Goal: Task Accomplishment & Management: Manage account settings

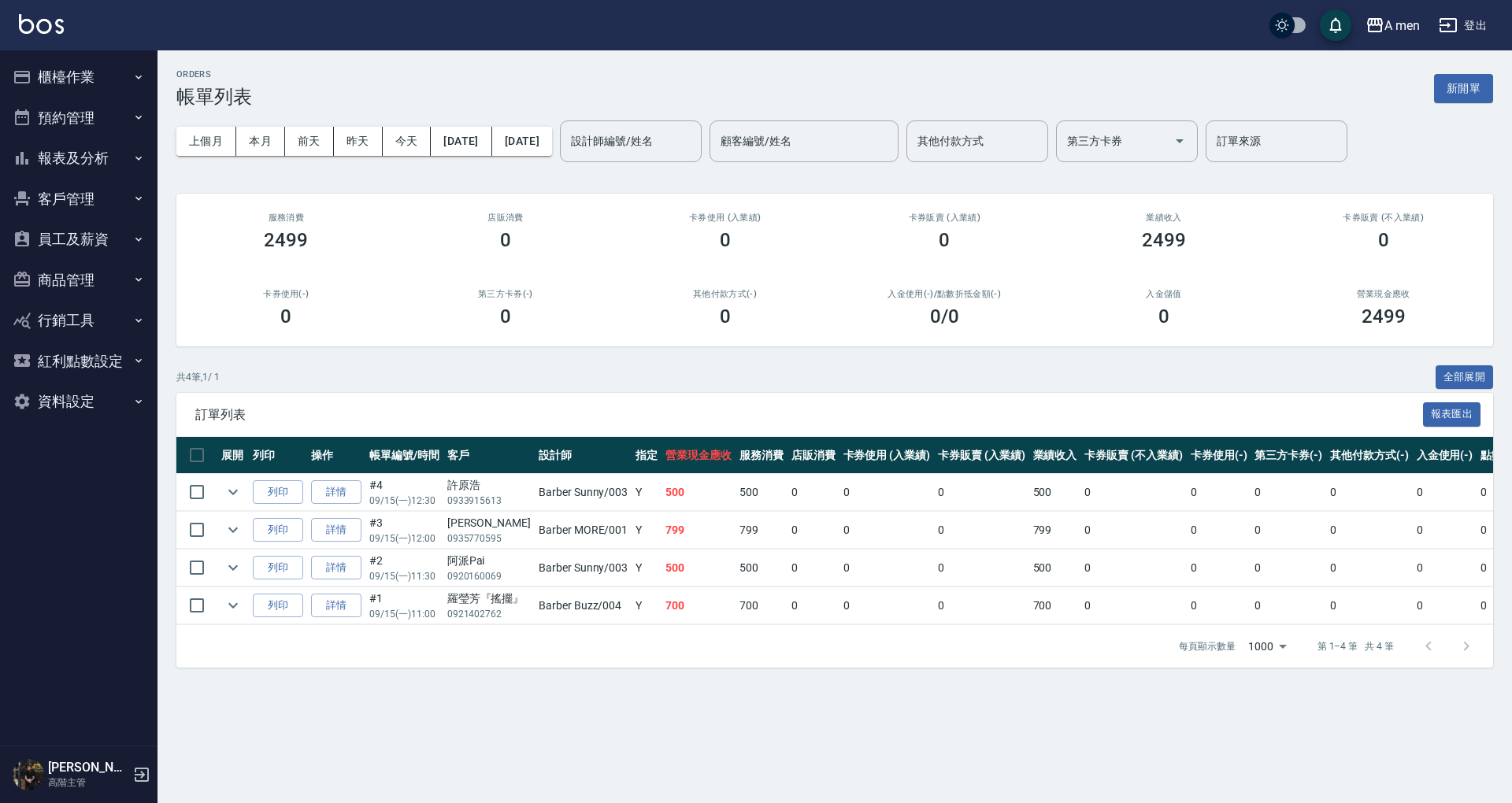
click at [71, 214] on ul "櫃檯作業 打帳單 帳單列表 營業儀表板 現金收支登錄 高階收支登錄 材料自購登錄 每日結帳 排班表 現場電腦打卡 掃碼打卡 預約管理 預約管理 單日預約紀錄 …" at bounding box center [78, 240] width 145 height 378
click at [81, 191] on button "客戶管理" at bounding box center [78, 199] width 145 height 41
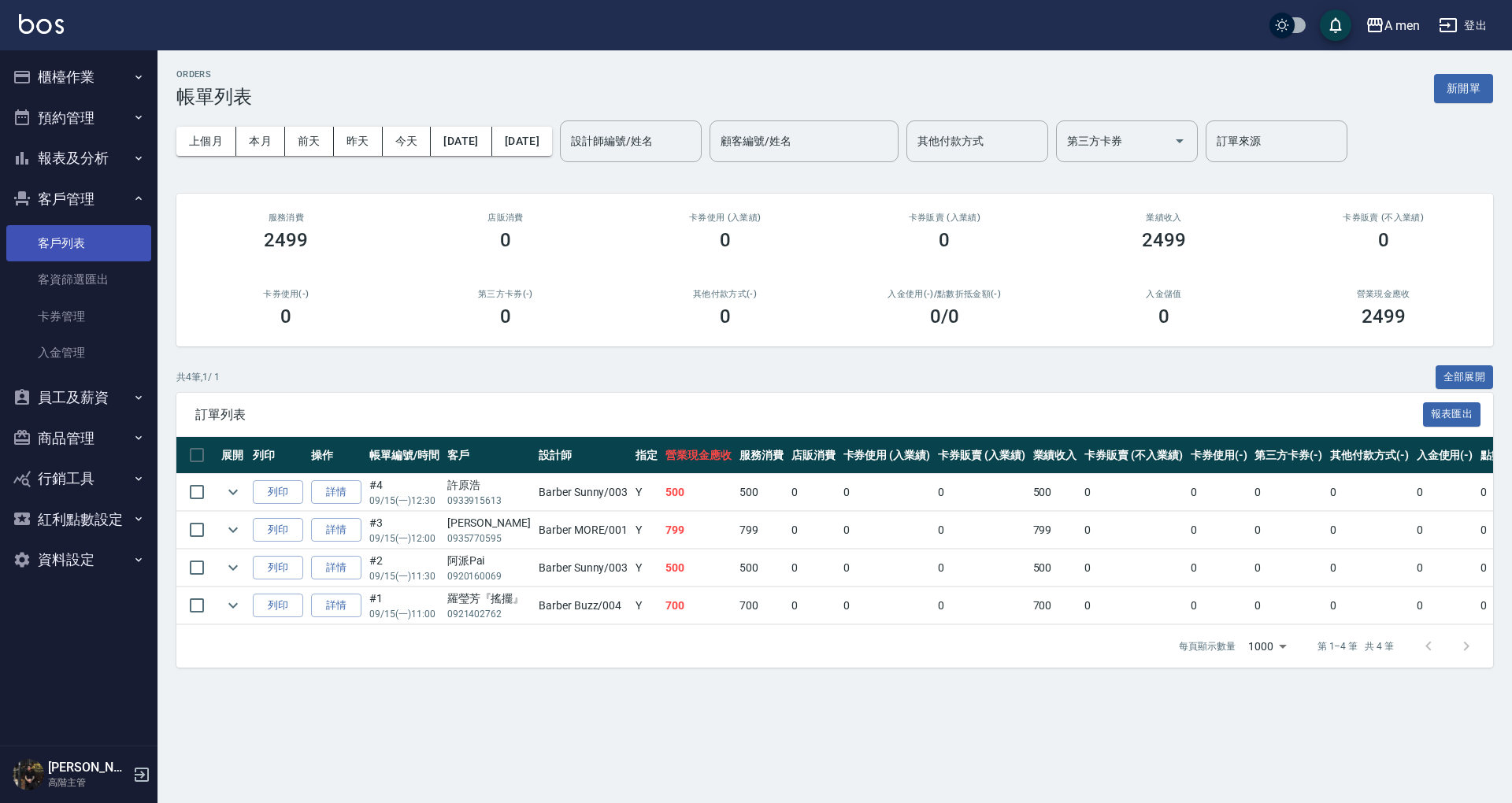
click at [67, 240] on link "客戶列表" at bounding box center [78, 243] width 145 height 36
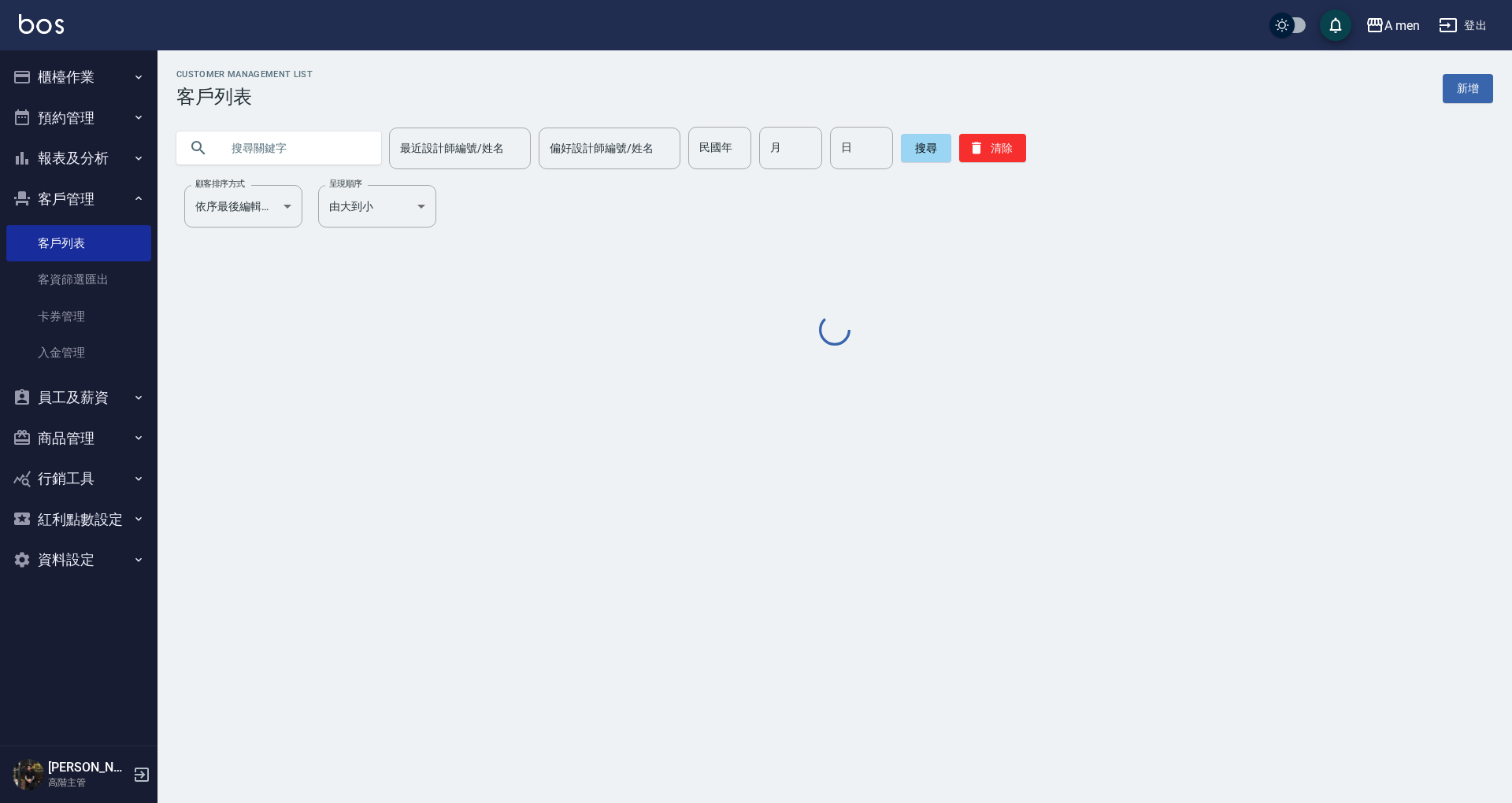
click at [291, 164] on input "text" at bounding box center [295, 149] width 148 height 43
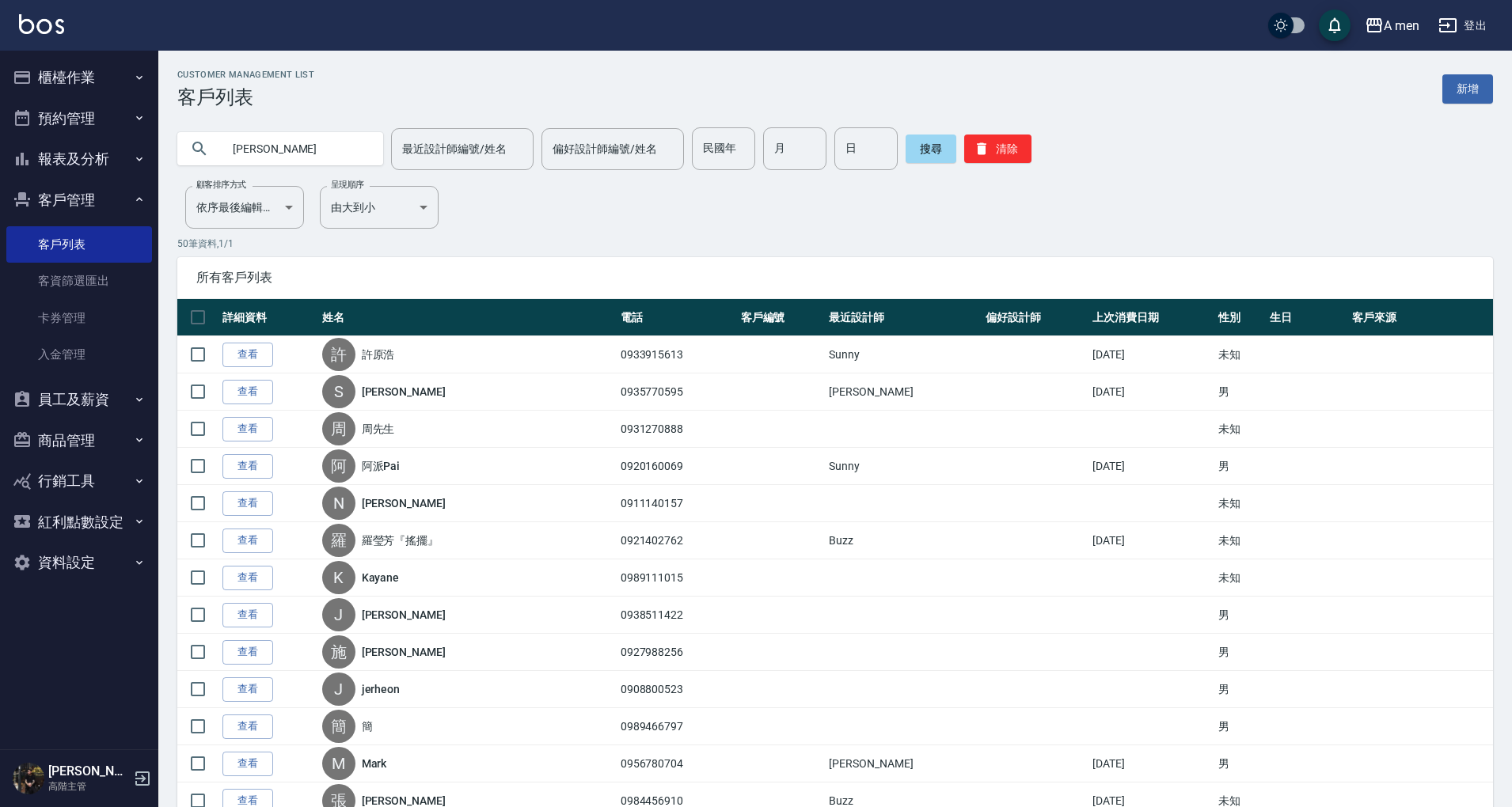
type input "冠佑"
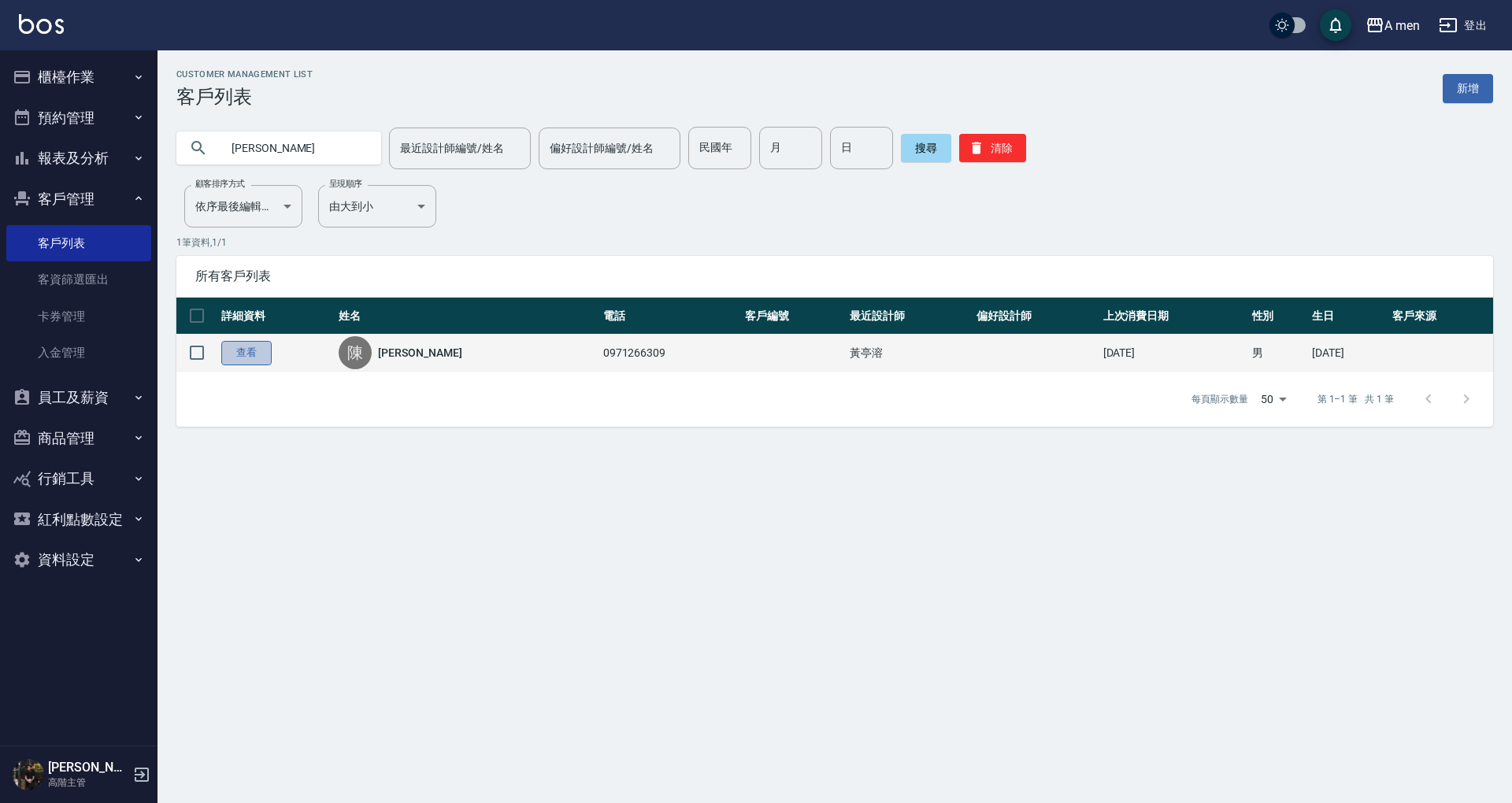
click at [258, 345] on link "查看" at bounding box center [246, 353] width 51 height 24
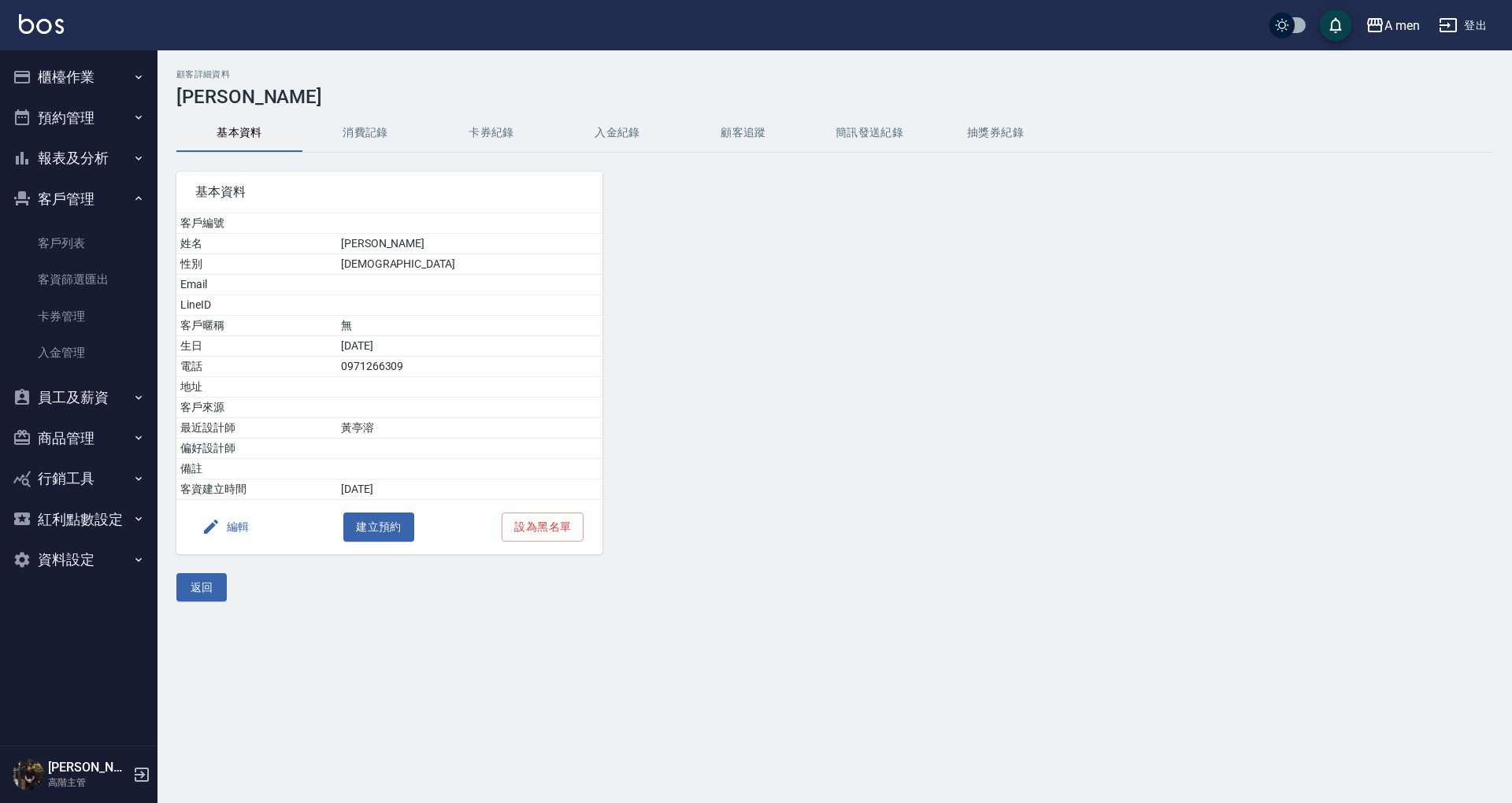
click at [394, 134] on button "消費記錄" at bounding box center [365, 133] width 126 height 38
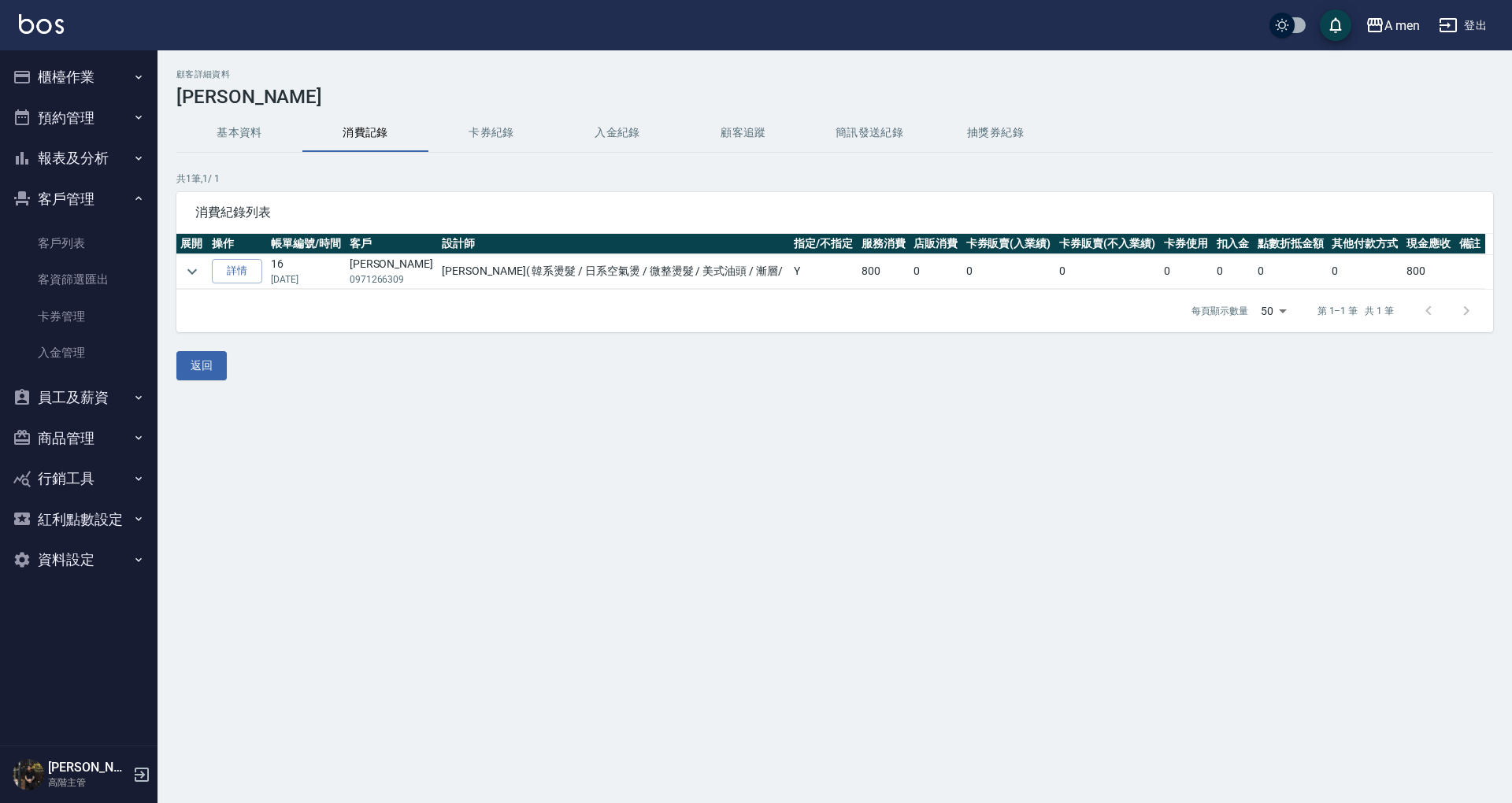
click at [267, 137] on button "基本資料" at bounding box center [239, 133] width 126 height 38
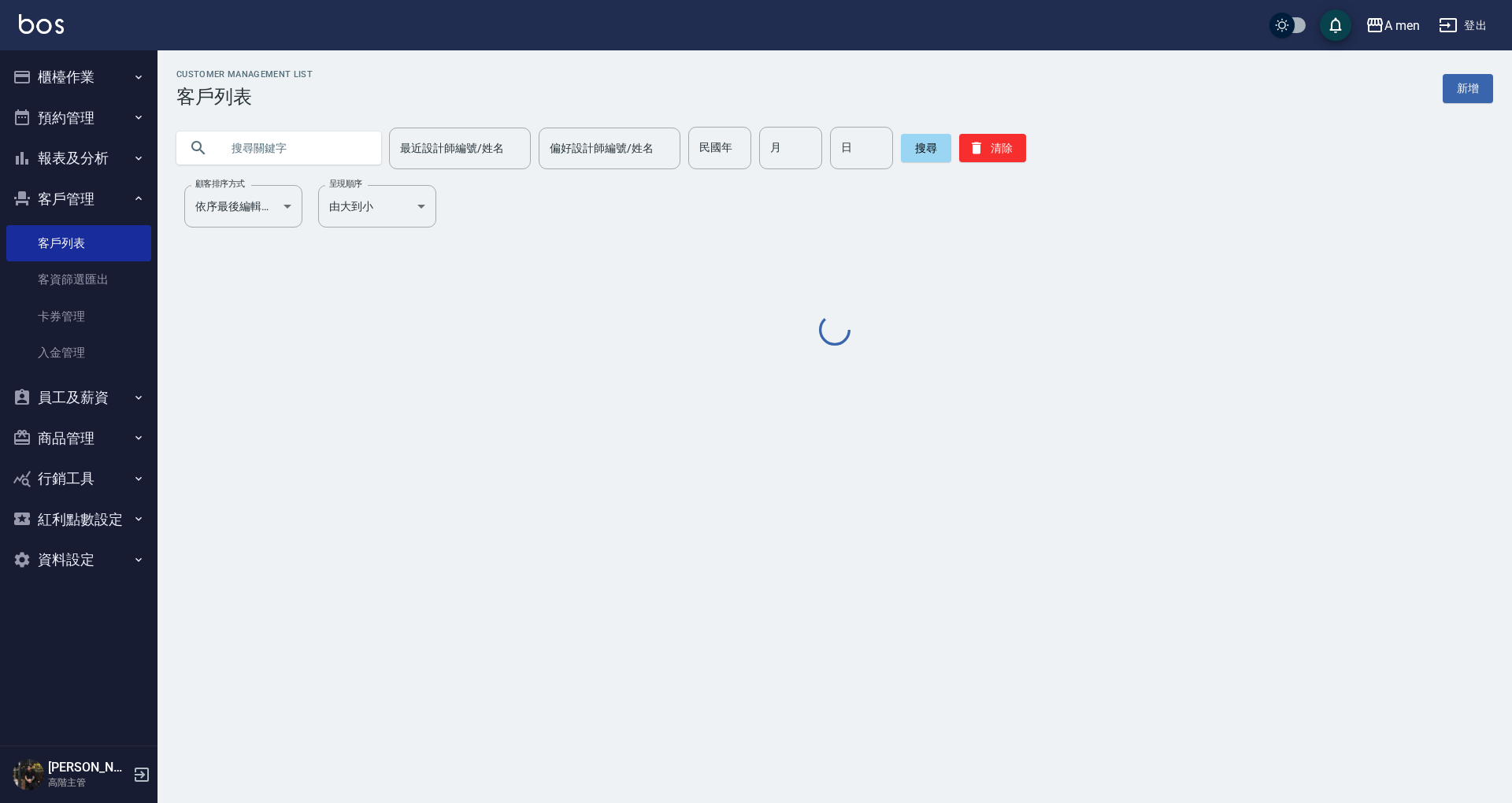
click at [304, 147] on input "text" at bounding box center [295, 149] width 148 height 43
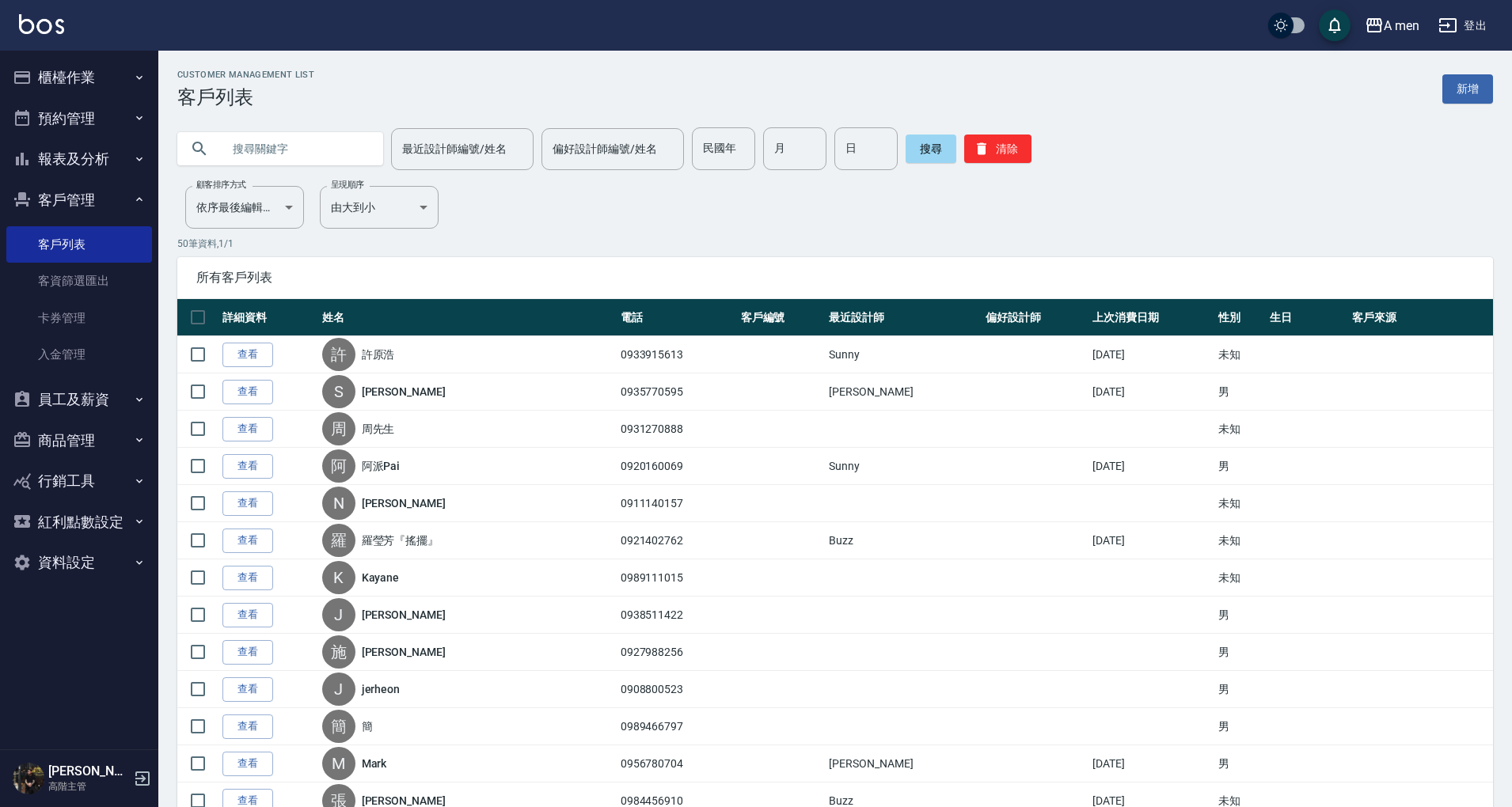
type input "ㄜ"
type input "k"
type input "KYC"
click at [934, 150] on button "搜尋" at bounding box center [930, 148] width 51 height 28
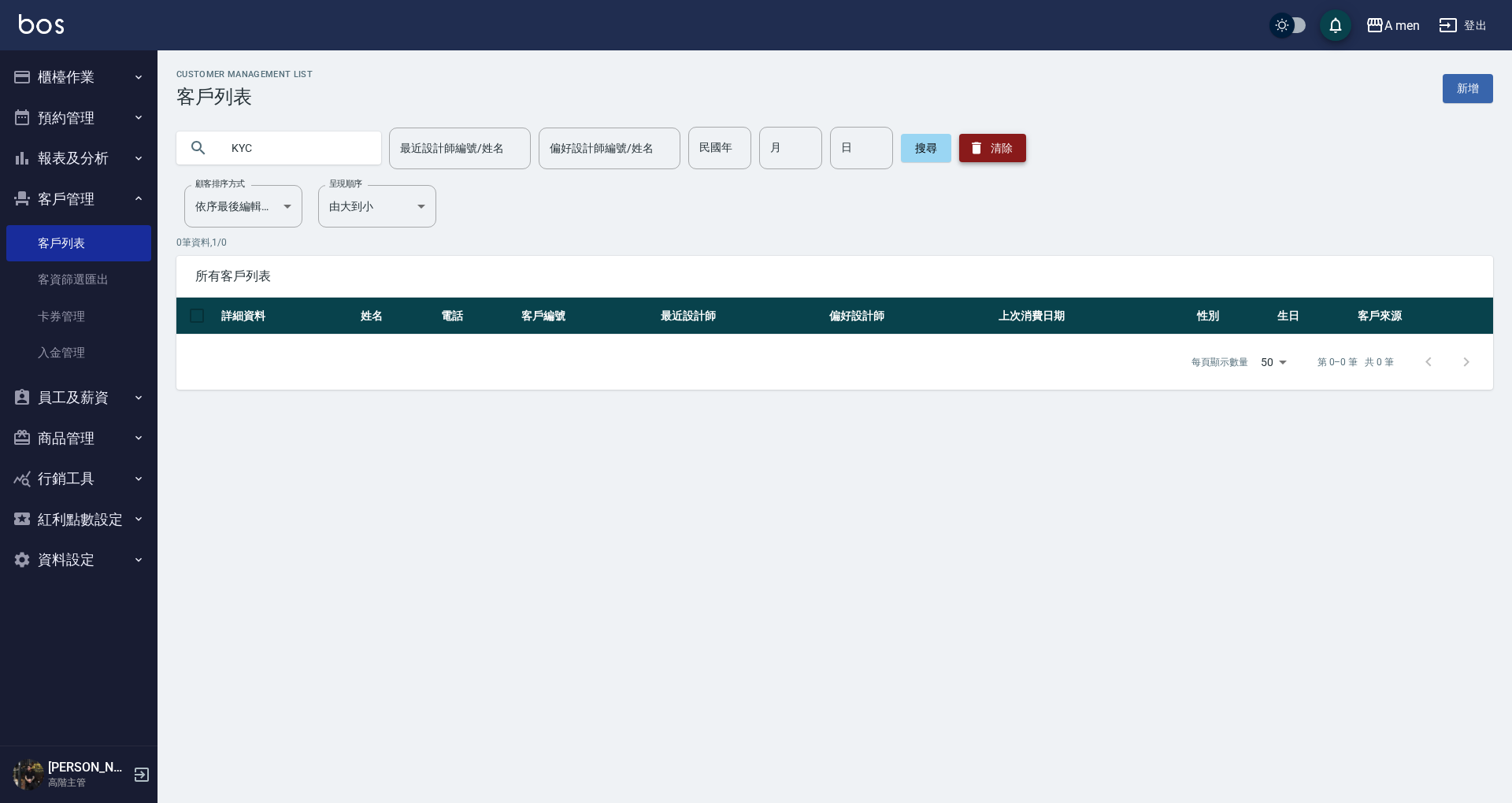
click at [1001, 135] on button "清除" at bounding box center [993, 148] width 67 height 28
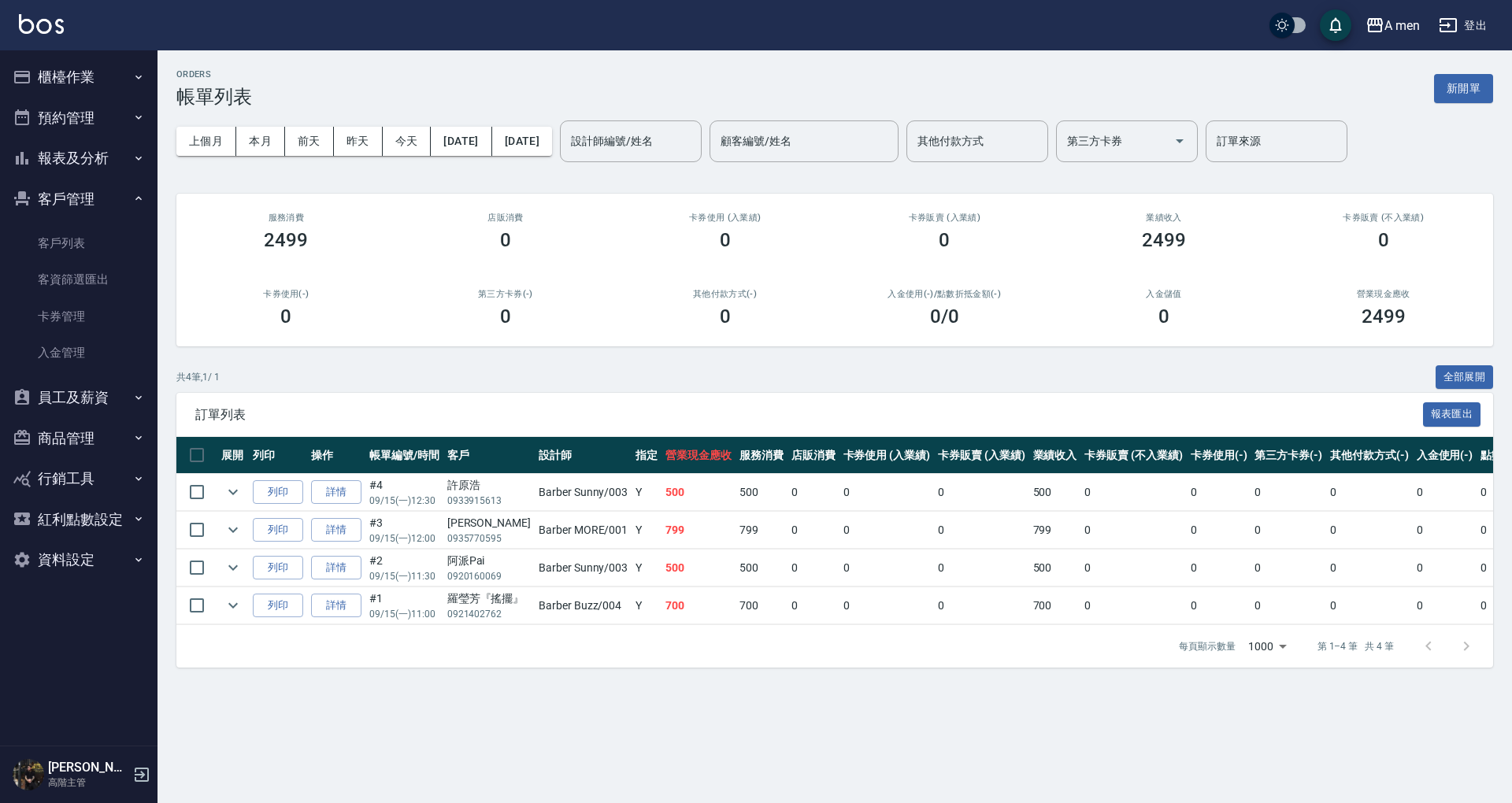
click at [92, 395] on button "員工及薪資" at bounding box center [78, 398] width 145 height 41
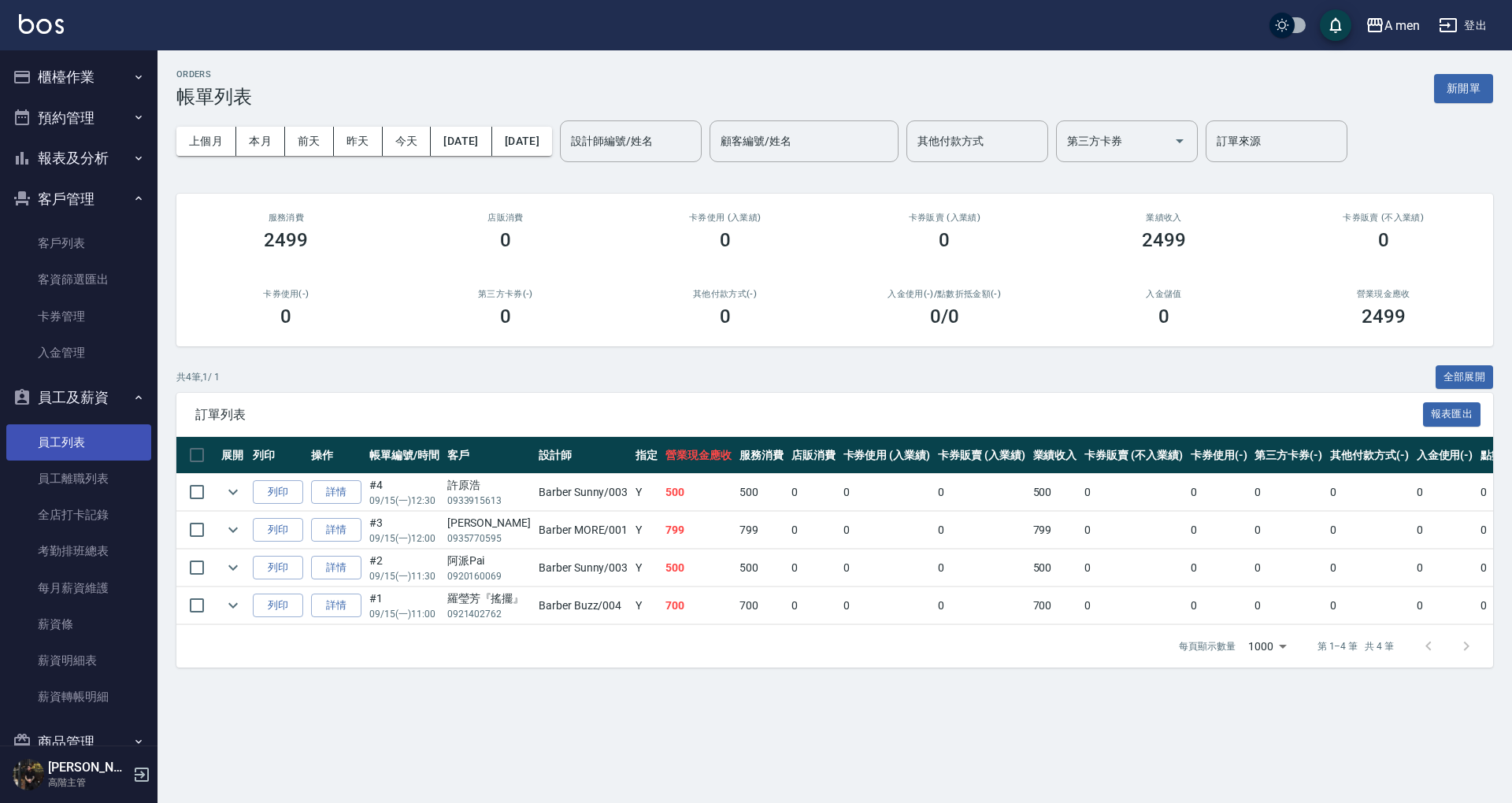
click at [107, 440] on link "員工列表" at bounding box center [78, 442] width 145 height 36
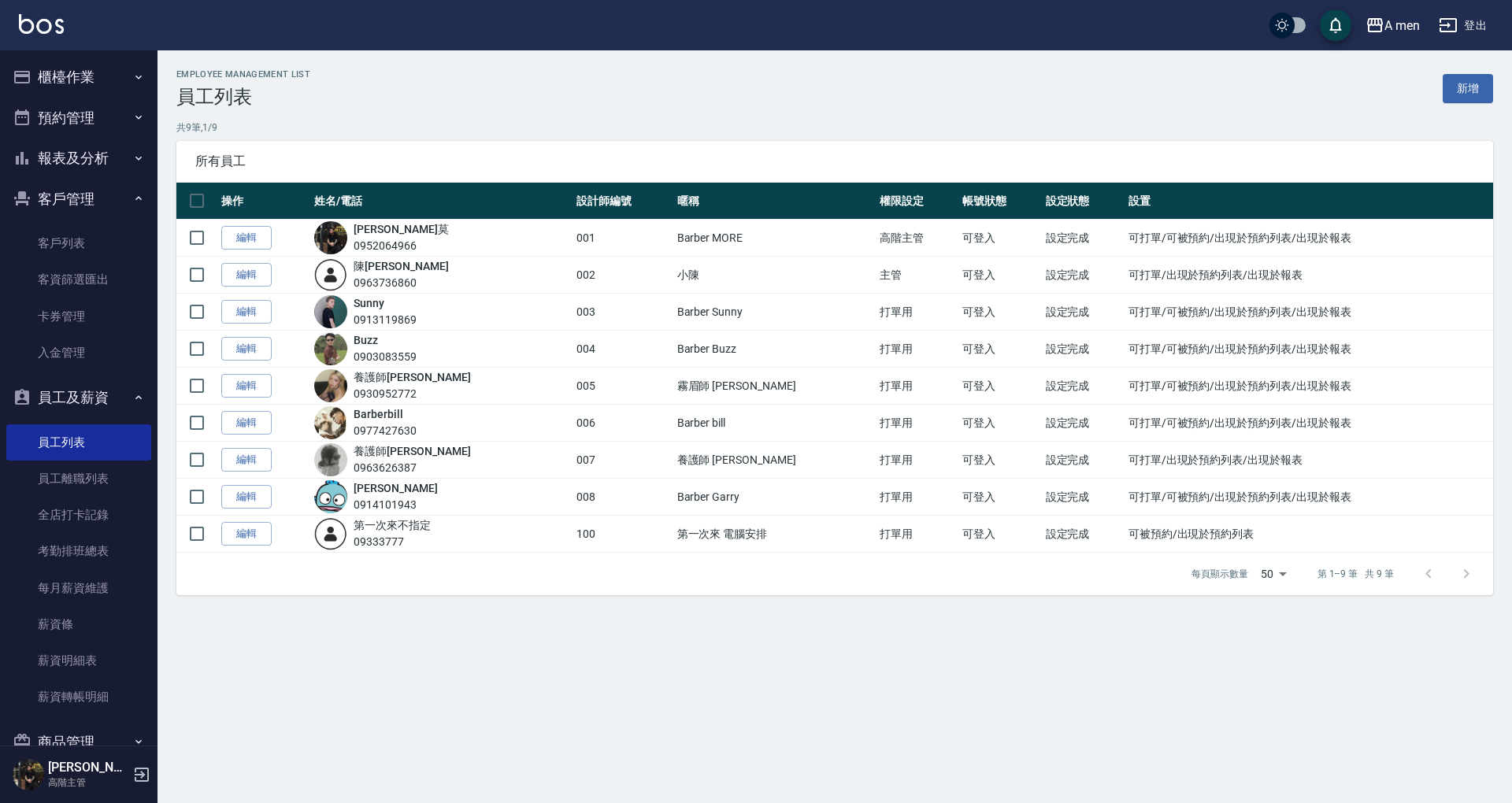
click at [78, 394] on button "員工及薪資" at bounding box center [78, 398] width 145 height 41
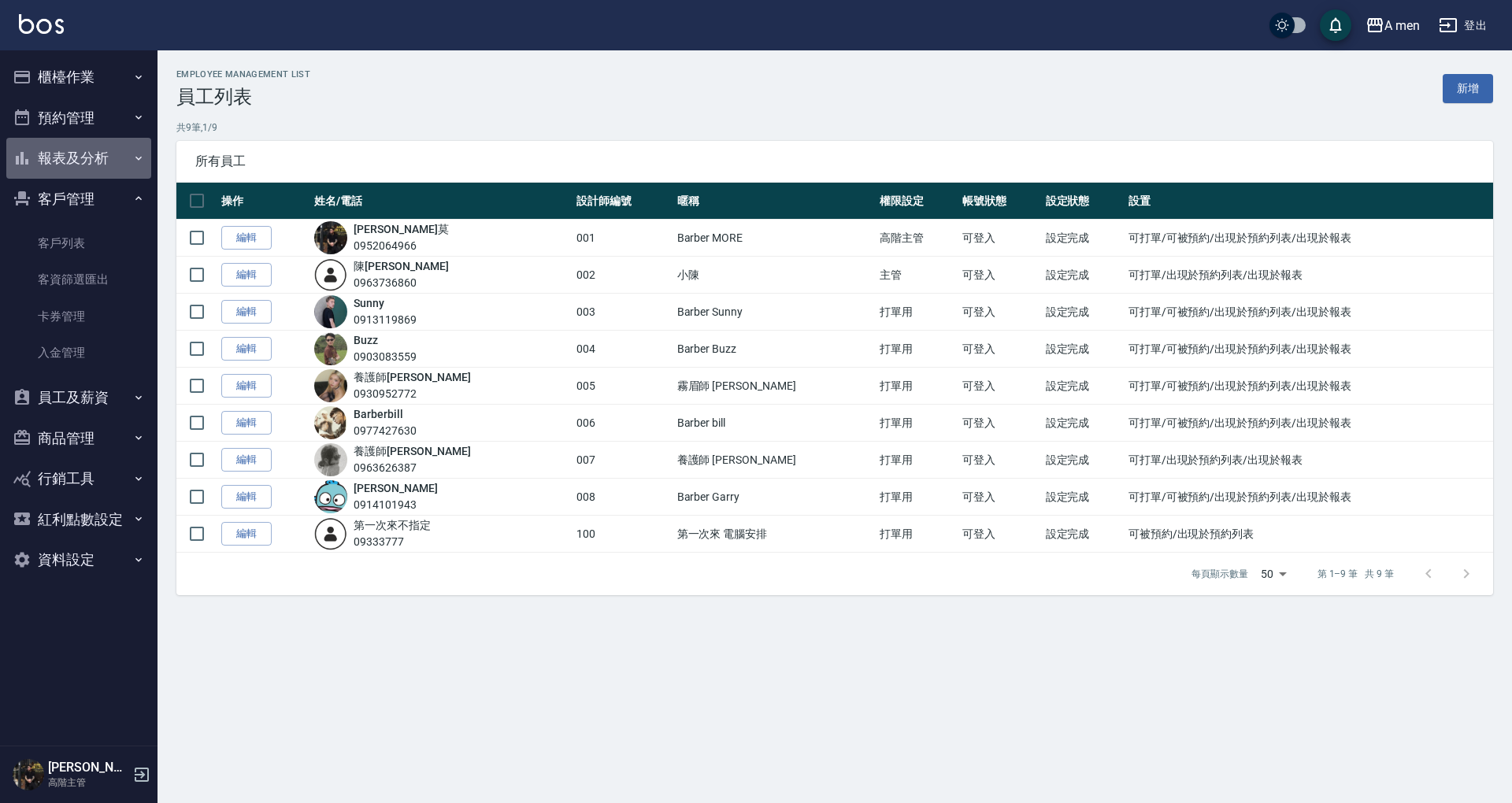
drag, startPoint x: 93, startPoint y: 161, endPoint x: 97, endPoint y: 195, distance: 34.2
click at [93, 159] on button "報表及分析" at bounding box center [78, 158] width 145 height 41
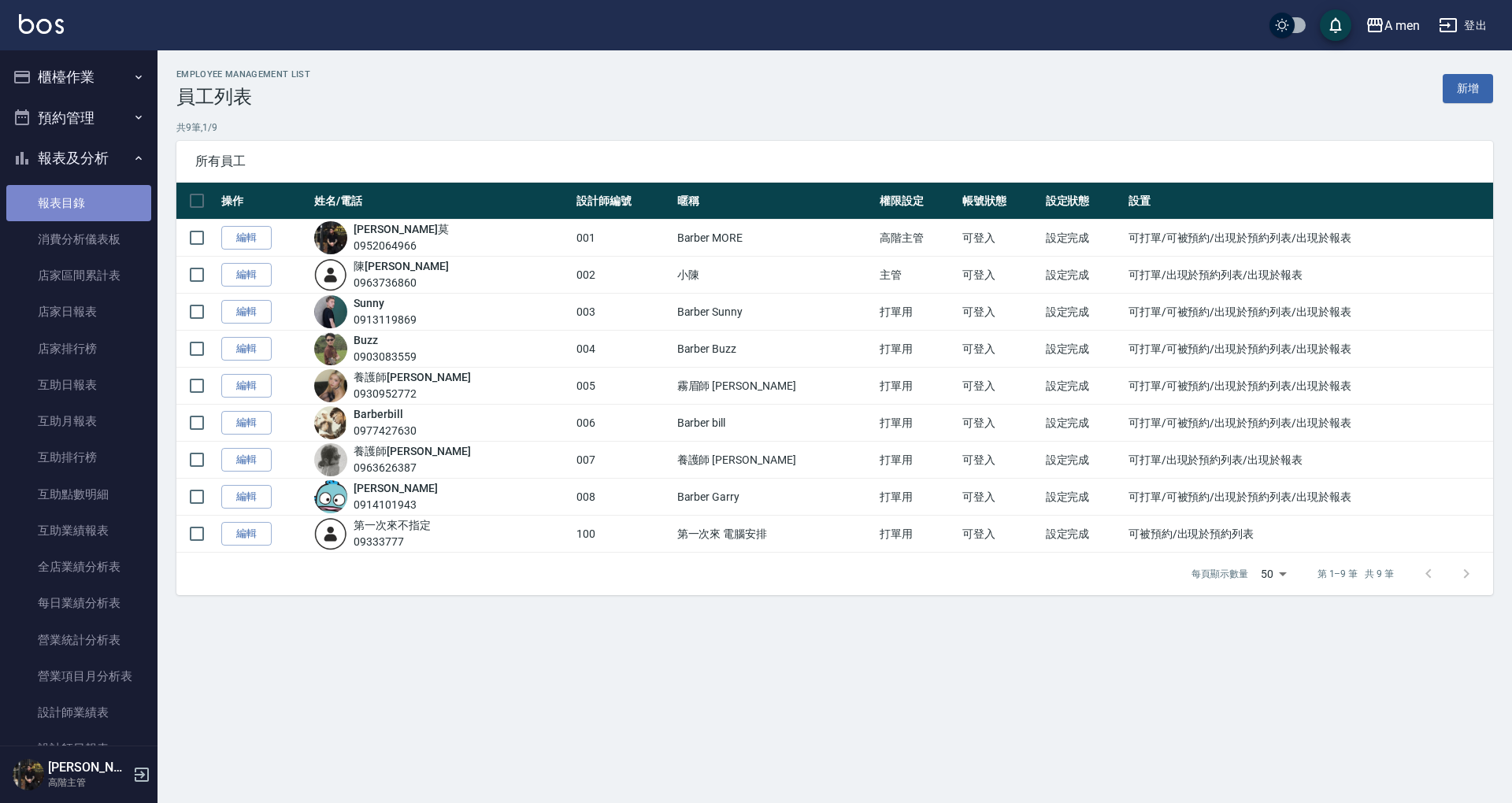
click at [102, 197] on link "報表目錄" at bounding box center [78, 204] width 145 height 36
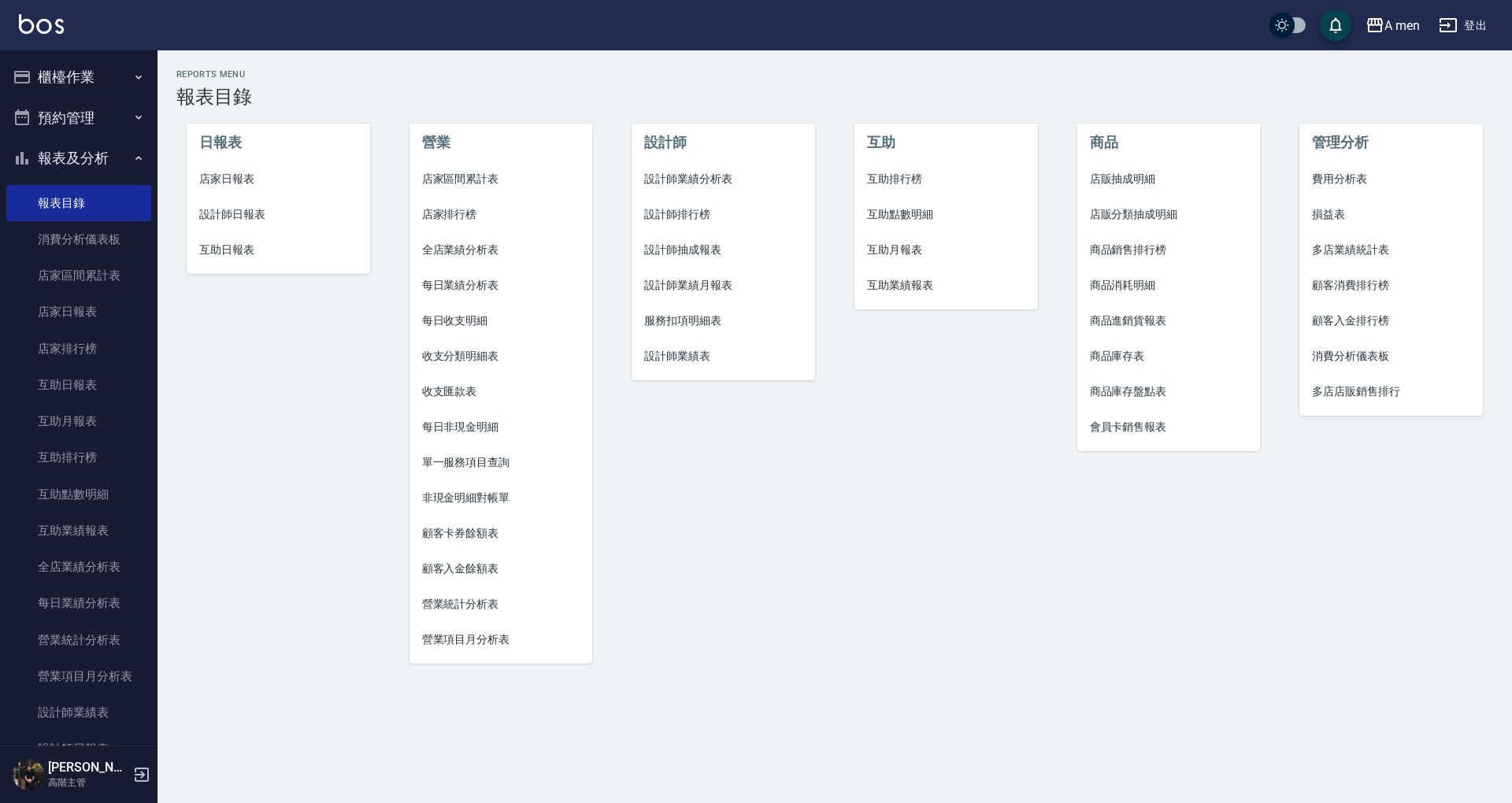
click at [920, 211] on span "互助點數明細" at bounding box center [946, 214] width 158 height 16
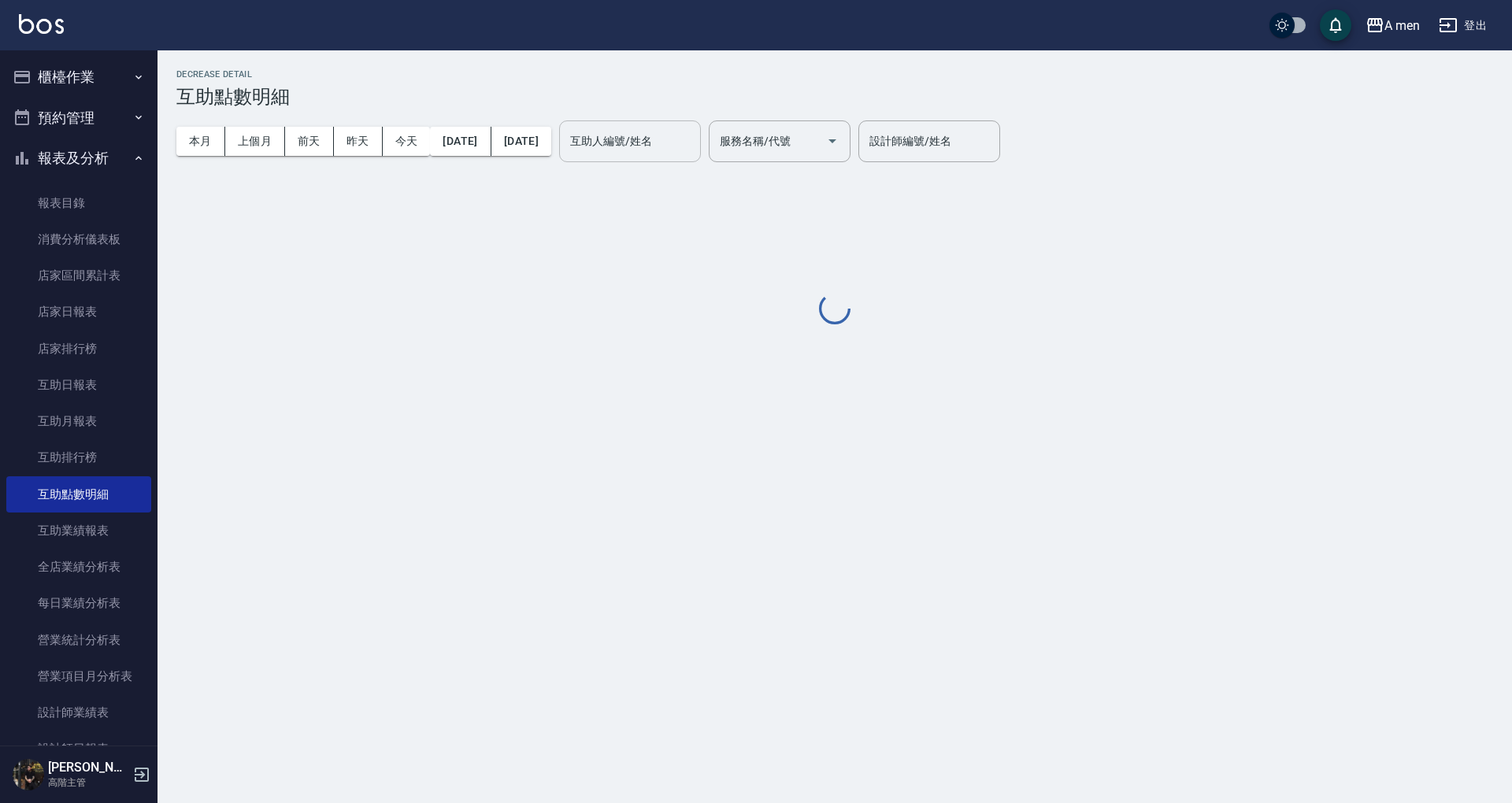
click at [701, 140] on div "互助人編號/姓名" at bounding box center [629, 141] width 142 height 42
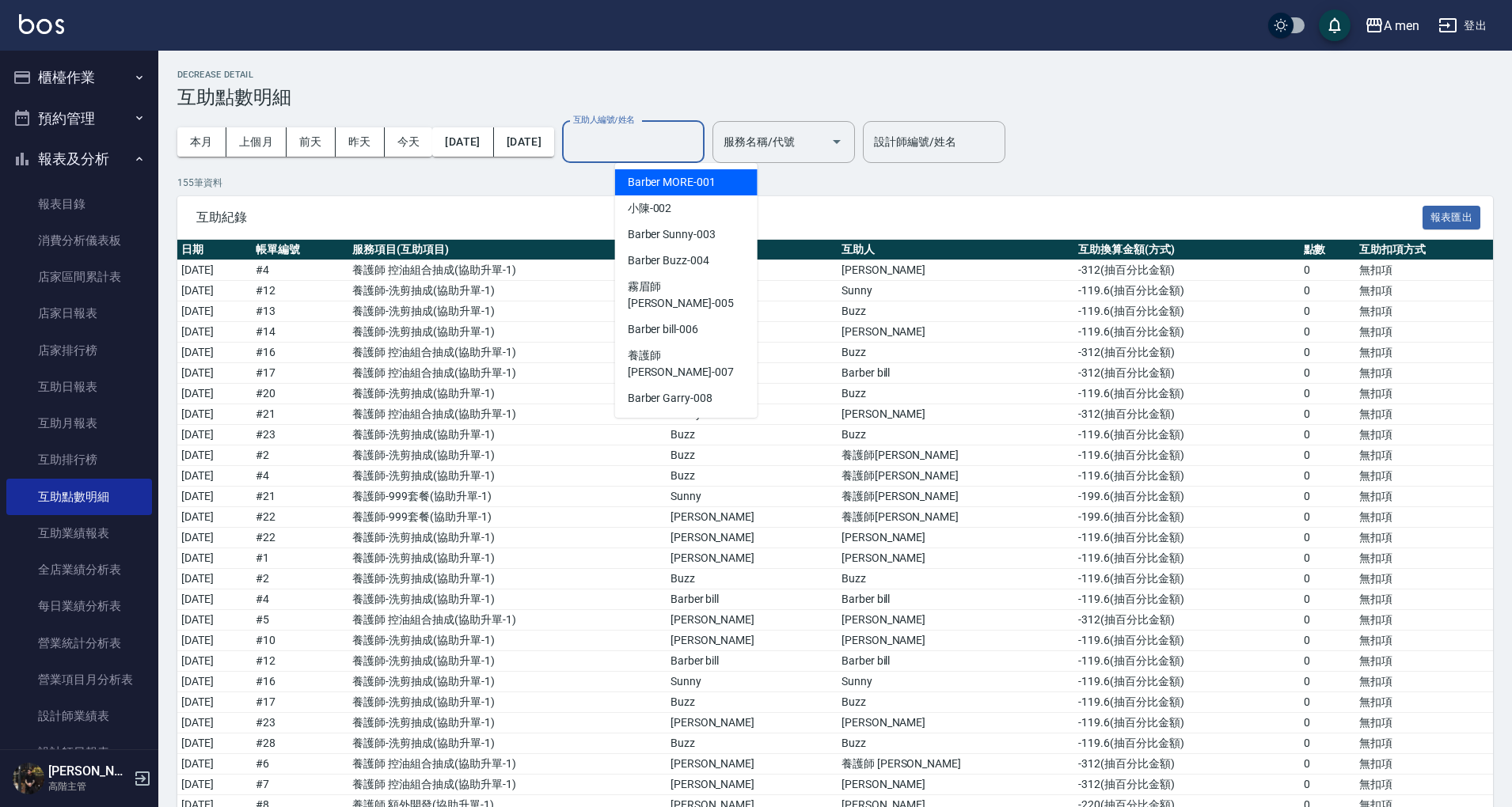
drag, startPoint x: 565, startPoint y: 176, endPoint x: 578, endPoint y: 161, distance: 19.8
click at [564, 176] on p "155 筆資料" at bounding box center [835, 183] width 1315 height 15
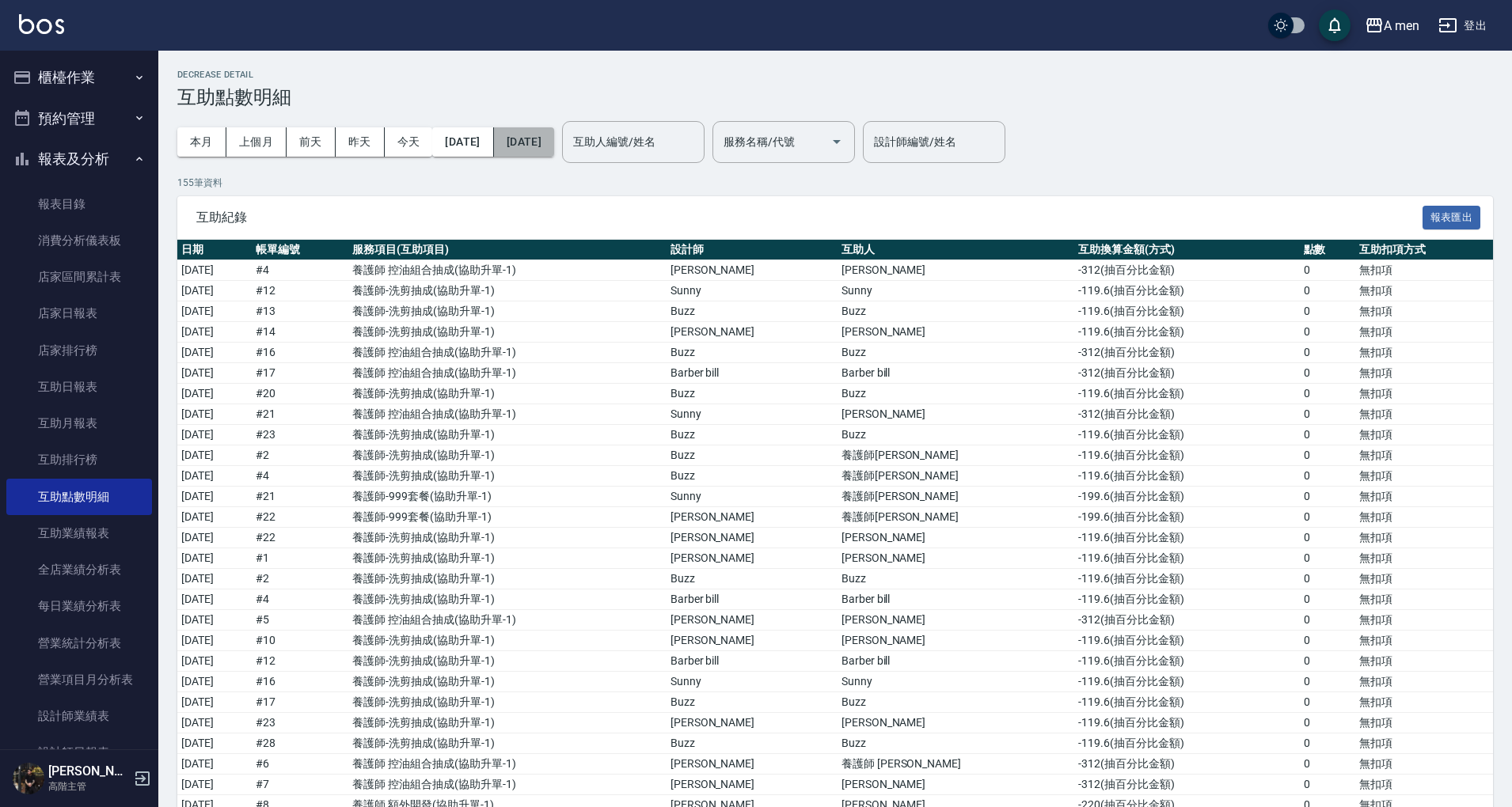
click at [554, 141] on button "[DATE]" at bounding box center [524, 142] width 60 height 29
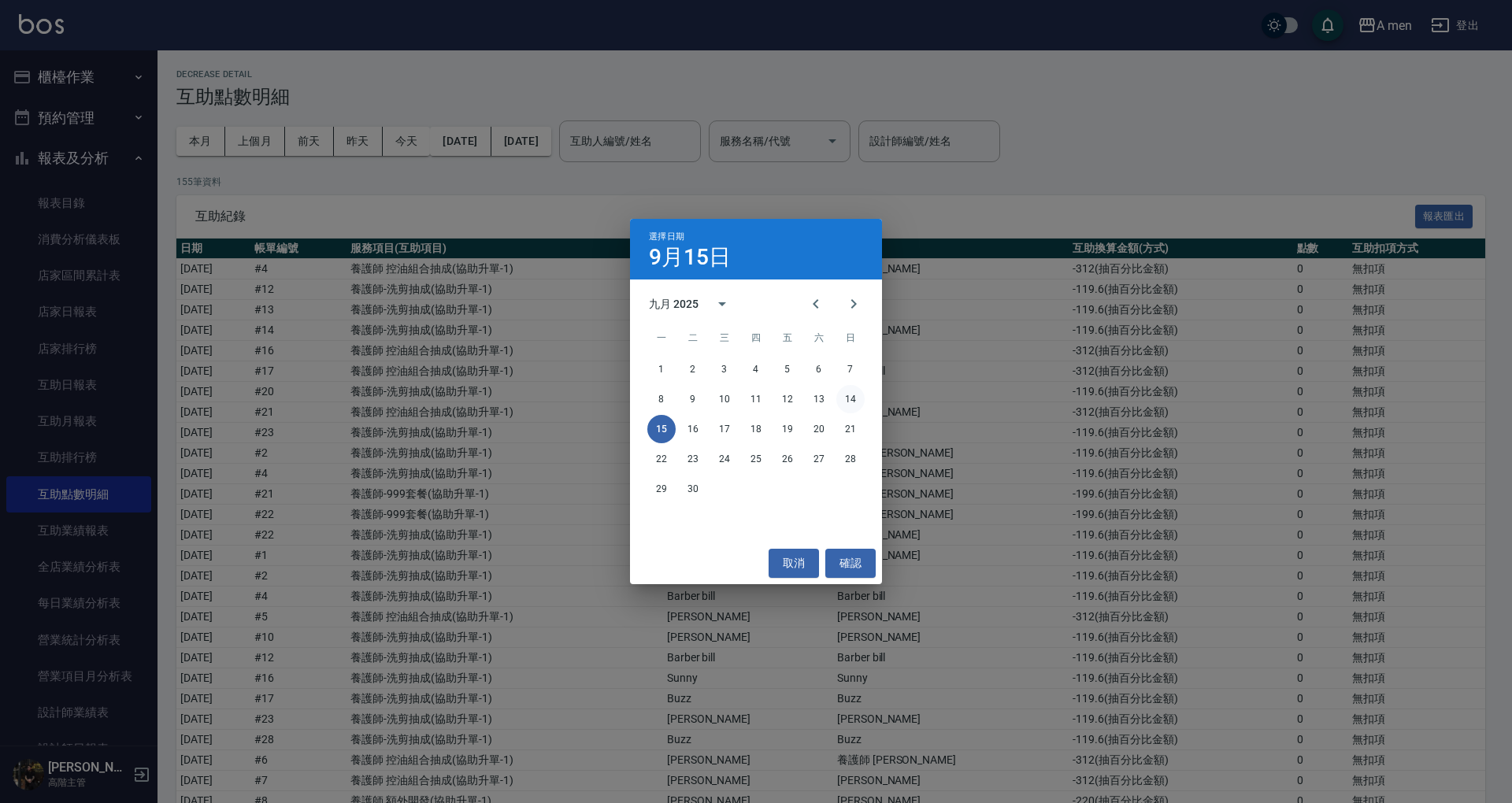
click at [844, 400] on button "14" at bounding box center [850, 398] width 28 height 28
click at [799, 556] on button "取消" at bounding box center [793, 563] width 51 height 29
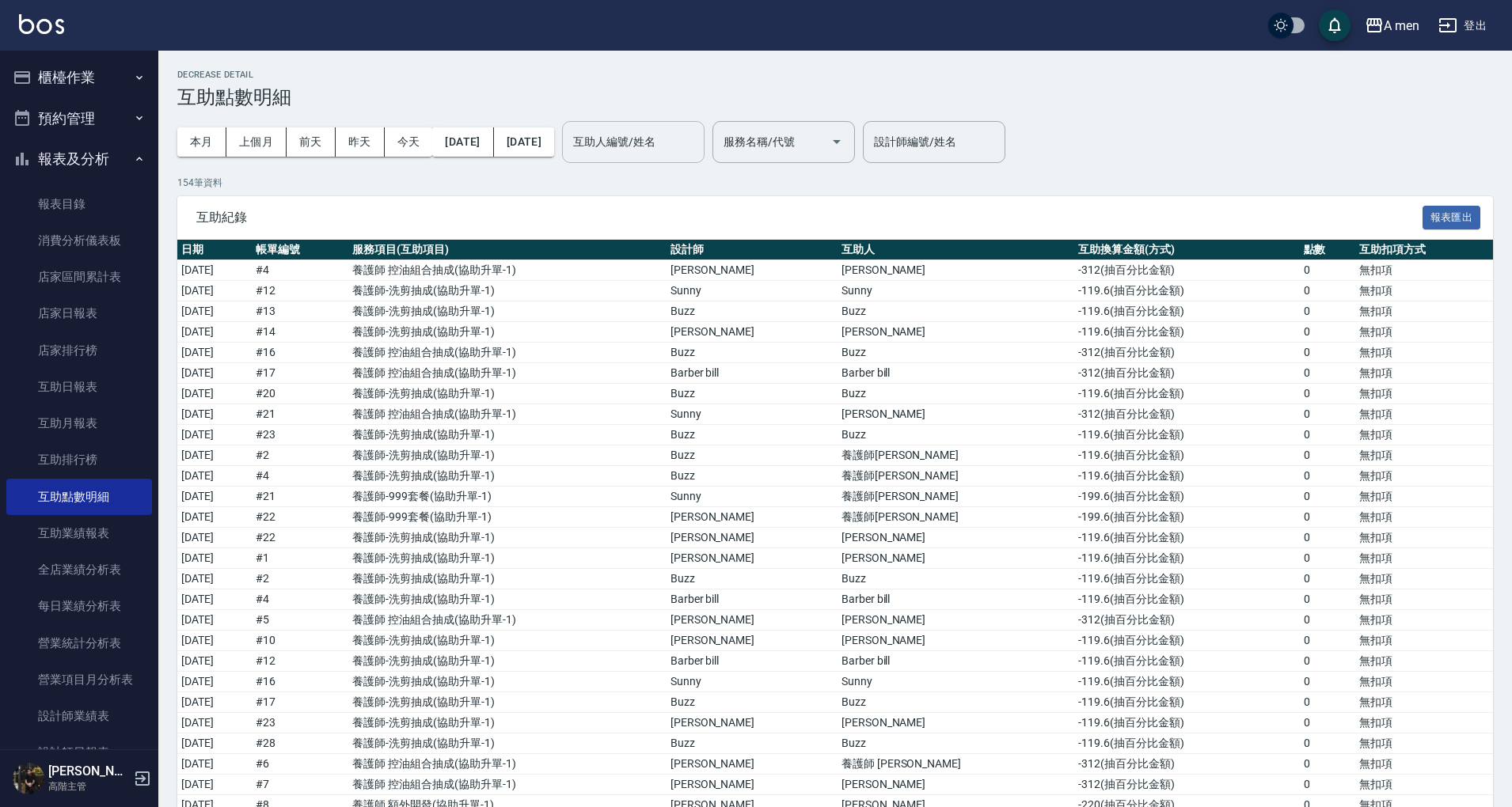
click at [696, 132] on div "互助人編號/姓名 互助人編號/姓名" at bounding box center [633, 142] width 142 height 42
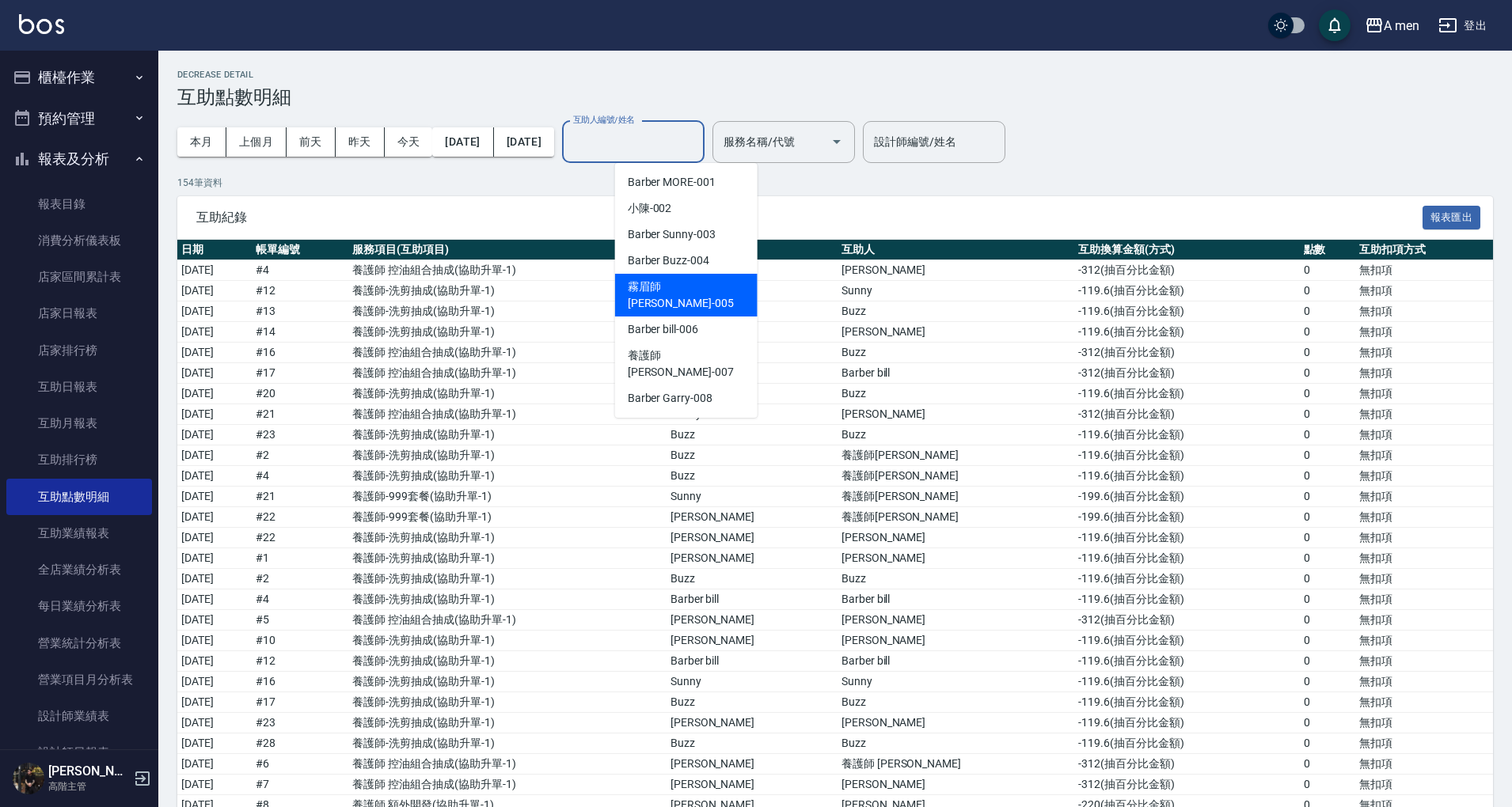
click at [742, 278] on div "霧眉師 小蔡 -005" at bounding box center [686, 295] width 142 height 43
type input "霧眉師 小[PERSON_NAME]-005"
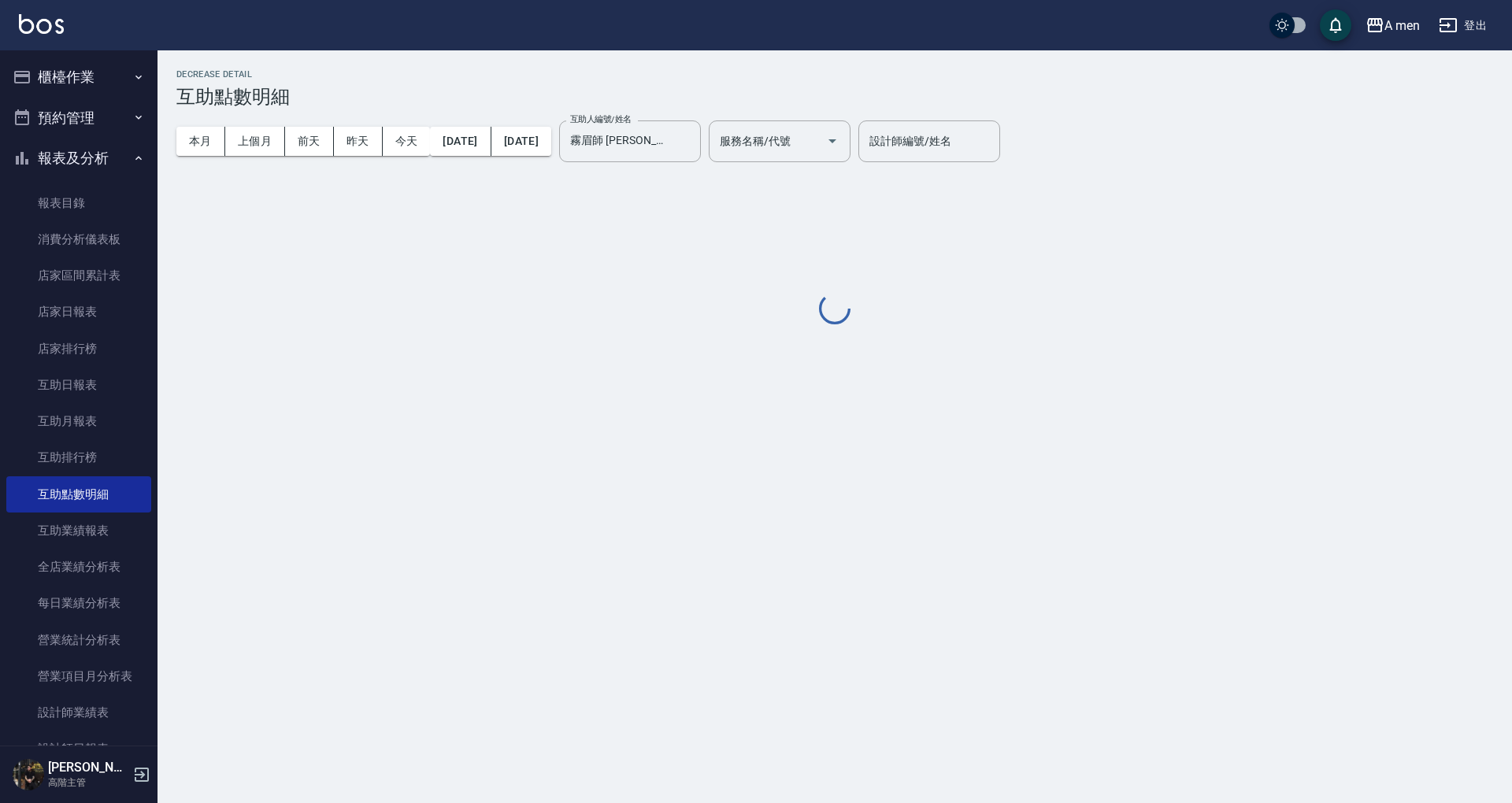
click at [1069, 210] on div "Decrease Detail 互助點數明細 本月 上個月 前天 昨天 今天 2025/09/01 2025/09/14 互助人編號/姓名 霧眉師 小蔡-00…" at bounding box center [834, 198] width 1354 height 259
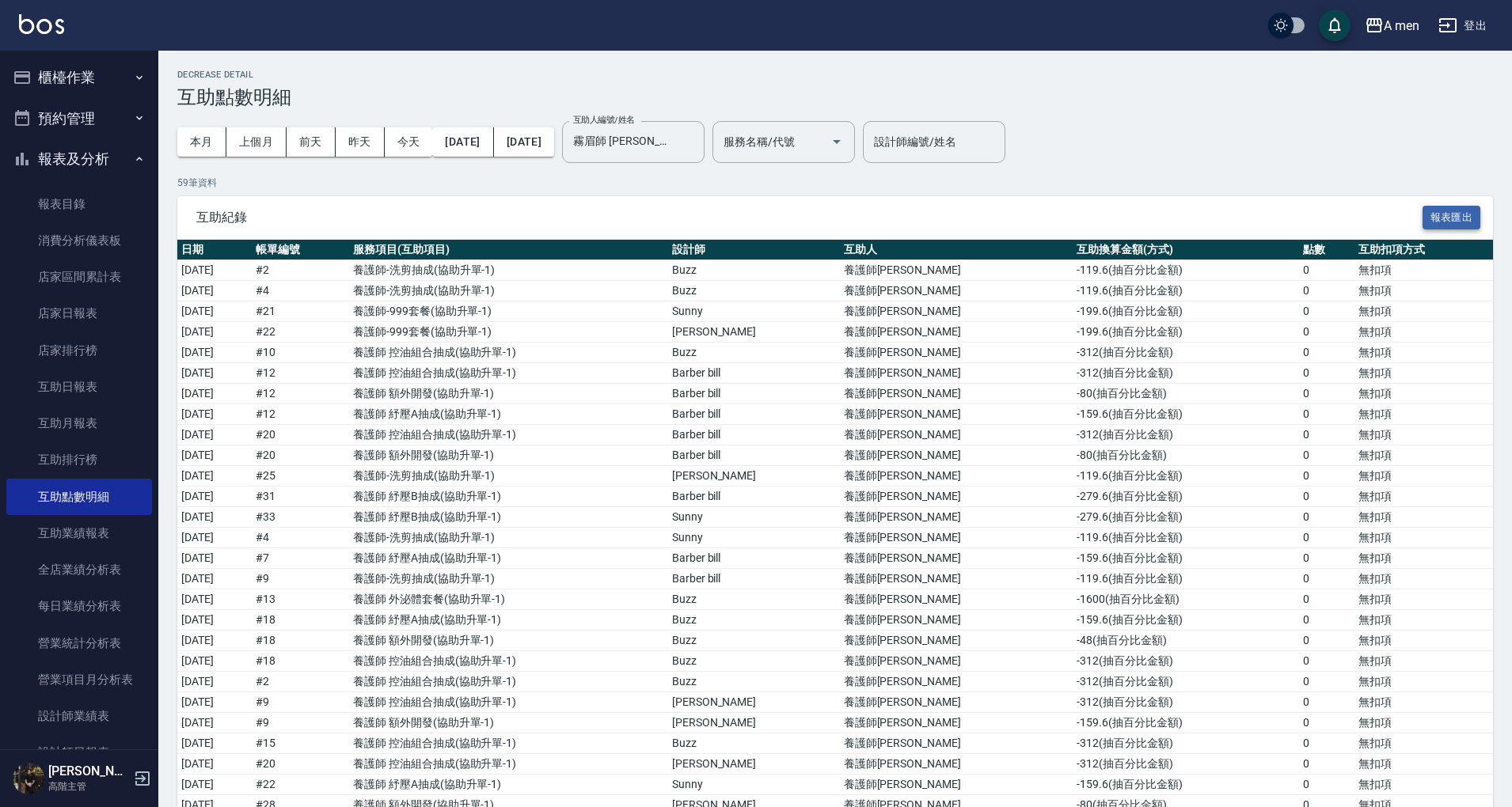
click at [1434, 224] on button "報表匯出" at bounding box center [1452, 218] width 59 height 24
click at [248, 313] on td "[DATE]" at bounding box center [214, 312] width 74 height 21
click at [85, 86] on button "櫃檯作業" at bounding box center [79, 78] width 146 height 41
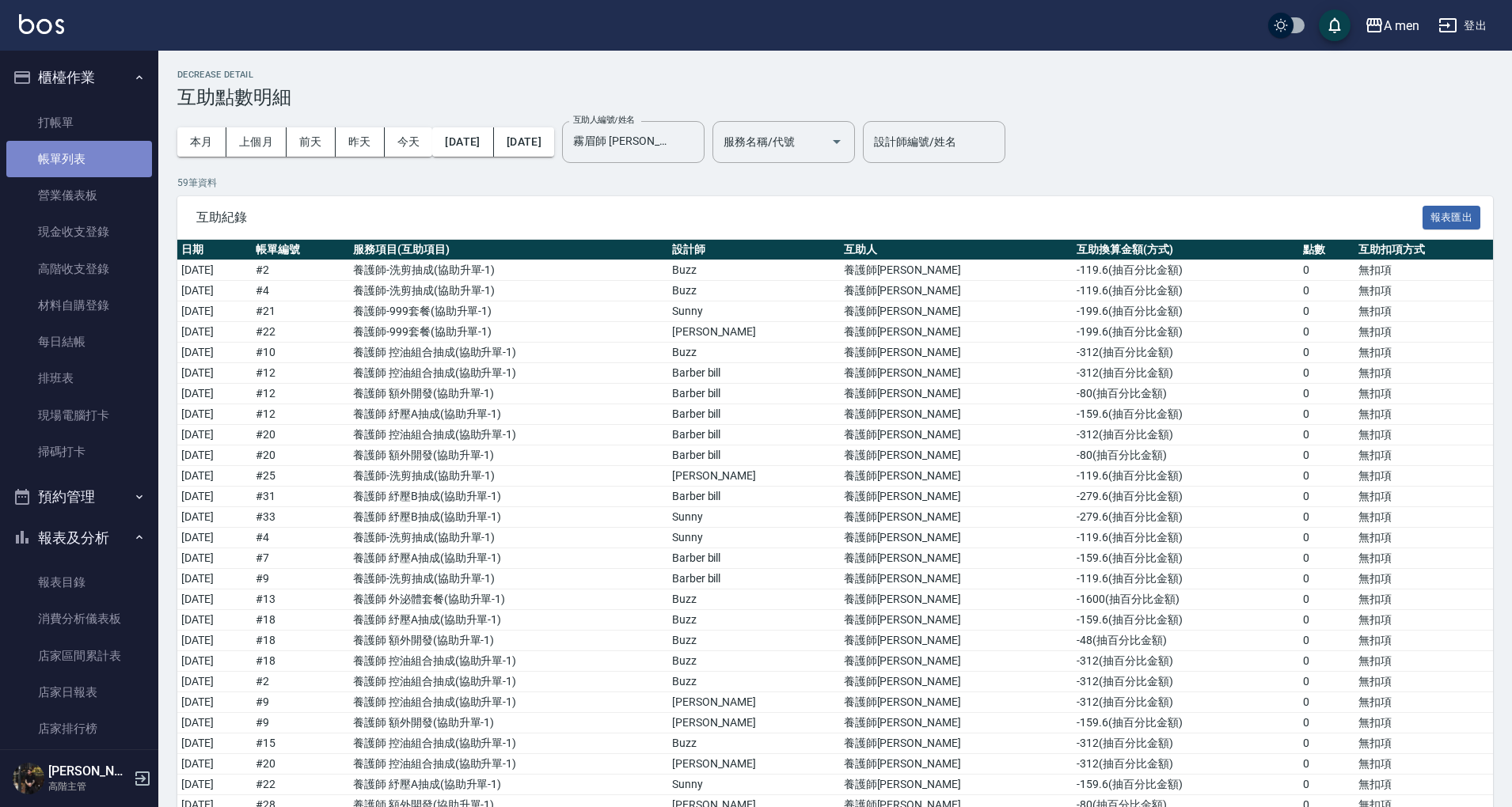
click at [88, 160] on link "帳單列表" at bounding box center [79, 159] width 146 height 36
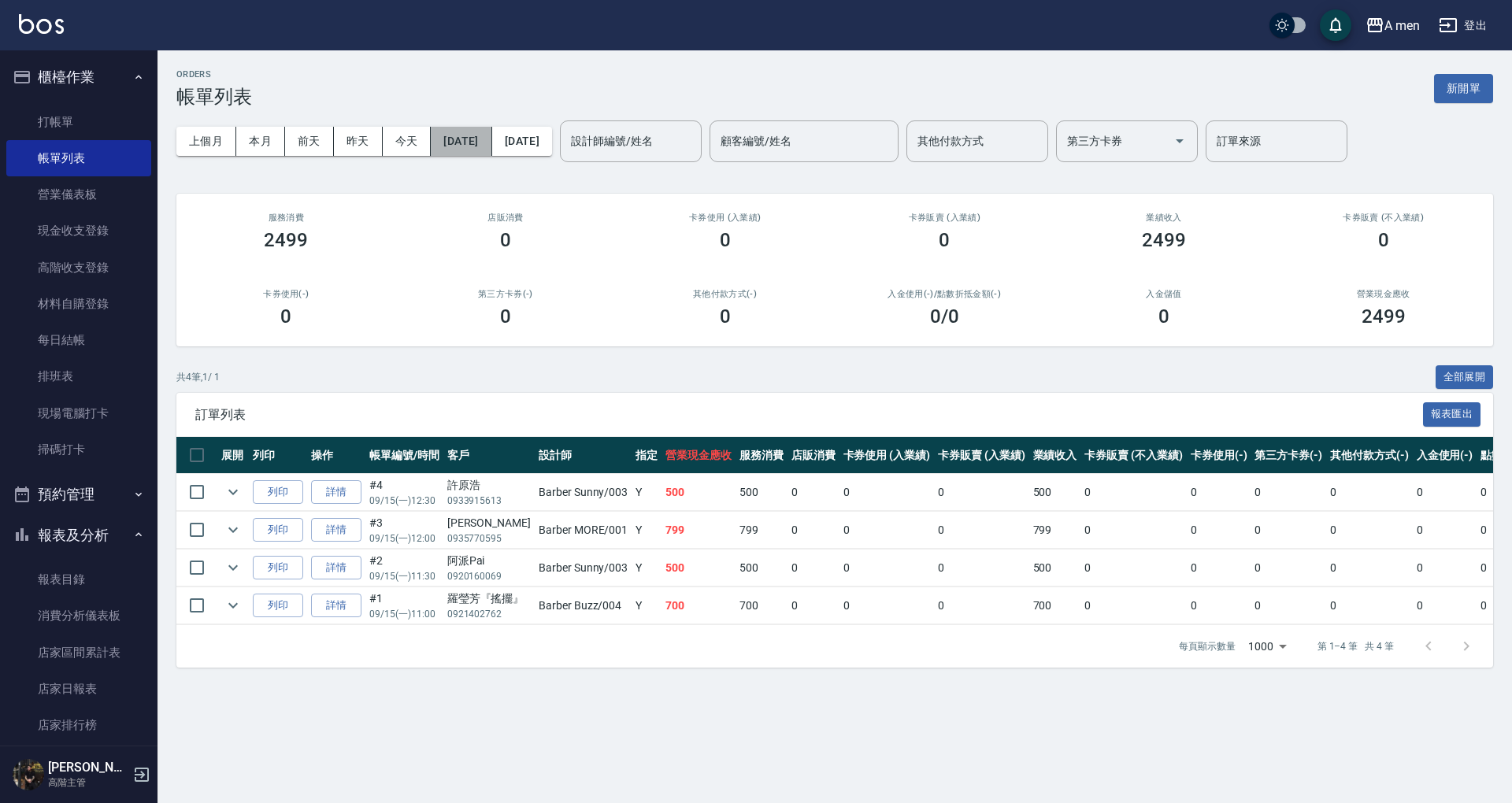
click at [491, 146] on button "[DATE]" at bounding box center [461, 142] width 61 height 29
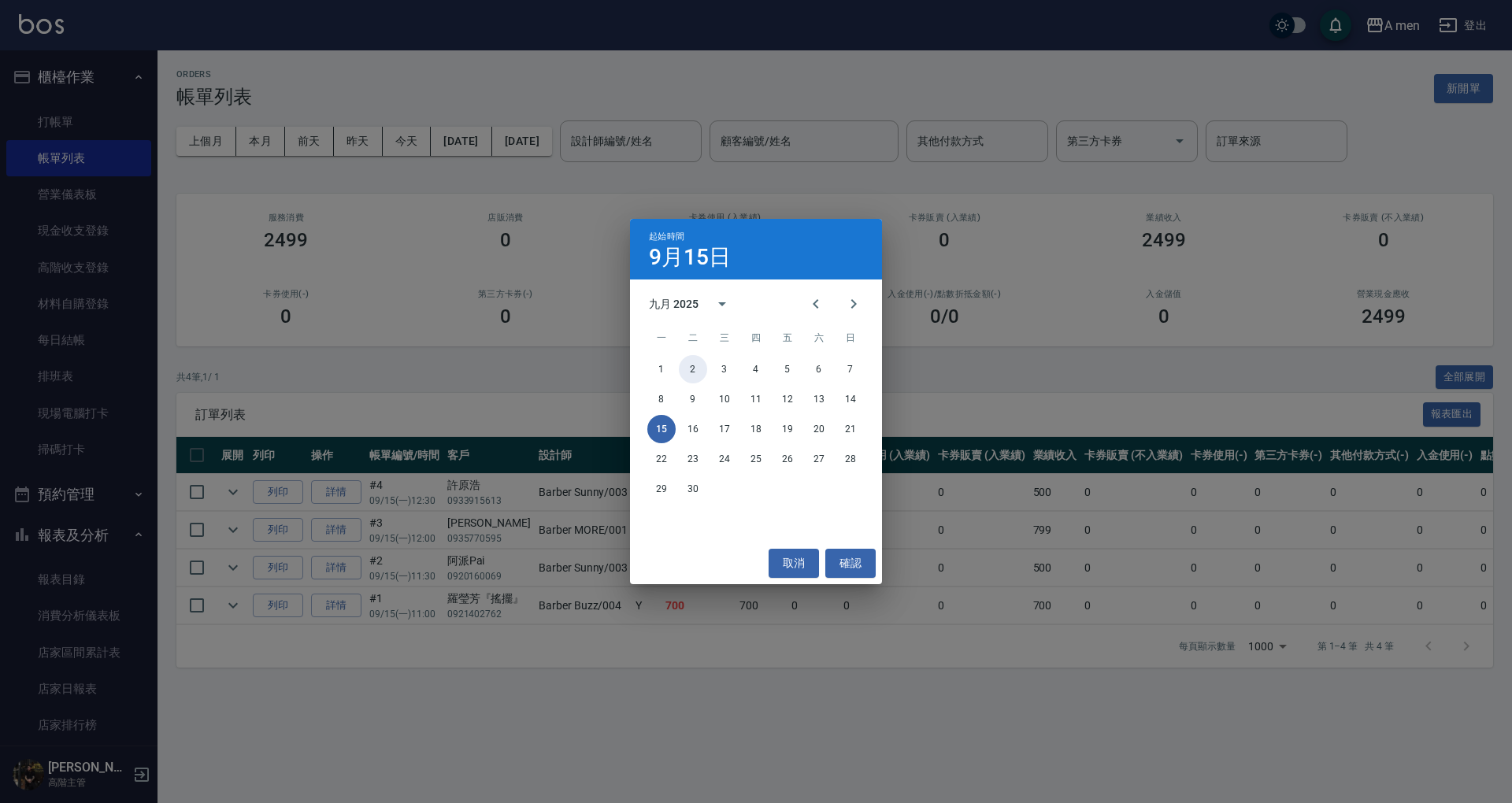
drag, startPoint x: 694, startPoint y: 369, endPoint x: 659, endPoint y: 221, distance: 152.1
click at [695, 368] on button "2" at bounding box center [693, 369] width 28 height 28
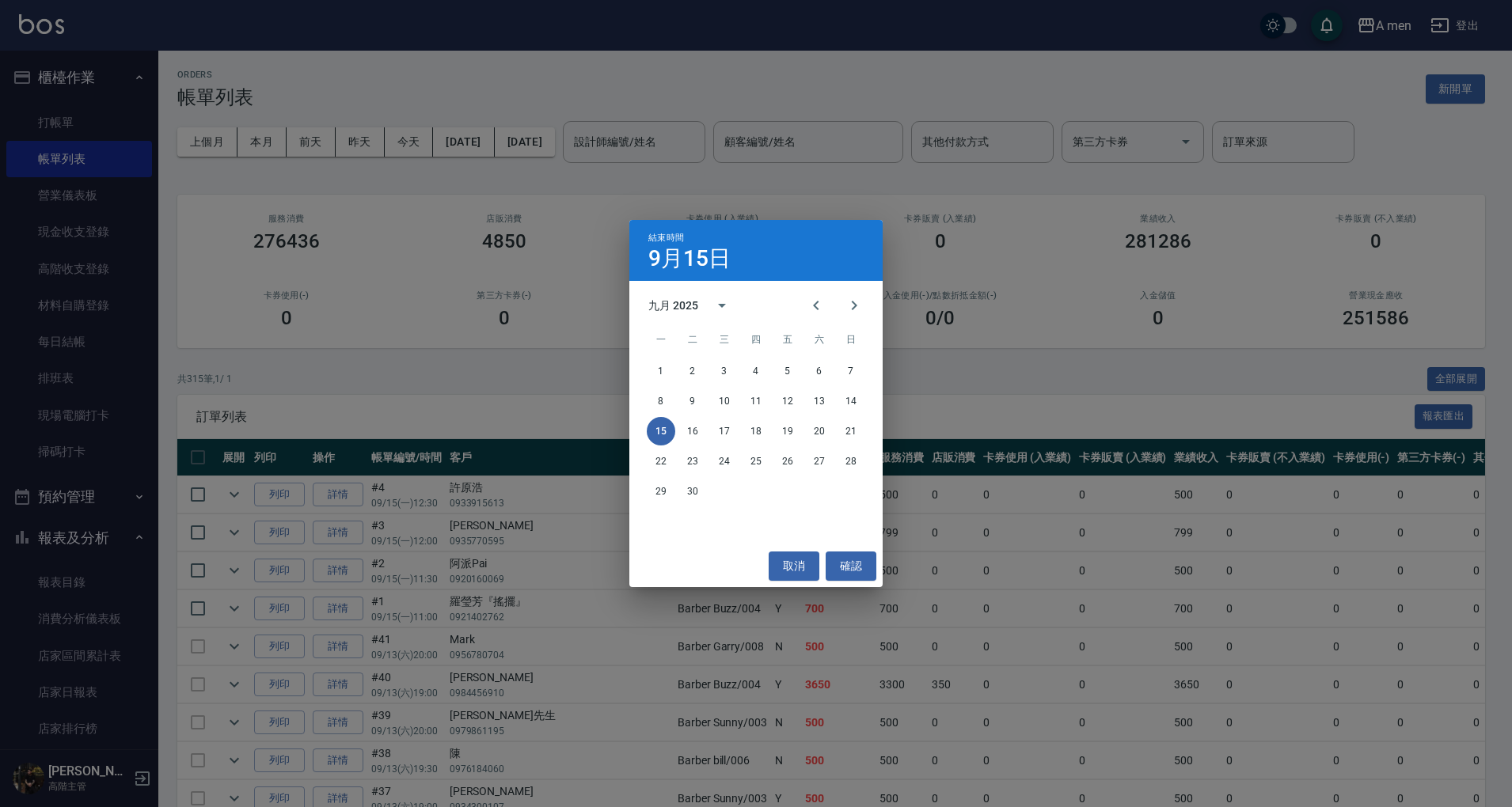
drag, startPoint x: 608, startPoint y: 153, endPoint x: 357, endPoint y: 161, distance: 251.1
click at [589, 142] on div "結束時間 9月15日 九月 2025 一 二 三 四 五 六 日 1 2 3 4 5 6 7 8 9 10 11 12 13 14 15 16 17 18 1…" at bounding box center [756, 403] width 1512 height 807
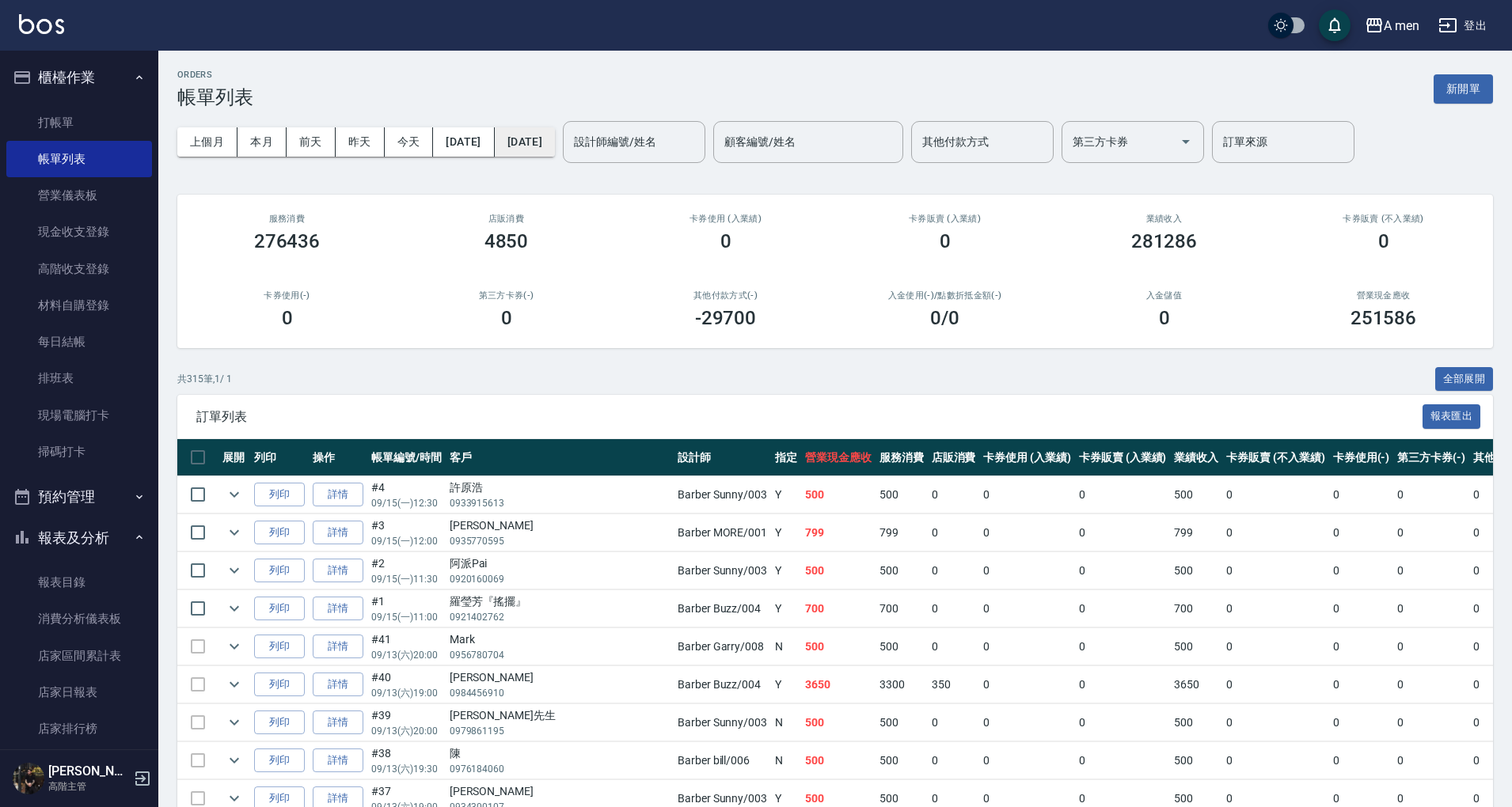
click at [555, 144] on button "[DATE]" at bounding box center [525, 142] width 60 height 29
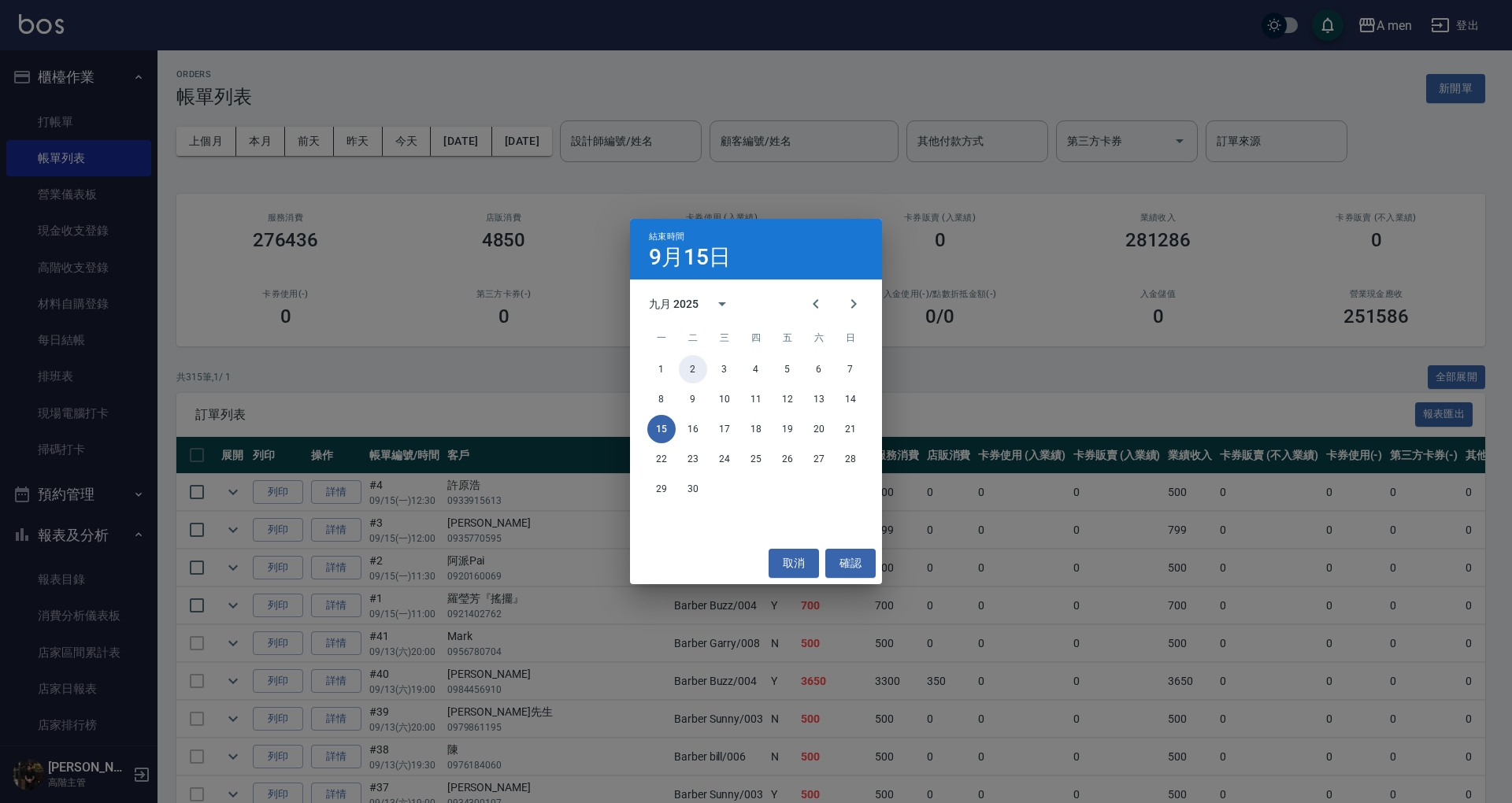
click at [692, 374] on button "2" at bounding box center [693, 369] width 28 height 28
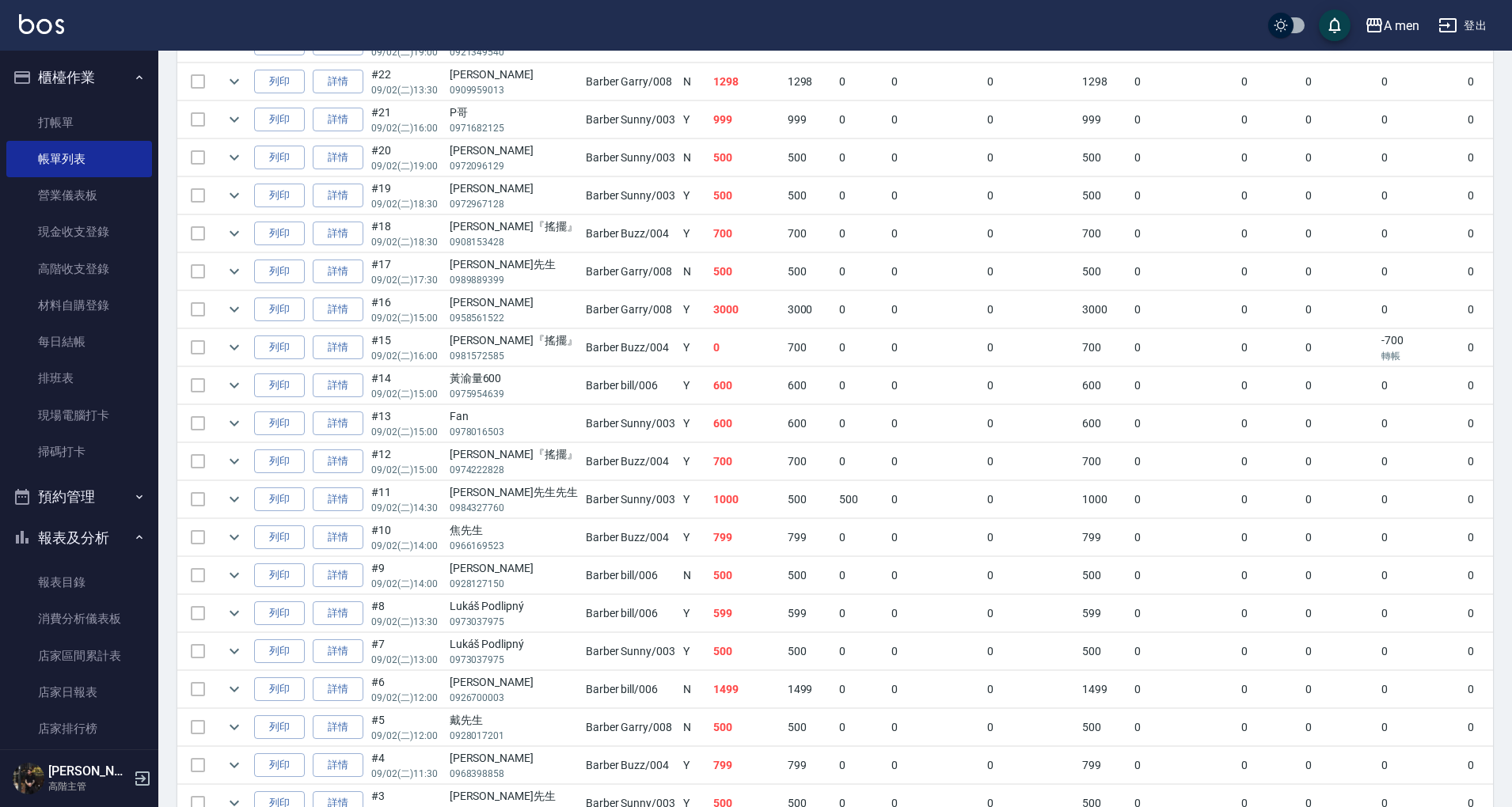
scroll to position [634, 0]
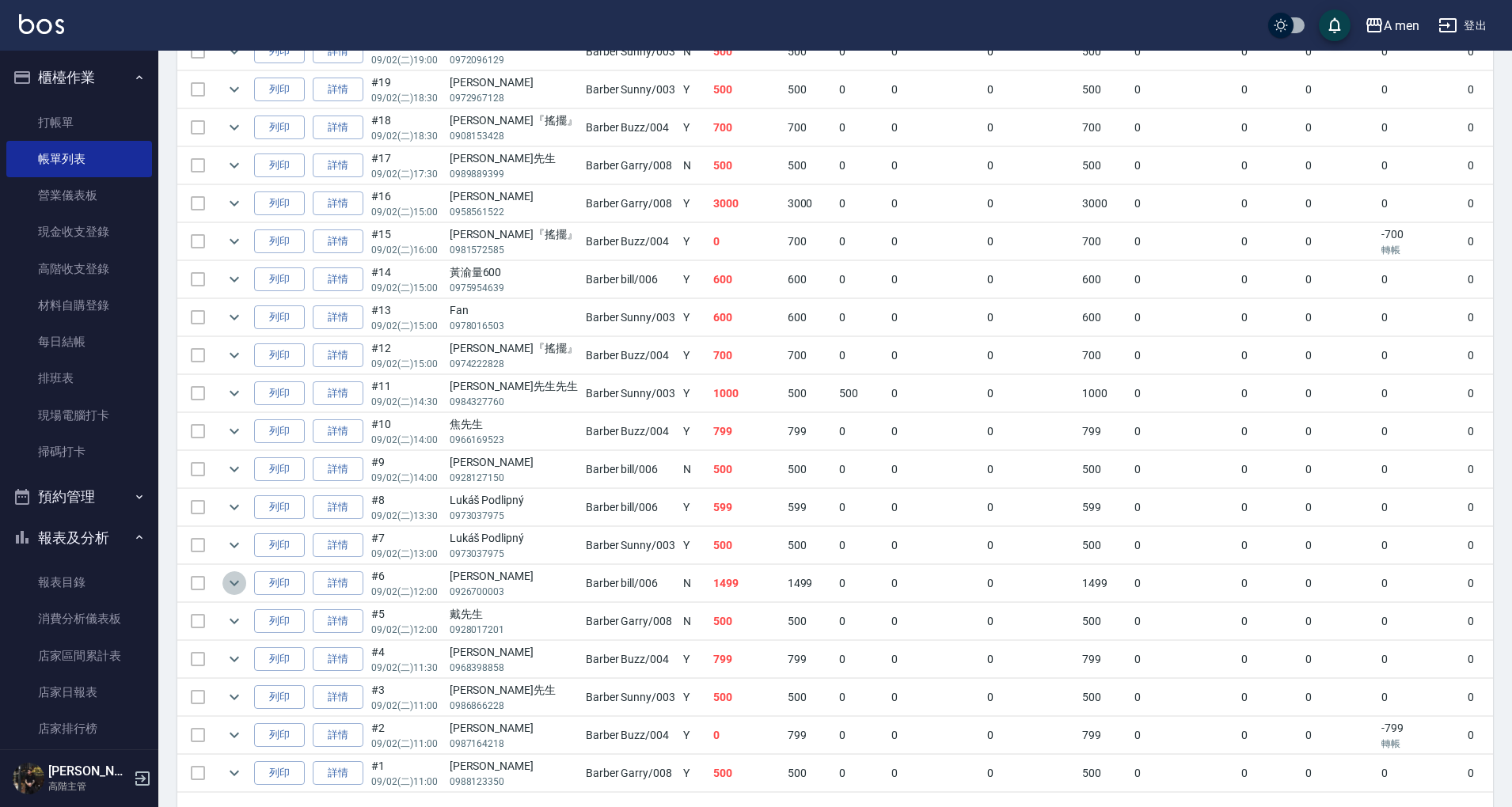
click at [234, 581] on icon "expand row" at bounding box center [234, 583] width 9 height 5
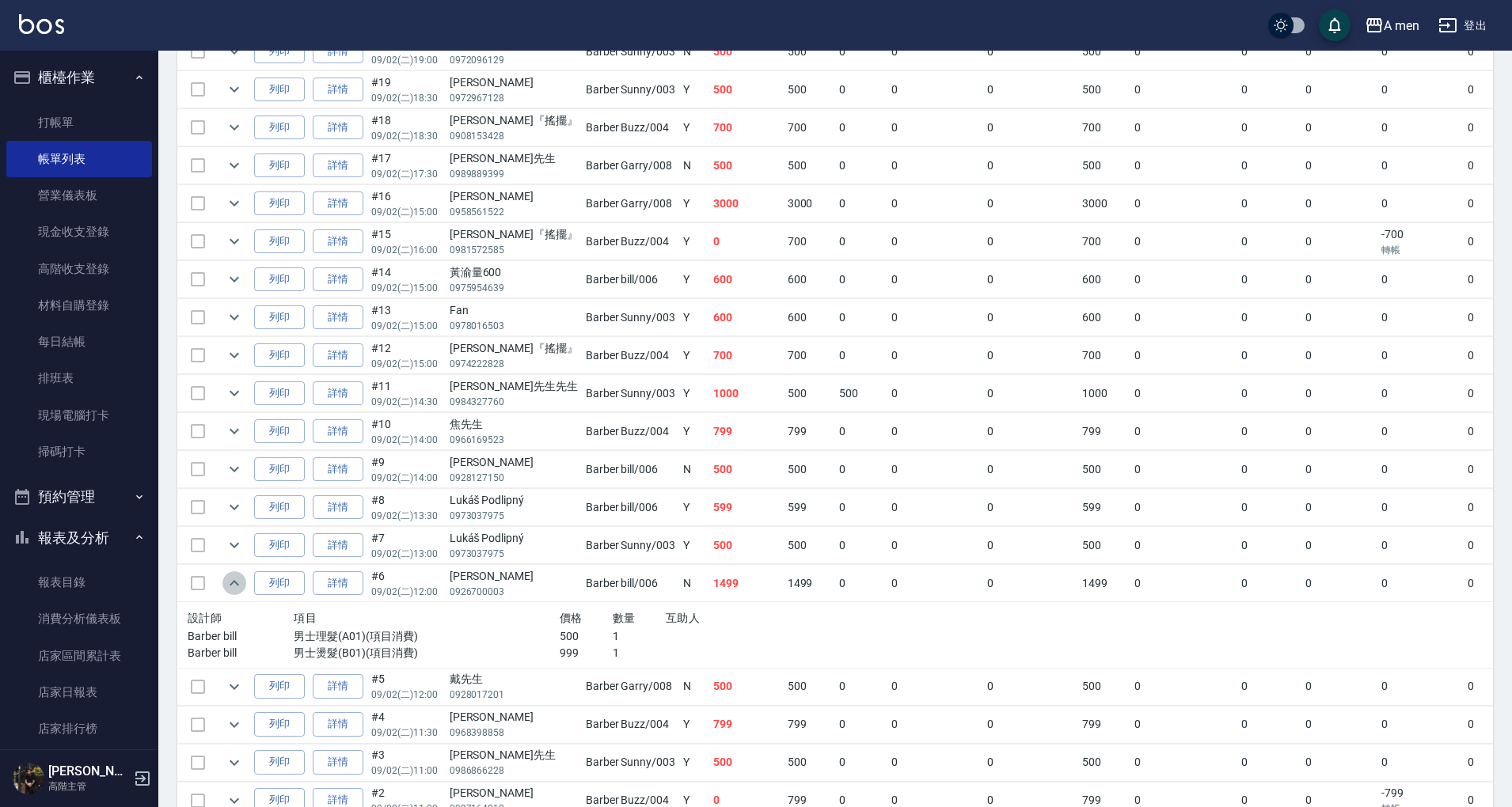
click at [234, 574] on icon "expand row" at bounding box center [234, 583] width 19 height 19
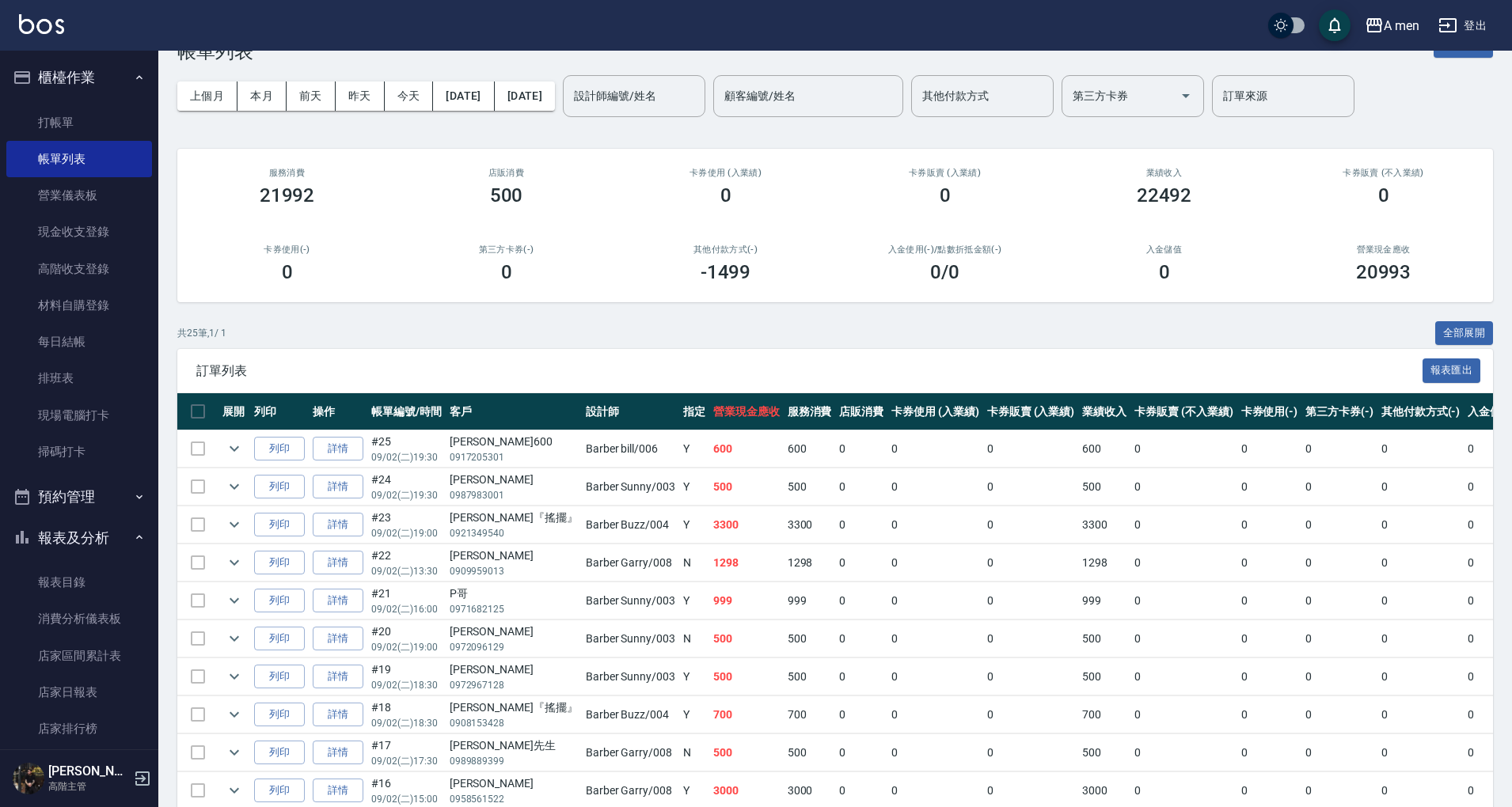
scroll to position [0, 0]
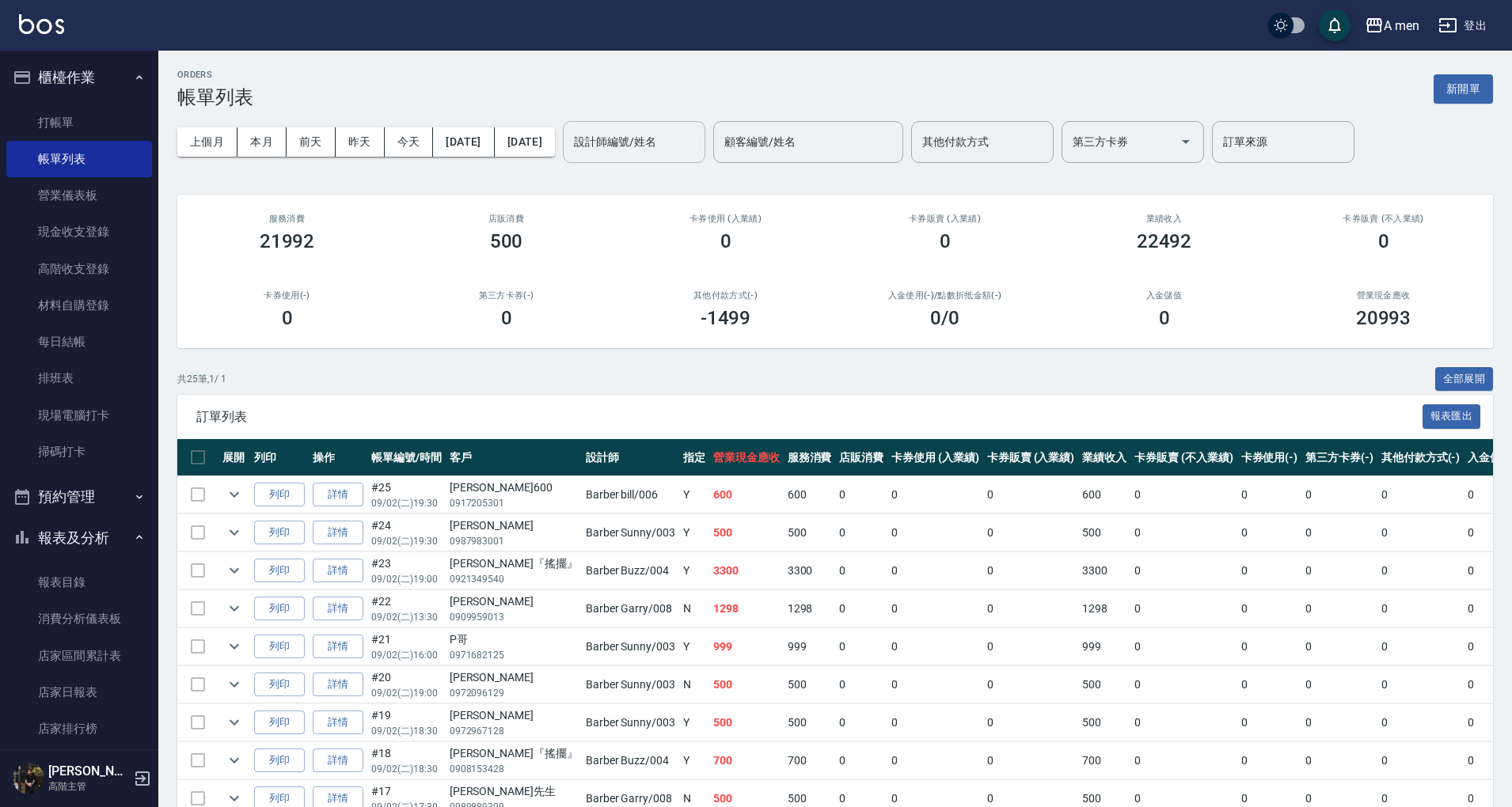
click at [652, 158] on div "設計師編號/姓名" at bounding box center [633, 142] width 142 height 42
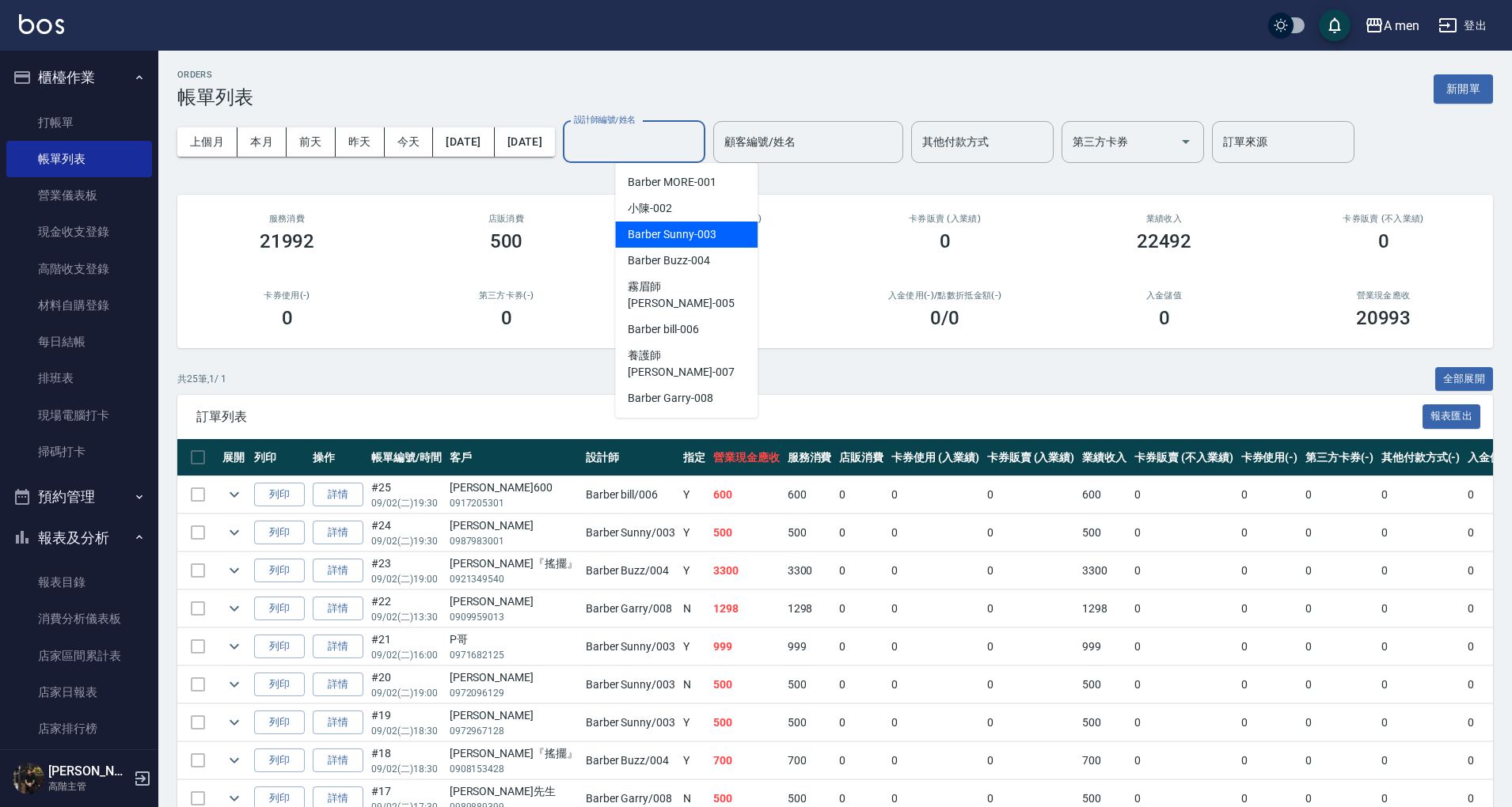
click at [691, 230] on span "Barber Sunny -003" at bounding box center [671, 234] width 88 height 16
type input "Barber Sunny -003"
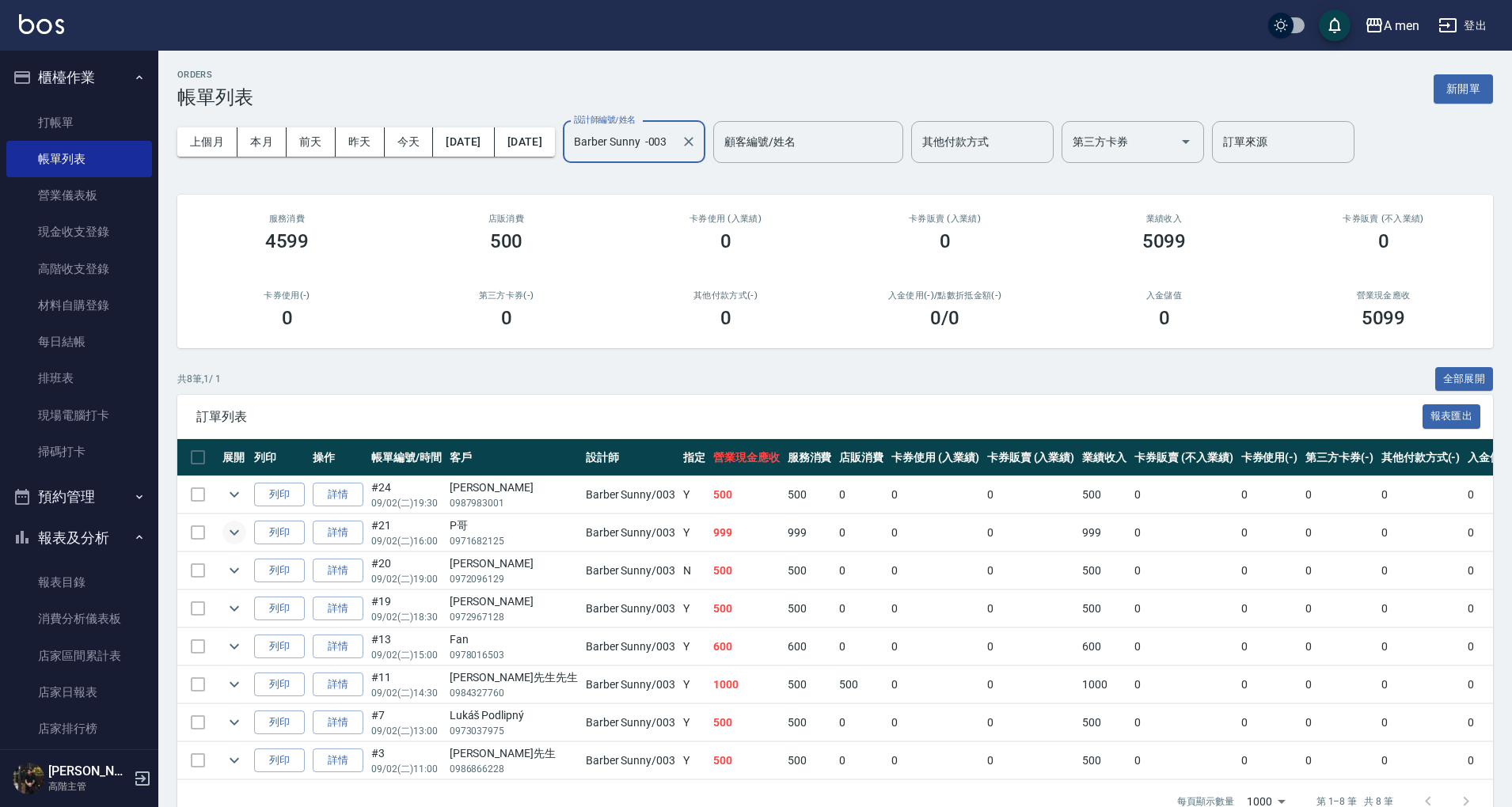
click at [236, 528] on icon "expand row" at bounding box center [234, 533] width 19 height 19
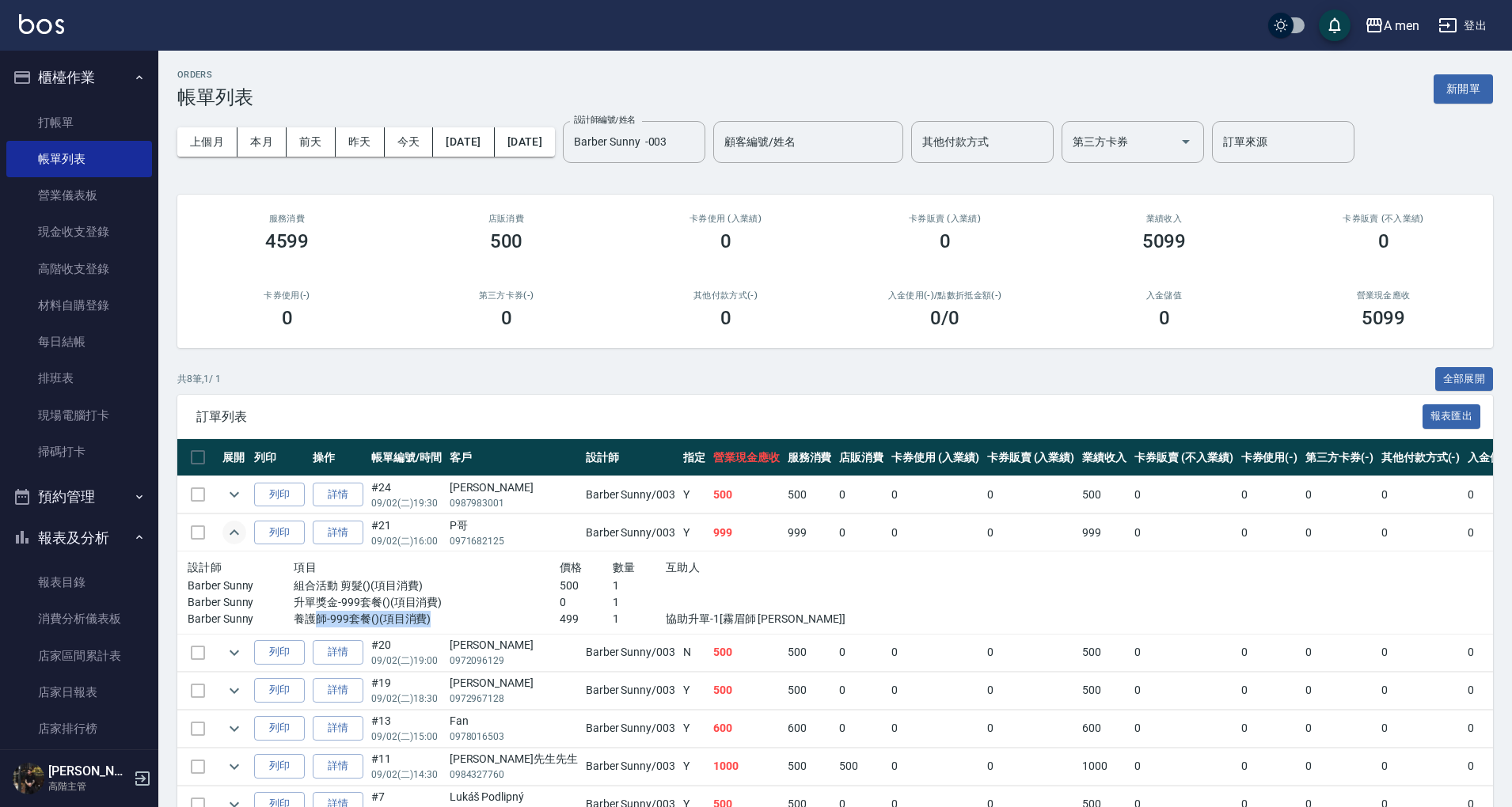
drag, startPoint x: 306, startPoint y: 615, endPoint x: 444, endPoint y: 616, distance: 138.0
click at [444, 616] on p "養護師-999套餐()(項目消費)" at bounding box center [426, 619] width 266 height 16
click at [613, 602] on p "1" at bounding box center [639, 602] width 53 height 16
drag, startPoint x: 287, startPoint y: 618, endPoint x: 446, endPoint y: 621, distance: 159.0
click at [446, 621] on p "養護師-999套餐()(項目消費)" at bounding box center [426, 619] width 266 height 16
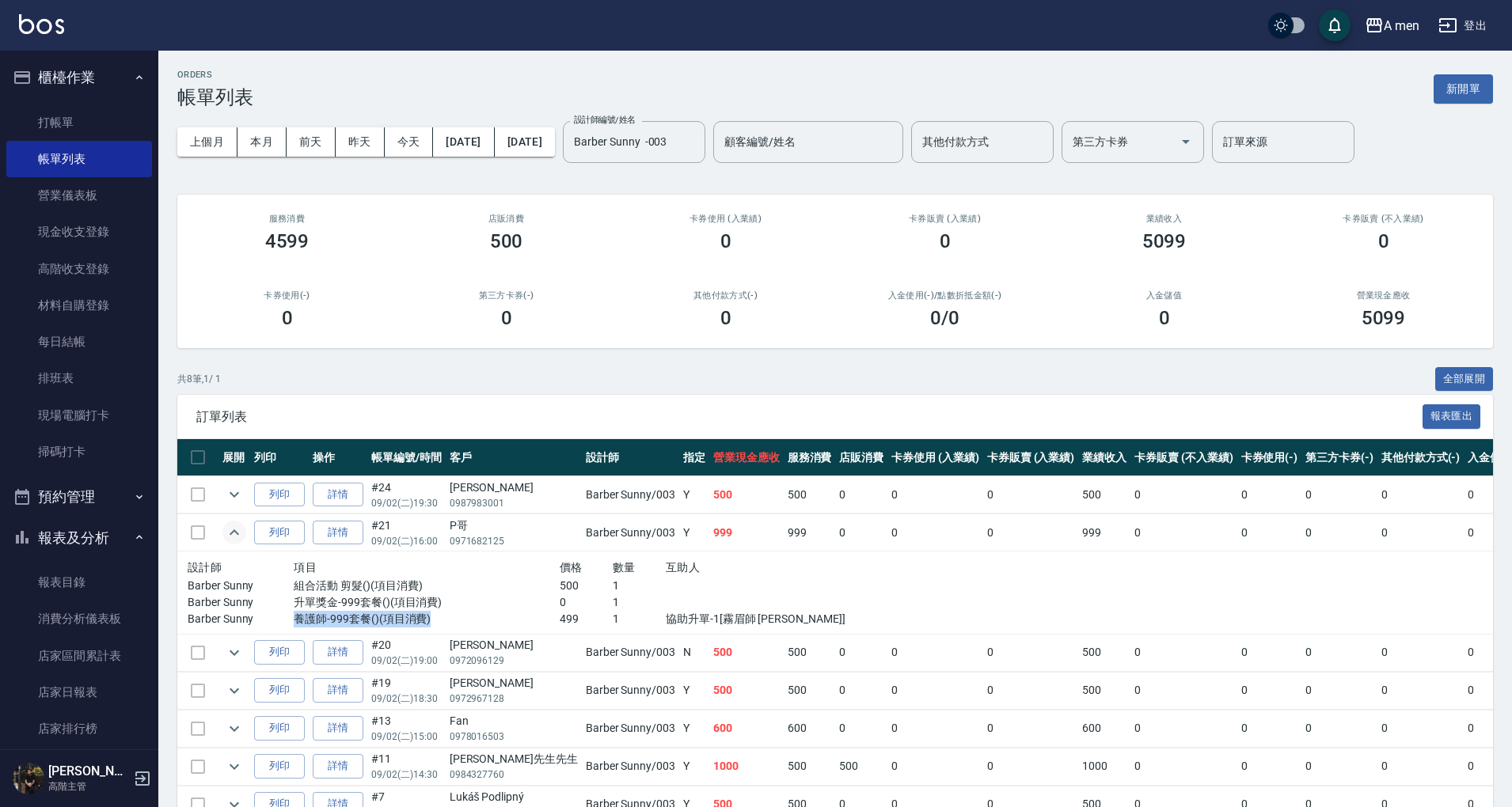
click at [393, 622] on p "養護師-999套餐()(項目消費)" at bounding box center [426, 619] width 266 height 16
click at [237, 533] on icon "expand row" at bounding box center [234, 533] width 19 height 19
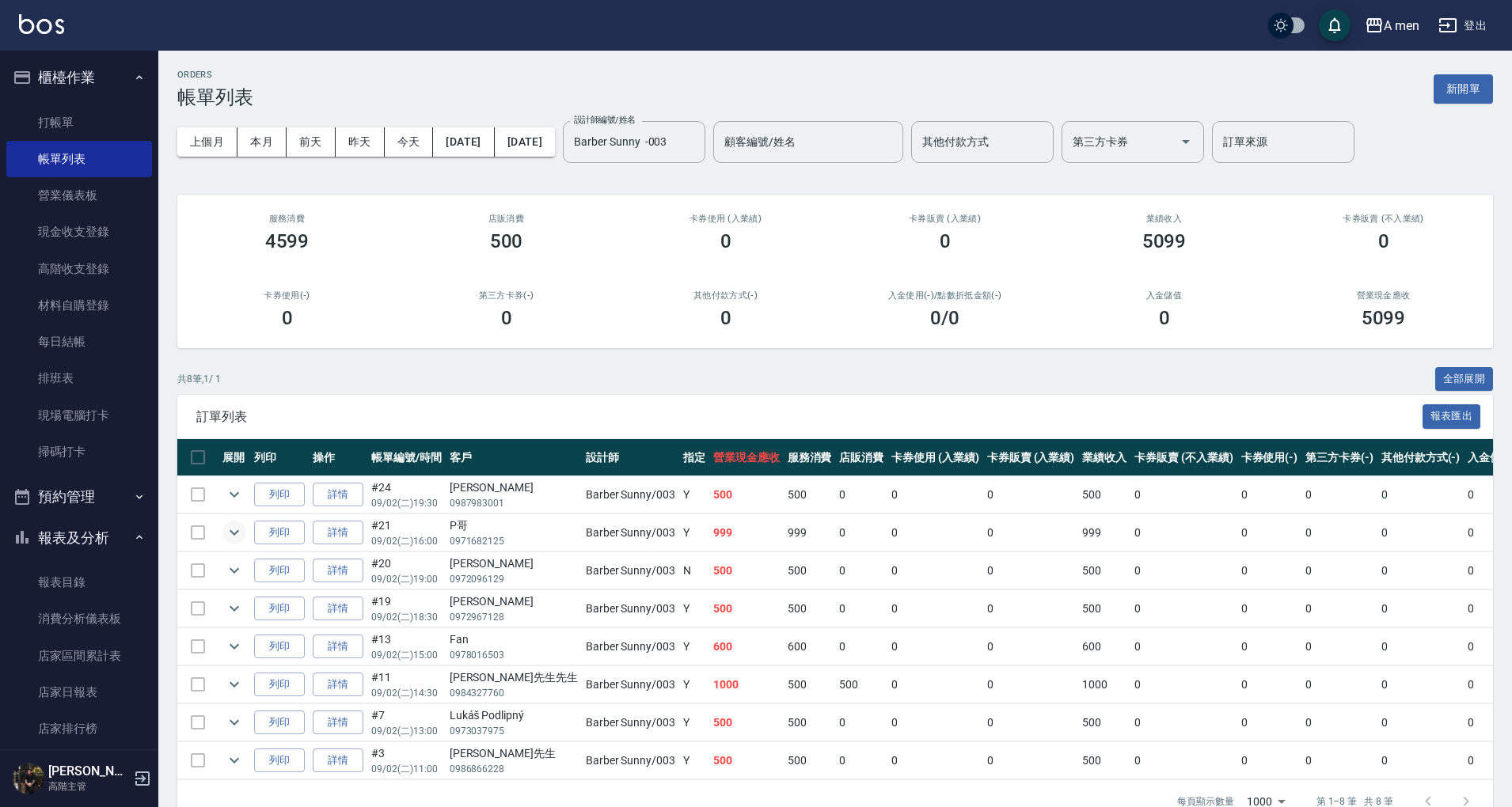
click at [546, 389] on div "共 8 筆, 1 / 1 全部展開 訂單列表 報表匯出 展開 列印 操作 帳單編號/時間 客戶 設計師 指定 營業現金應收 服務消費 店販消費 卡券使用 (入…" at bounding box center [835, 596] width 1315 height 457
click at [82, 123] on link "打帳單" at bounding box center [79, 123] width 146 height 36
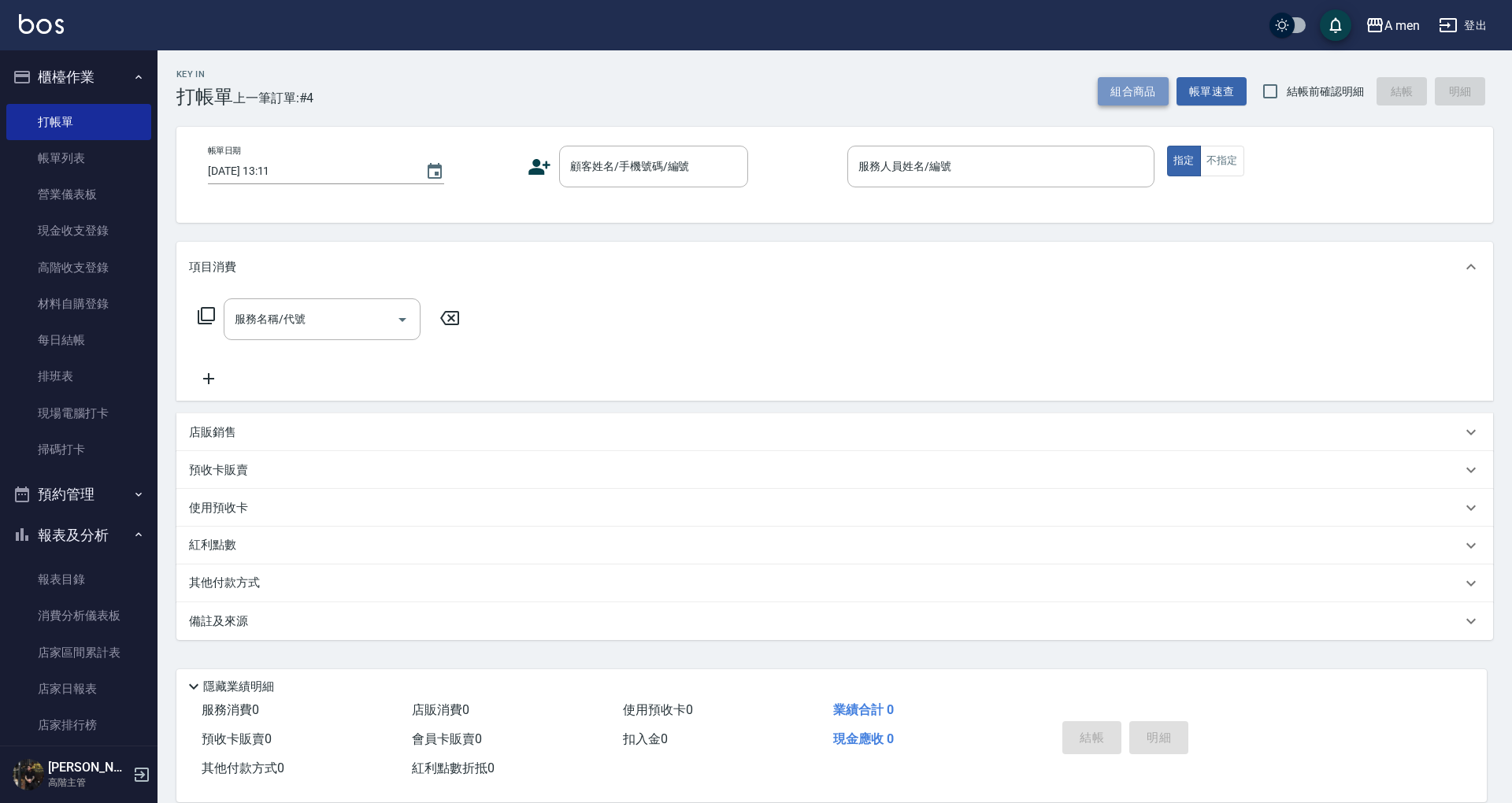
click at [1112, 82] on button "組合商品" at bounding box center [1132, 92] width 71 height 29
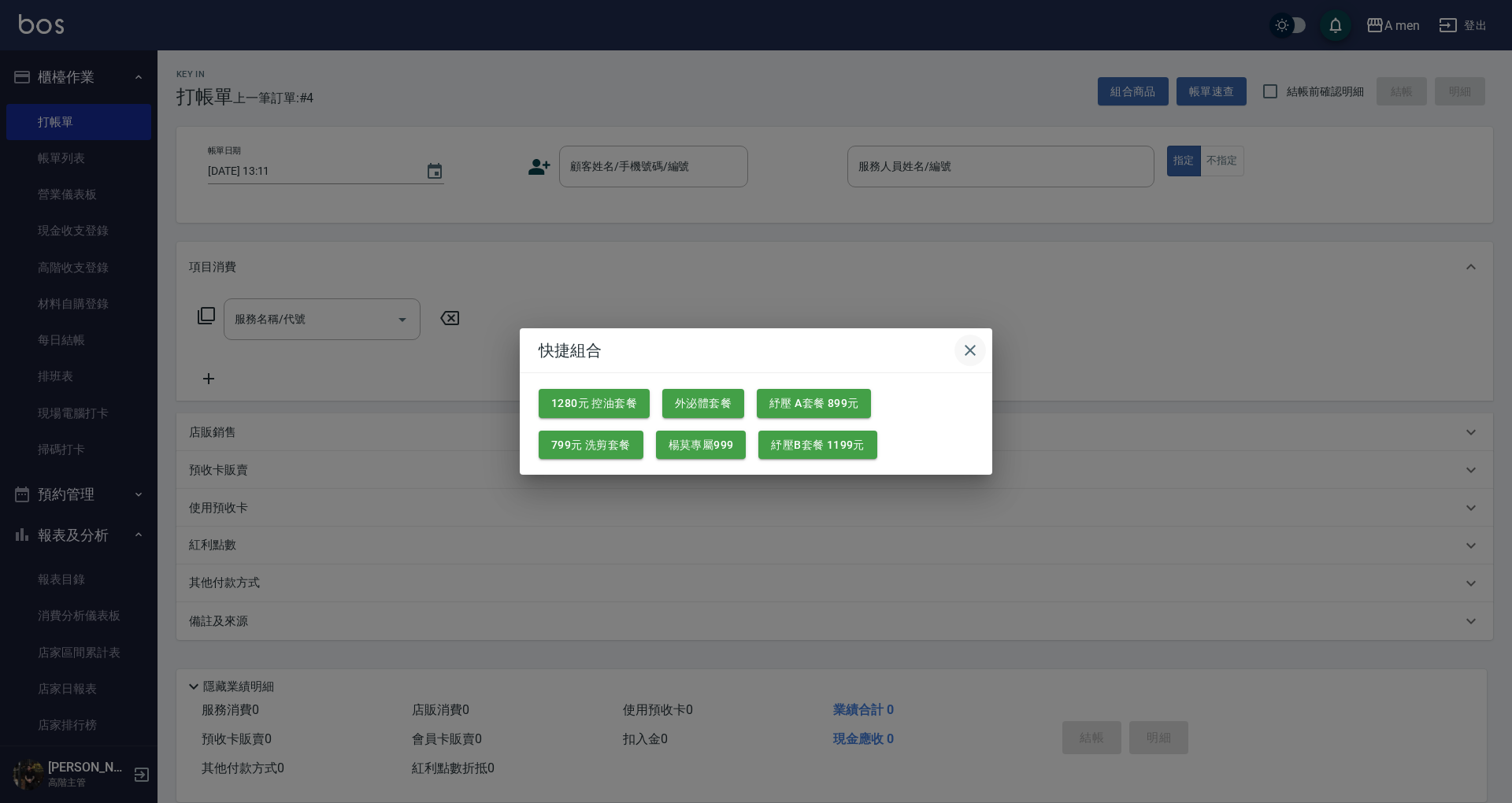
click at [981, 341] on button "button" at bounding box center [970, 350] width 32 height 32
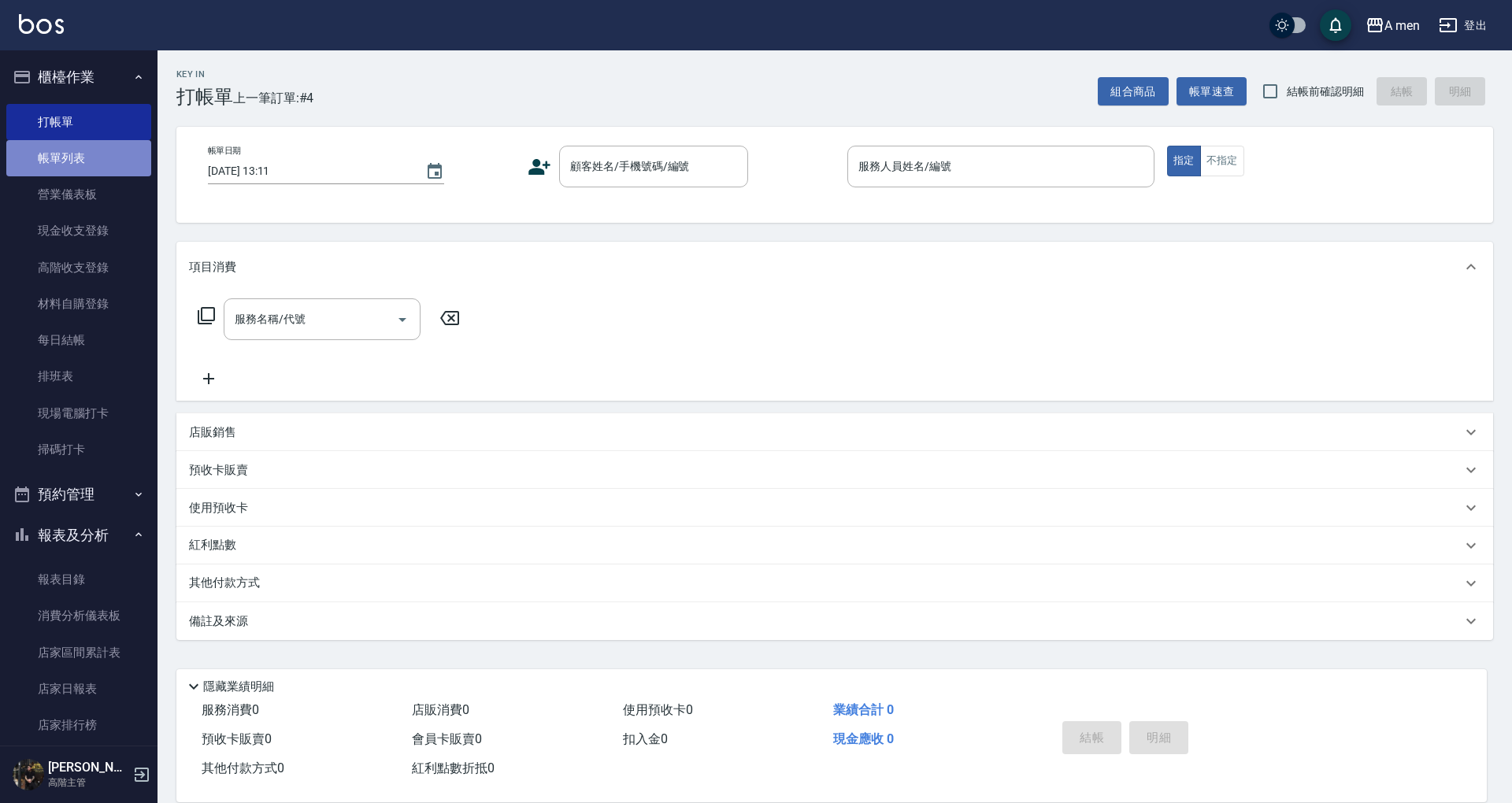
click at [79, 166] on link "帳單列表" at bounding box center [78, 158] width 145 height 36
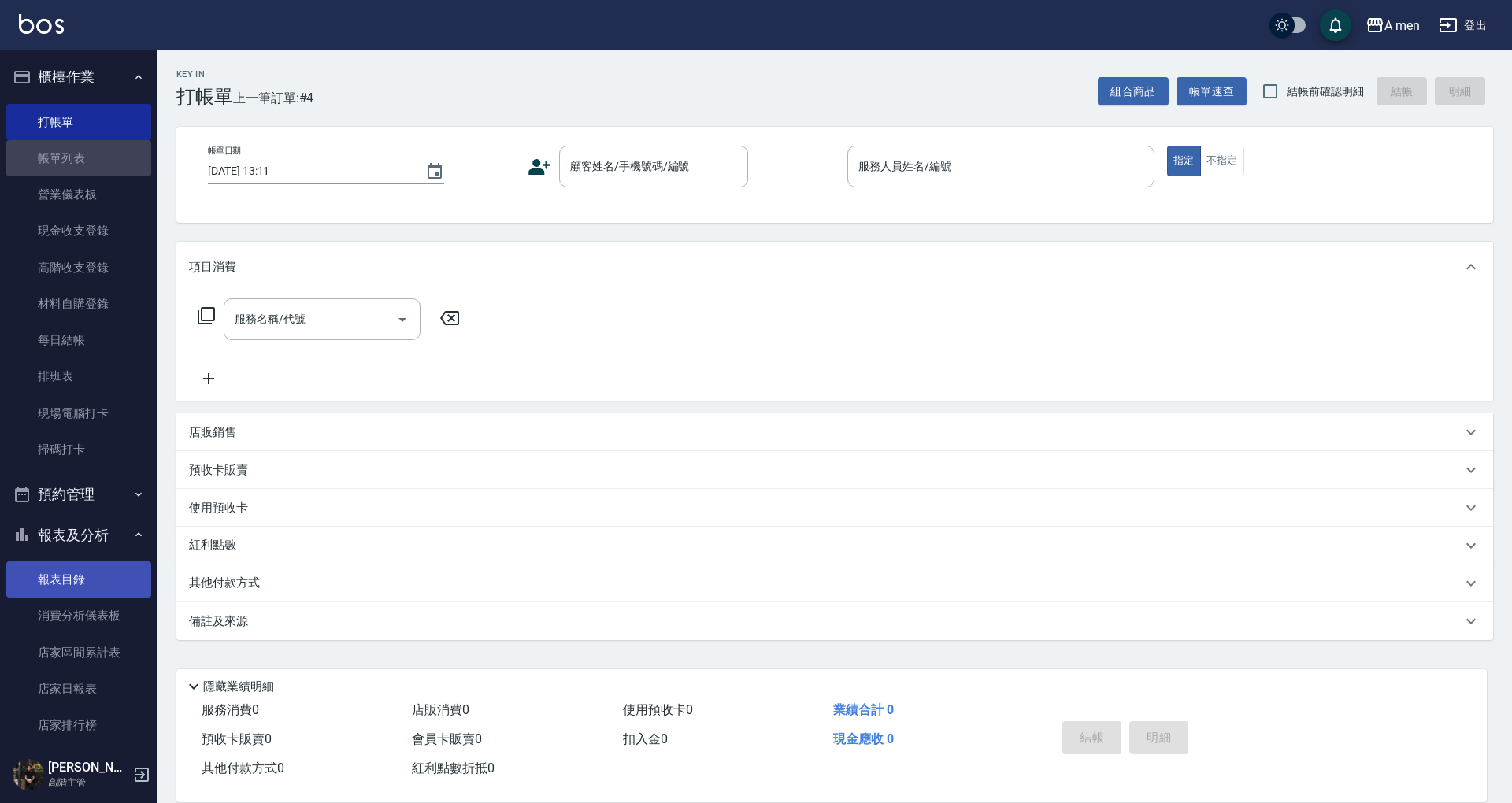
click at [123, 491] on button "預約管理" at bounding box center [78, 495] width 145 height 41
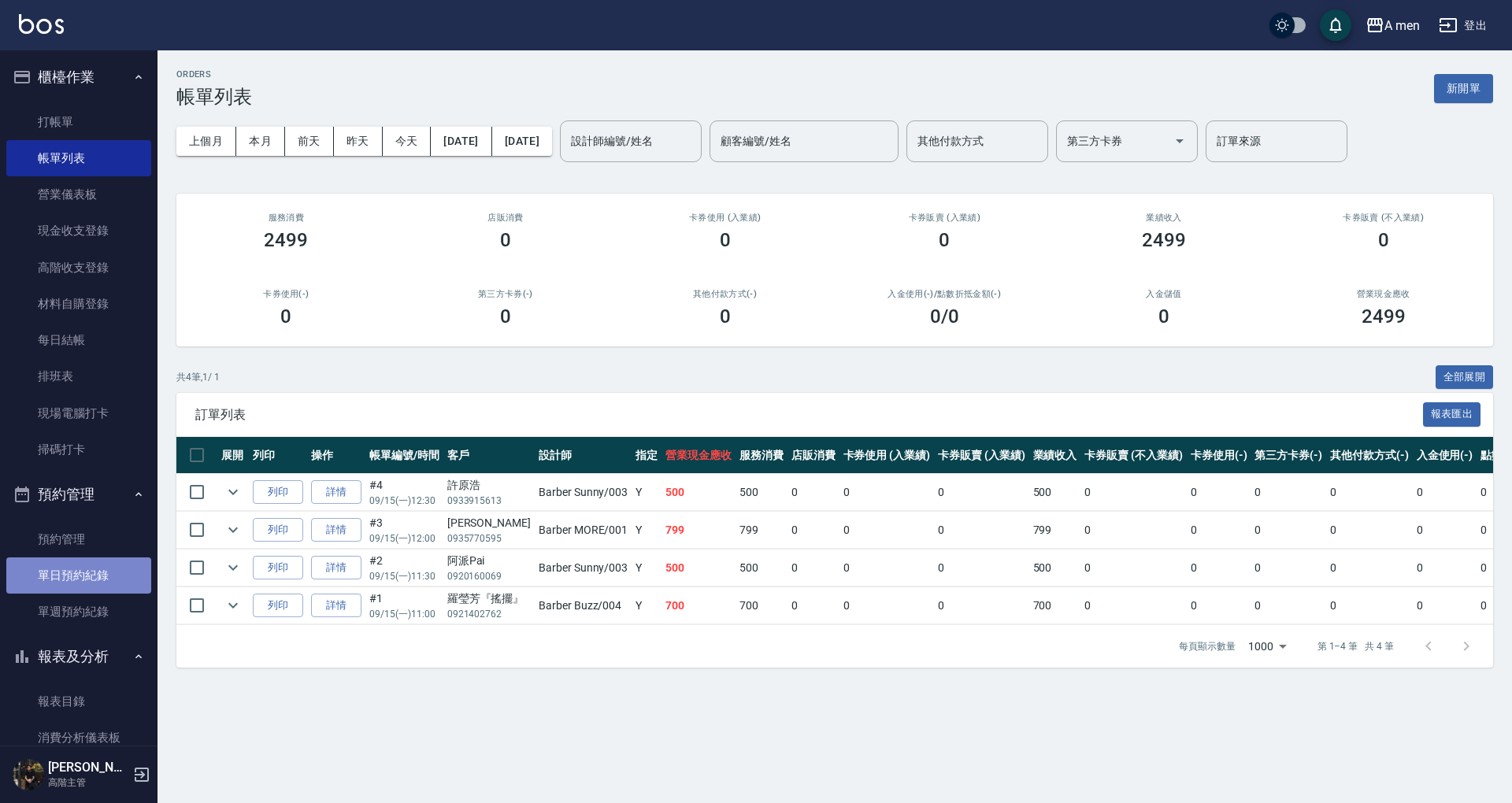
click at [100, 580] on link "單日預約紀錄" at bounding box center [78, 575] width 145 height 36
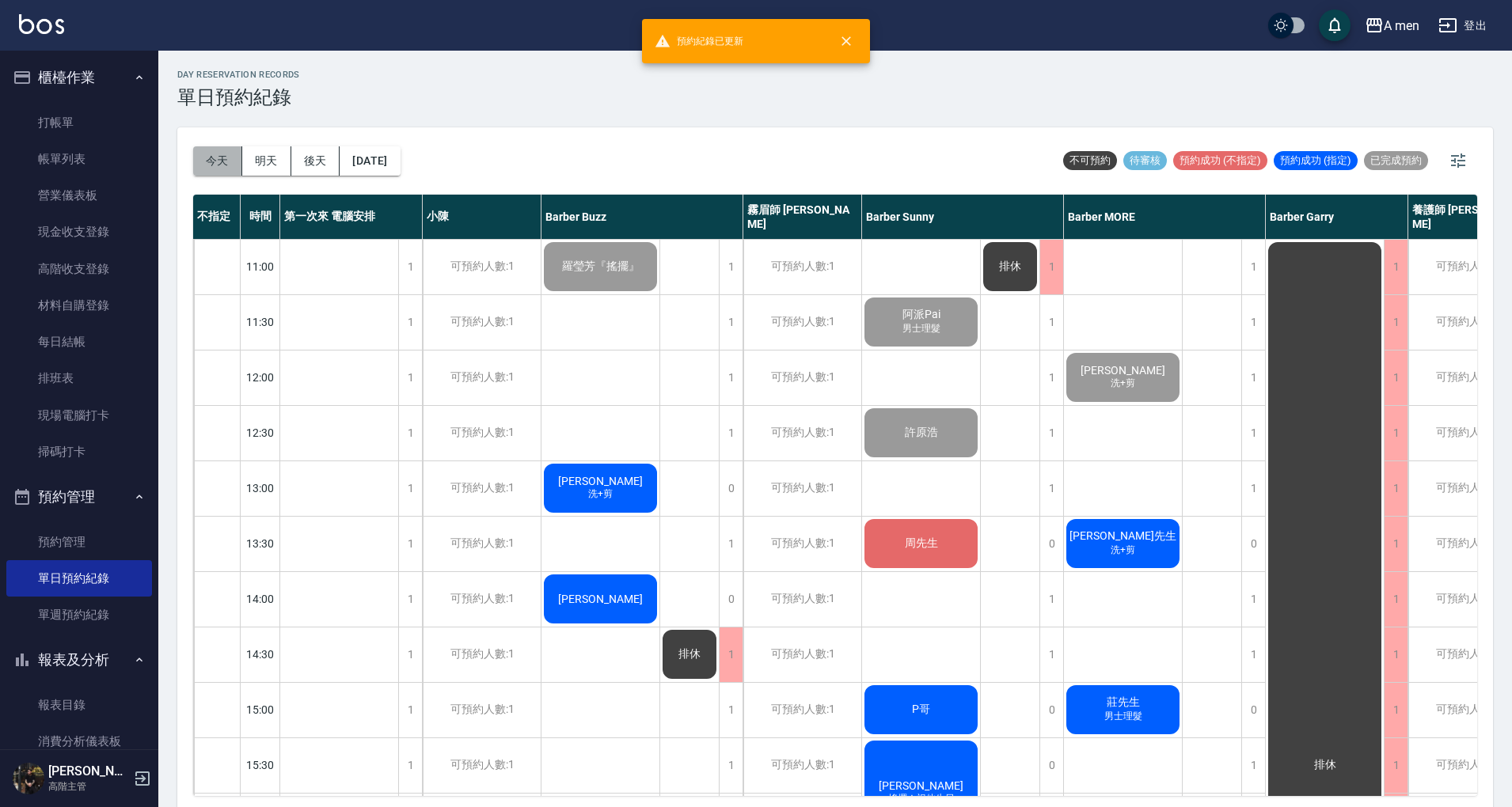
click at [217, 161] on button "今天" at bounding box center [217, 161] width 49 height 29
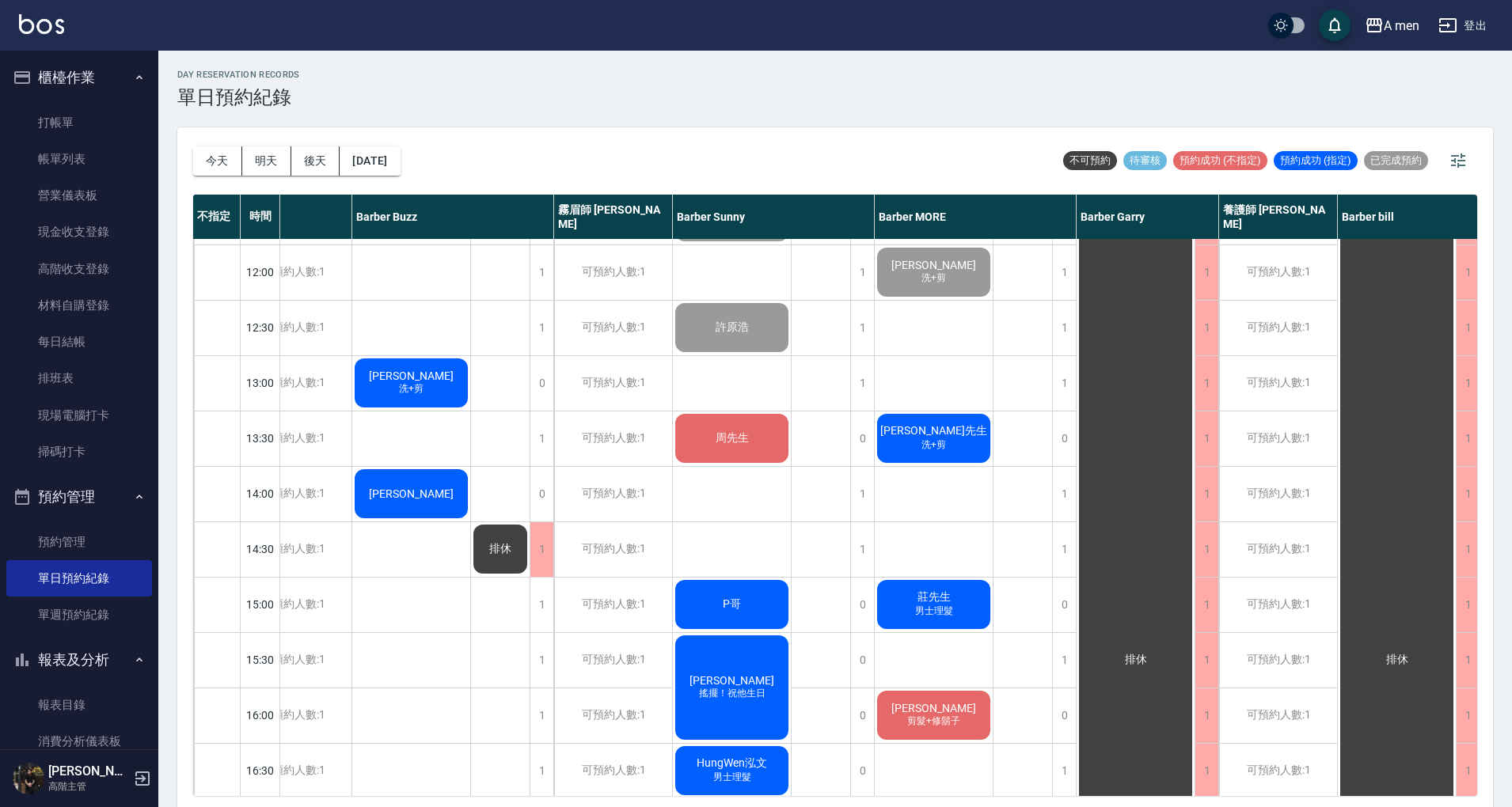
scroll to position [105, 200]
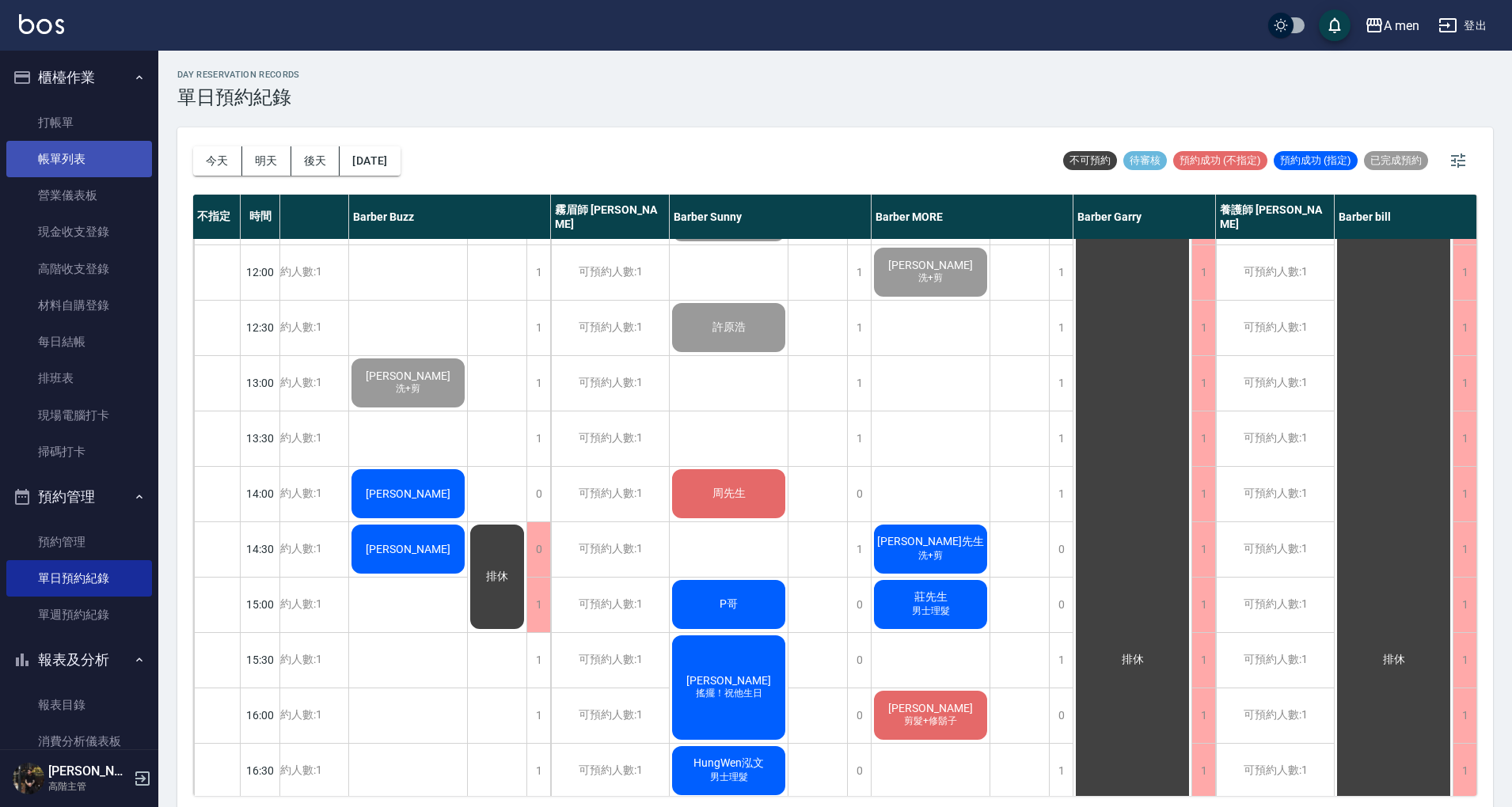
click at [101, 146] on link "帳單列表" at bounding box center [79, 159] width 146 height 36
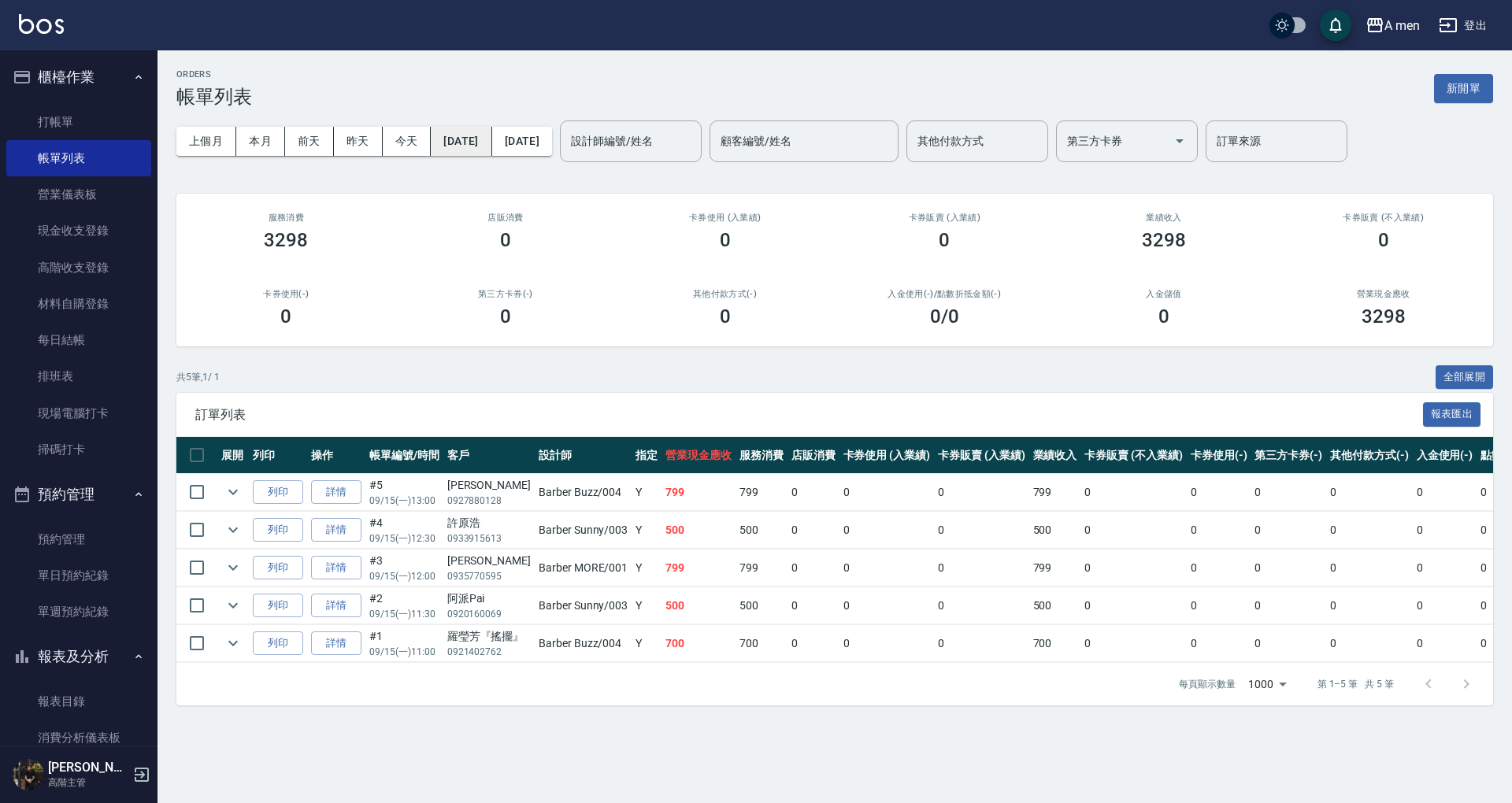
click at [458, 136] on button "[DATE]" at bounding box center [461, 142] width 61 height 29
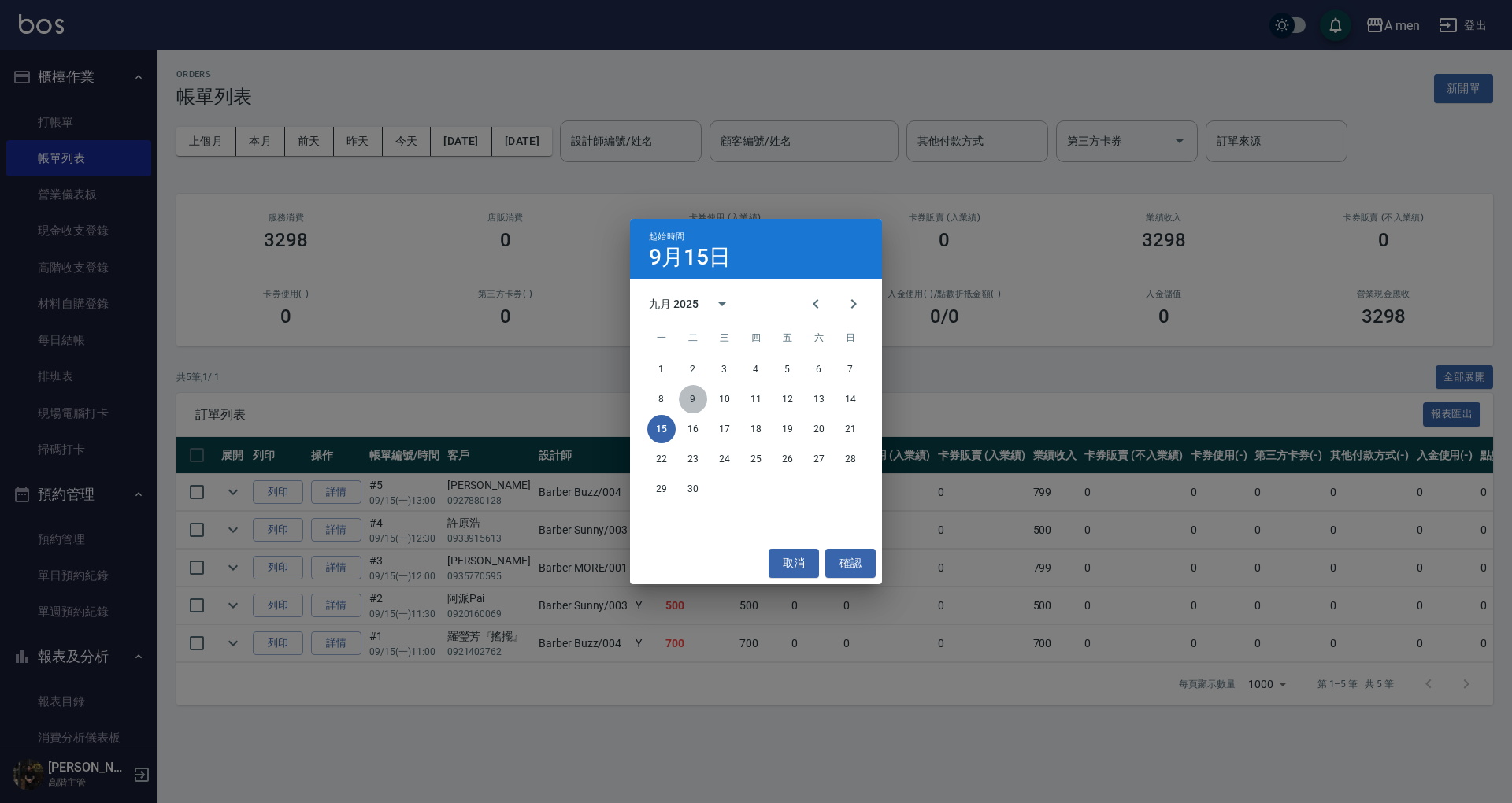
click at [688, 403] on button "9" at bounding box center [693, 398] width 28 height 28
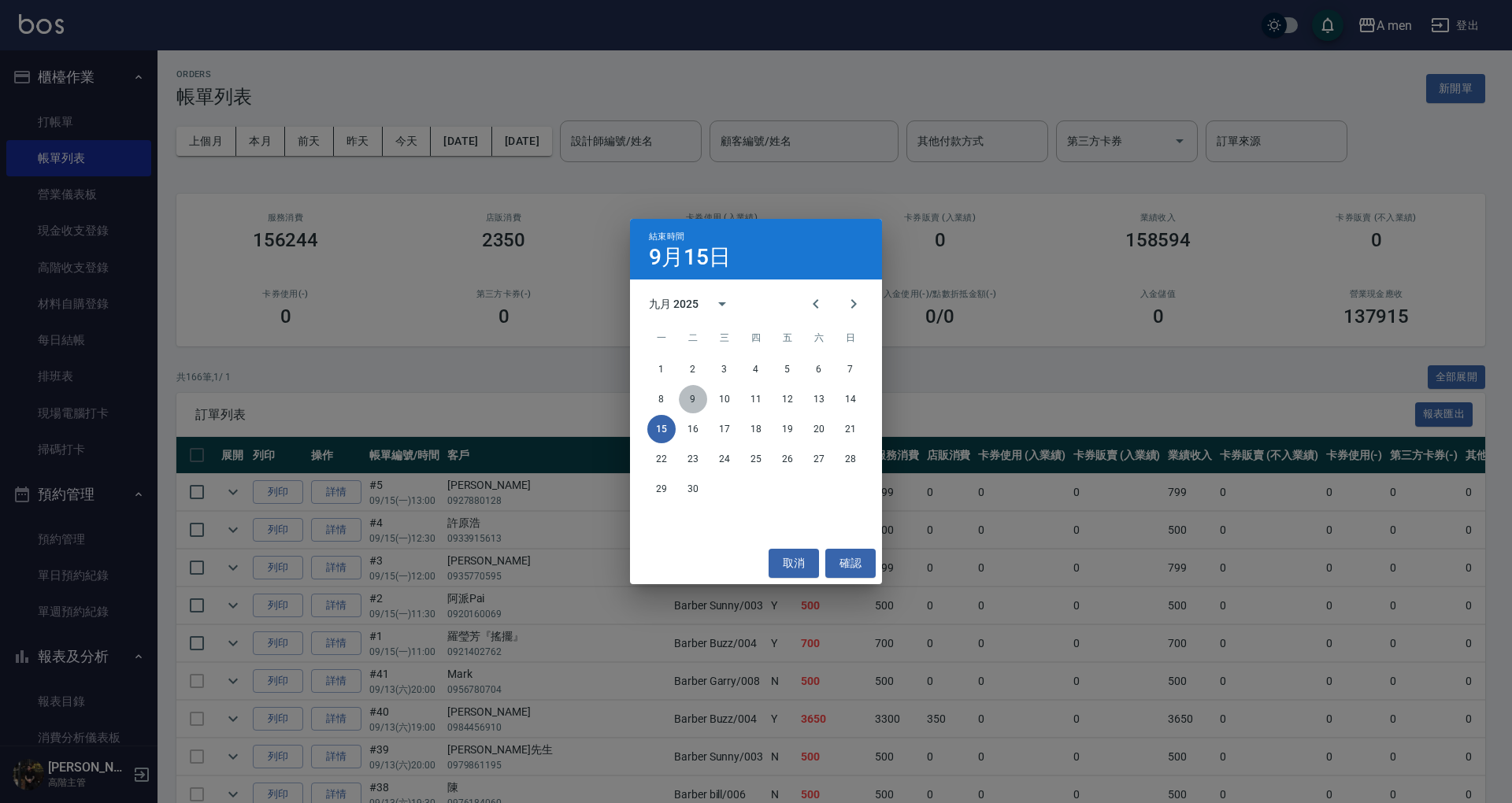
click at [689, 397] on button "9" at bounding box center [693, 398] width 28 height 28
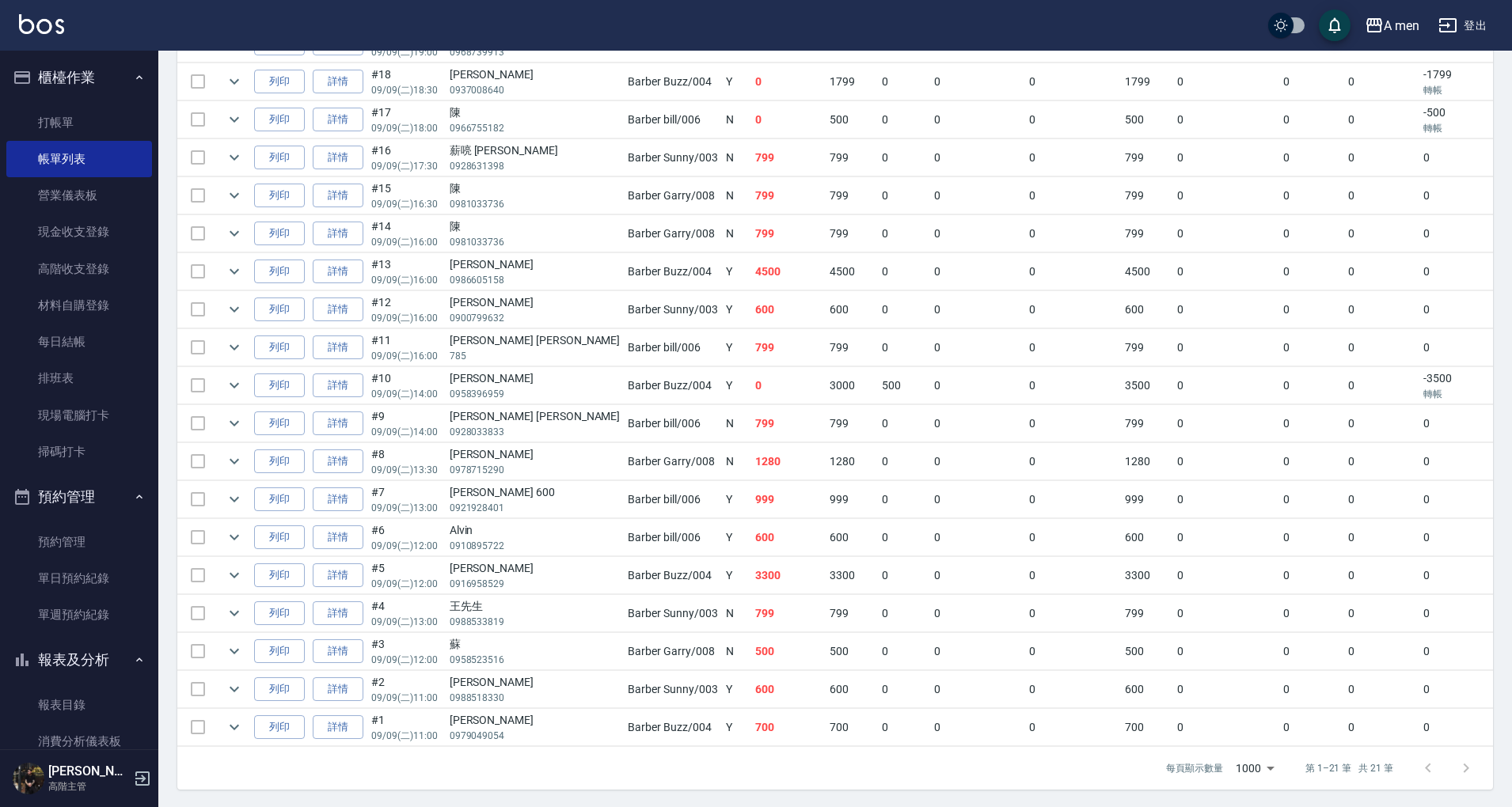
scroll to position [422, 0]
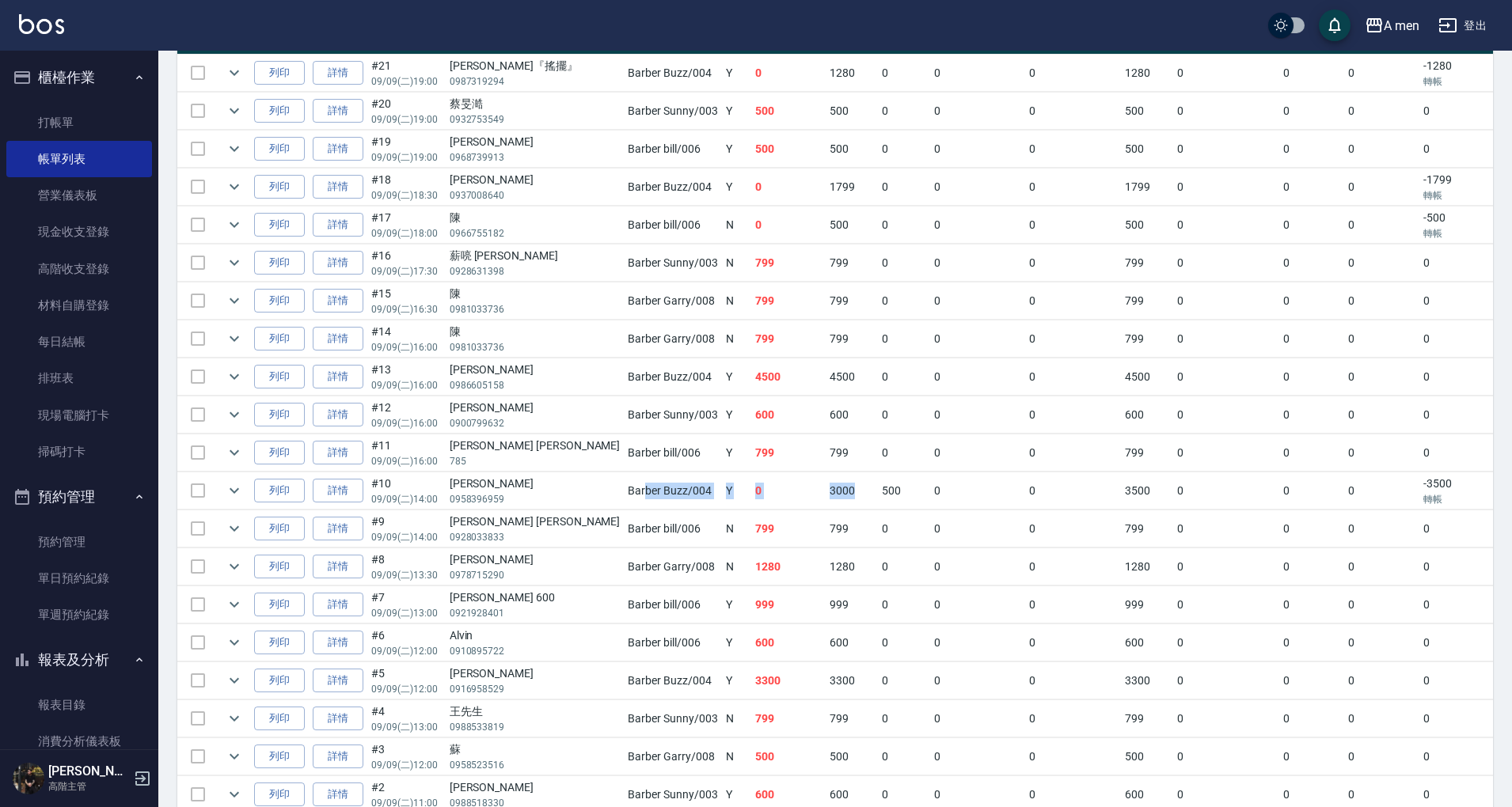
drag, startPoint x: 551, startPoint y: 483, endPoint x: 781, endPoint y: 497, distance: 230.4
click at [781, 497] on tr "列印 詳情 #10 09/09 (二) 14:00 楊栢任 0958396959 Barber Buzz /004 Y 0 3000 500 0 0 3500…" at bounding box center [1024, 491] width 1696 height 37
click at [826, 497] on td "3000" at bounding box center [852, 491] width 53 height 37
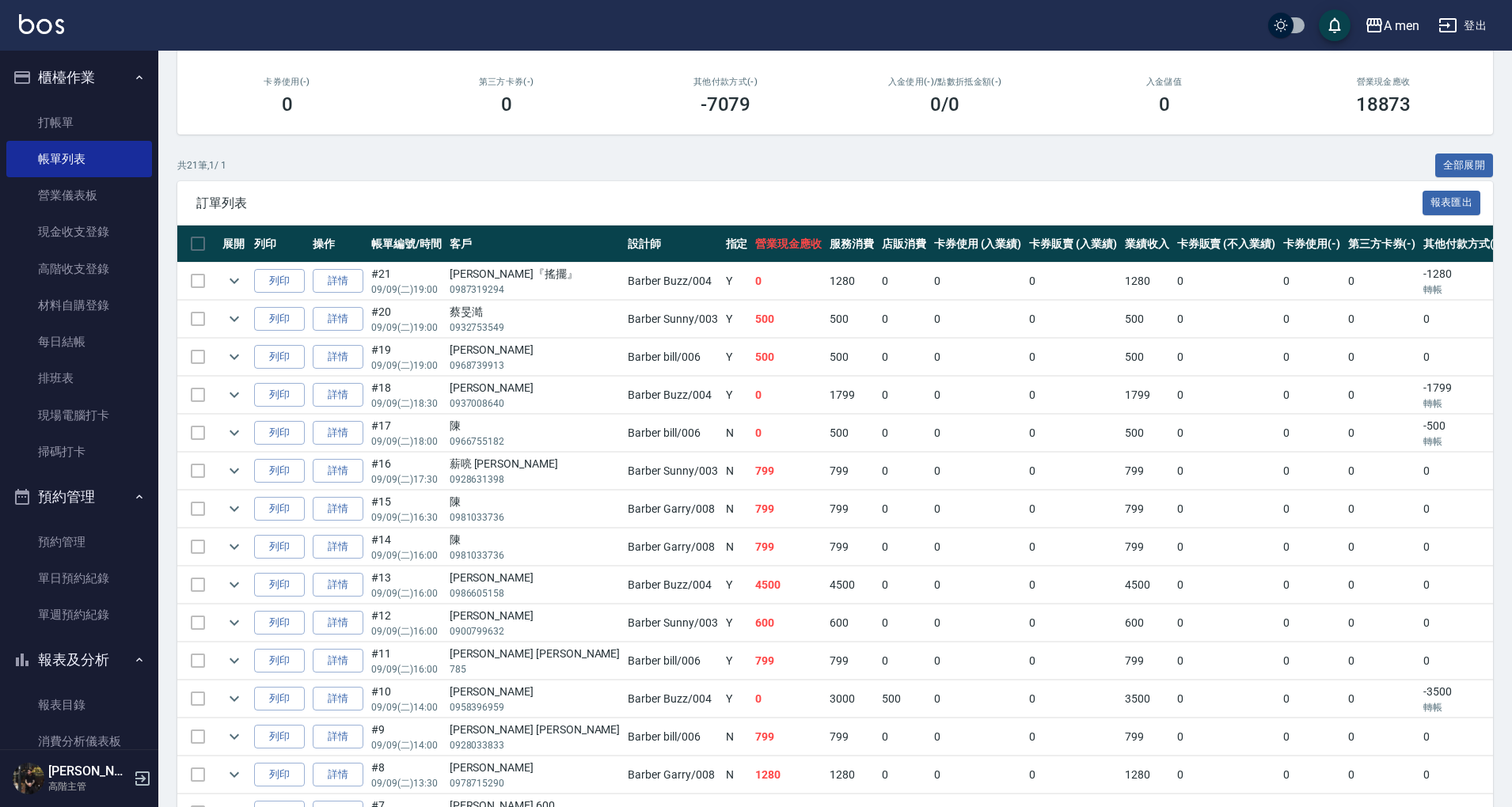
scroll to position [0, 0]
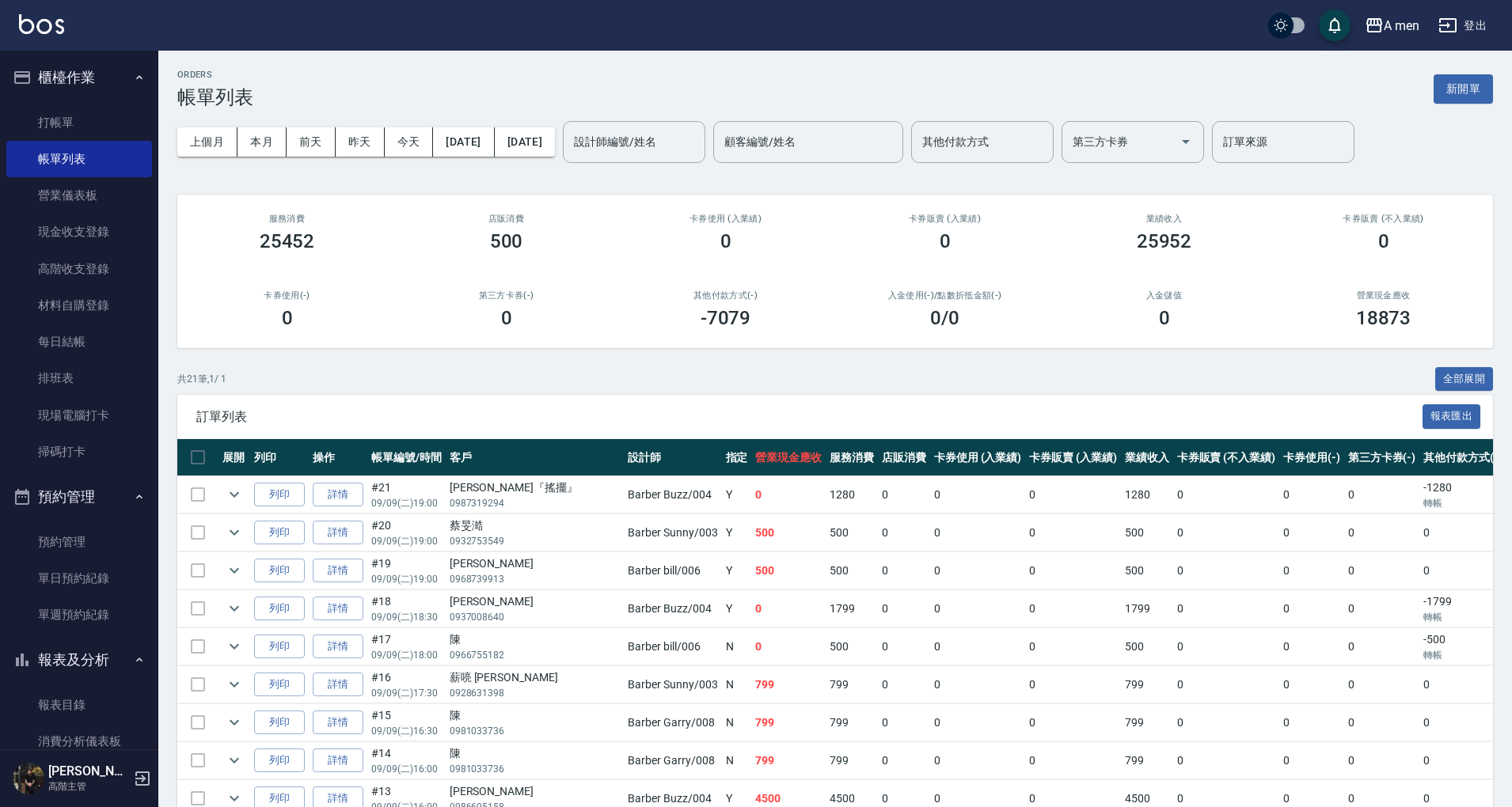
drag, startPoint x: 664, startPoint y: 381, endPoint x: 543, endPoint y: 183, distance: 232.0
click at [662, 380] on div "共 21 筆, 1 / 1 全部展開" at bounding box center [835, 380] width 1315 height 24
click at [698, 140] on input "設計師編號/姓名" at bounding box center [633, 142] width 129 height 28
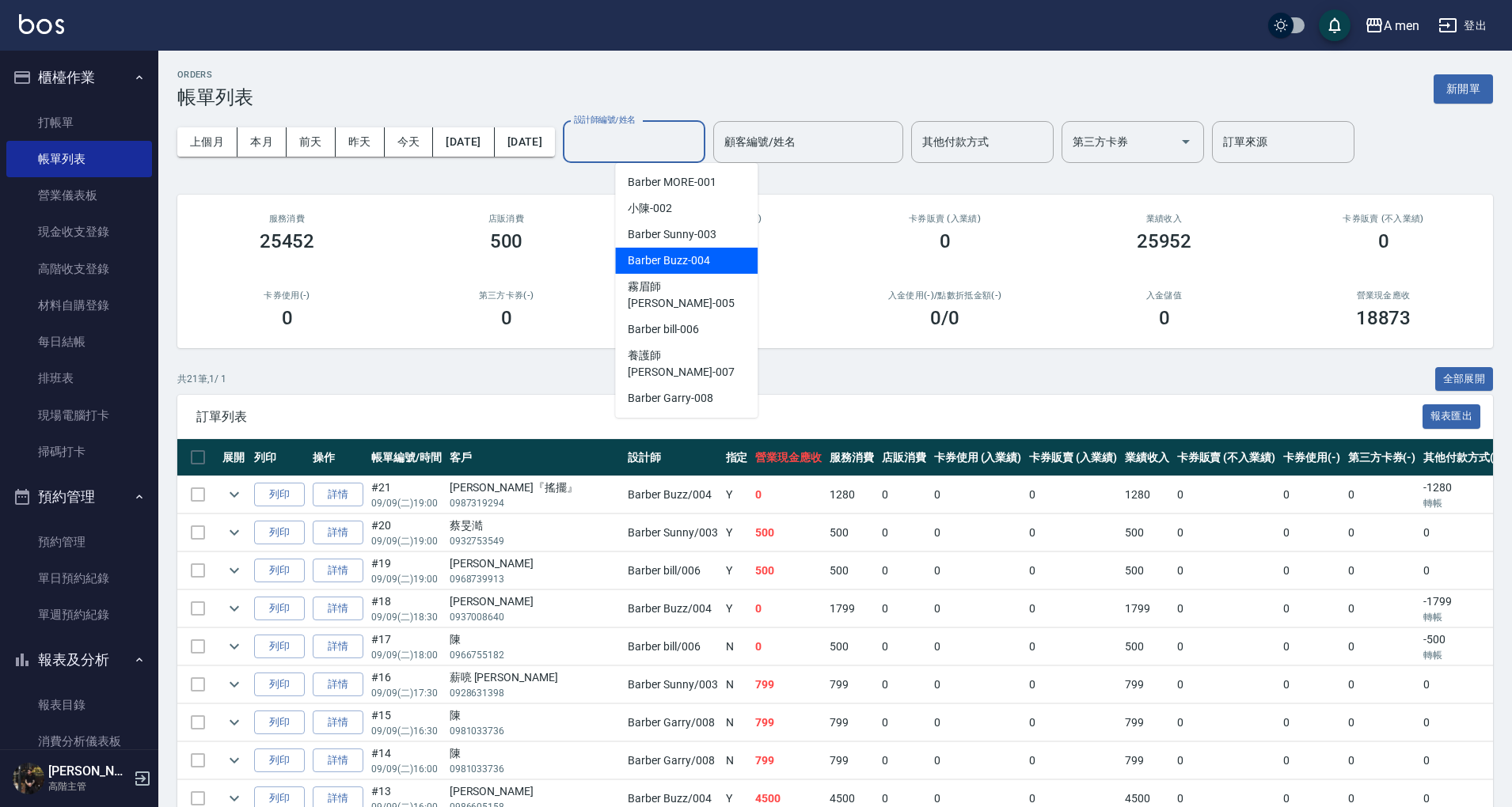
drag, startPoint x: 702, startPoint y: 249, endPoint x: 714, endPoint y: 273, distance: 26.8
click at [702, 249] on div "Barber Buzz -004" at bounding box center [686, 261] width 142 height 26
type input "Barber Buzz-004"
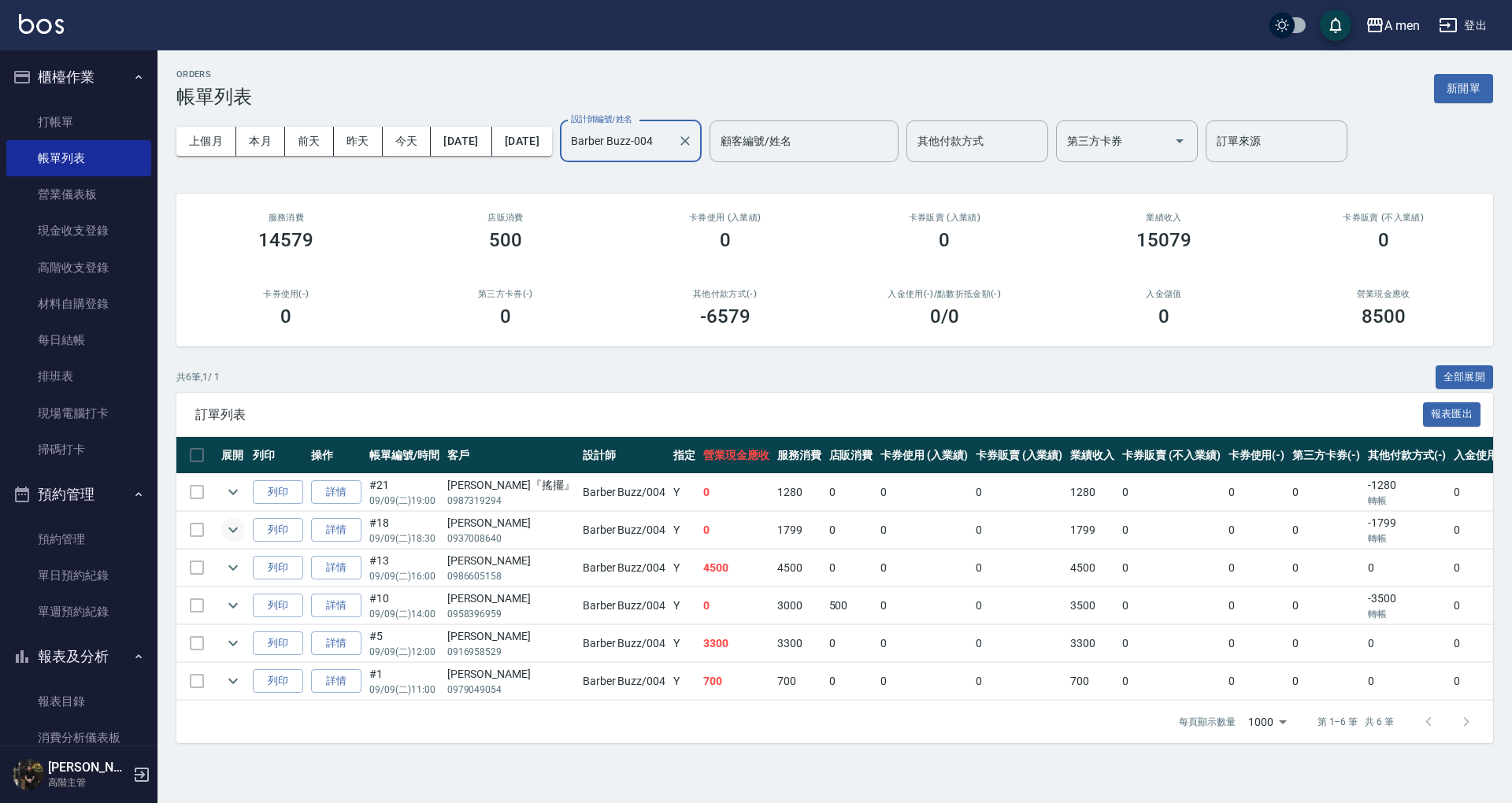
click at [232, 527] on icon "expand row" at bounding box center [233, 530] width 19 height 19
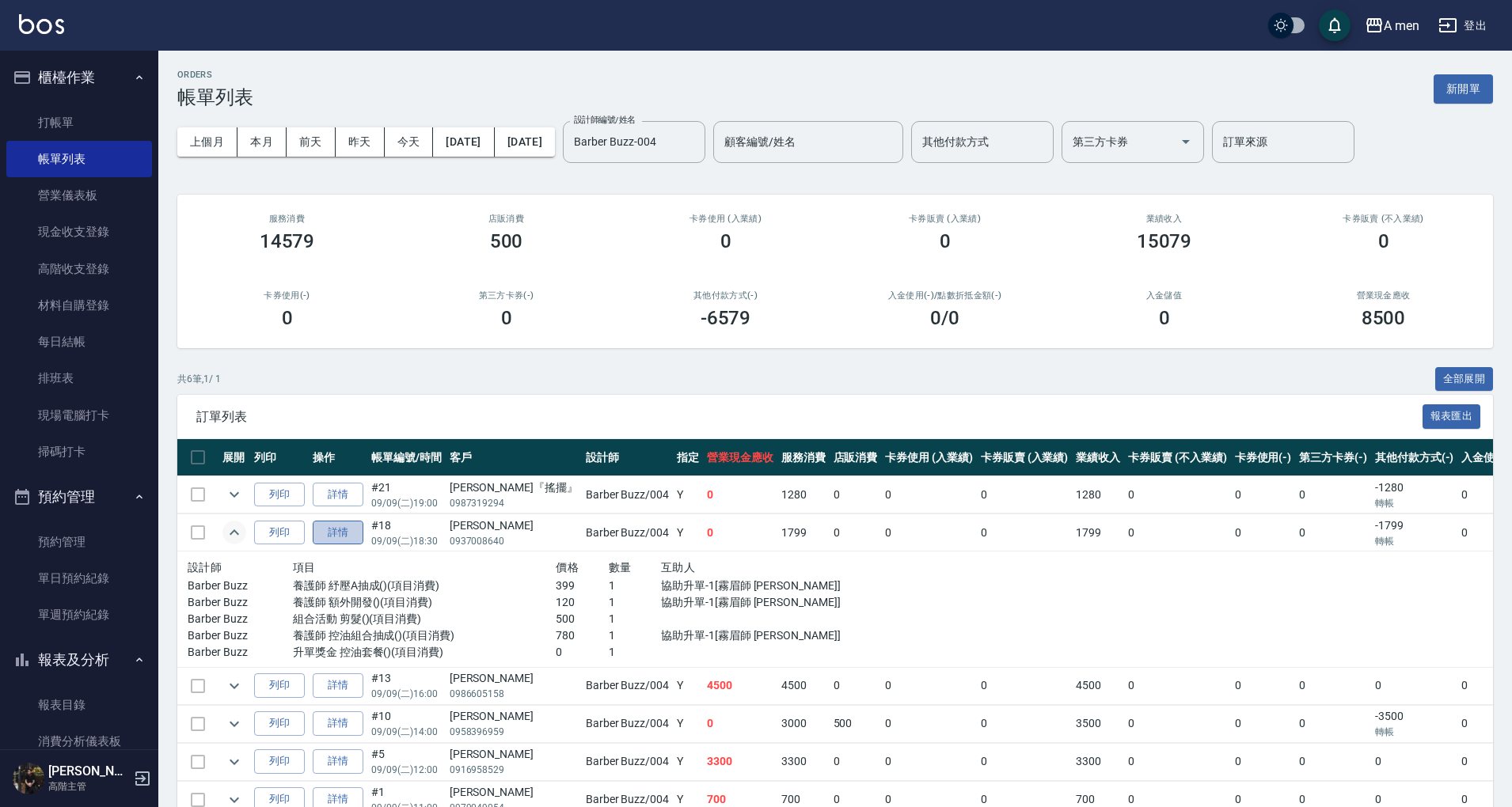
click at [338, 535] on link "詳情" at bounding box center [337, 533] width 51 height 24
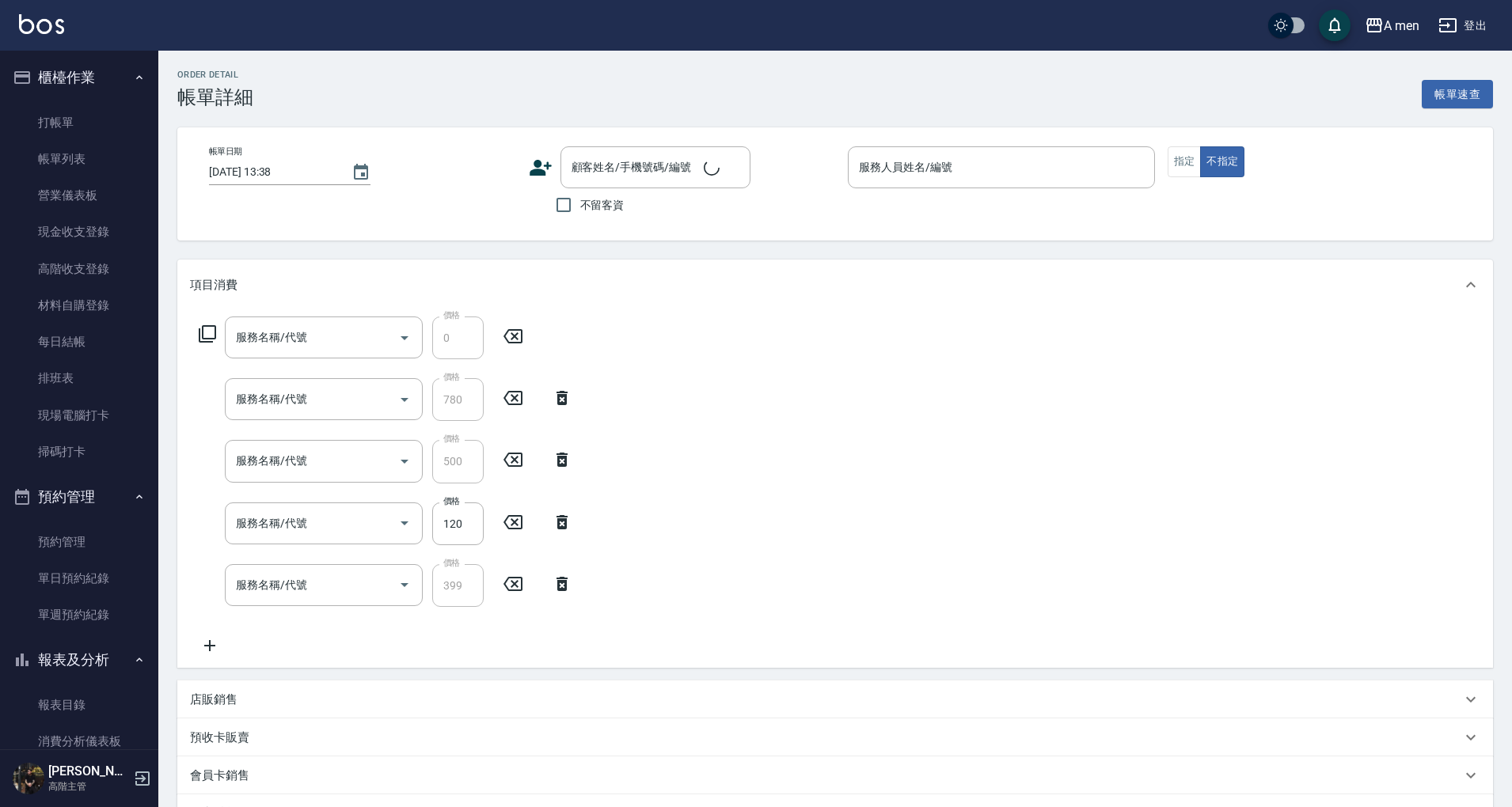
type input "2025/09/09 18:30"
type input "Barber Buzz-004"
type input "搖擺，7/4做過1799超全面"
type input "升單獎金 控油套餐"
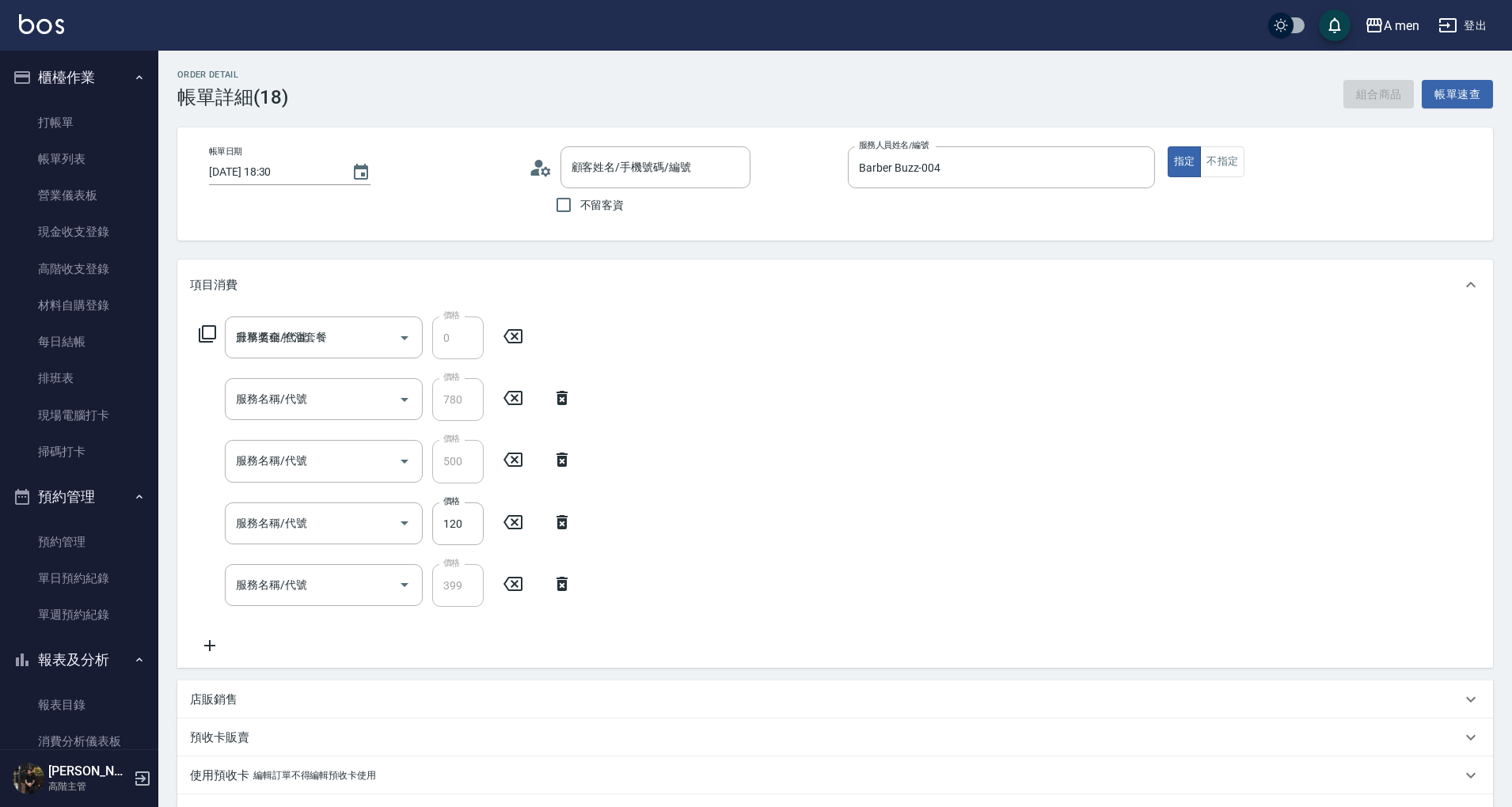
type input "養護師 控油組合抽成"
type input "組合活動 剪髮"
type input "養護師 額外開發"
type input "養護師 紓壓A抽成"
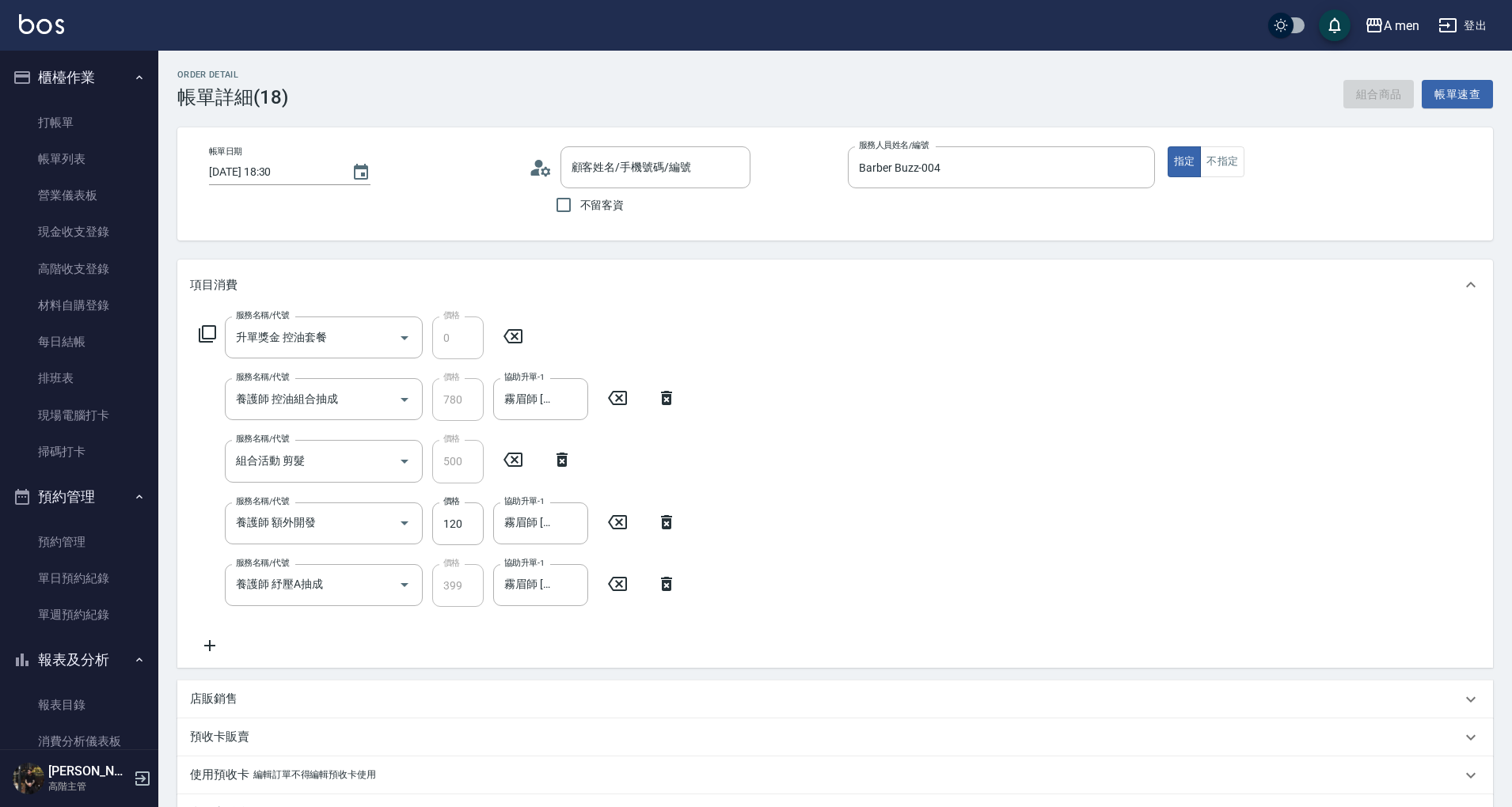
type input "劉顧問/0937008640/null"
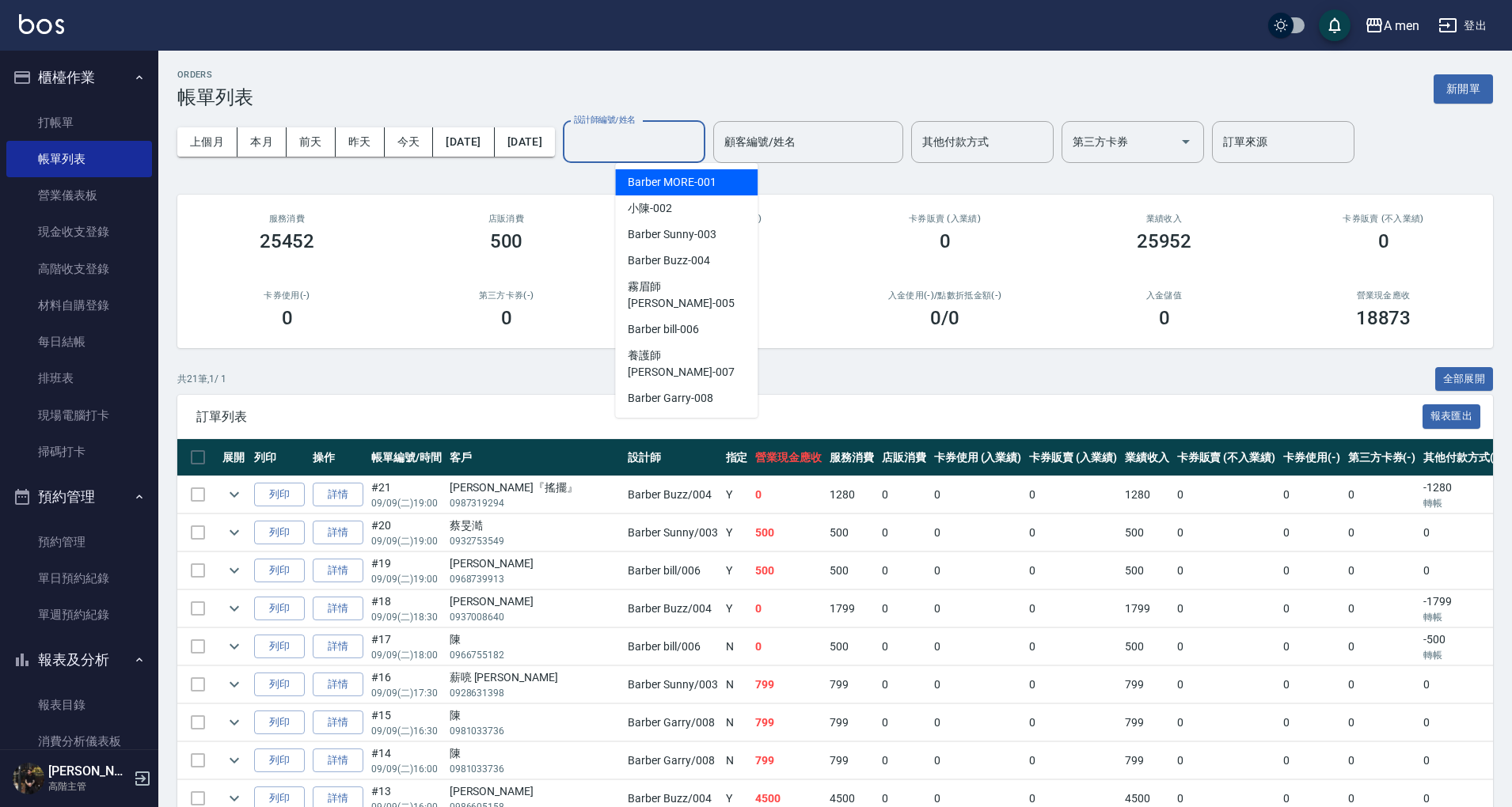
click at [698, 130] on input "設計師編號/姓名" at bounding box center [633, 142] width 129 height 28
click at [704, 255] on span "Barber Buzz -004" at bounding box center [668, 261] width 81 height 16
type input "Barber Buzz-004"
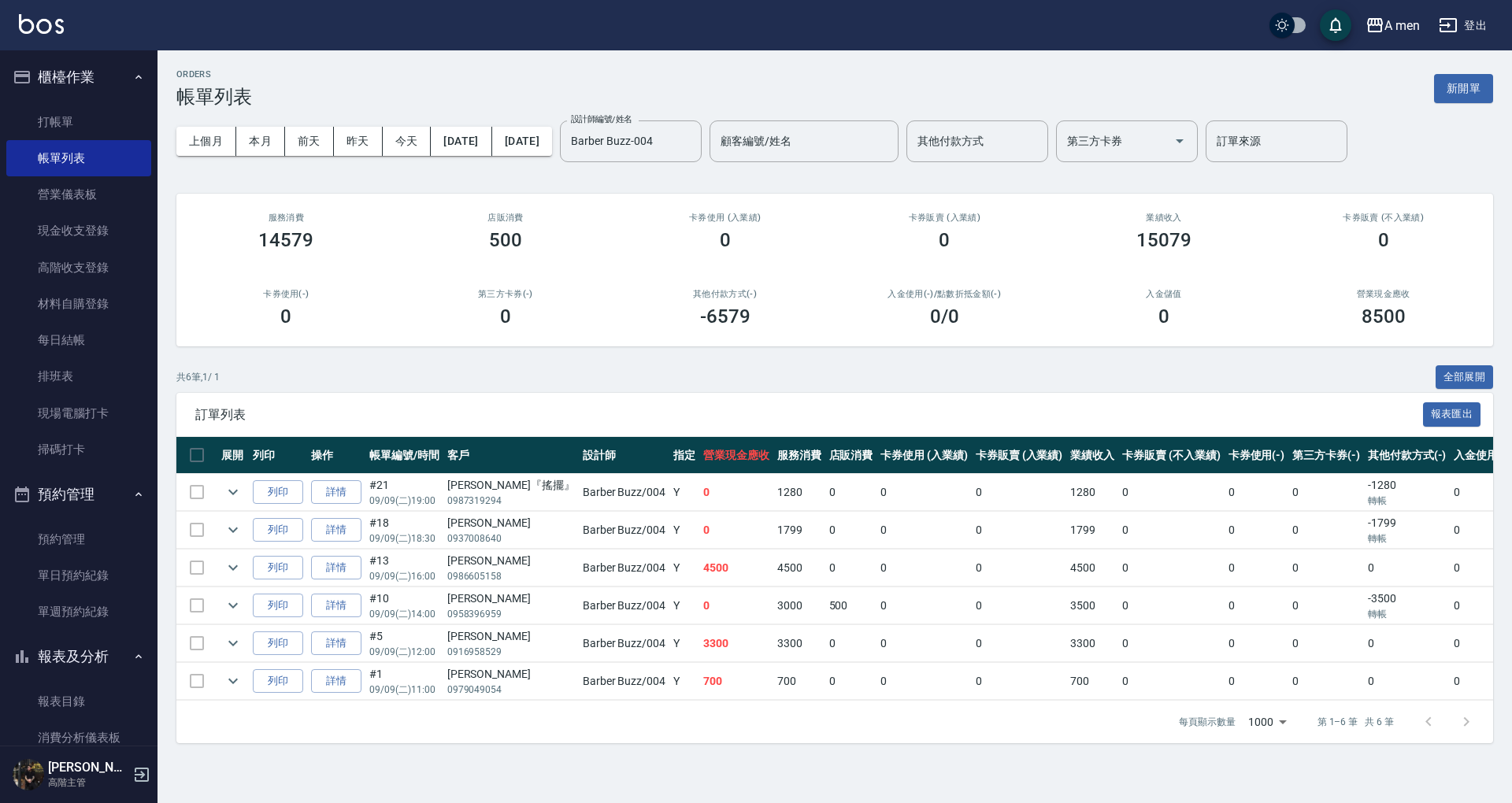
drag, startPoint x: 392, startPoint y: 600, endPoint x: 392, endPoint y: 585, distance: 15.0
click at [392, 600] on td "#10 09/09 (二) 14:00" at bounding box center [404, 605] width 78 height 37
click at [228, 523] on icon "expand row" at bounding box center [233, 530] width 19 height 19
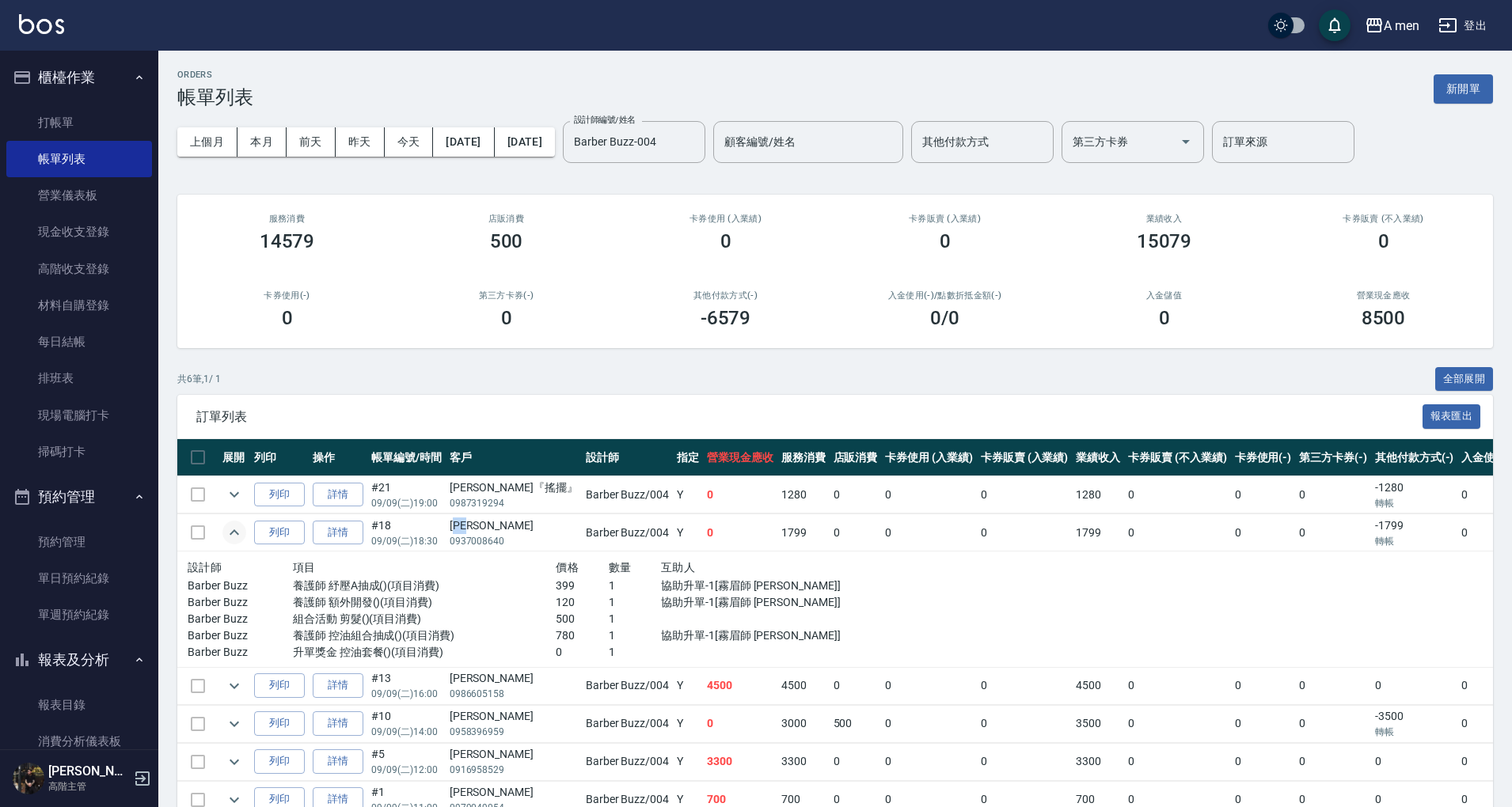
drag, startPoint x: 456, startPoint y: 524, endPoint x: 480, endPoint y: 527, distance: 24.2
click at [480, 527] on div "劉顧問" at bounding box center [513, 526] width 129 height 16
click at [508, 602] on p "養護師 額外開發()(項目消費)" at bounding box center [424, 602] width 262 height 16
click at [583, 589] on div "設計師 項目 價格 數量 互助人 Barber Buzz 養護師 紓壓A抽成()(項目消費) 399 1 協助升單-1[霧眉師 小蔡] Barber Buzz…" at bounding box center [503, 609] width 632 height 103
drag, startPoint x: 572, startPoint y: 607, endPoint x: 548, endPoint y: 599, distance: 25.3
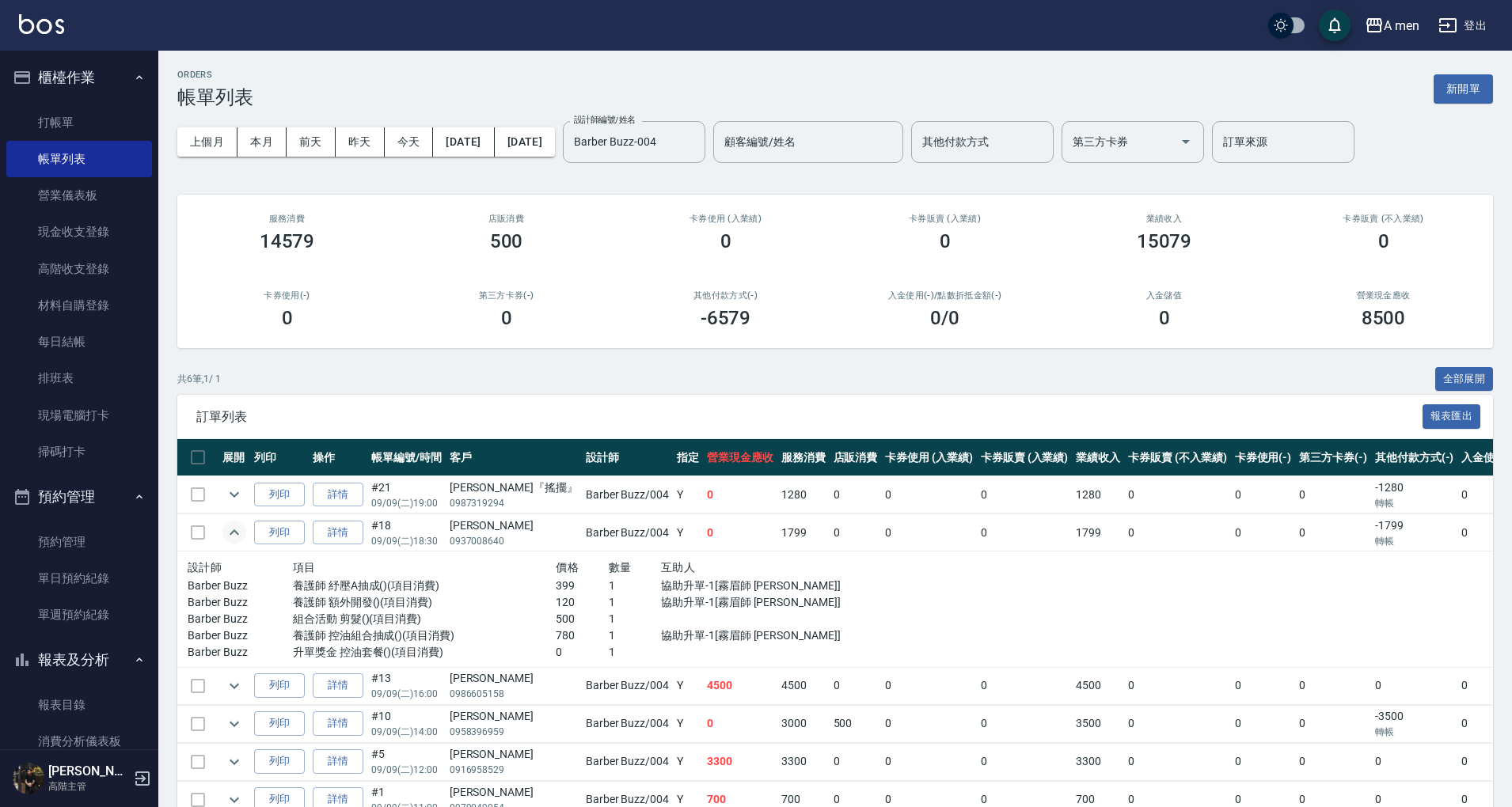
click at [571, 607] on p "120" at bounding box center [582, 602] width 53 height 16
drag, startPoint x: 524, startPoint y: 598, endPoint x: 548, endPoint y: 598, distance: 24.0
click at [548, 598] on div "Barber Buzz 養護師 額外開發()(項目消費) 120 1 協助升單-1[霧眉師 小蔡]" at bounding box center [503, 602] width 632 height 16
click at [608, 621] on p "1" at bounding box center [634, 619] width 53 height 16
click at [545, 219] on h2 "店販消費" at bounding box center [506, 219] width 181 height 10
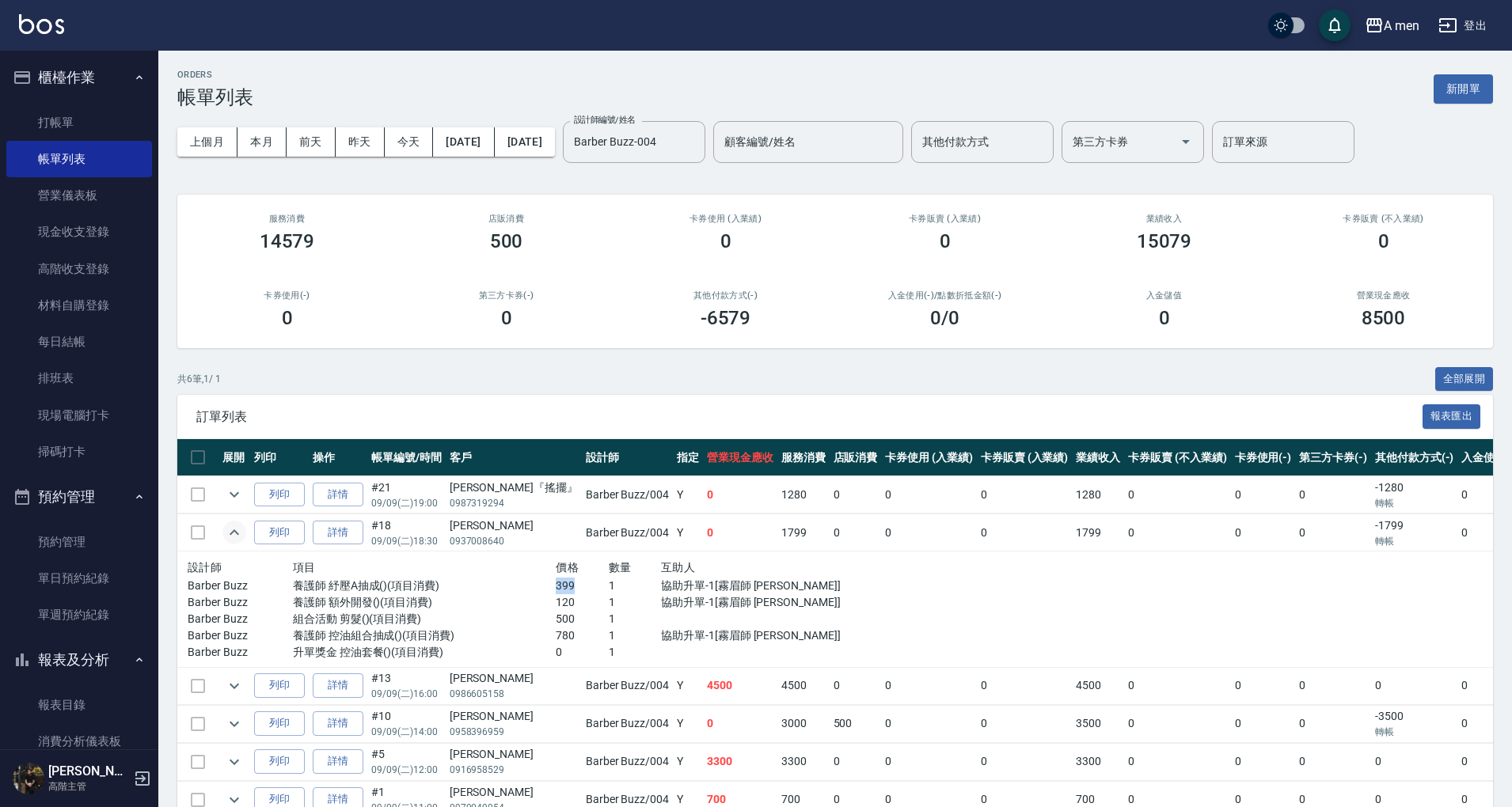
drag, startPoint x: 526, startPoint y: 582, endPoint x: 551, endPoint y: 586, distance: 25.3
click at [556, 586] on p "399" at bounding box center [582, 586] width 53 height 16
drag, startPoint x: 530, startPoint y: 583, endPoint x: 746, endPoint y: 587, distance: 216.0
click at [746, 587] on div "Barber Buzz 養護師 紓壓A抽成()(項目消費) 399 1 協助升單-1[霧眉師 小蔡]" at bounding box center [503, 586] width 632 height 16
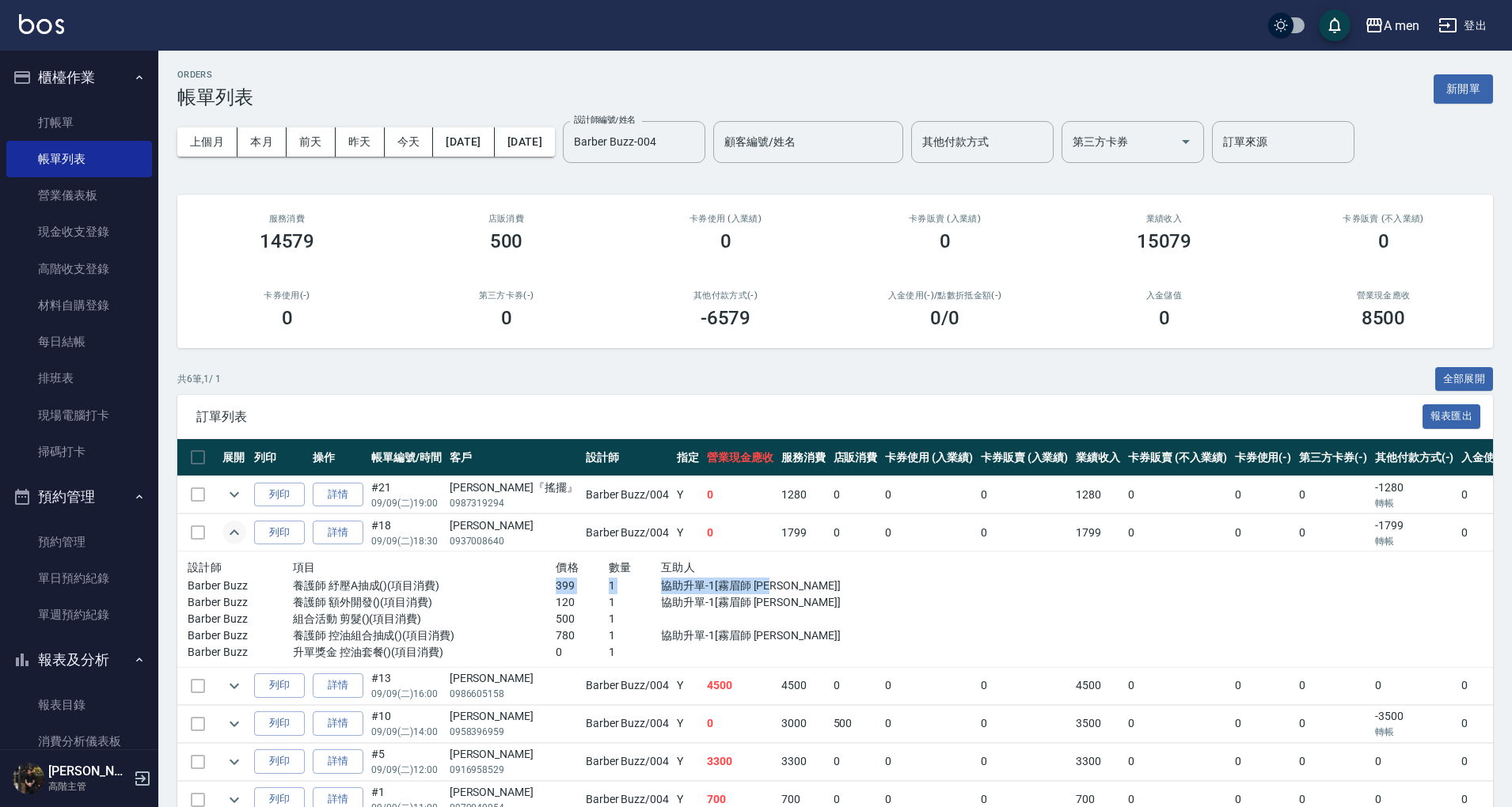
click at [746, 587] on p "協助升單-1[霧眉師 小蔡]" at bounding box center [740, 586] width 158 height 16
drag, startPoint x: 526, startPoint y: 581, endPoint x: 744, endPoint y: 583, distance: 218.0
click at [744, 583] on div "Barber Buzz 養護師 紓壓A抽成()(項目消費) 399 1 協助升單-1[霧眉師 小蔡]" at bounding box center [503, 586] width 632 height 16
click at [608, 619] on p "1" at bounding box center [634, 619] width 53 height 16
drag, startPoint x: 524, startPoint y: 618, endPoint x: 549, endPoint y: 628, distance: 26.9
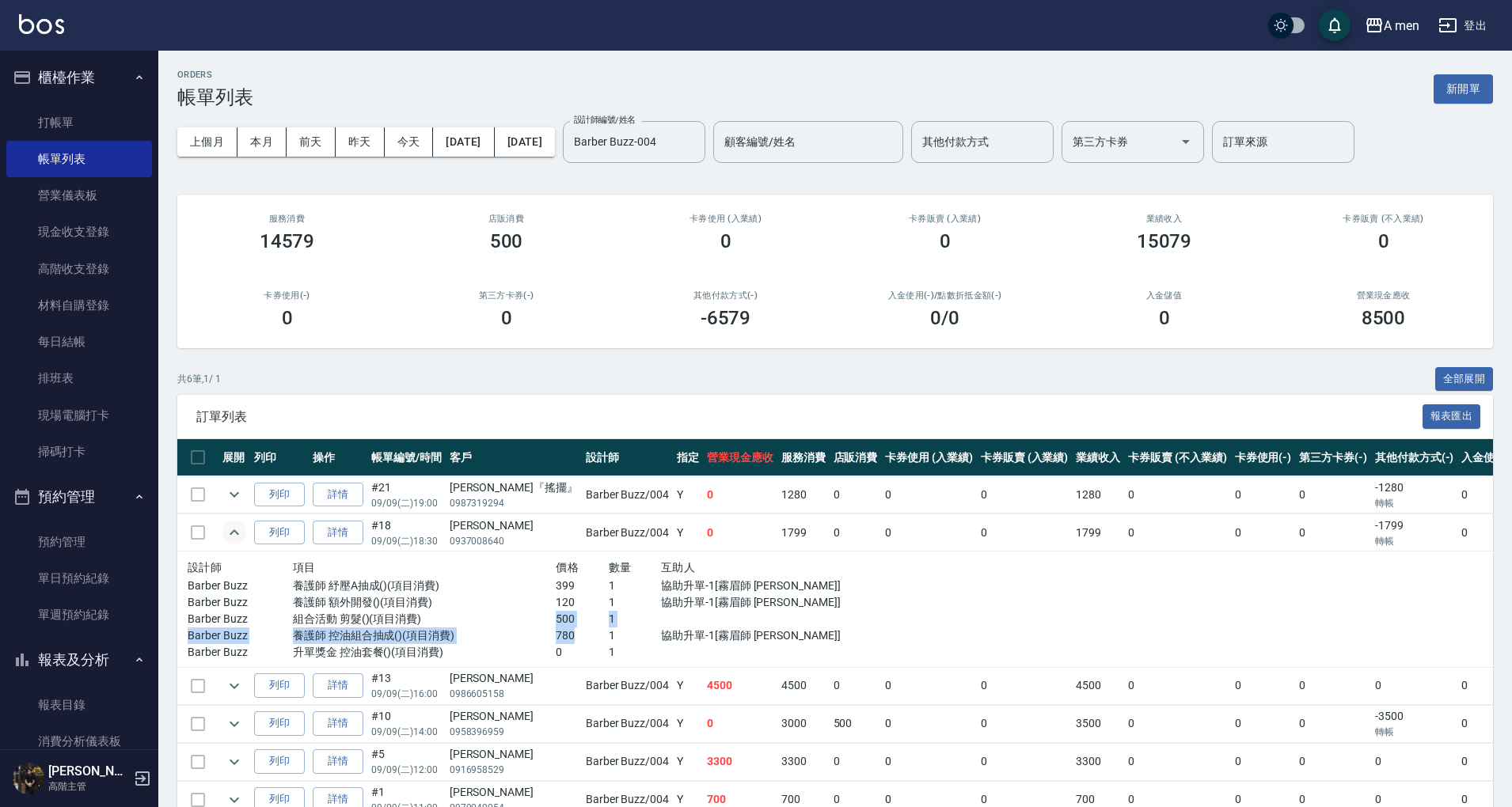
click at [549, 628] on div "設計師 項目 價格 數量 互助人 Barber Buzz 養護師 紓壓A抽成()(項目消費) 399 1 協助升單-1[霧眉師 小蔡] Barber Buzz…" at bounding box center [503, 609] width 632 height 103
click at [567, 628] on p "780" at bounding box center [582, 635] width 53 height 16
drag, startPoint x: 527, startPoint y: 616, endPoint x: 548, endPoint y: 627, distance: 23.7
click at [548, 627] on div "設計師 項目 價格 數量 互助人 Barber Buzz 養護師 紓壓A抽成()(項目消費) 399 1 協助升單-1[霧眉師 小蔡] Barber Buzz…" at bounding box center [503, 609] width 632 height 103
click at [461, 281] on div "第三方卡券(-) 0" at bounding box center [506, 310] width 219 height 77
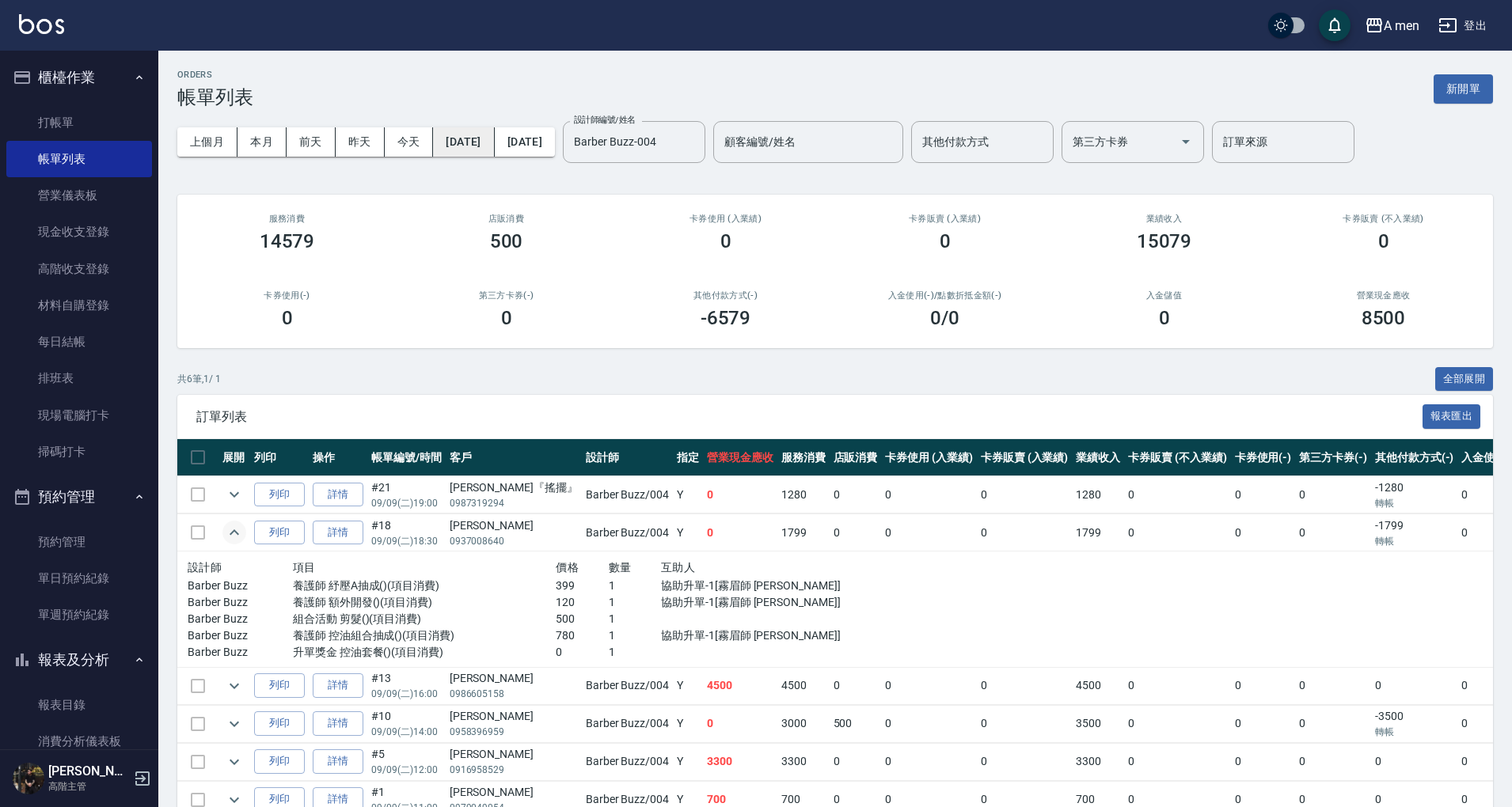
click at [482, 148] on button "2025/09/09" at bounding box center [463, 142] width 61 height 29
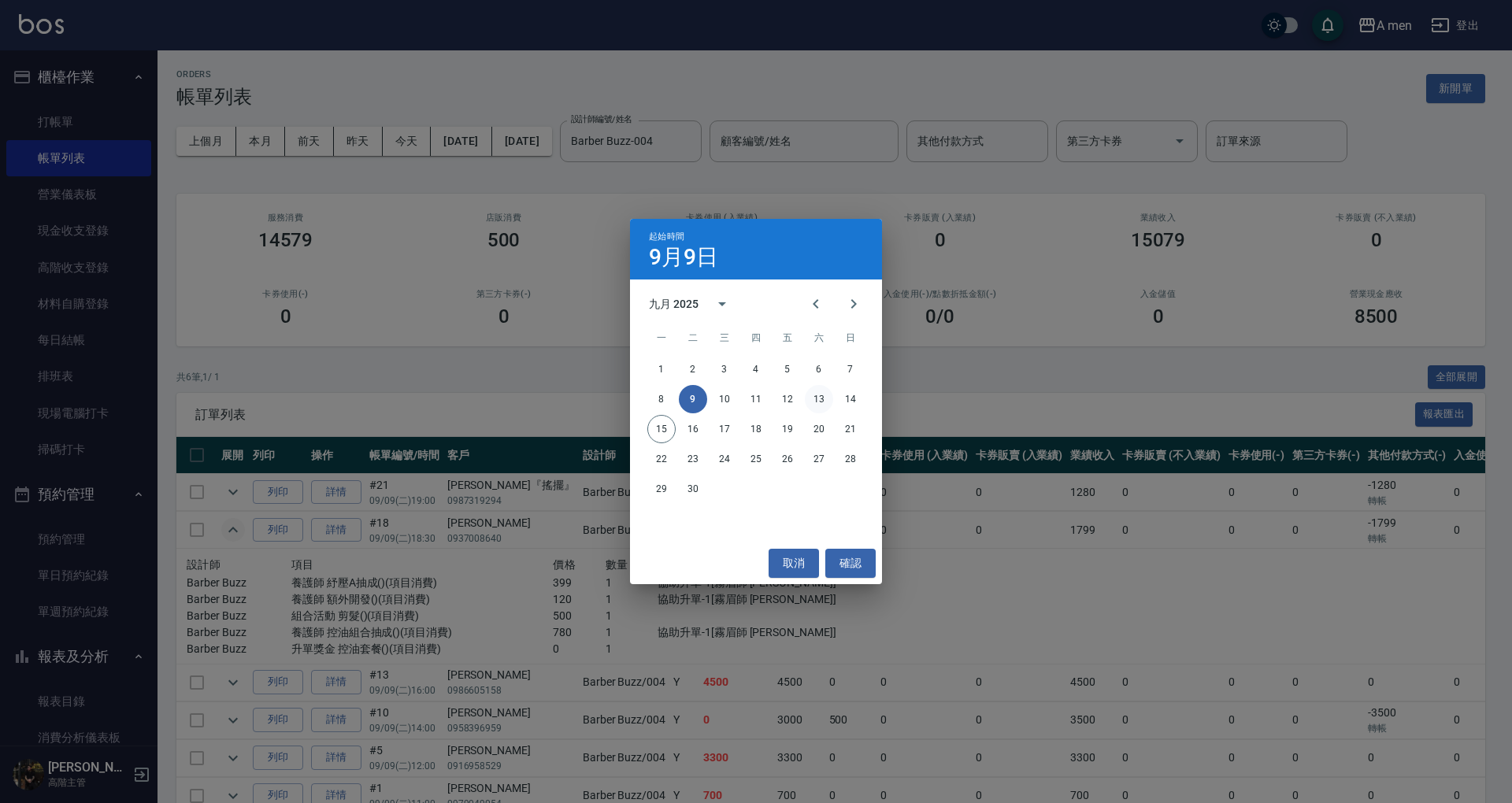
click at [816, 398] on button "13" at bounding box center [818, 398] width 28 height 28
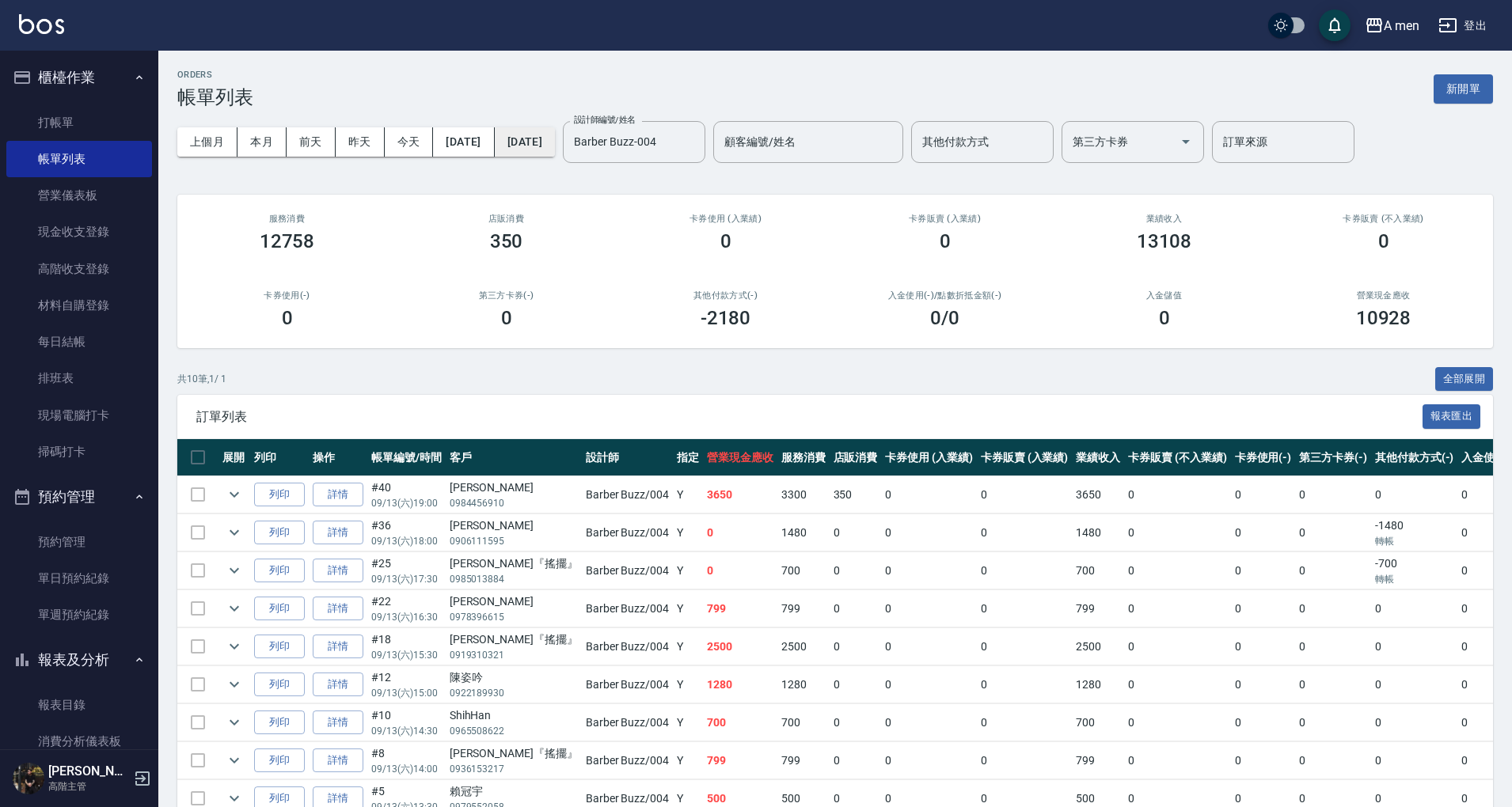
click at [555, 152] on button "2025/09/13" at bounding box center [525, 142] width 60 height 29
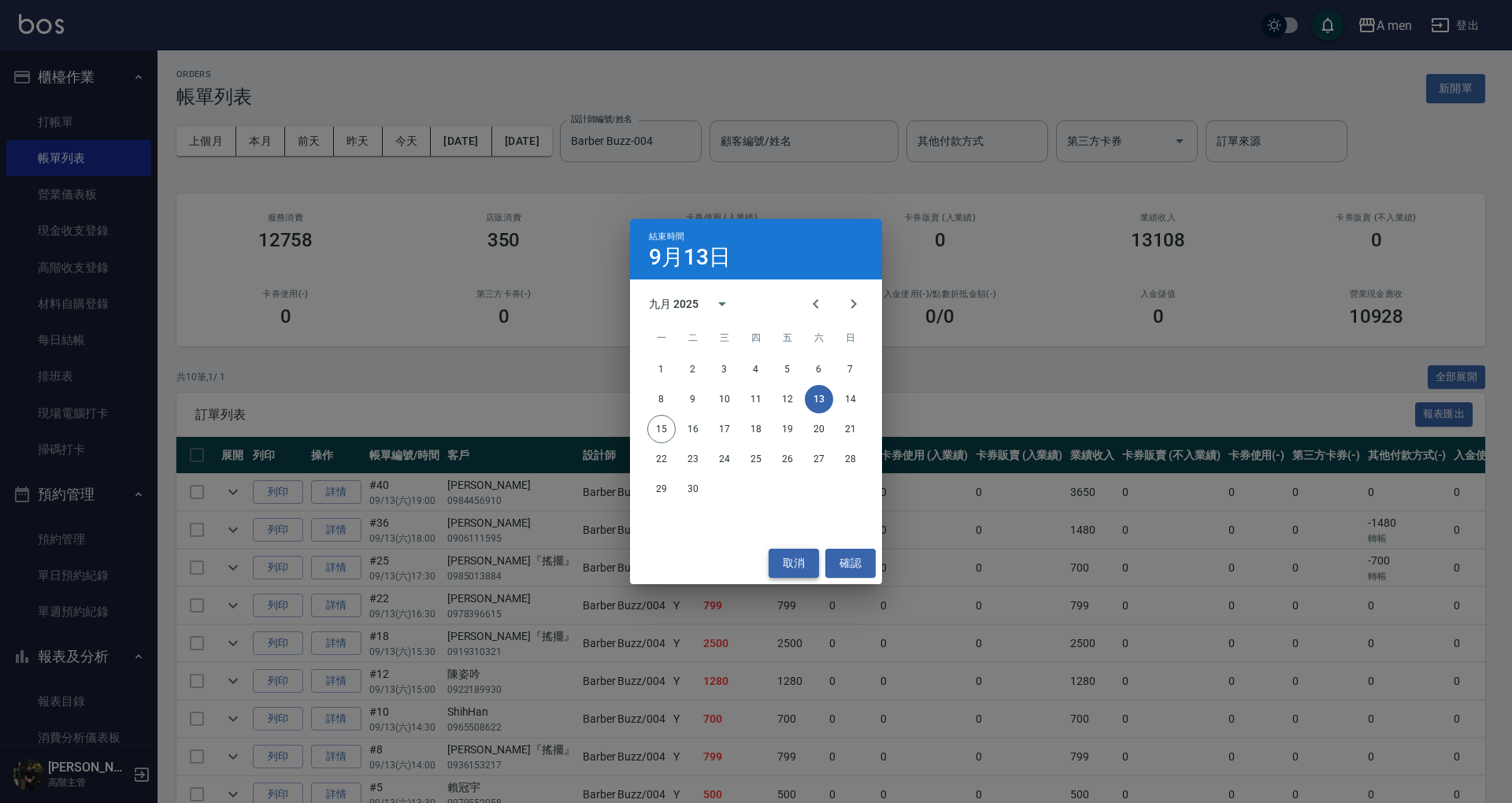
click at [790, 569] on button "取消" at bounding box center [793, 563] width 51 height 29
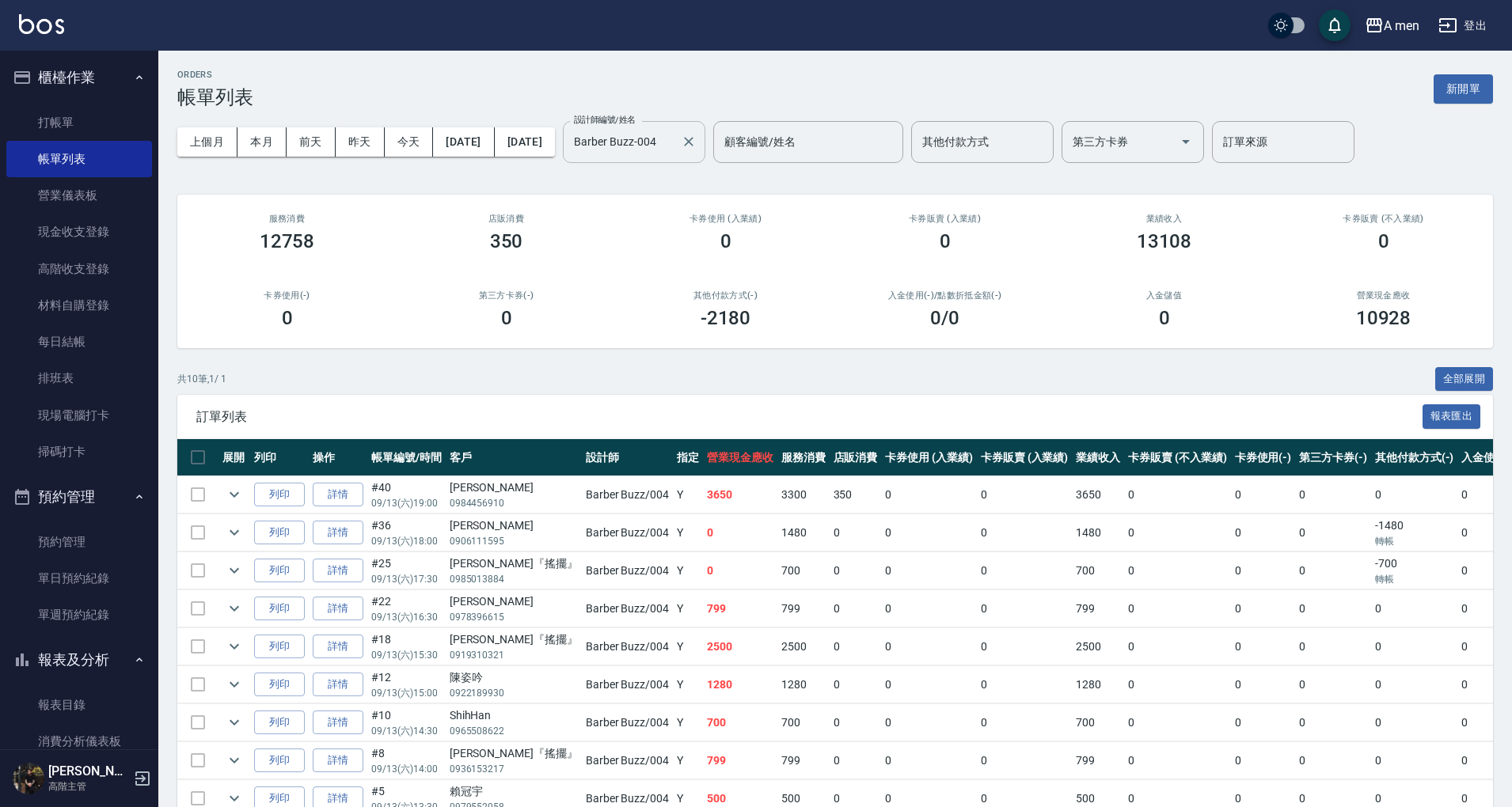
click at [693, 138] on icon "Clear" at bounding box center [688, 142] width 9 height 9
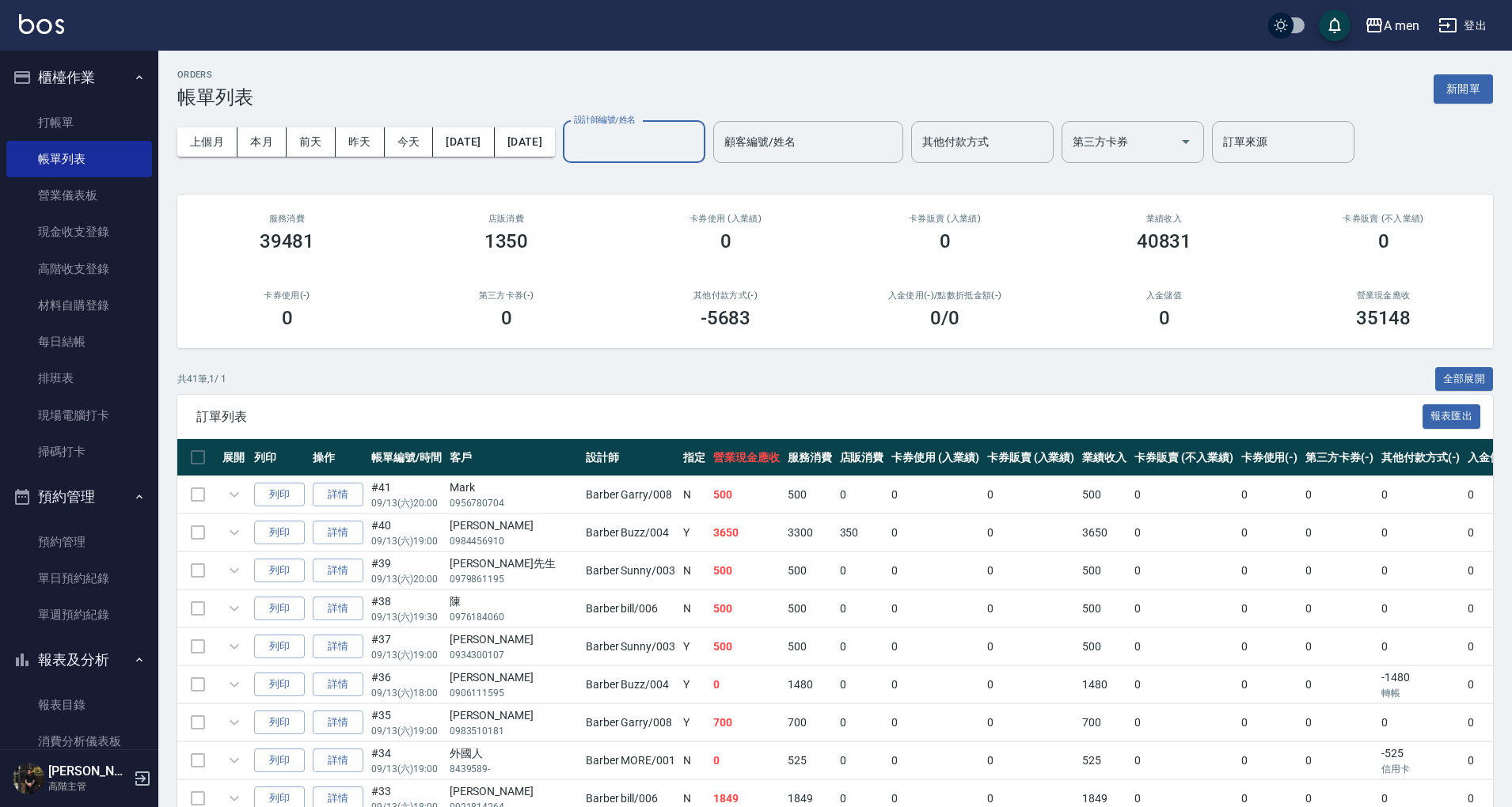
click at [694, 137] on input "設計師編號/姓名" at bounding box center [633, 142] width 129 height 28
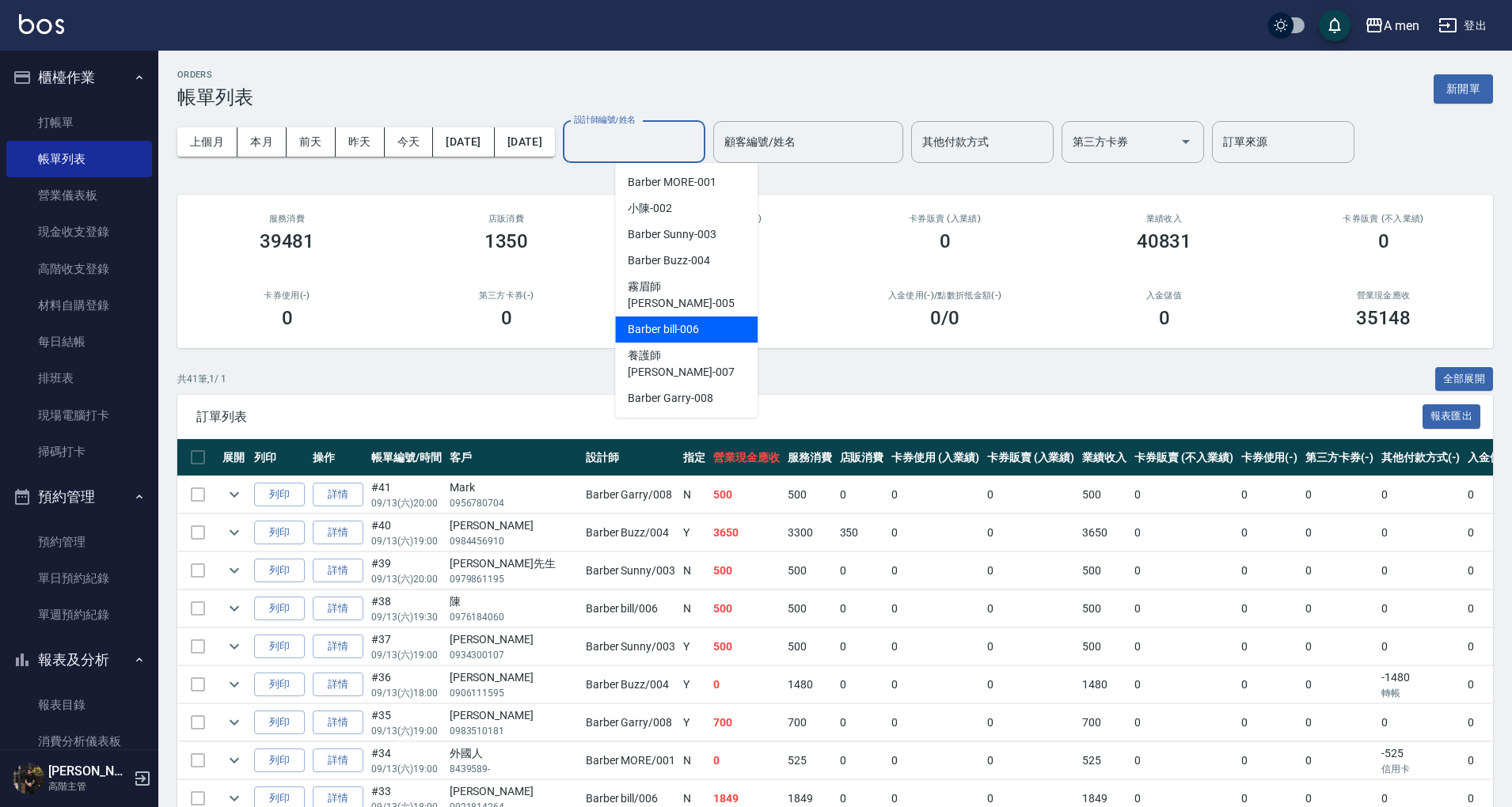
click at [704, 317] on div "Barber bill -006" at bounding box center [686, 330] width 142 height 26
type input "Barber bill-006"
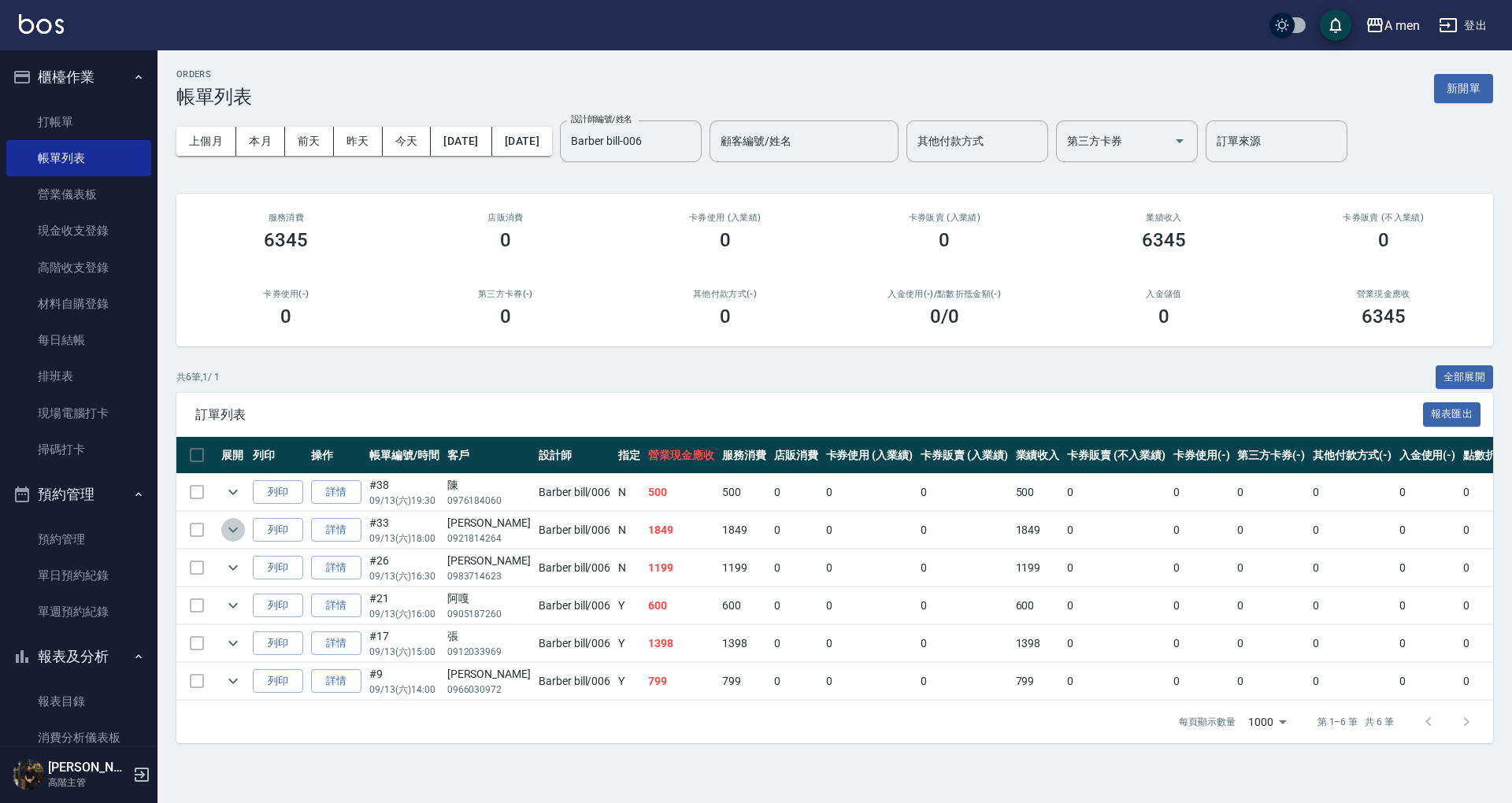
click at [234, 525] on icon "expand row" at bounding box center [233, 530] width 19 height 19
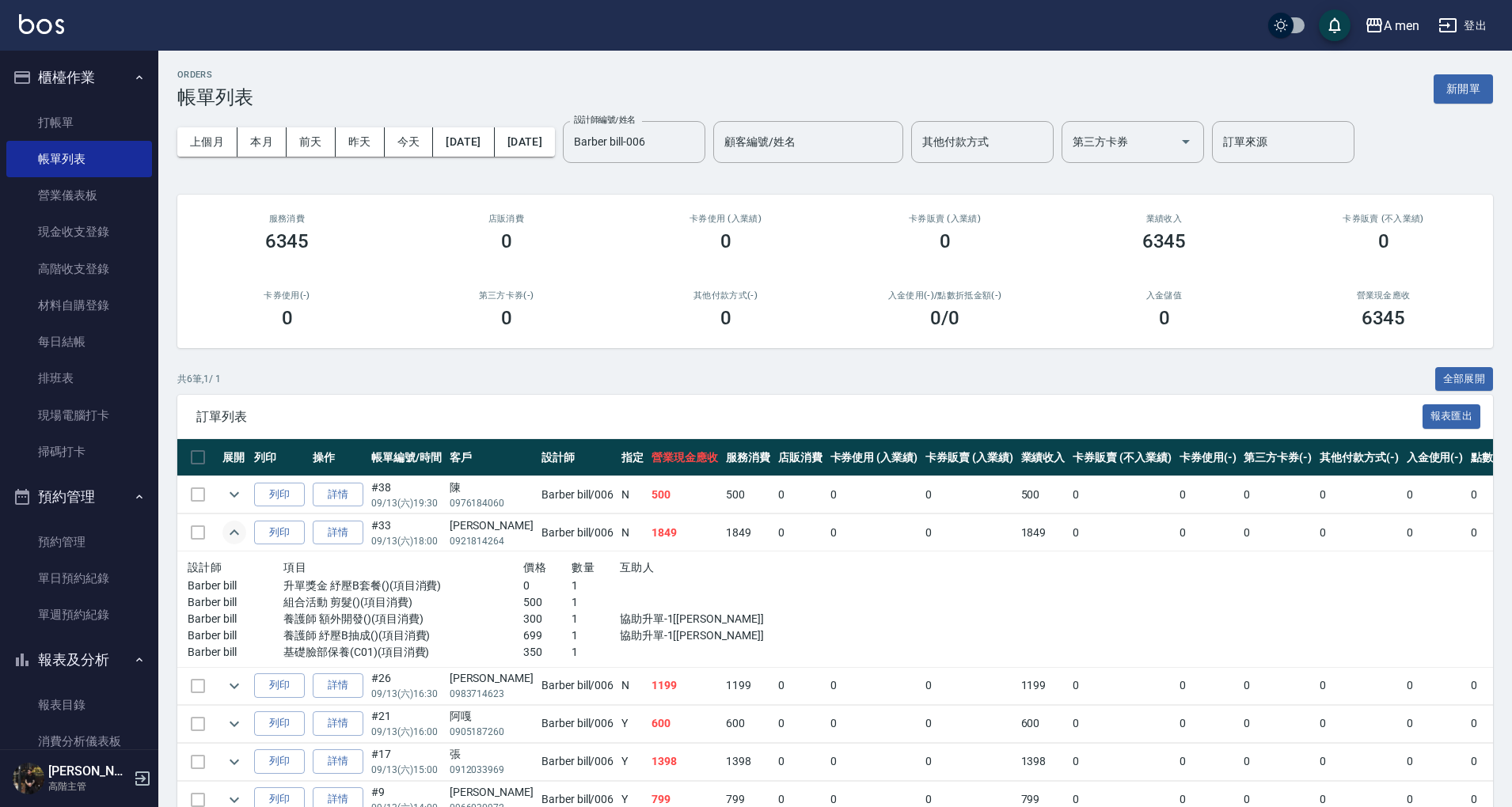
click at [620, 605] on div at bounding box center [691, 602] width 144 height 16
drag, startPoint x: 606, startPoint y: 615, endPoint x: 704, endPoint y: 617, distance: 98.0
click at [704, 617] on p "協助升單-1[小陳]" at bounding box center [691, 619] width 144 height 16
click at [584, 621] on p "1" at bounding box center [595, 619] width 48 height 16
drag, startPoint x: 601, startPoint y: 615, endPoint x: 684, endPoint y: 629, distance: 84.2
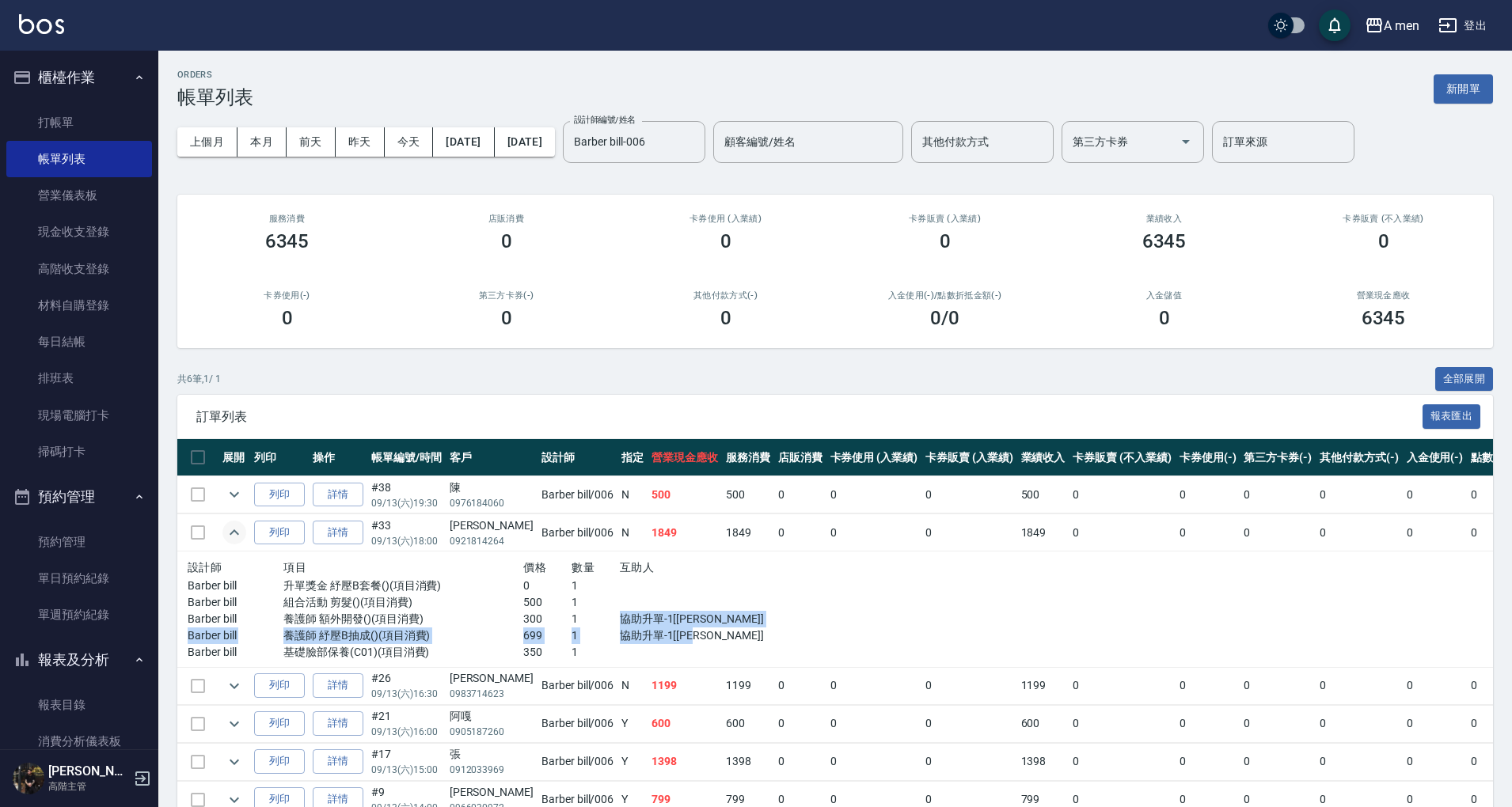
click at [684, 629] on div "設計師 項目 價格 數量 互助人 Barber bill 升單獎金 紓壓B套餐()(項目消費) 0 1 Barber bill 組合活動 剪髮()(項目消費)…" at bounding box center [476, 609] width 576 height 103
click at [523, 637] on p "699" at bounding box center [547, 635] width 48 height 16
drag, startPoint x: 509, startPoint y: 615, endPoint x: 888, endPoint y: 565, distance: 382.3
click at [888, 565] on tr "設計師 項目 價格 數量 互助人 Barber bill 升單獎金 紓壓B套餐()(項目消費) 0 1 Barber bill 組合活動 剪髮()(項目消費)…" at bounding box center [906, 609] width 1458 height 117
click at [477, 605] on p "組合活動 剪髮()(項目消費)" at bounding box center [403, 602] width 240 height 16
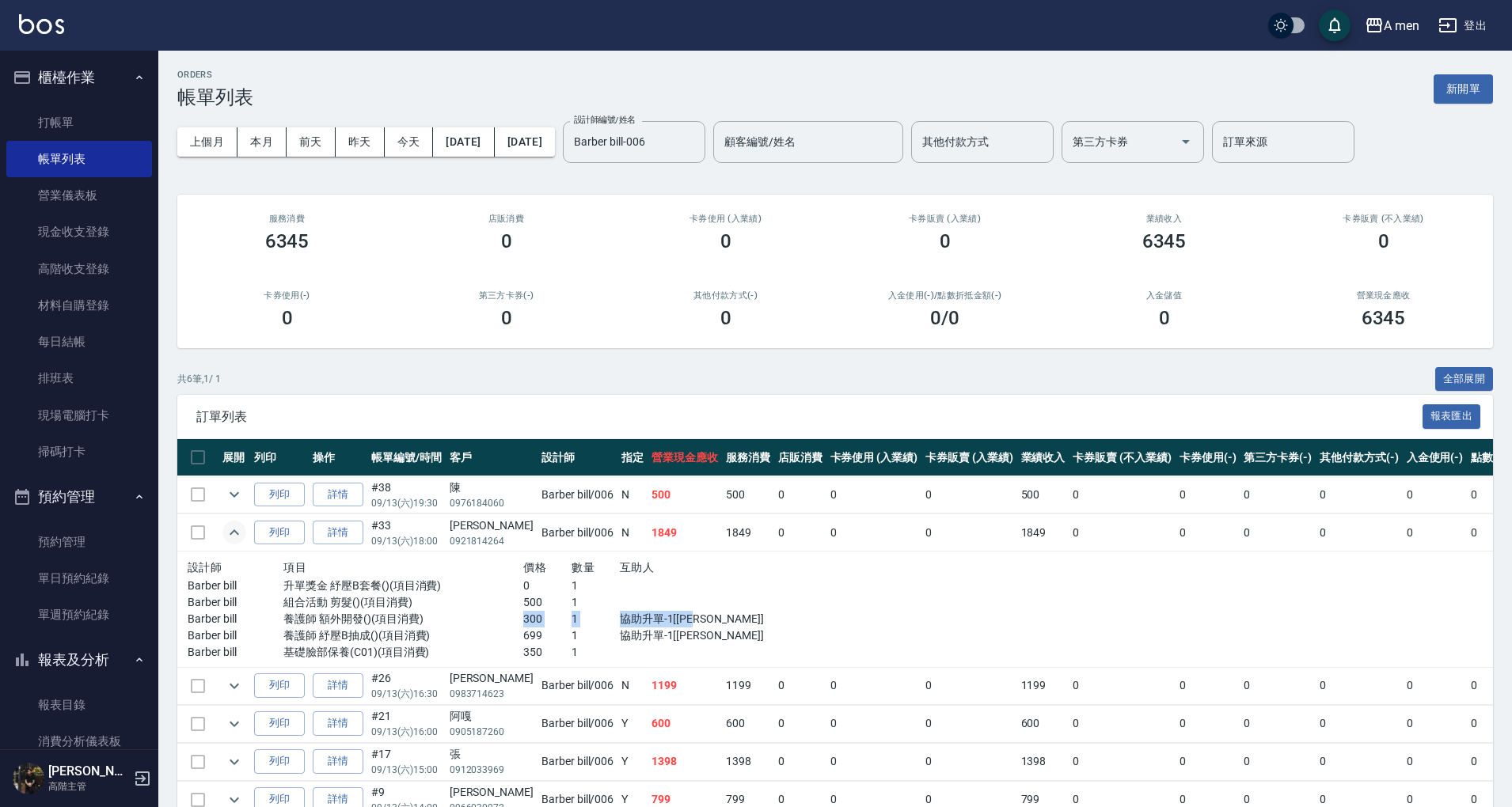
drag, startPoint x: 504, startPoint y: 615, endPoint x: 689, endPoint y: 616, distance: 185.0
click at [689, 616] on div "Barber bill 養護師 額外開發()(項目消費) 300 1 協助升單-1[小陳]" at bounding box center [476, 619] width 576 height 16
click at [690, 616] on p "協助升單-1[小陳]" at bounding box center [691, 619] width 144 height 16
click at [677, 621] on p "協助升單-1[小陳]" at bounding box center [691, 619] width 144 height 16
drag, startPoint x: 506, startPoint y: 649, endPoint x: 533, endPoint y: 653, distance: 27.3
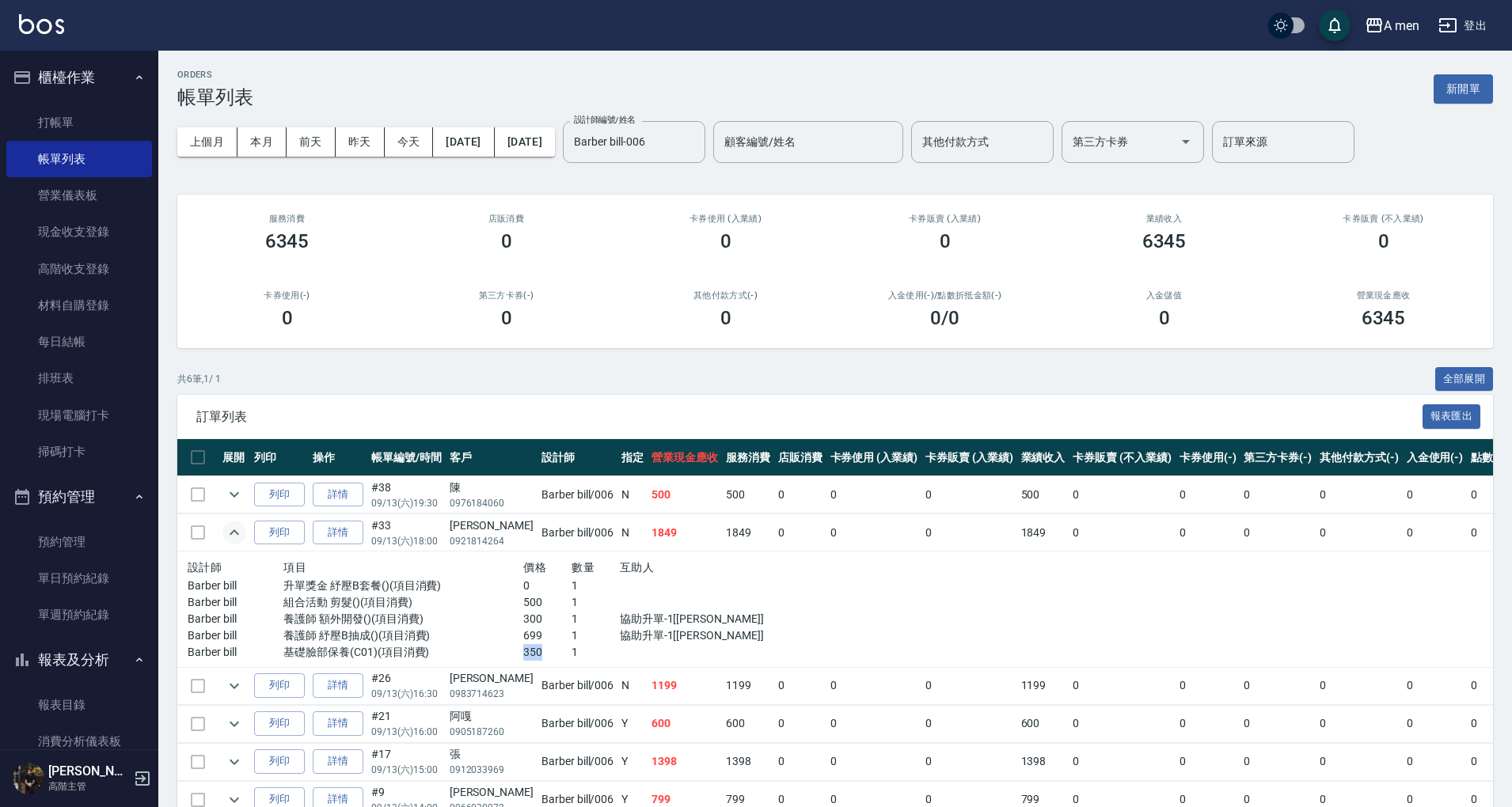
click at [533, 653] on p "350" at bounding box center [547, 653] width 48 height 16
drag, startPoint x: 599, startPoint y: 637, endPoint x: 584, endPoint y: 644, distance: 16.6
click at [620, 637] on p "協助升單-1[小陳]" at bounding box center [691, 635] width 144 height 16
click at [505, 651] on p "基礎臉部保養(C01)(項目消費)" at bounding box center [403, 653] width 240 height 16
drag, startPoint x: 507, startPoint y: 651, endPoint x: 530, endPoint y: 651, distance: 23.0
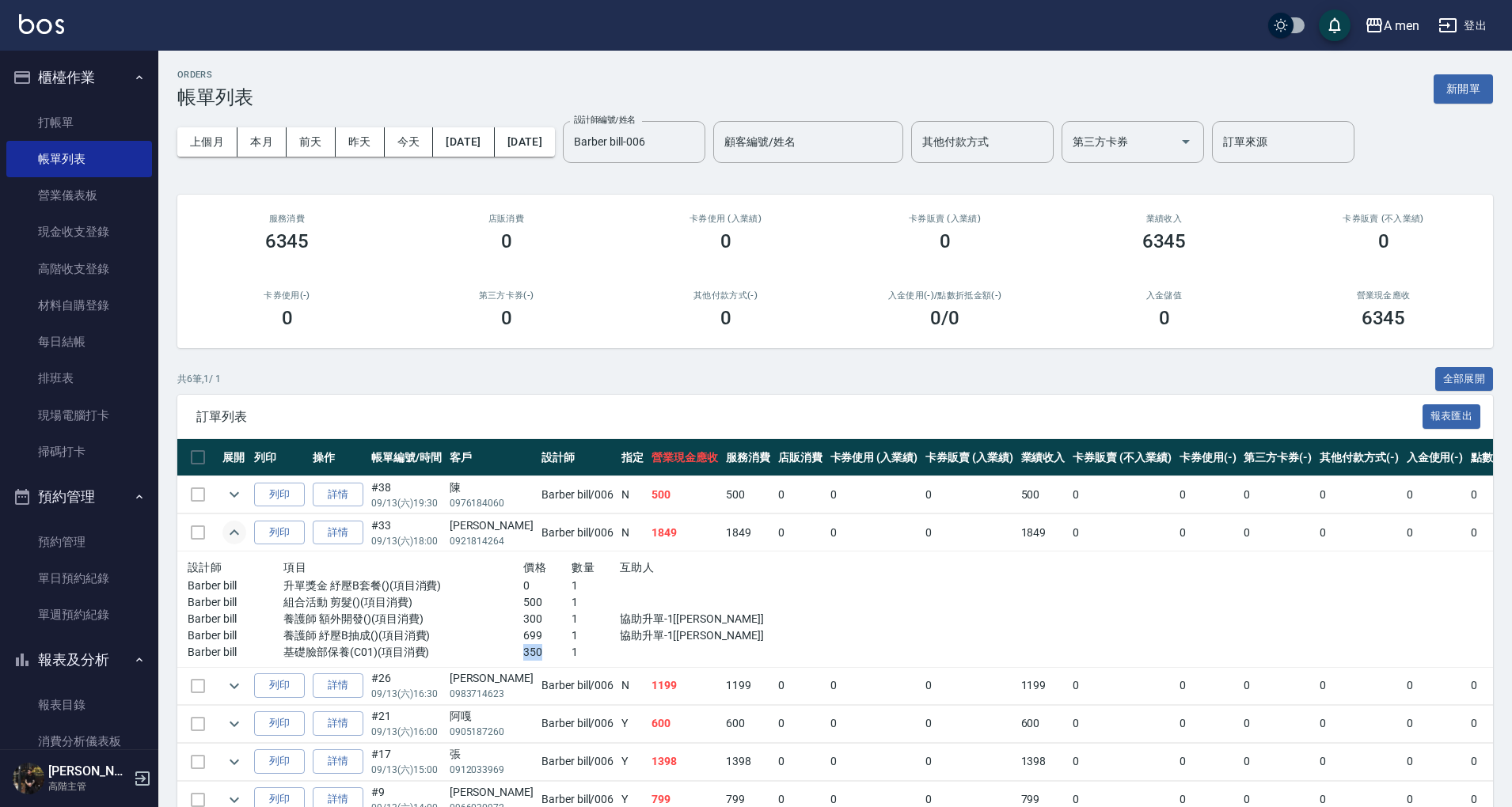
click at [530, 651] on p "350" at bounding box center [547, 653] width 48 height 16
click at [571, 651] on p "1" at bounding box center [595, 653] width 48 height 16
drag, startPoint x: 508, startPoint y: 653, endPoint x: 535, endPoint y: 635, distance: 32.4
click at [532, 649] on p "350" at bounding box center [547, 653] width 48 height 16
drag, startPoint x: 535, startPoint y: 630, endPoint x: 521, endPoint y: 621, distance: 16.6
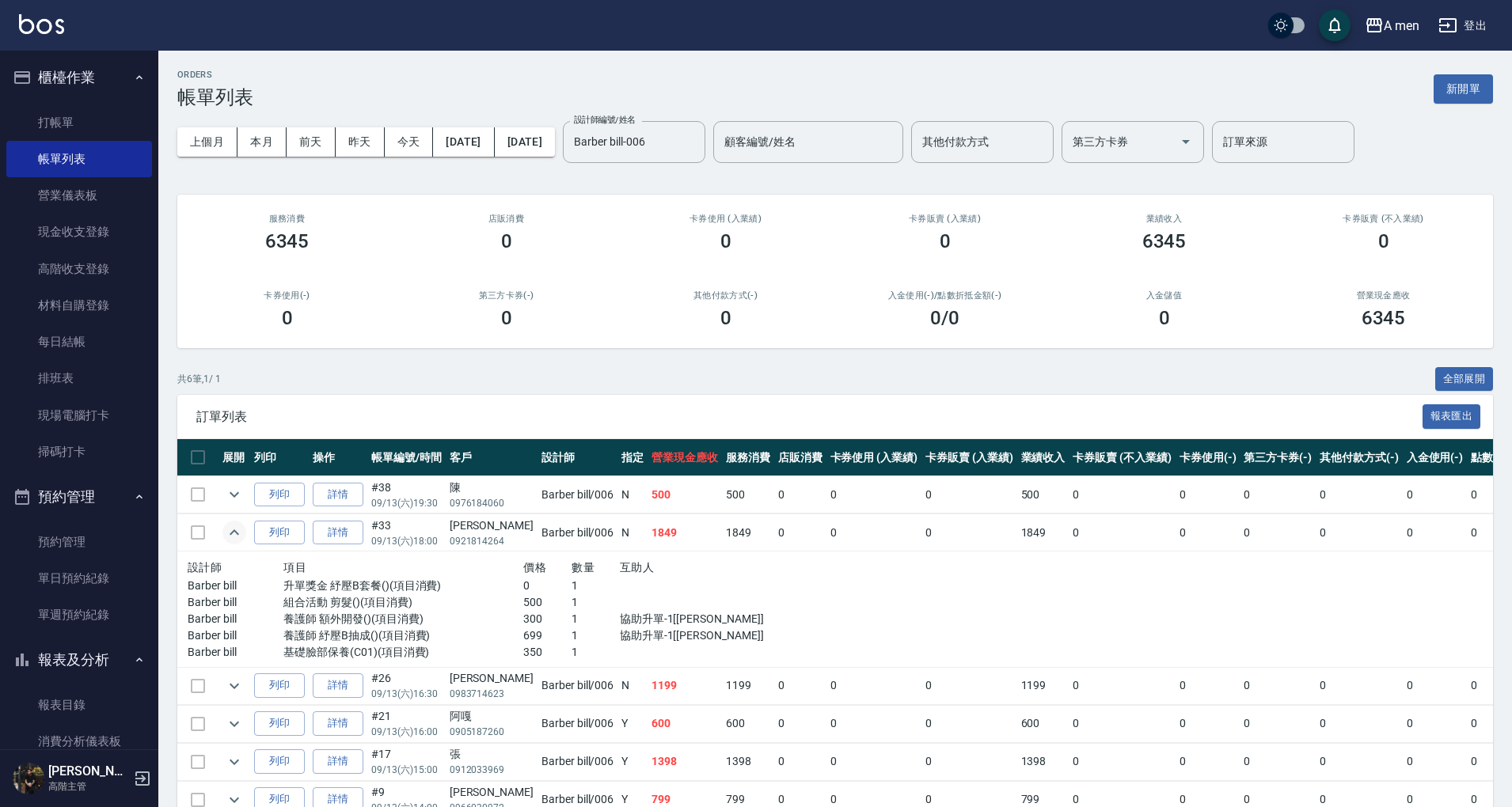
click at [533, 630] on p "699" at bounding box center [547, 635] width 48 height 16
drag, startPoint x: 507, startPoint y: 615, endPoint x: 535, endPoint y: 616, distance: 28.0
click at [535, 616] on p "300" at bounding box center [547, 619] width 48 height 16
click at [571, 621] on p "1" at bounding box center [595, 619] width 48 height 16
drag, startPoint x: 505, startPoint y: 598, endPoint x: 581, endPoint y: 600, distance: 76.0
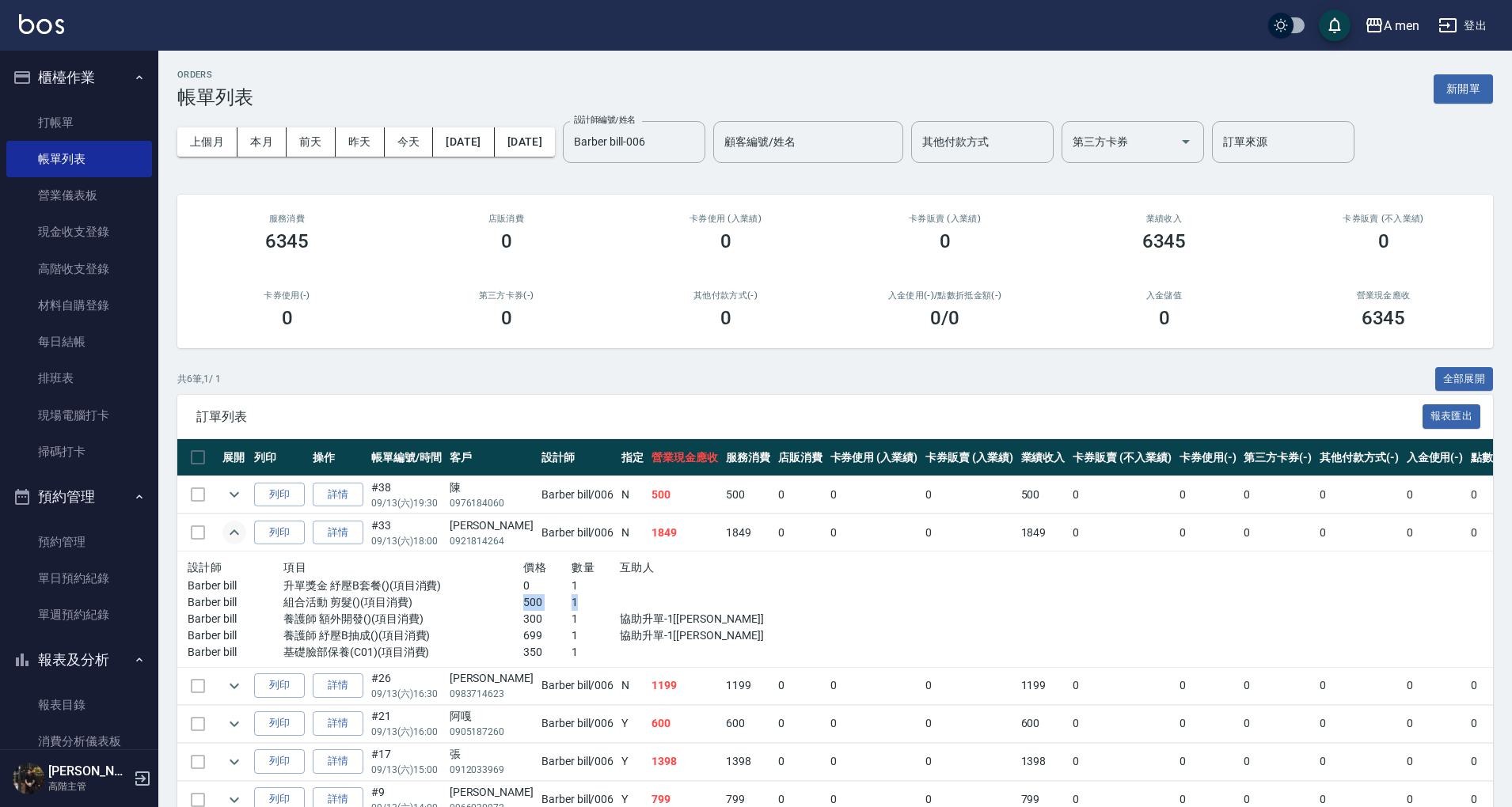
click at [581, 600] on div "Barber bill 組合活動 剪髮()(項目消費) 500 1" at bounding box center [476, 602] width 576 height 16
click at [584, 606] on p "1" at bounding box center [595, 602] width 48 height 16
click at [347, 533] on link "詳情" at bounding box center [337, 533] width 51 height 24
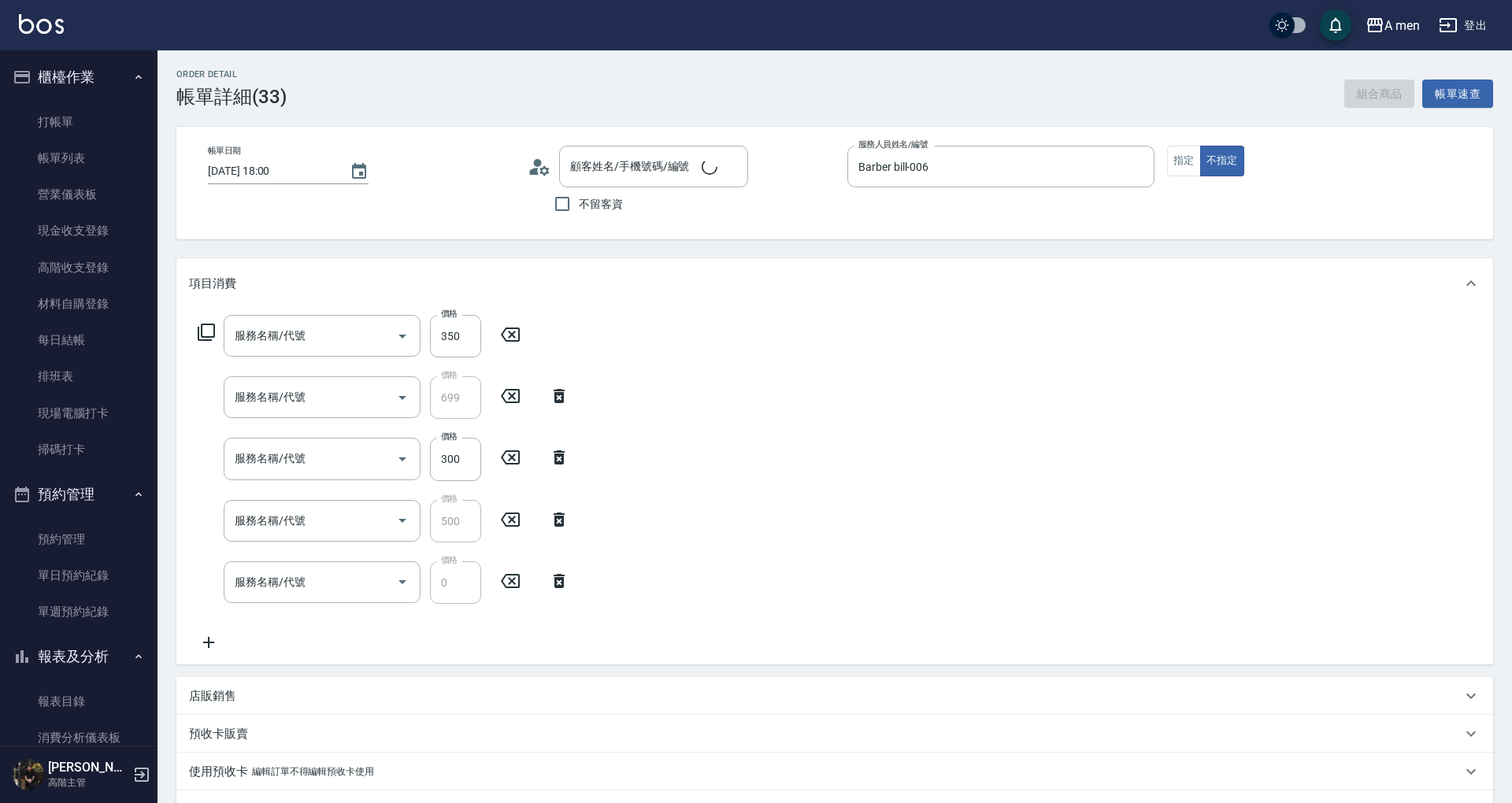
type input "2025/09/13 18:00"
type input "Barber bill-006"
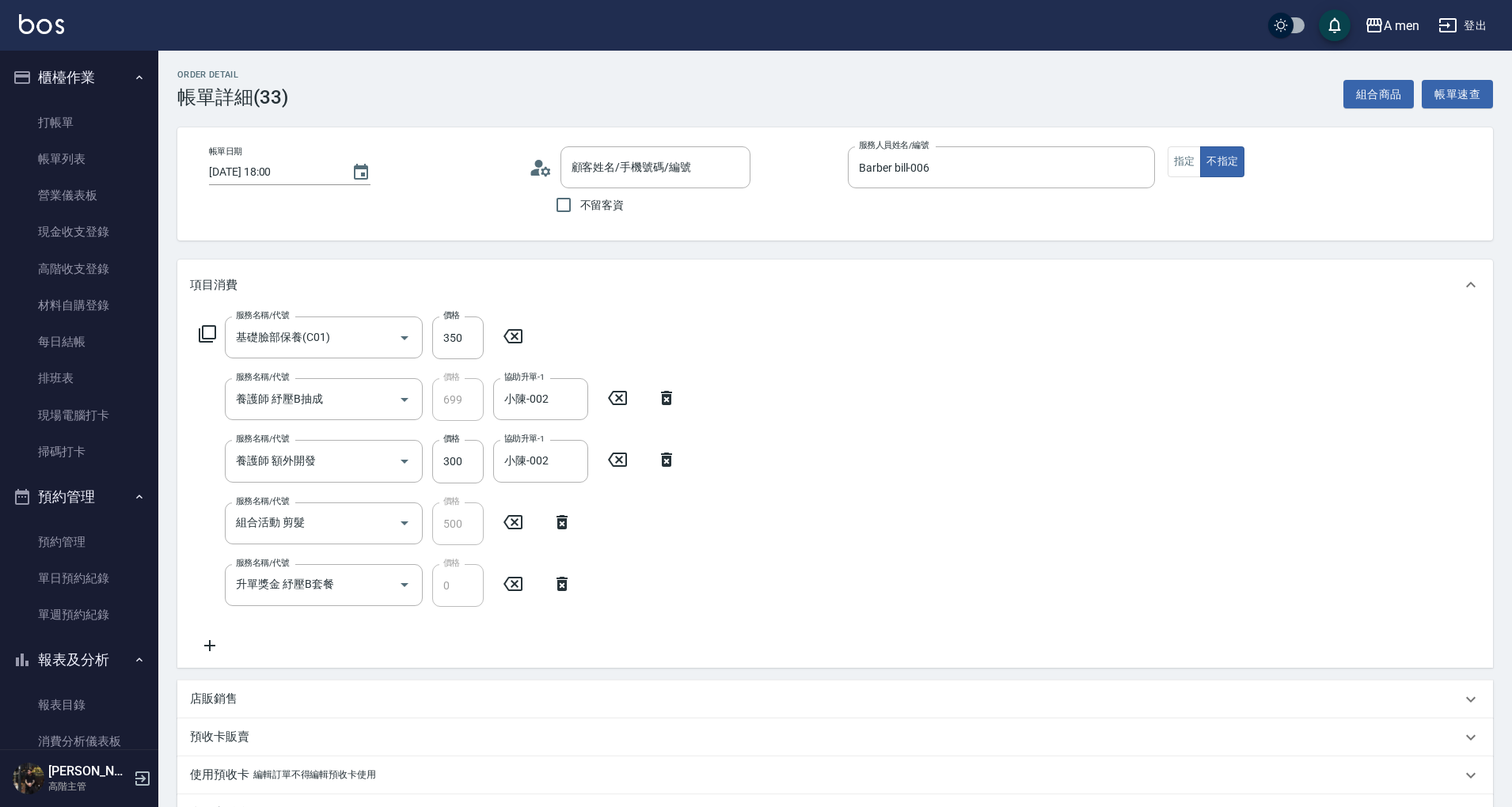
type input "基礎臉部保養(C01)"
type input "養護師 紓壓B抽成"
type input "養護師 額外開發"
type input "組合活動 剪髮"
type input "升單獎金 紓壓B套餐"
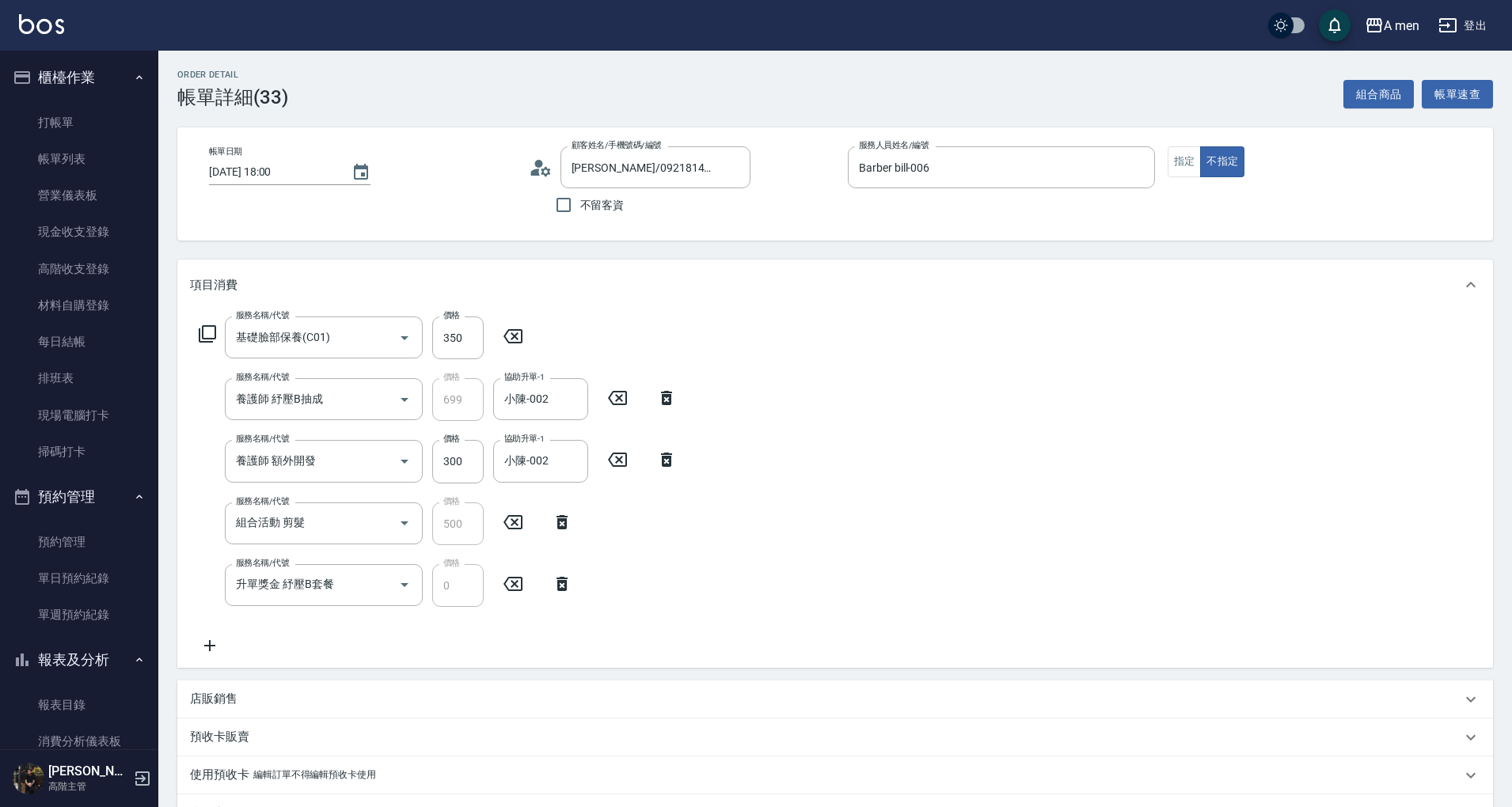
type input "scott/0921814264/null"
click at [569, 459] on icon "Clear" at bounding box center [571, 461] width 9 height 9
click at [533, 470] on input "協助升單-1" at bounding box center [541, 461] width 81 height 28
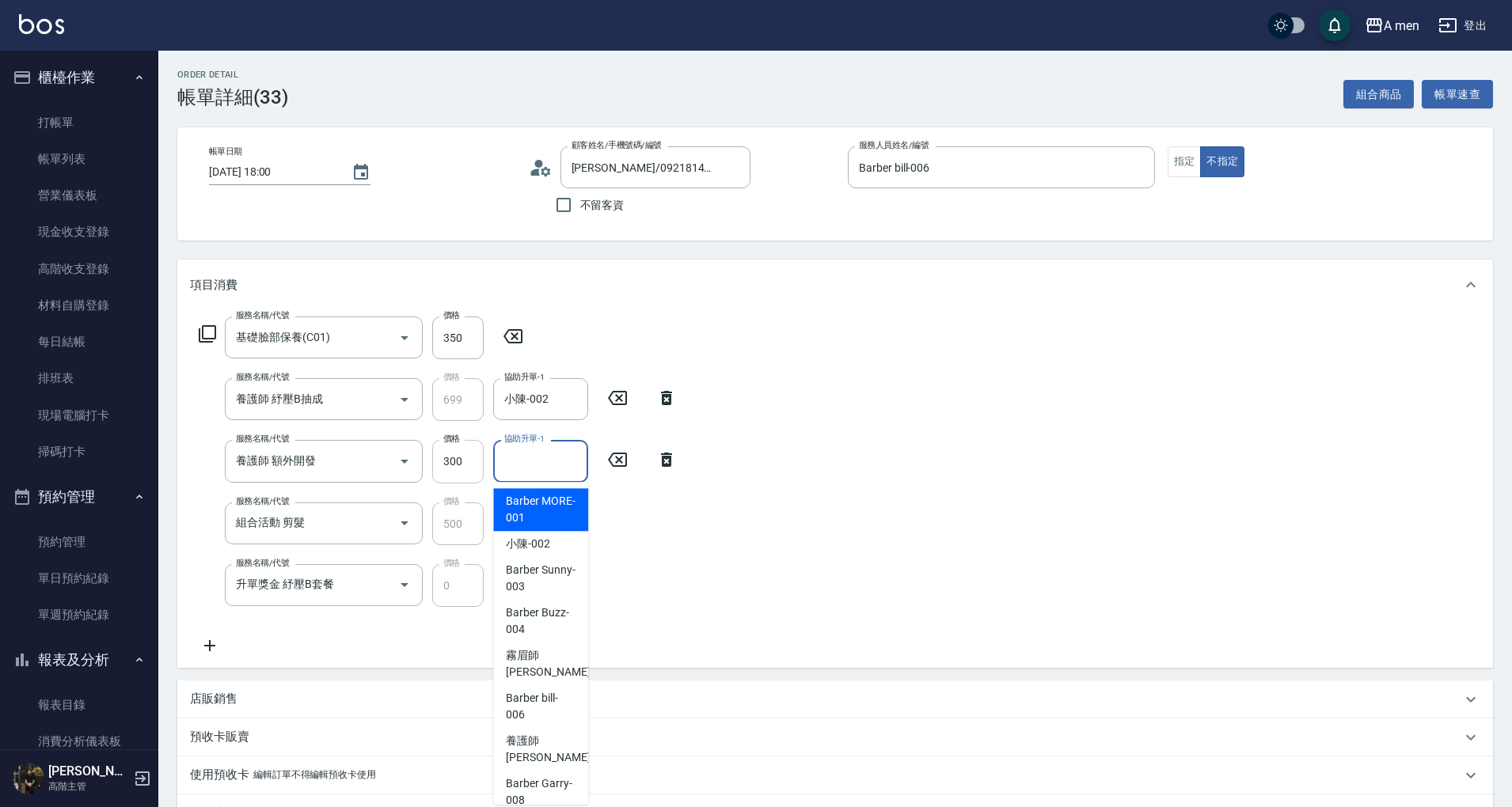
click at [456, 465] on input "300" at bounding box center [458, 462] width 52 height 43
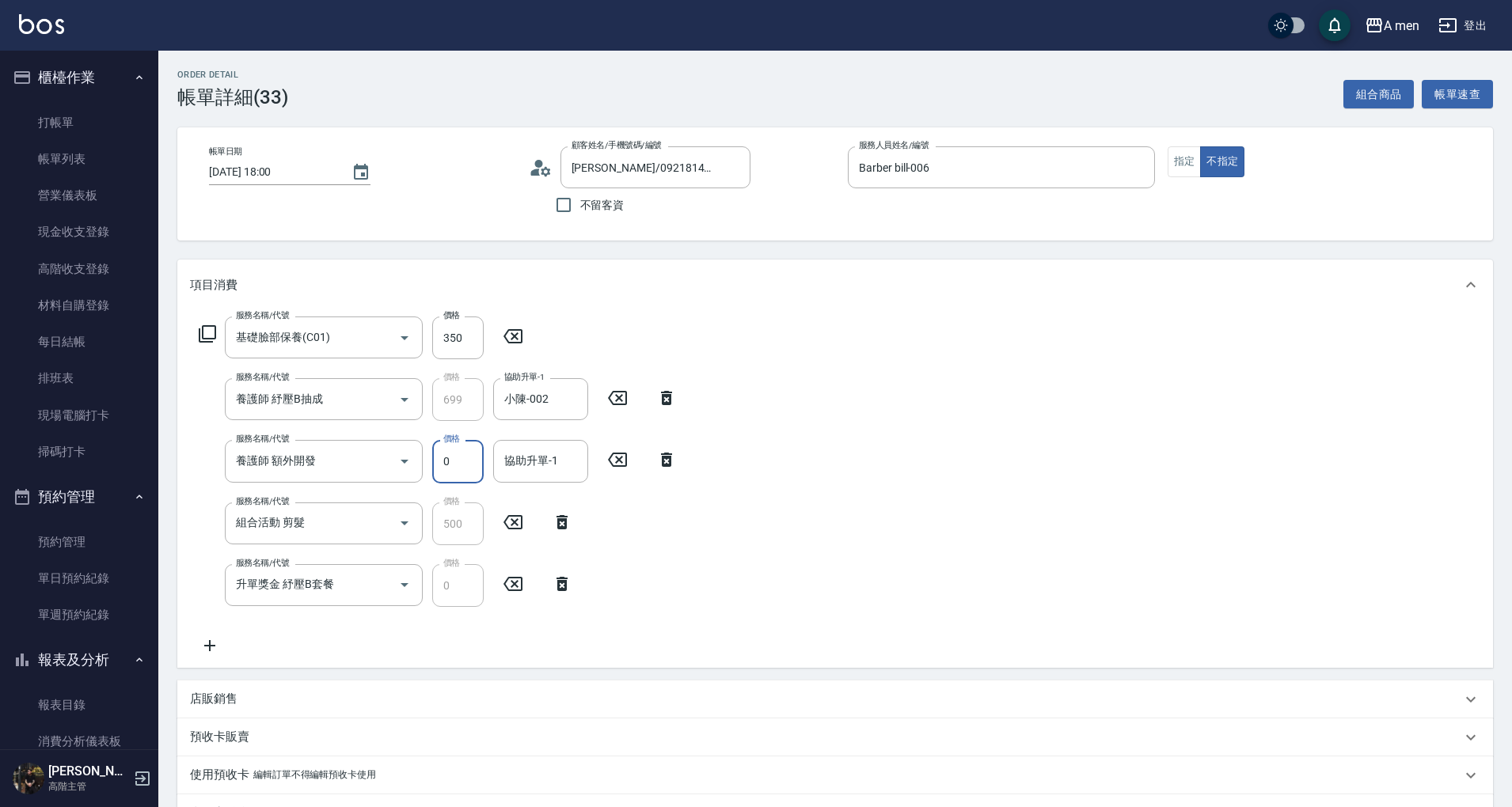
type input "0"
click at [628, 296] on div "項目消費" at bounding box center [835, 285] width 1315 height 51
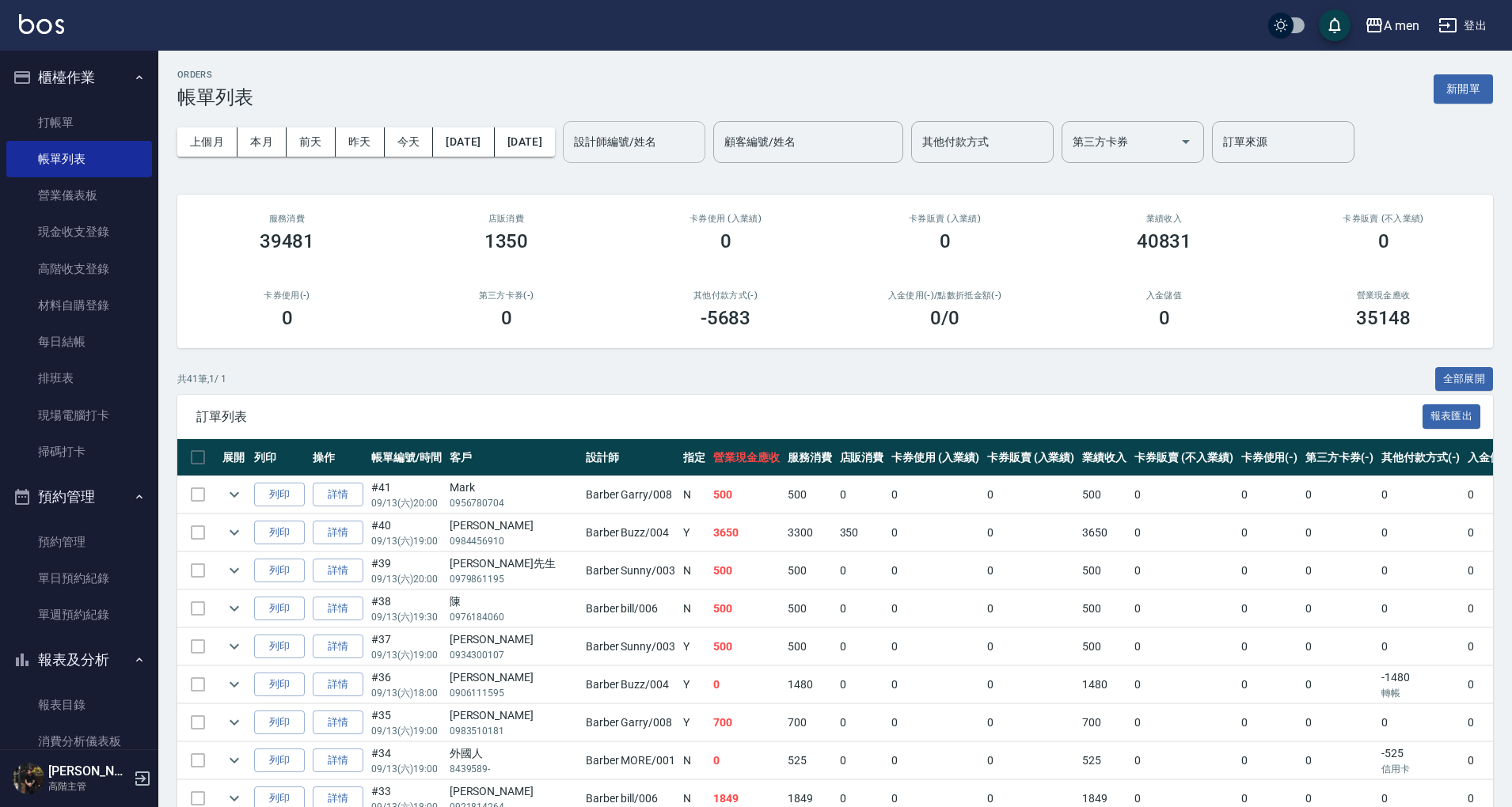
click at [684, 147] on input "設計師編號/姓名" at bounding box center [633, 142] width 129 height 28
click at [736, 368] on div "共 41 筆, 1 / 1 全部展開" at bounding box center [835, 380] width 1315 height 24
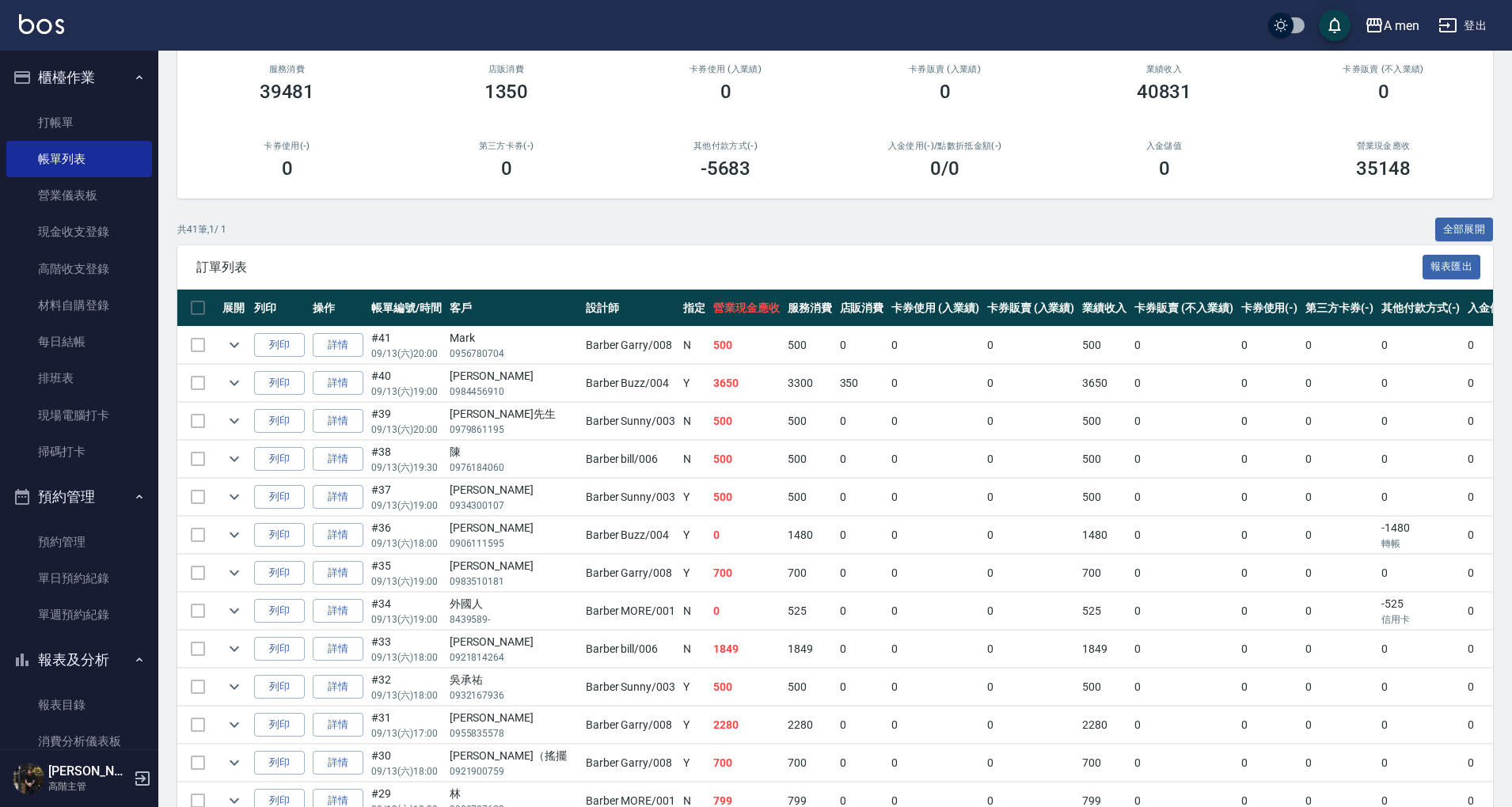
scroll to position [317, 0]
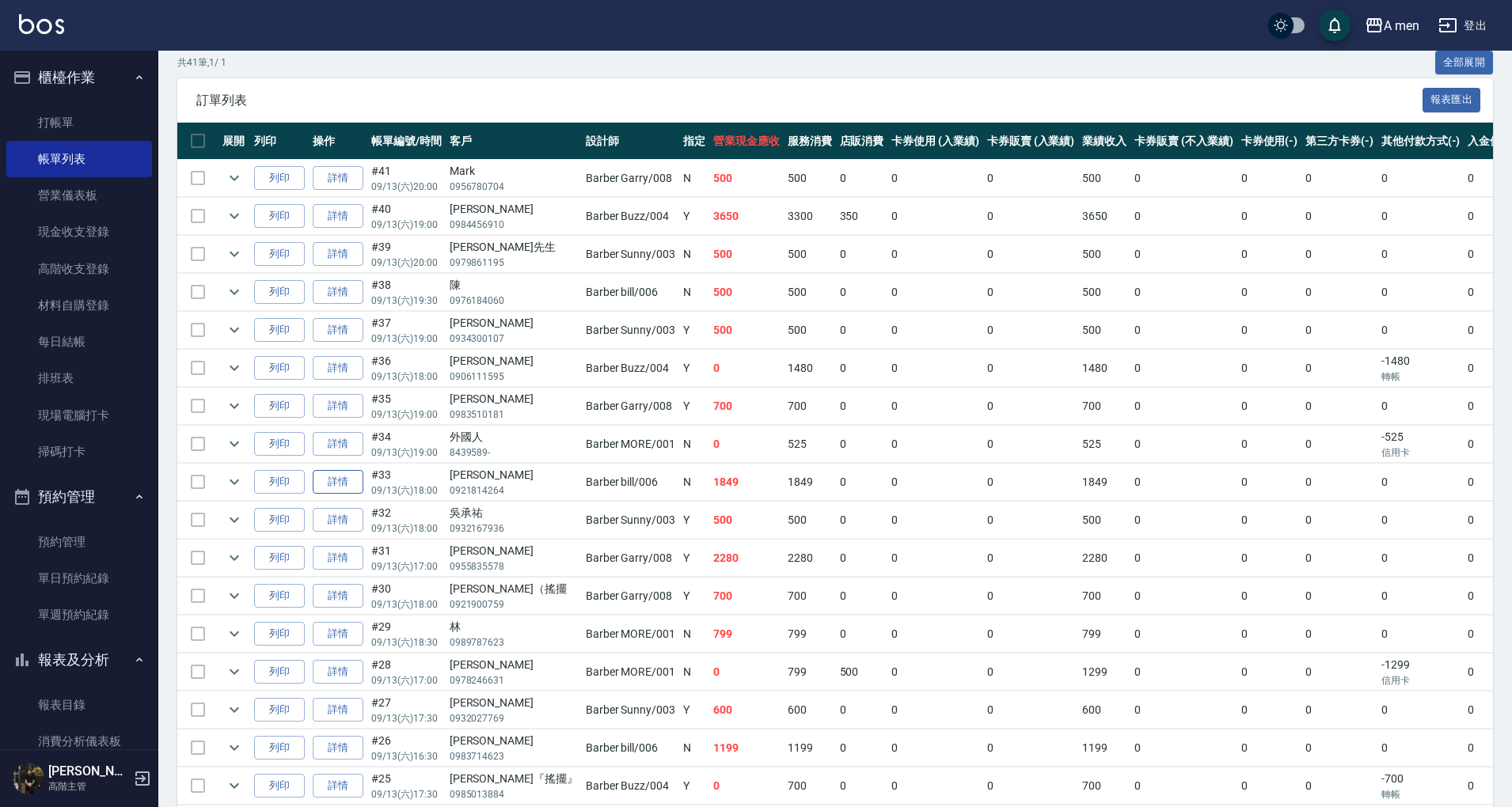
click at [331, 475] on link "詳情" at bounding box center [337, 482] width 51 height 24
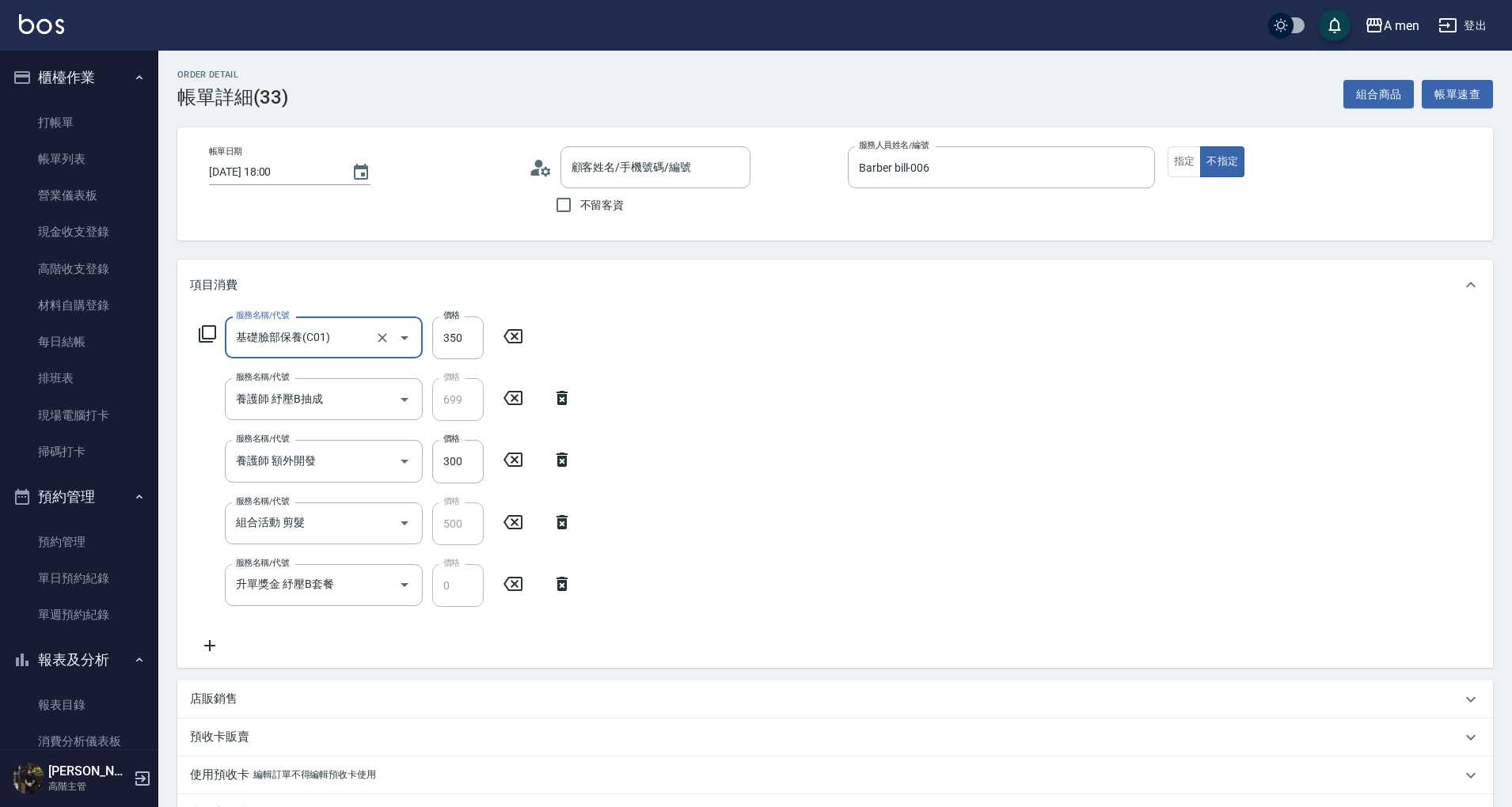
type input "scott/0921814264/null"
click at [464, 337] on input "350" at bounding box center [458, 338] width 52 height 43
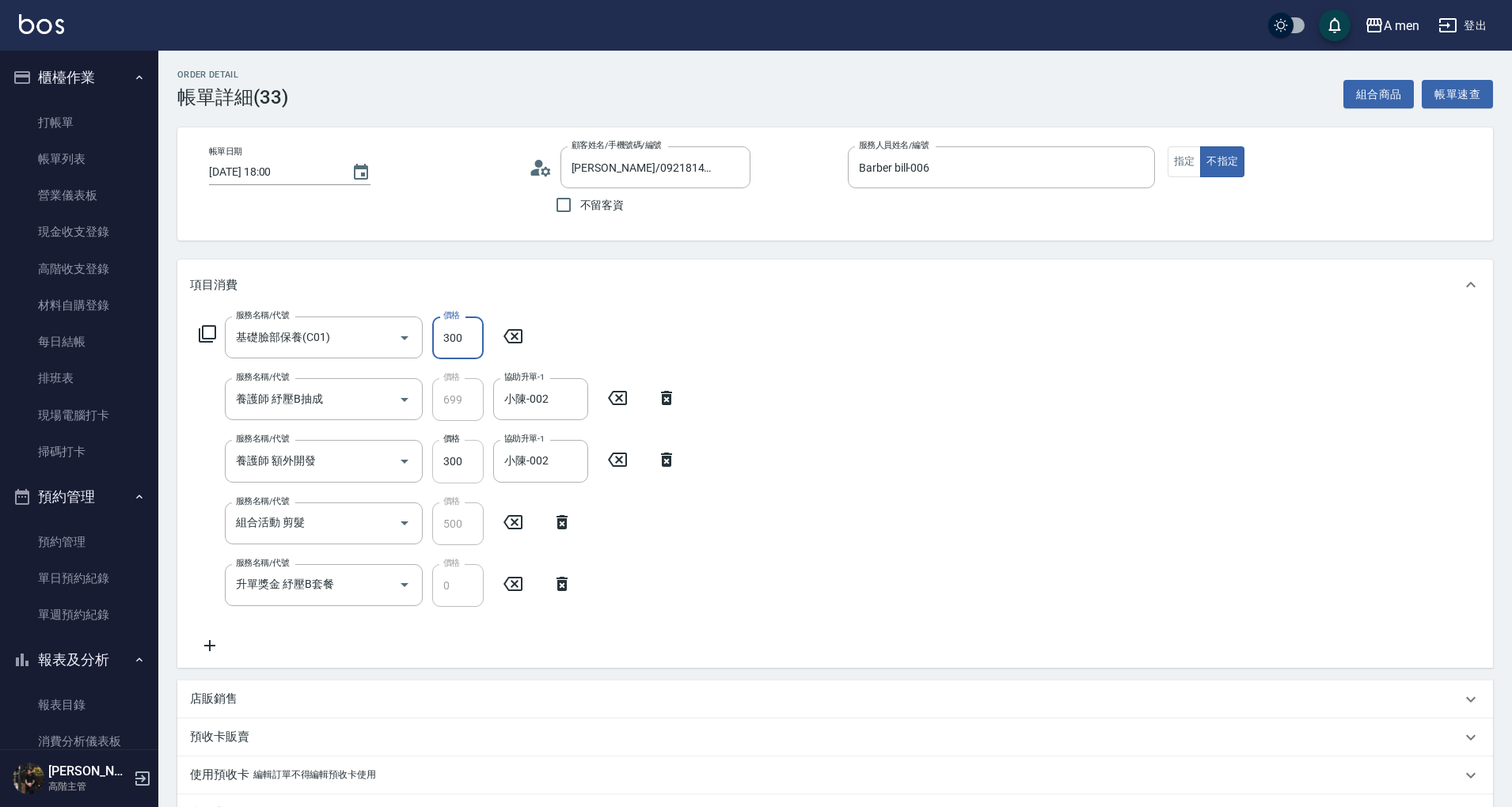
type input "300"
type input "350"
click at [545, 459] on input "小陳-002" at bounding box center [529, 461] width 57 height 28
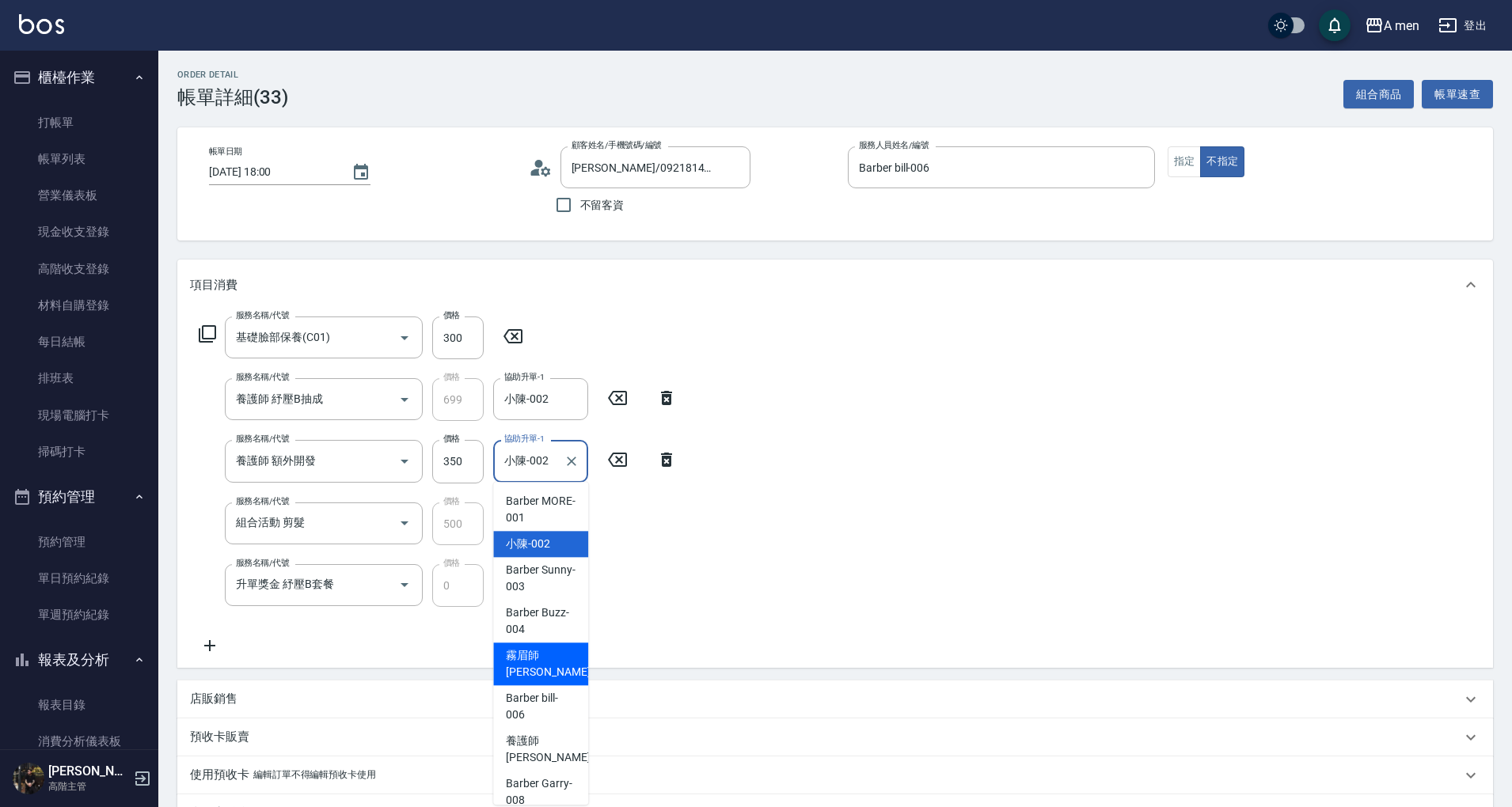
click at [530, 672] on span "霧眉師 小蔡 -005" at bounding box center [558, 664] width 106 height 34
type input "霧眉師 小蔡-005"
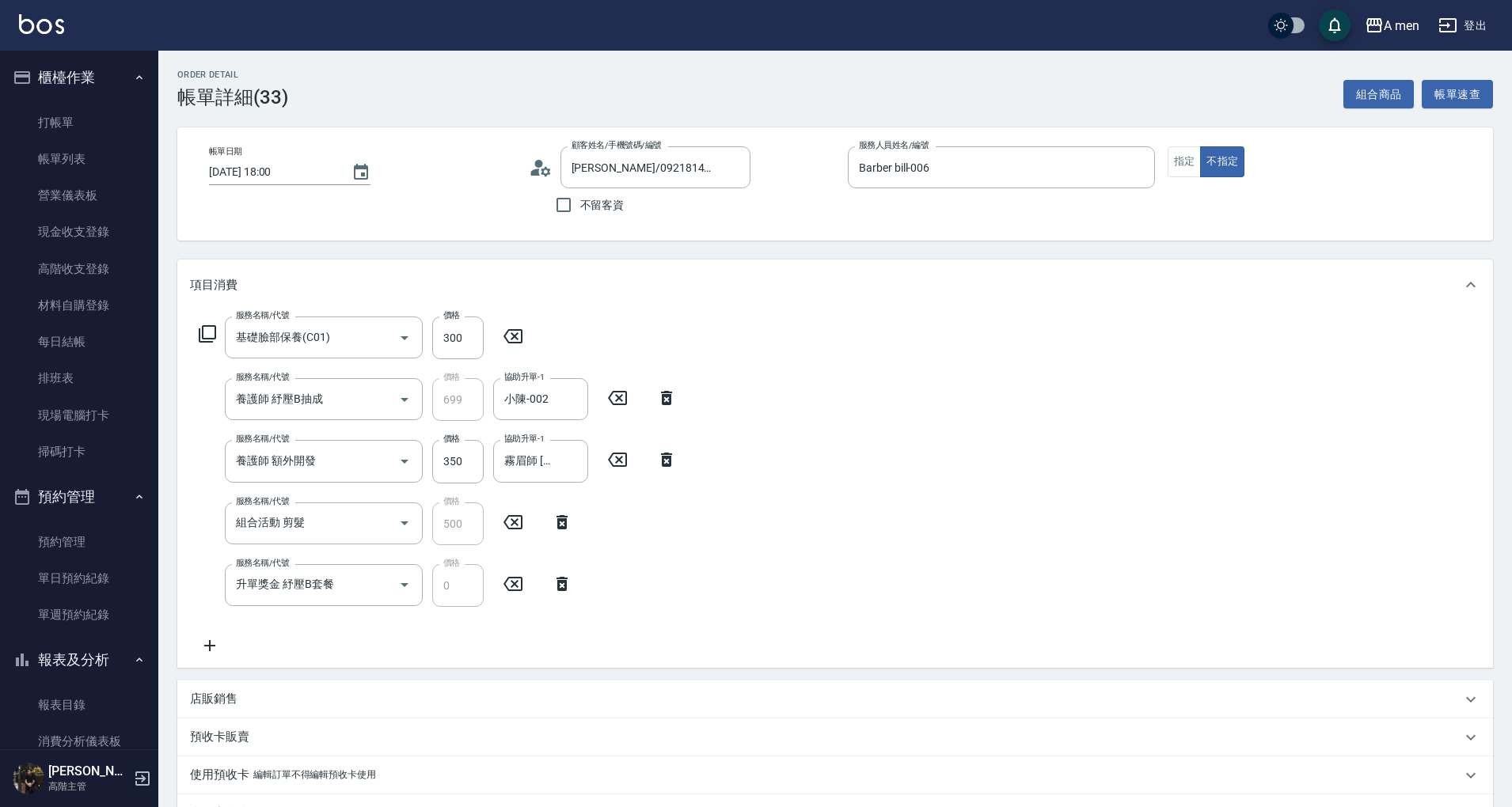
click at [823, 611] on div "服務名稱/代號 基礎臉部保養(C01) 服務名稱/代號 價格 300 價格 服務名稱/代號 養護師 紓壓B抽成 服務名稱/代號 價格 699 價格 協助升單-…" at bounding box center [835, 489] width 1315 height 358
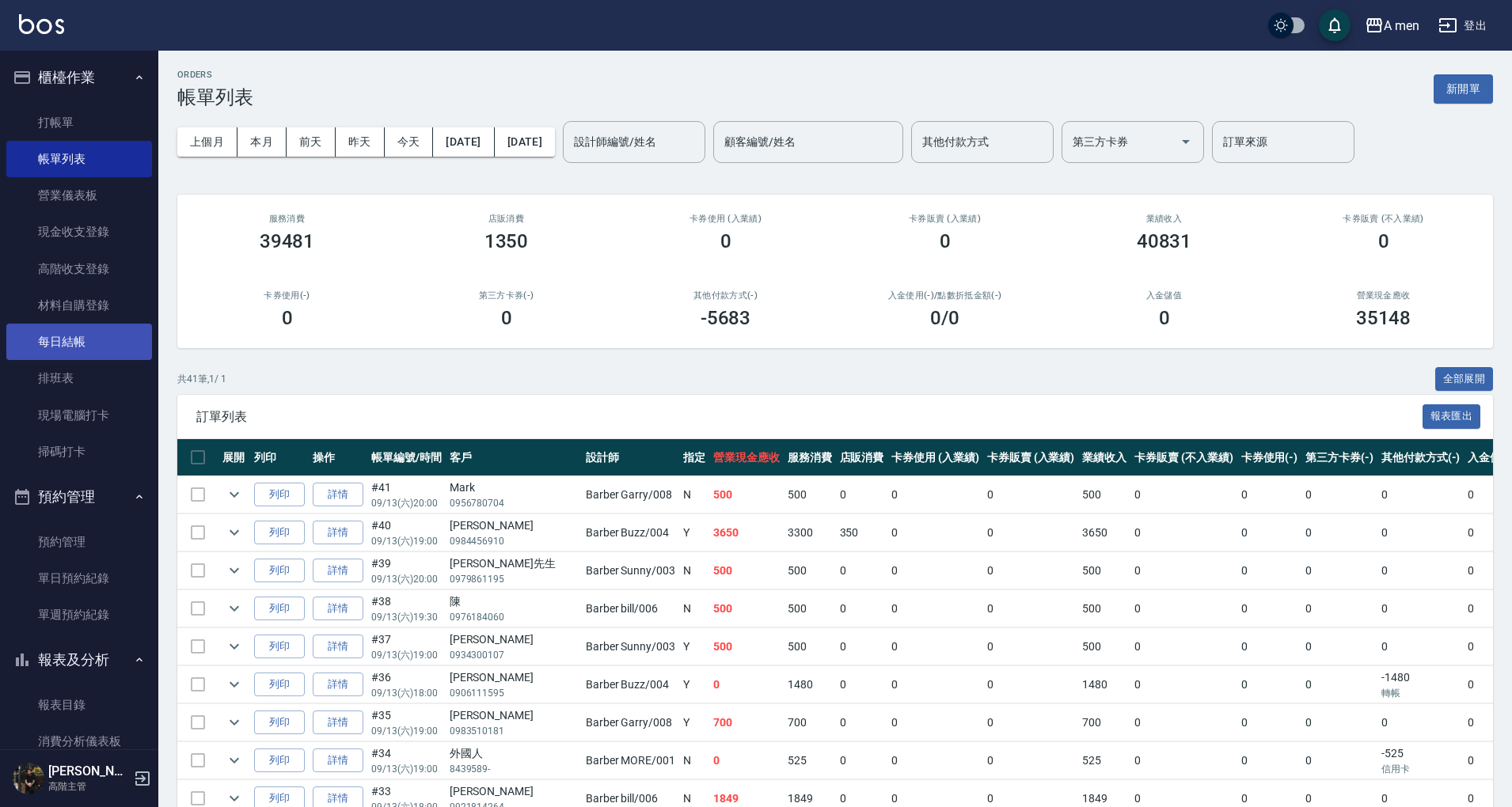
click at [98, 345] on link "每日結帳" at bounding box center [79, 342] width 146 height 36
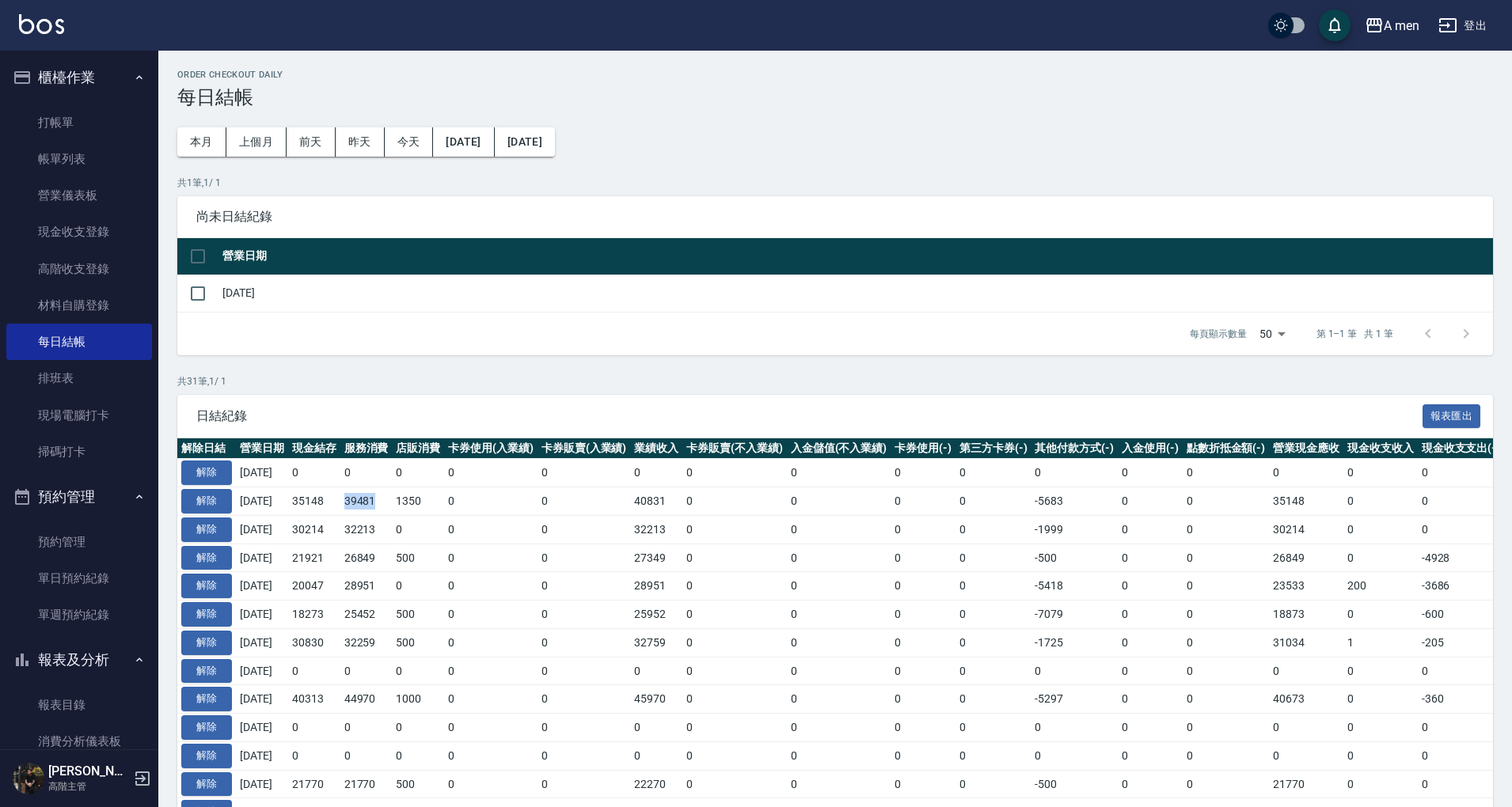
drag, startPoint x: 360, startPoint y: 501, endPoint x: 403, endPoint y: 497, distance: 43.2
click at [393, 497] on td "39481" at bounding box center [366, 501] width 53 height 28
click at [393, 499] on td "39481" at bounding box center [366, 501] width 53 height 28
click at [199, 500] on button "解除" at bounding box center [206, 501] width 51 height 24
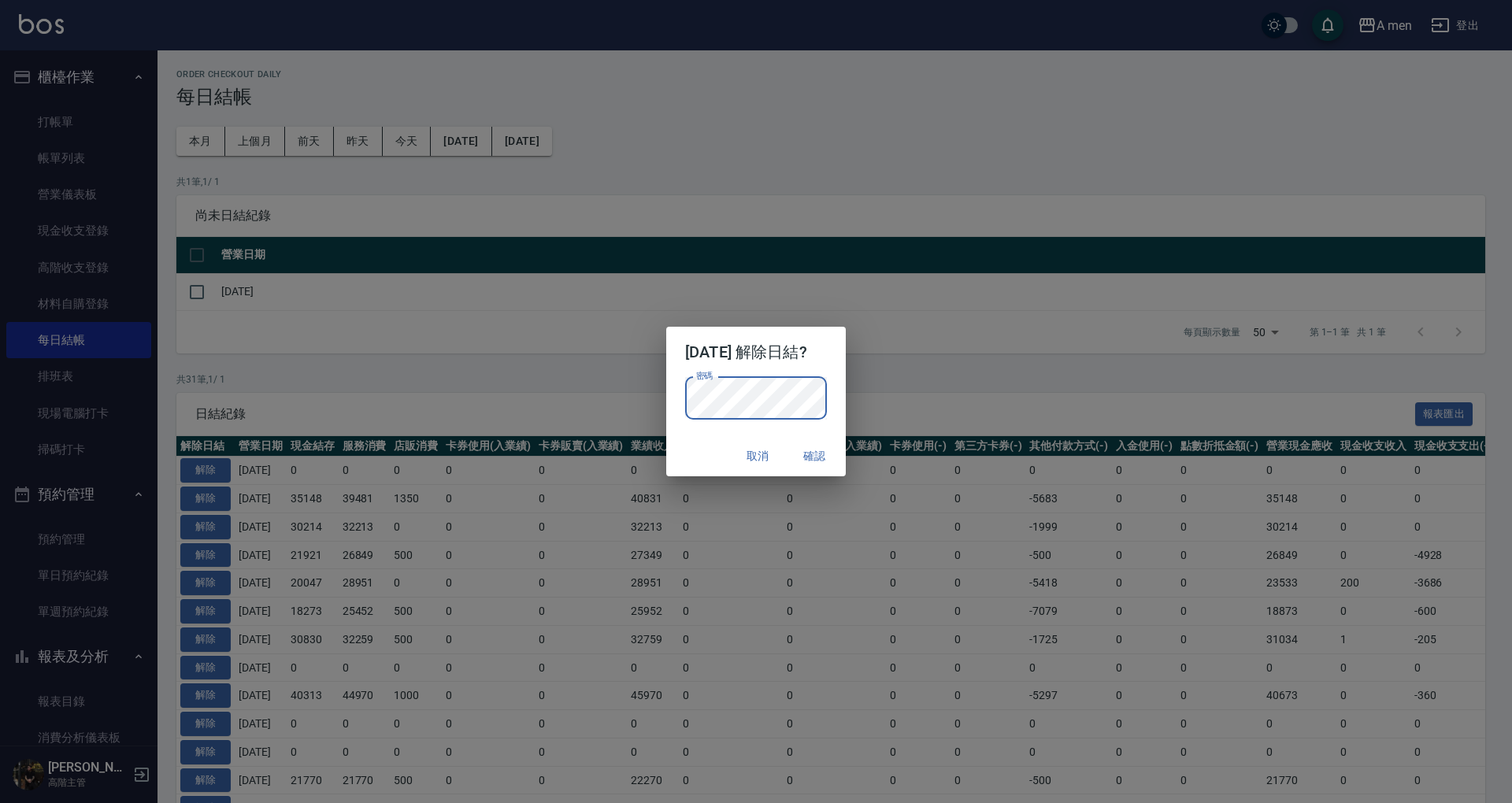
click at [698, 440] on div "取消 確認" at bounding box center [756, 456] width 179 height 42
click at [817, 459] on button "確認" at bounding box center [814, 457] width 51 height 29
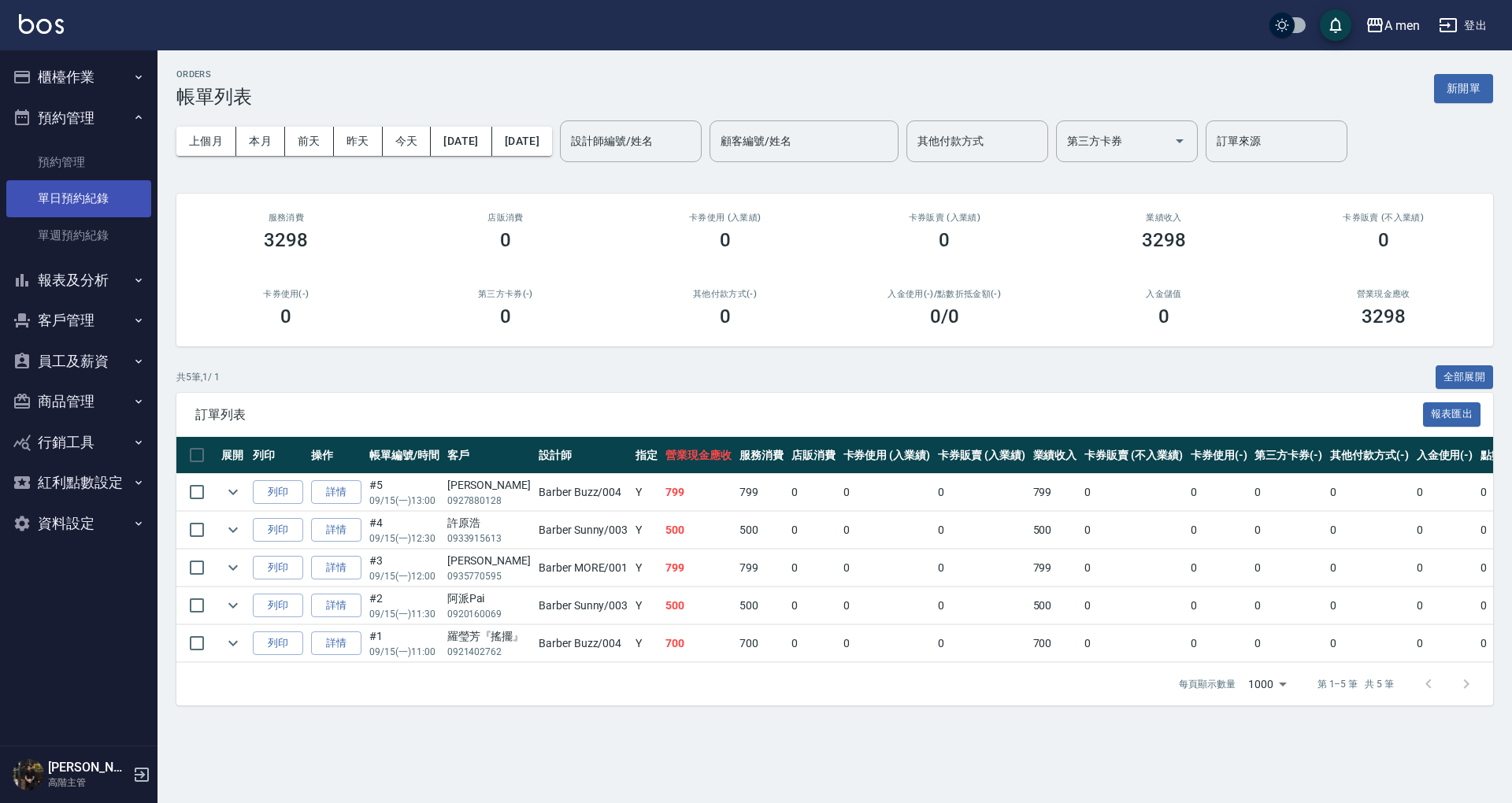
click at [88, 186] on link "單日預約紀錄" at bounding box center [78, 198] width 145 height 36
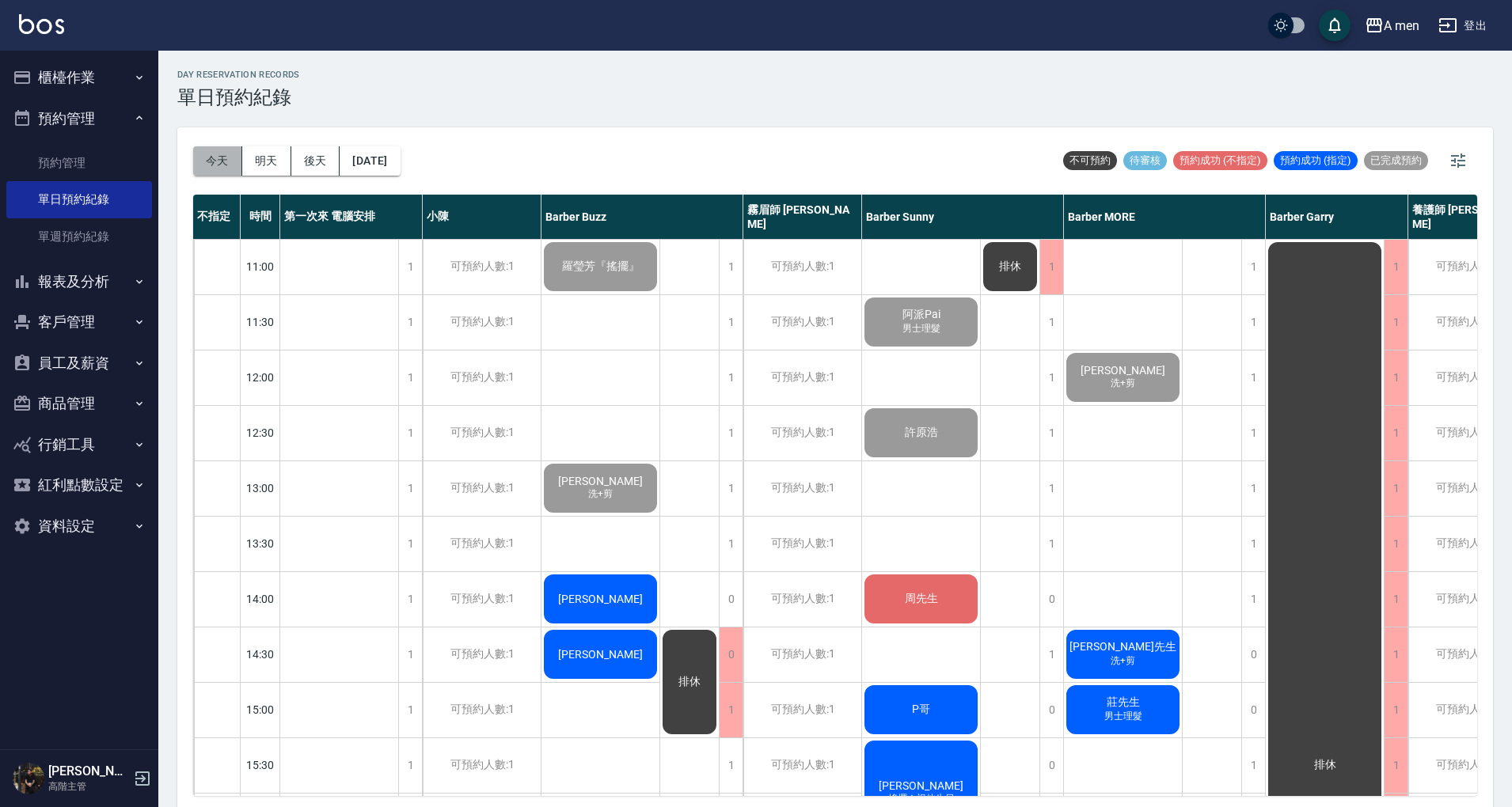
click at [223, 167] on button "今天" at bounding box center [217, 161] width 49 height 29
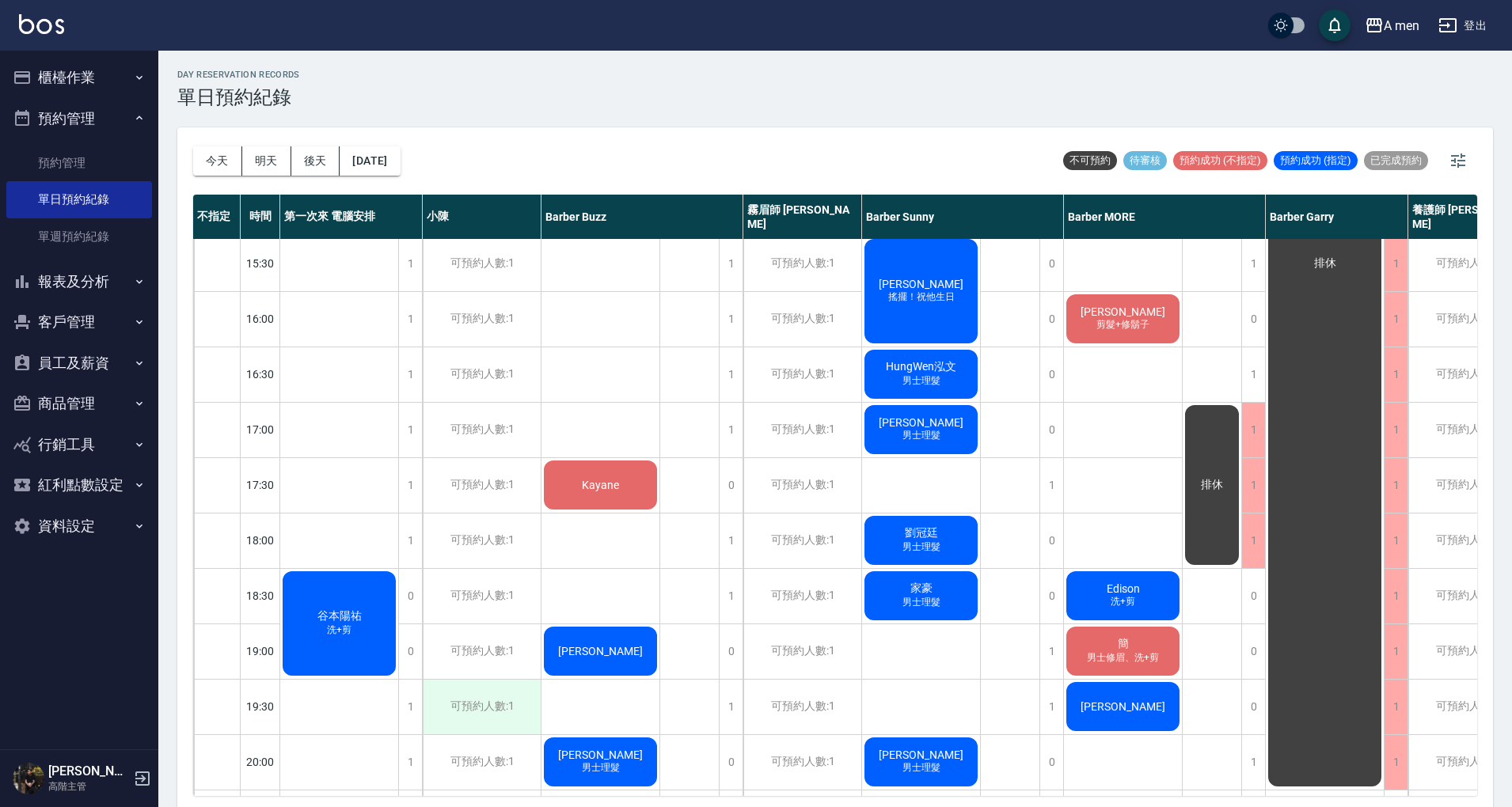
scroll to position [634, 0]
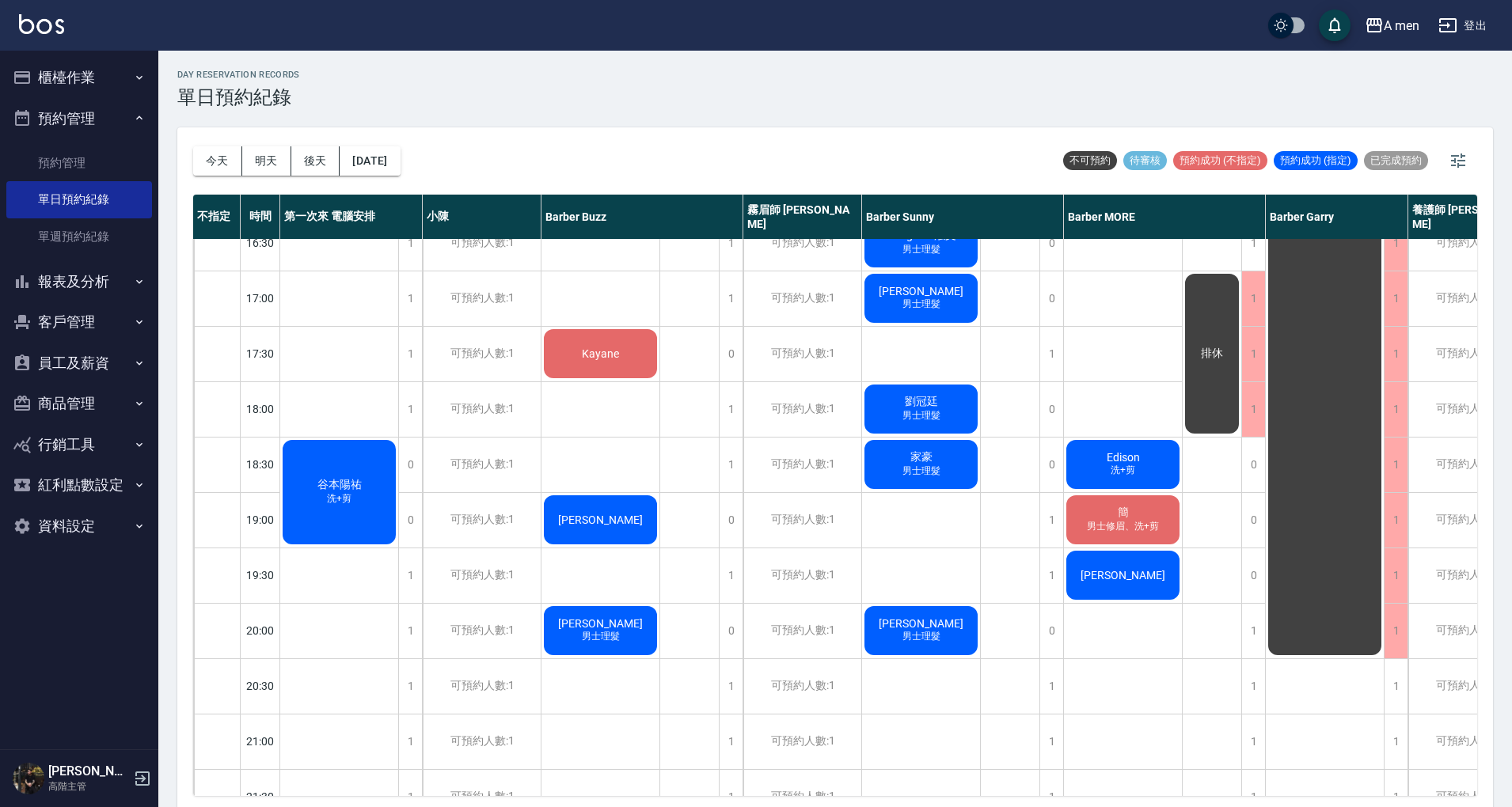
click at [362, 471] on div "谷本陽祐 洗+剪" at bounding box center [339, 492] width 118 height 110
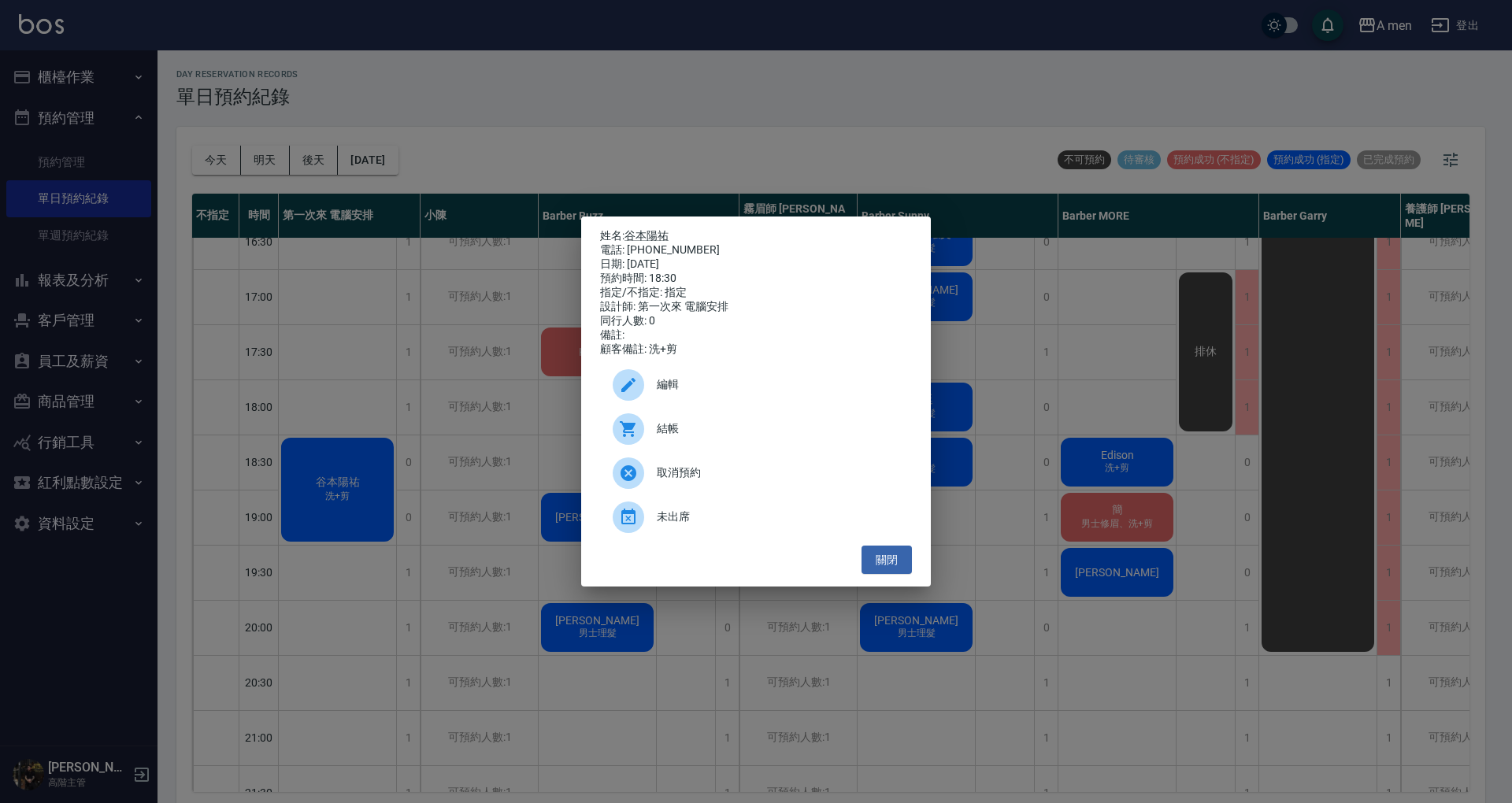
click at [717, 405] on div "編輯" at bounding box center [756, 385] width 312 height 44
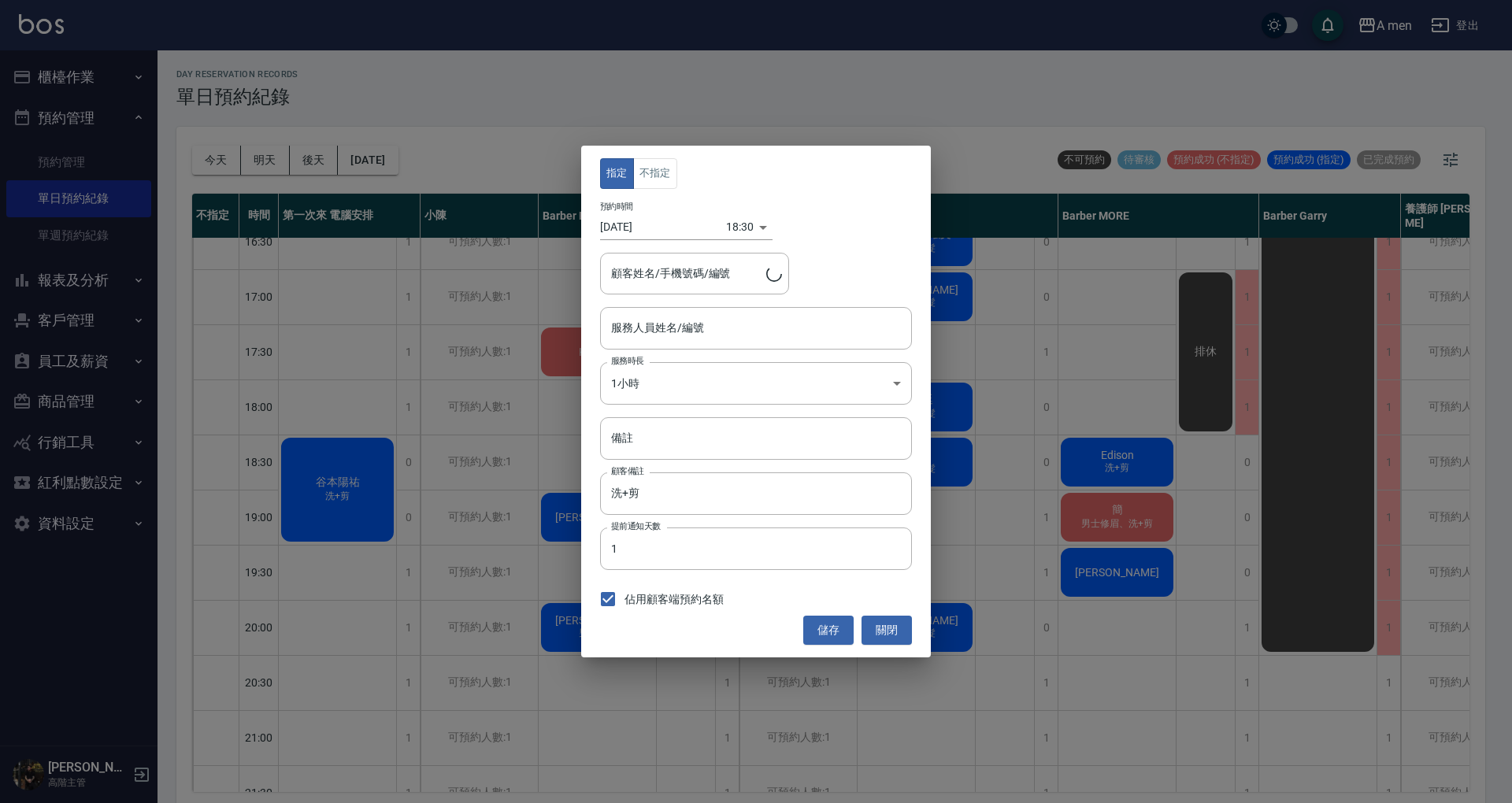
type input "第一次來 電腦安排-100"
type input "谷本陽祐/0905605176"
click at [658, 183] on button "不指定" at bounding box center [654, 173] width 44 height 31
click at [717, 327] on input "第一次來 電腦安排-100" at bounding box center [744, 328] width 274 height 27
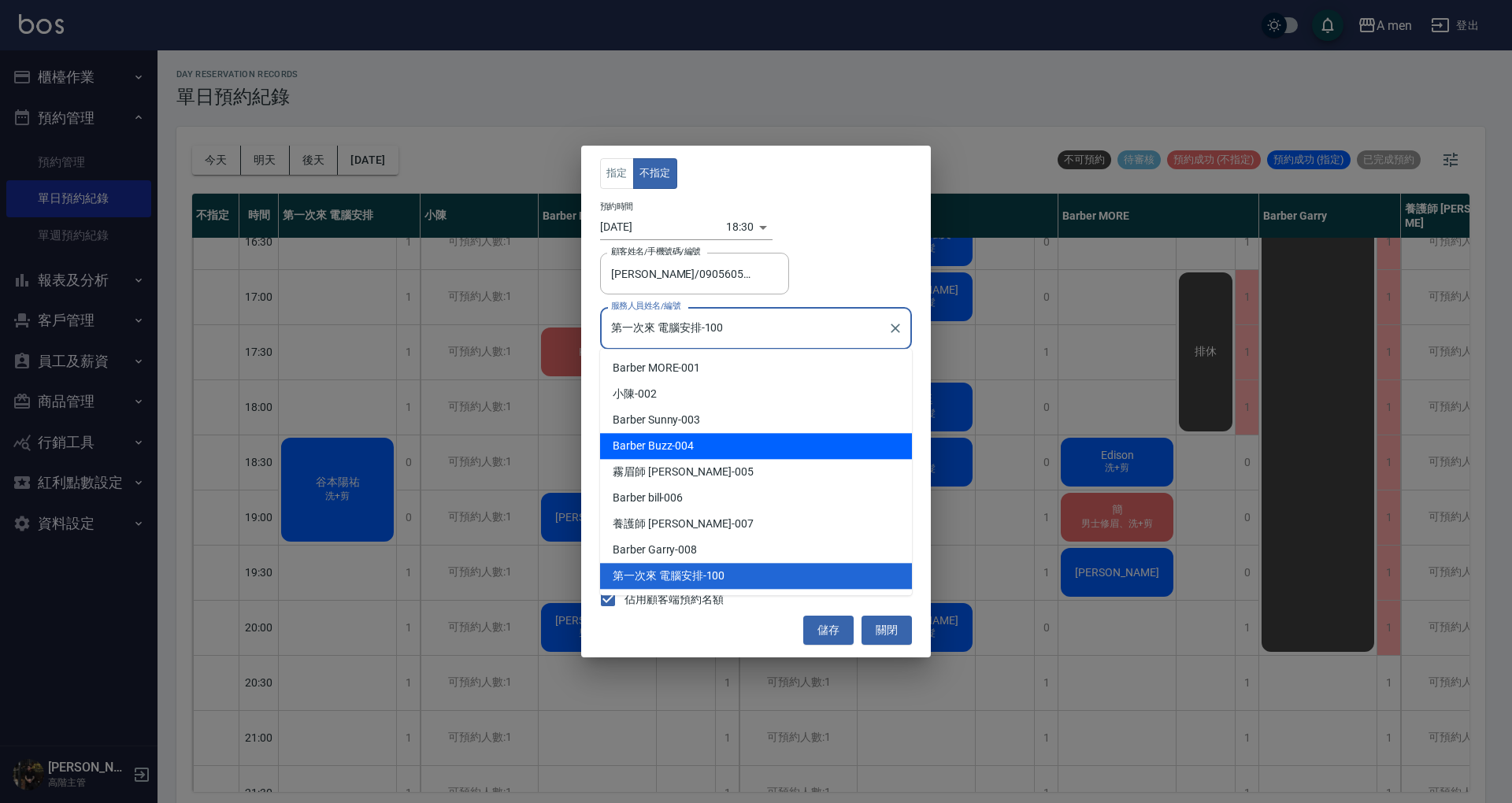
click at [725, 446] on div "Barber Buzz -004" at bounding box center [756, 446] width 312 height 26
type input "Barber Buzz-004"
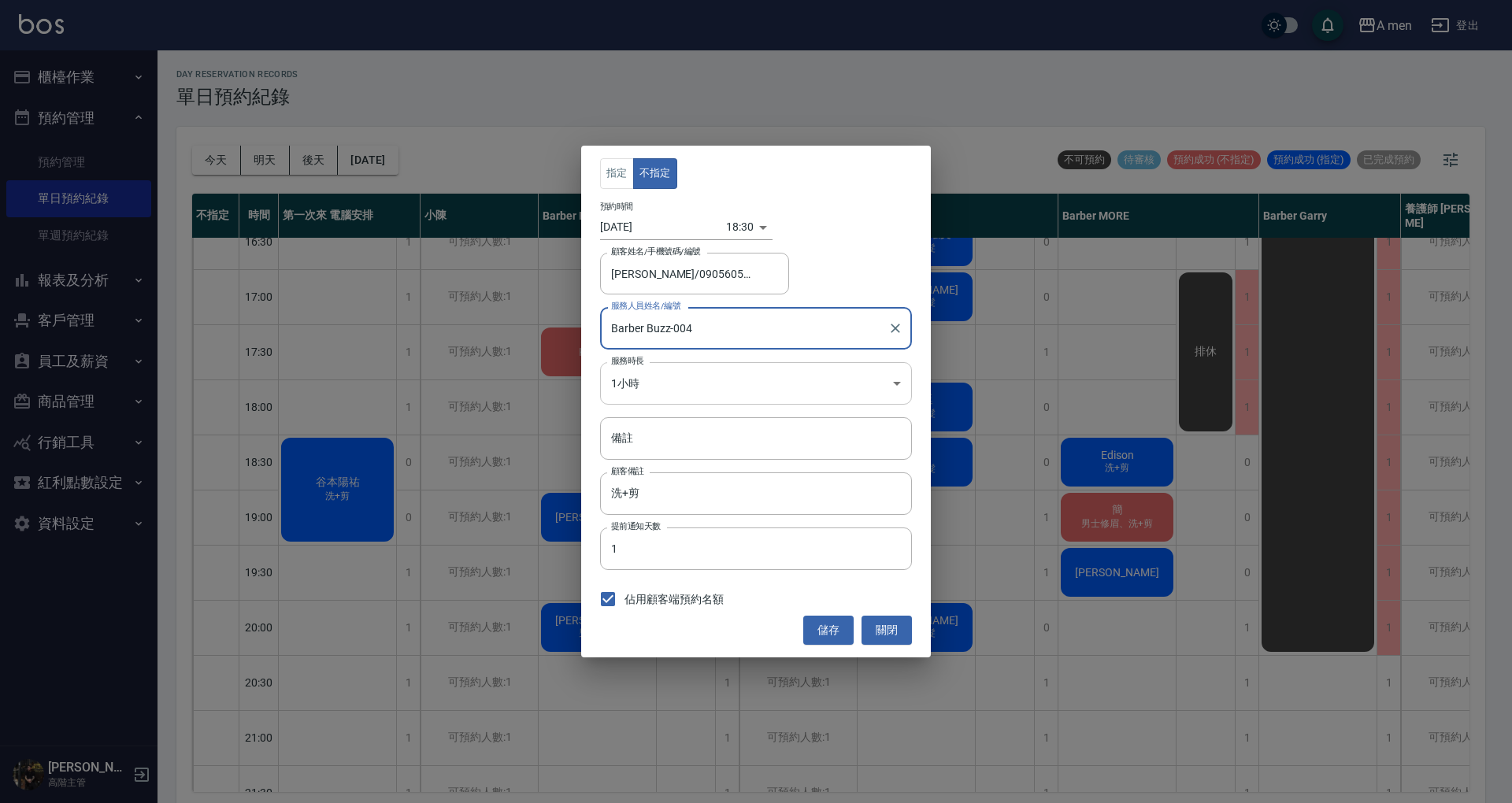
click at [738, 392] on body "A men 登出 櫃檯作業 打帳單 帳單列表 營業儀表板 現金收支登錄 高階收支登錄 材料自購登錄 每日結帳 排班表 現場電腦打卡 掃碼打卡 預約管理 預約管…" at bounding box center [756, 404] width 1512 height 808
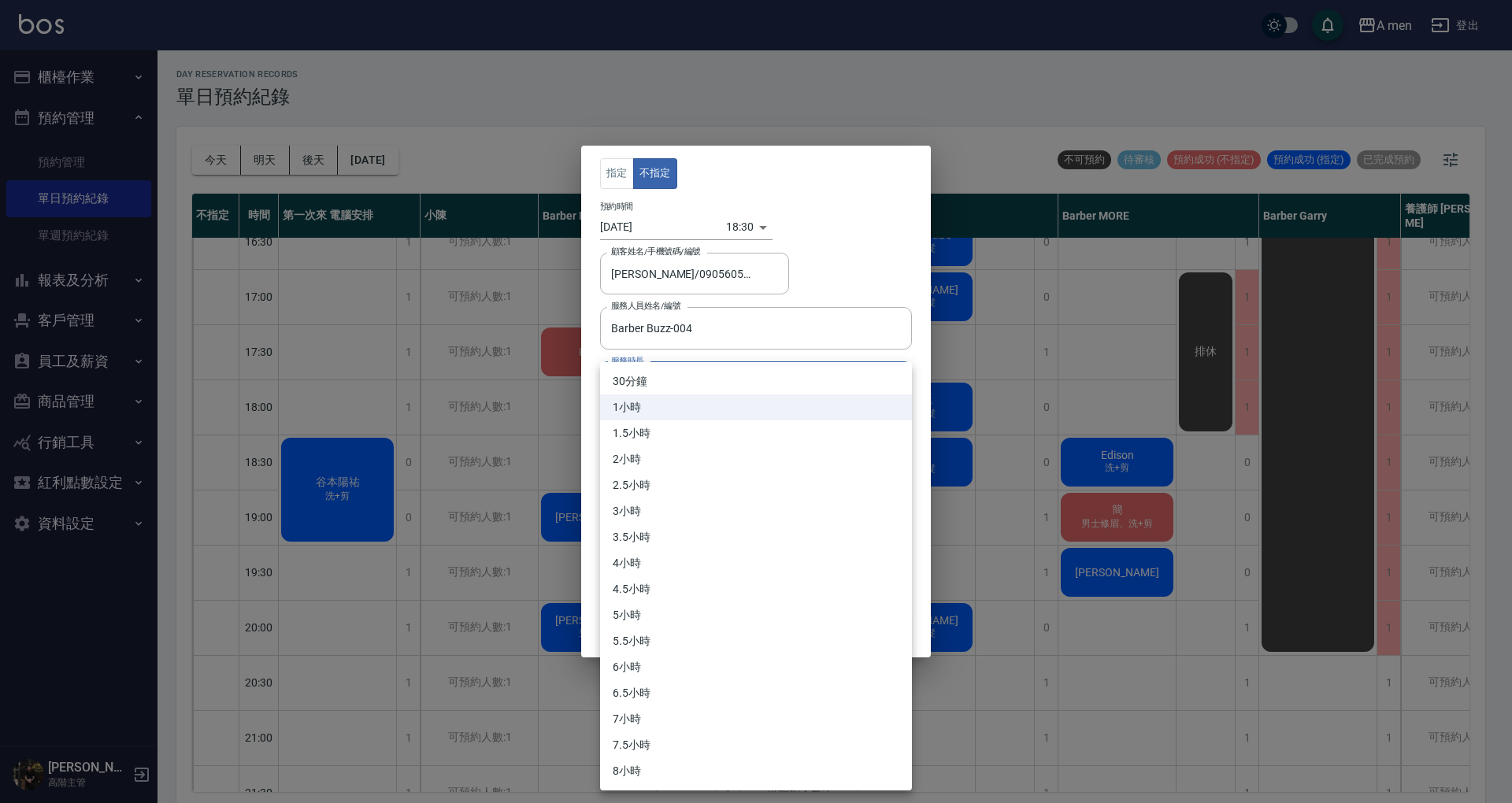
click at [706, 380] on li "30分鐘" at bounding box center [756, 381] width 312 height 26
type input "1"
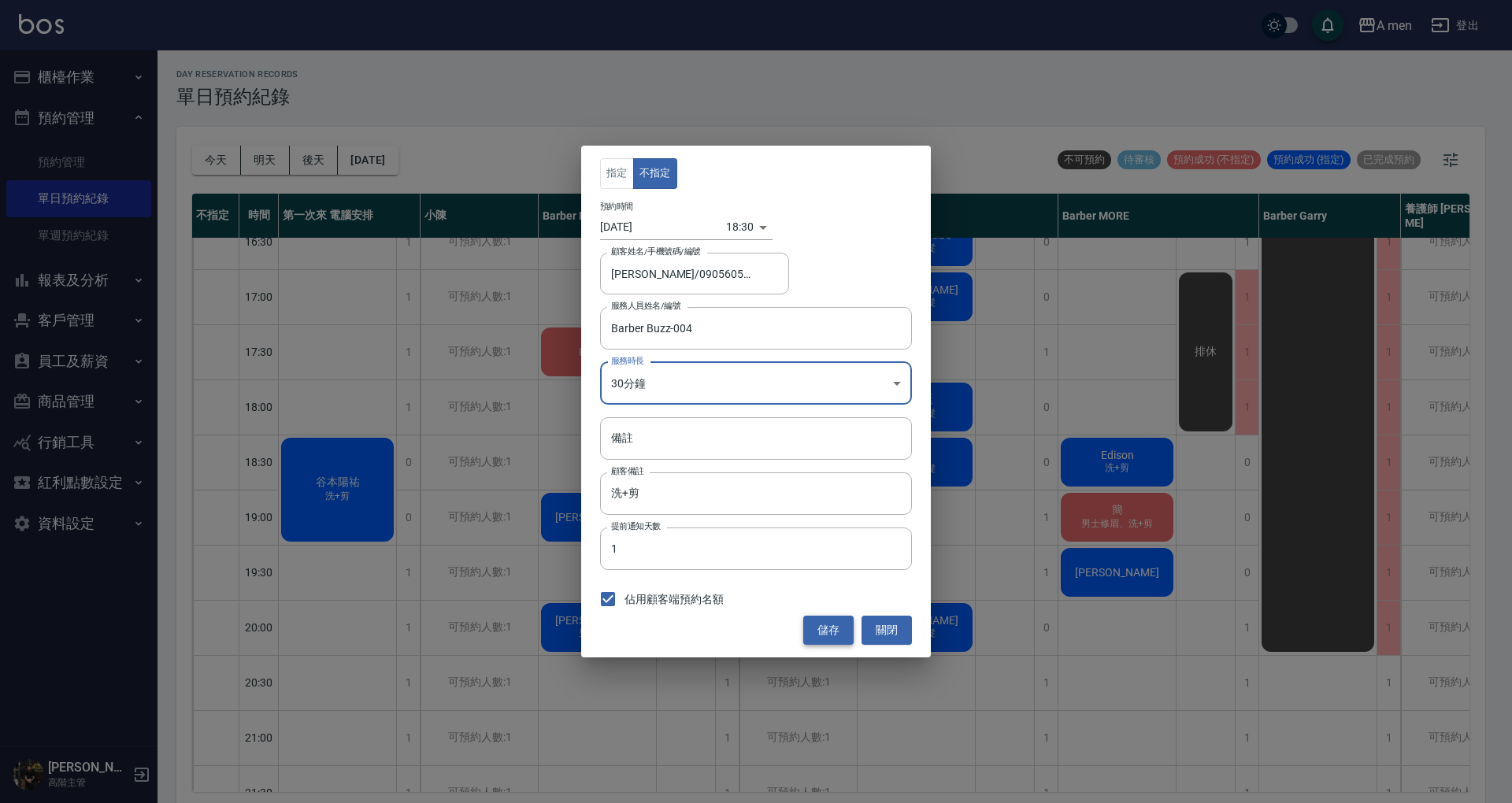
click at [828, 632] on button "儲存" at bounding box center [828, 630] width 51 height 29
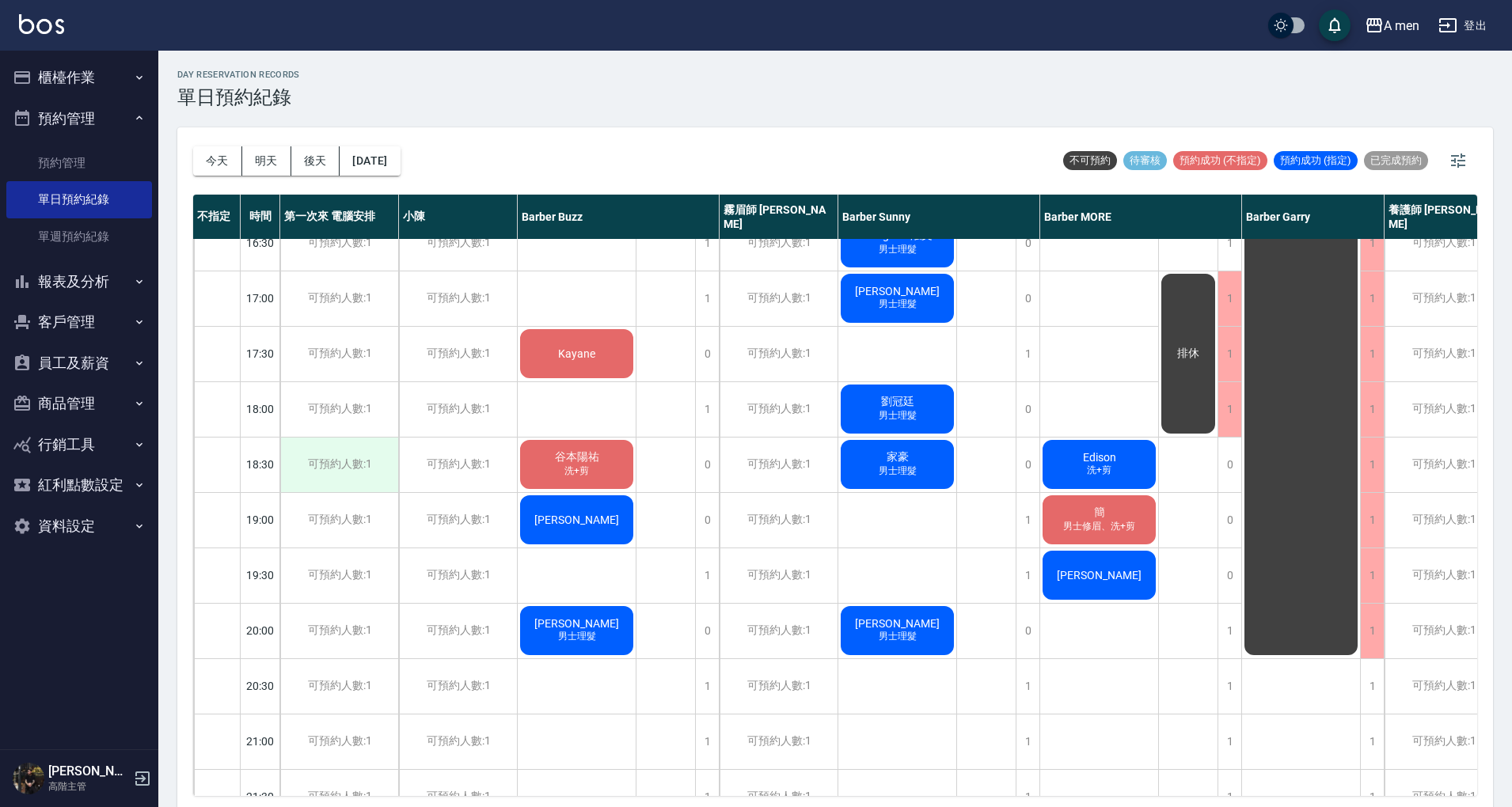
click at [351, 473] on div "可預約人數:1" at bounding box center [339, 464] width 118 height 54
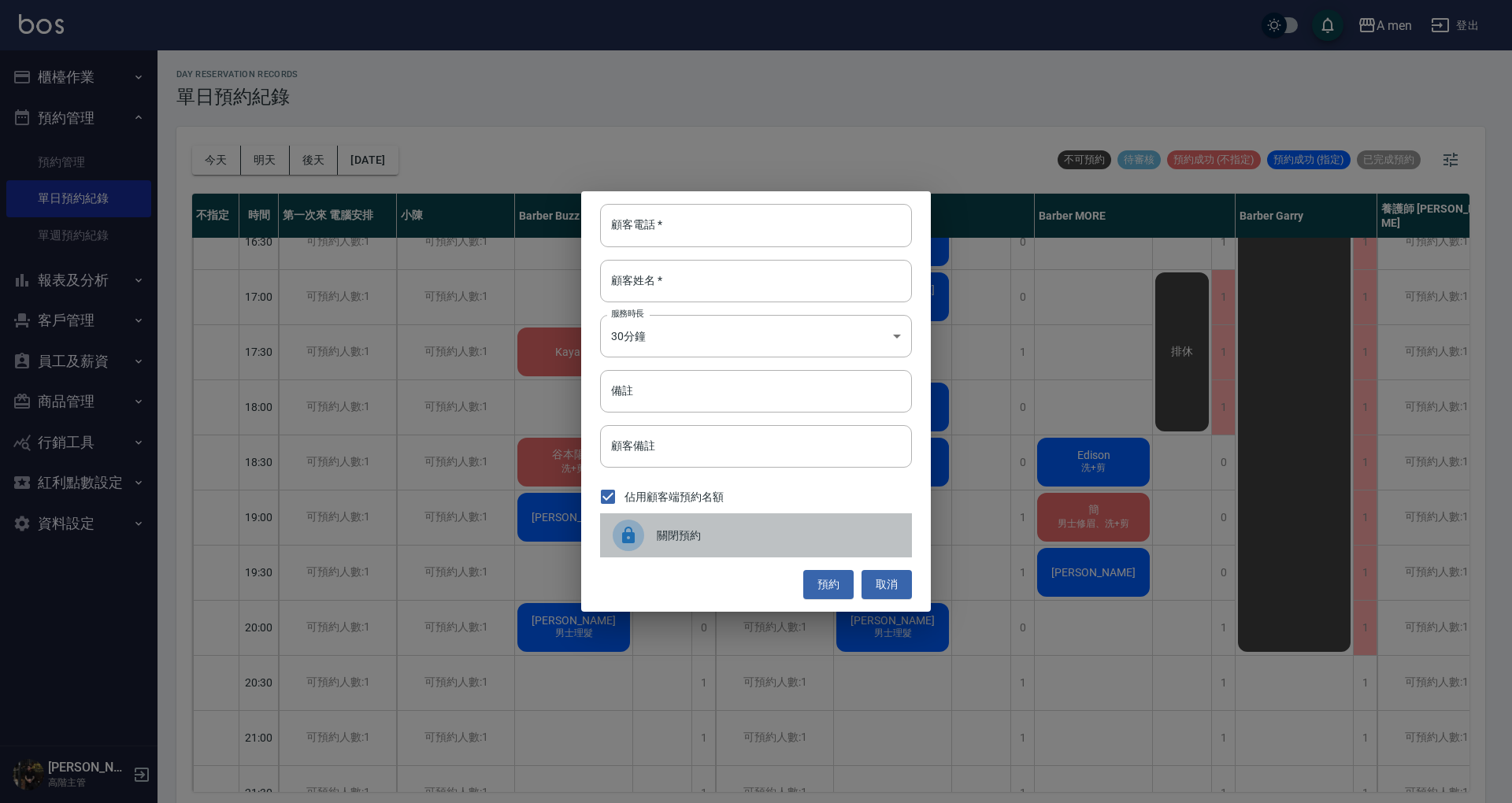
click at [729, 523] on div "關閉預約" at bounding box center [756, 535] width 312 height 44
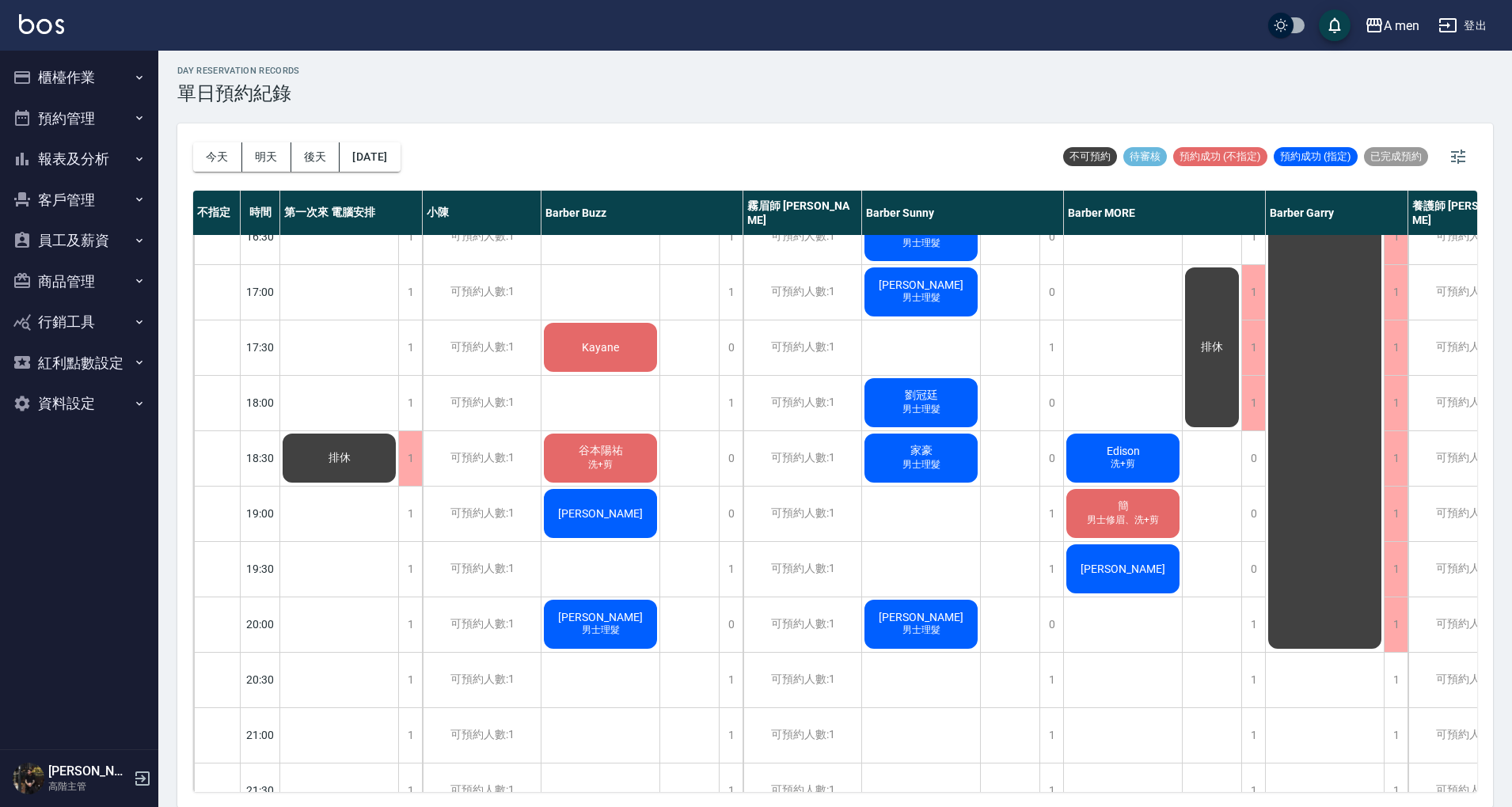
scroll to position [634, 0]
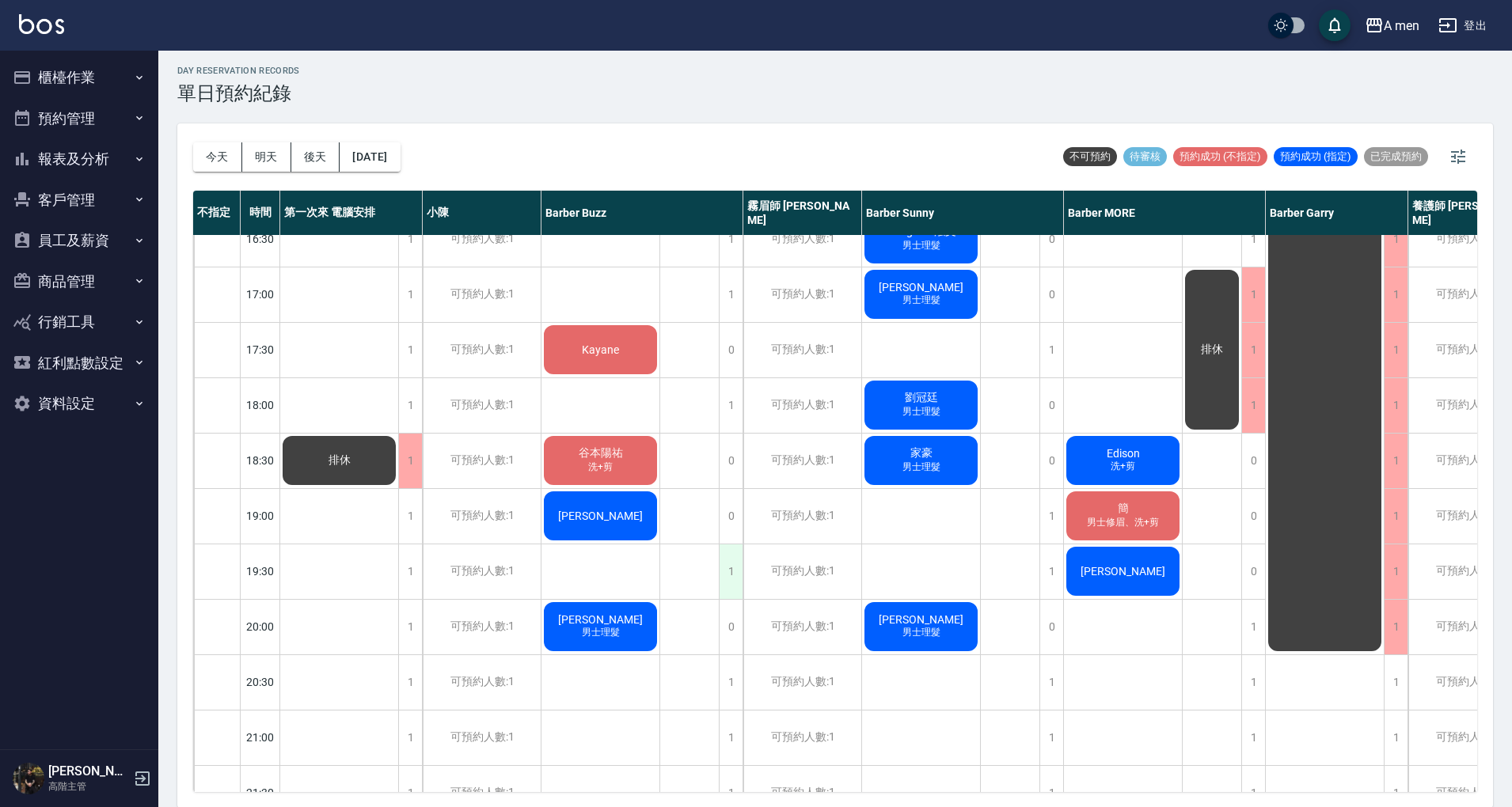
drag, startPoint x: 734, startPoint y: 560, endPoint x: 733, endPoint y: 550, distance: 10.0
click at [733, 550] on div "1" at bounding box center [731, 571] width 24 height 54
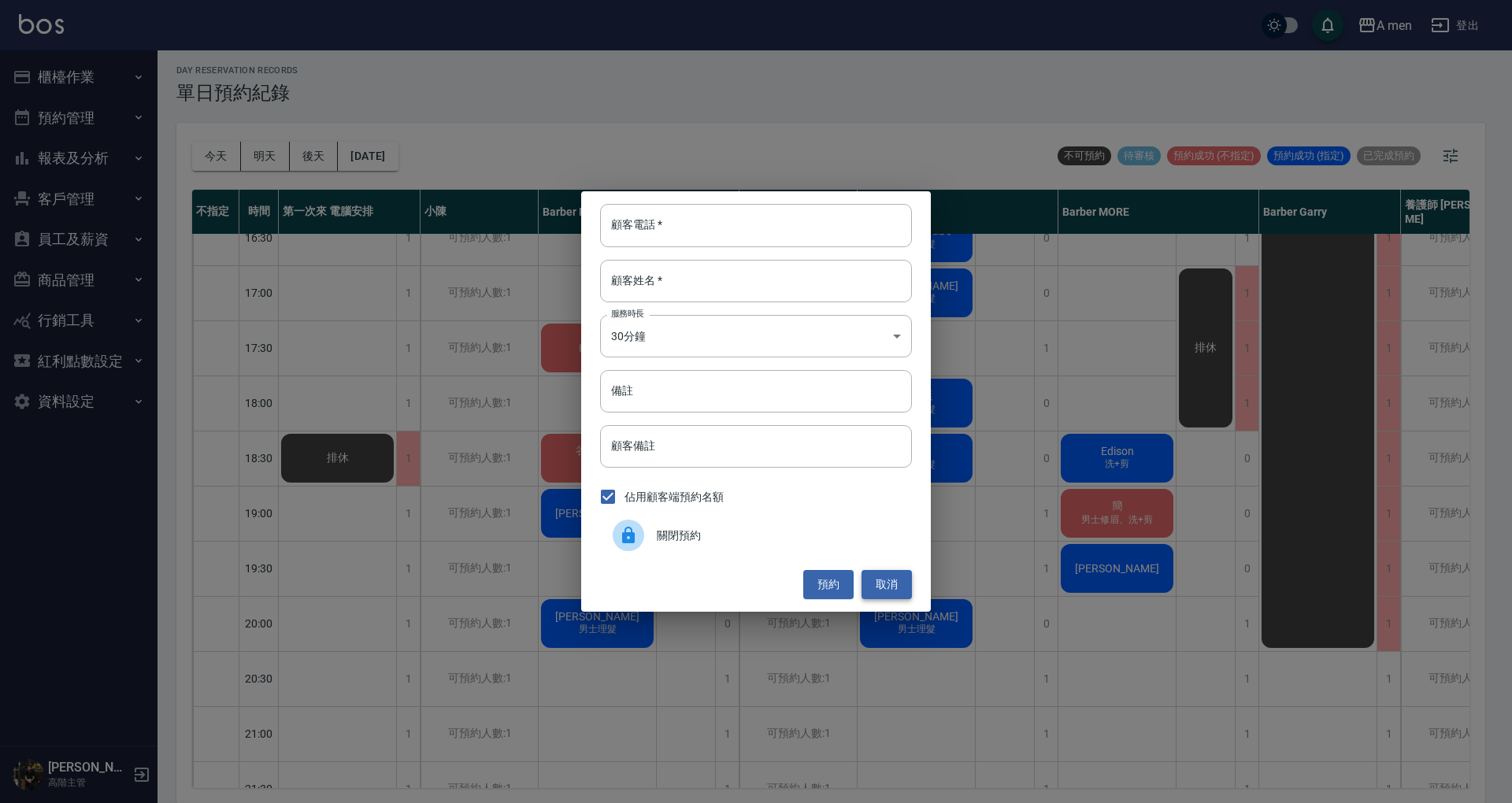
click at [889, 585] on button "取消" at bounding box center [886, 585] width 51 height 29
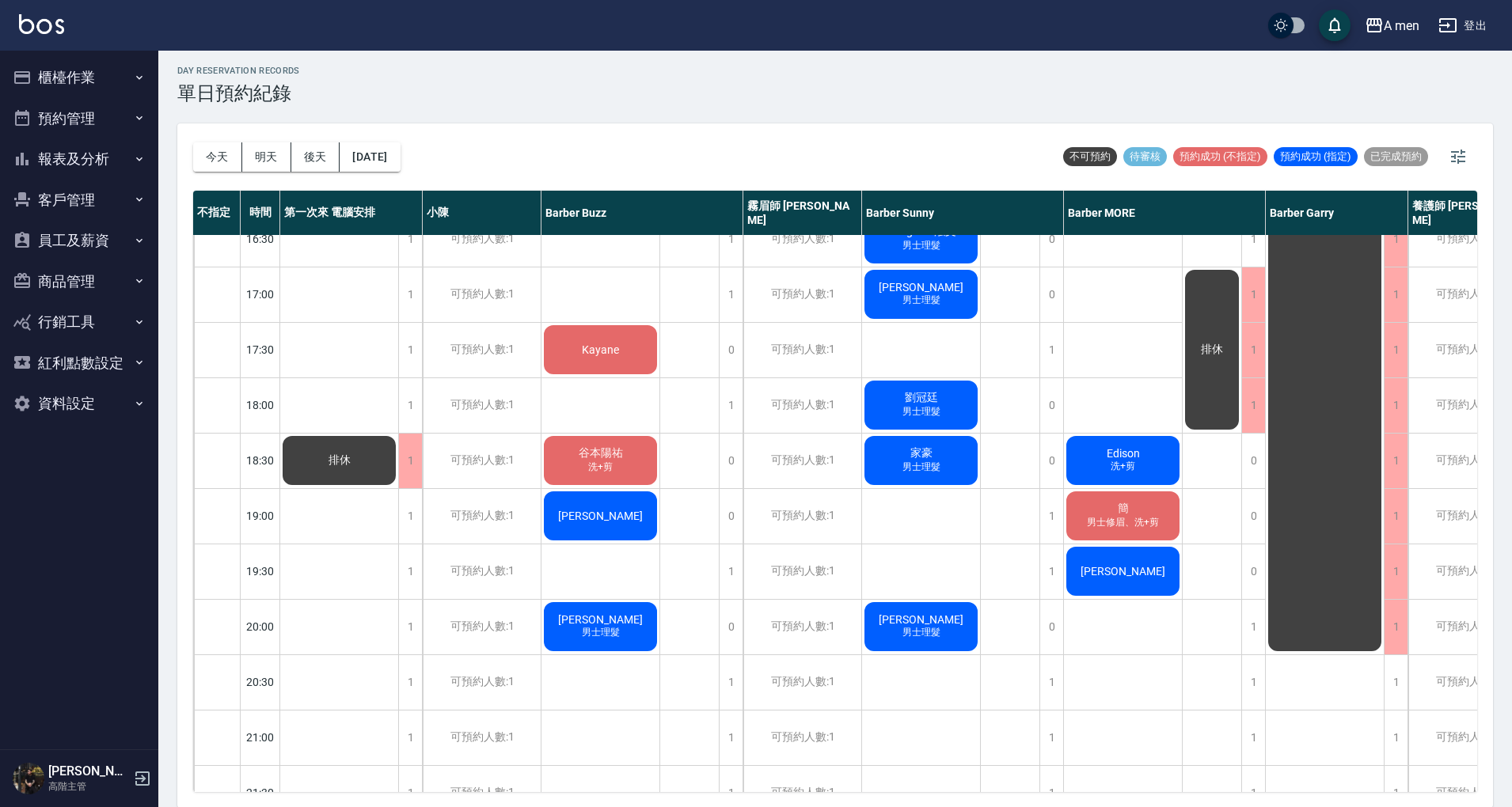
click at [679, 569] on div "排休" at bounding box center [690, 294] width 60 height 1385
click at [411, 571] on div "1" at bounding box center [410, 571] width 24 height 54
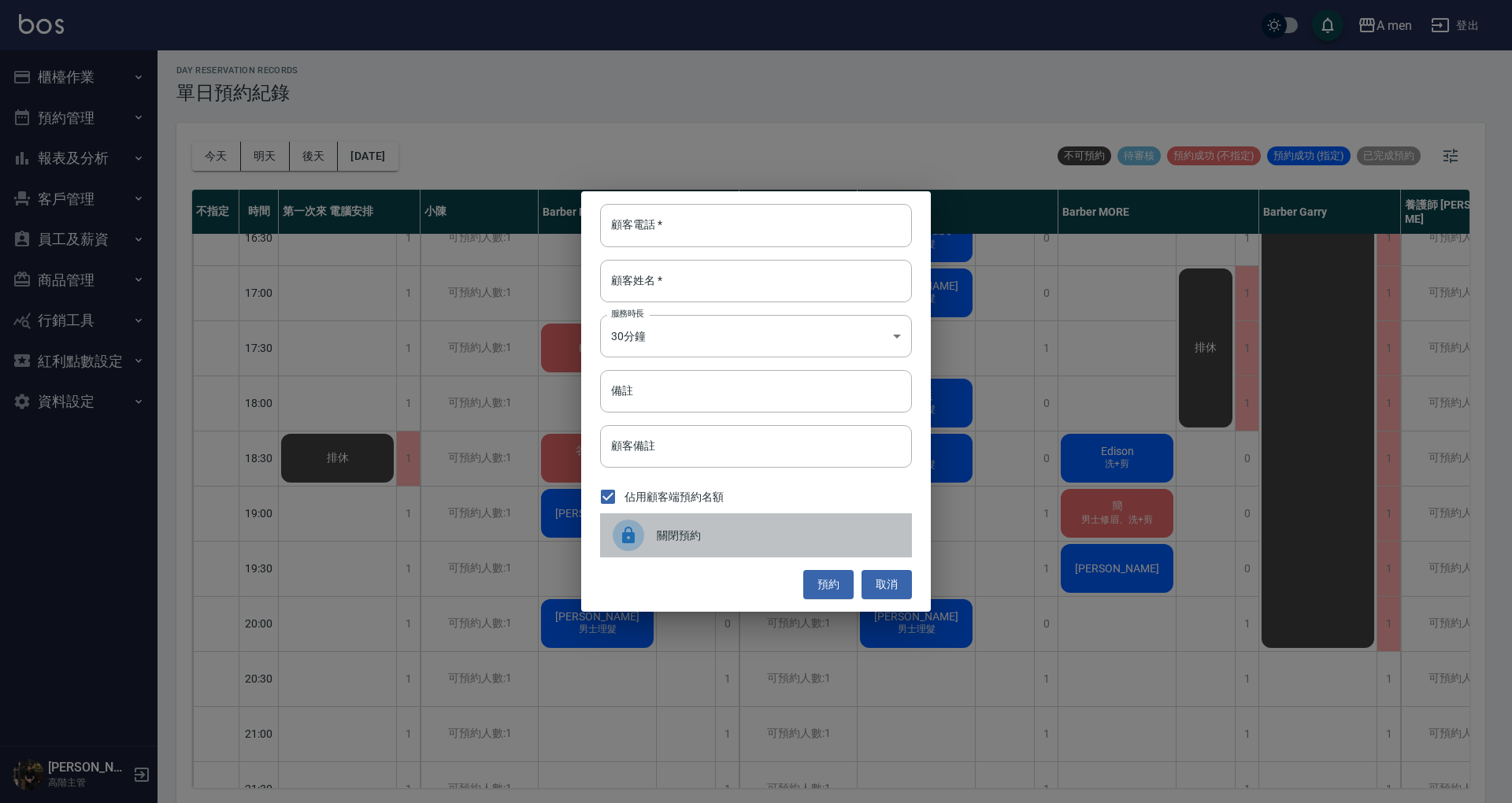
click at [725, 542] on span "關閉預約" at bounding box center [778, 535] width 242 height 16
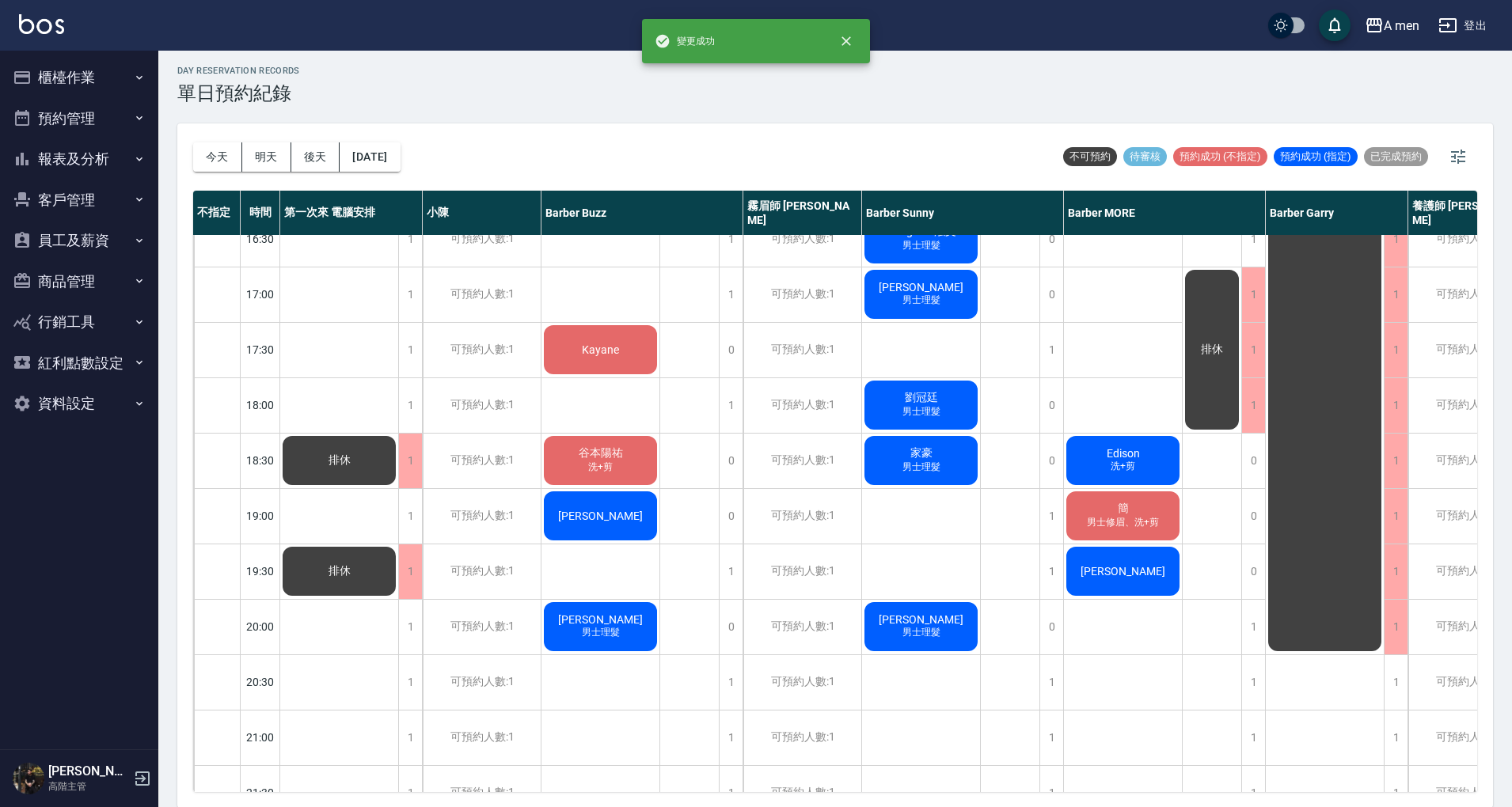
click at [593, 569] on div "[PERSON_NAME]『搖擺』 [PERSON_NAME] 洗+剪 [PERSON_NAME] [PERSON_NAME]先生 Kayane [PERSO…" at bounding box center [601, 294] width 119 height 1385
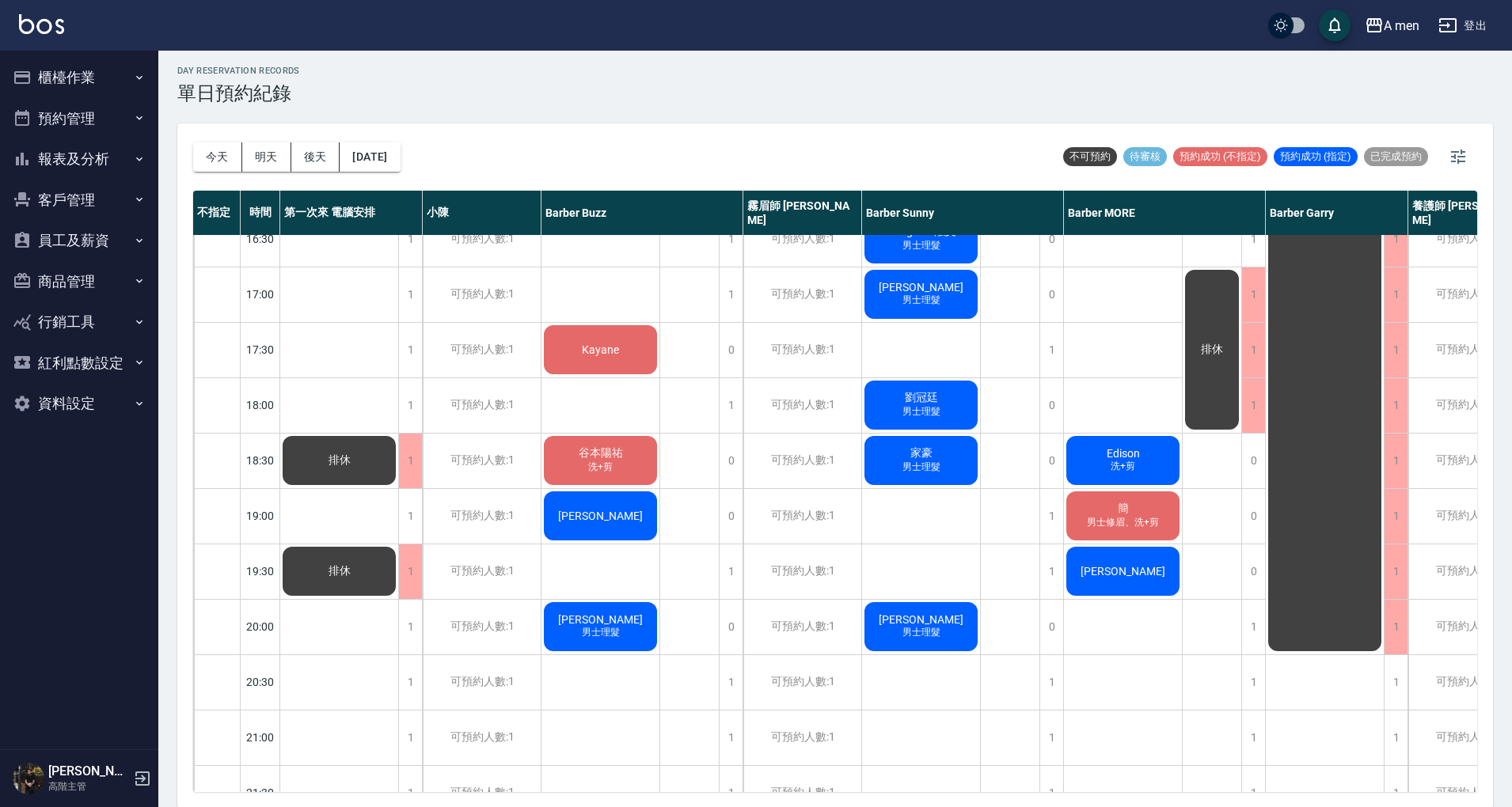
click at [685, 567] on div "排休" at bounding box center [690, 294] width 60 height 1385
click at [731, 569] on div "1" at bounding box center [731, 571] width 24 height 54
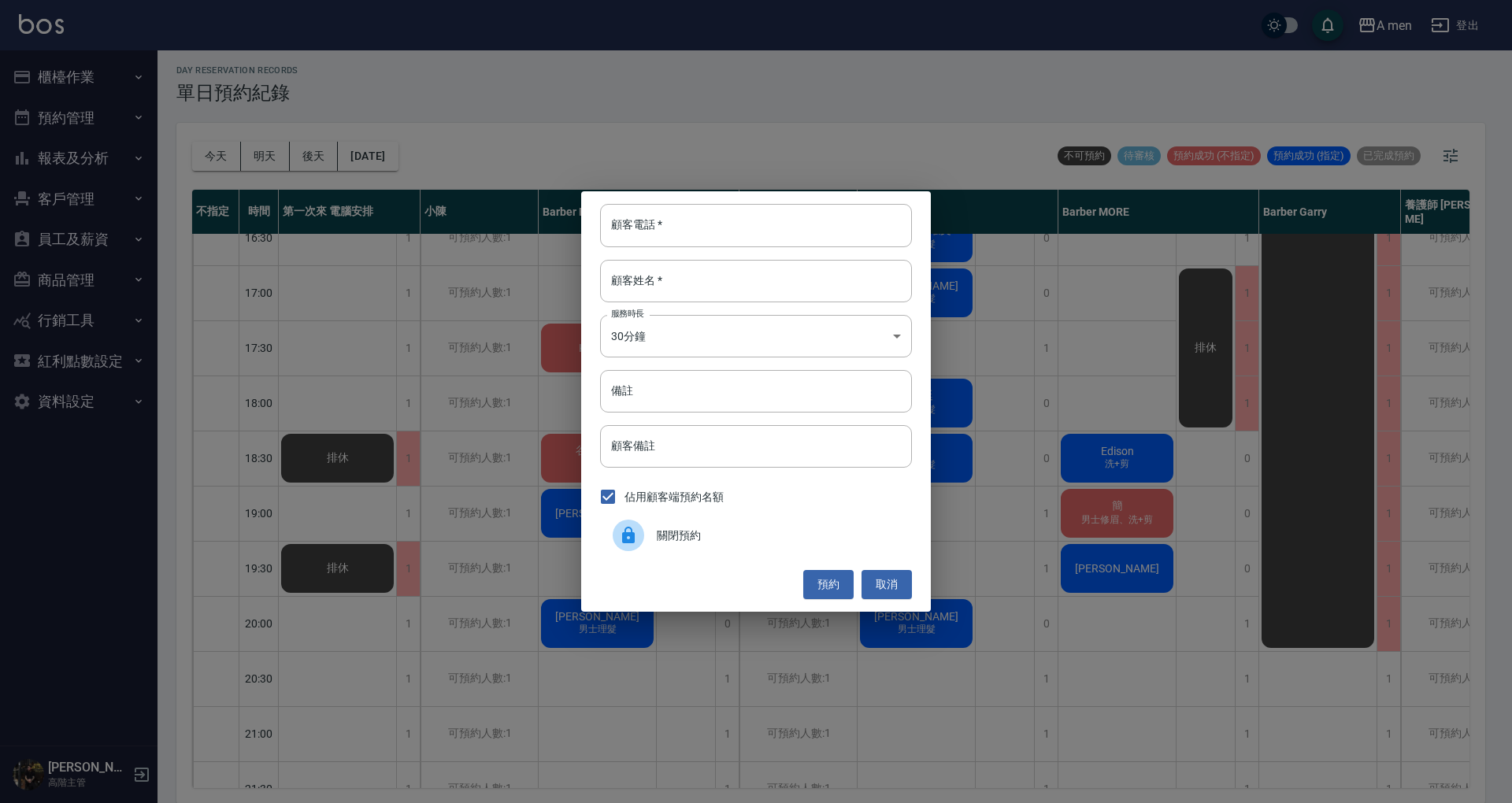
click at [766, 534] on span "關閉預約" at bounding box center [778, 535] width 242 height 16
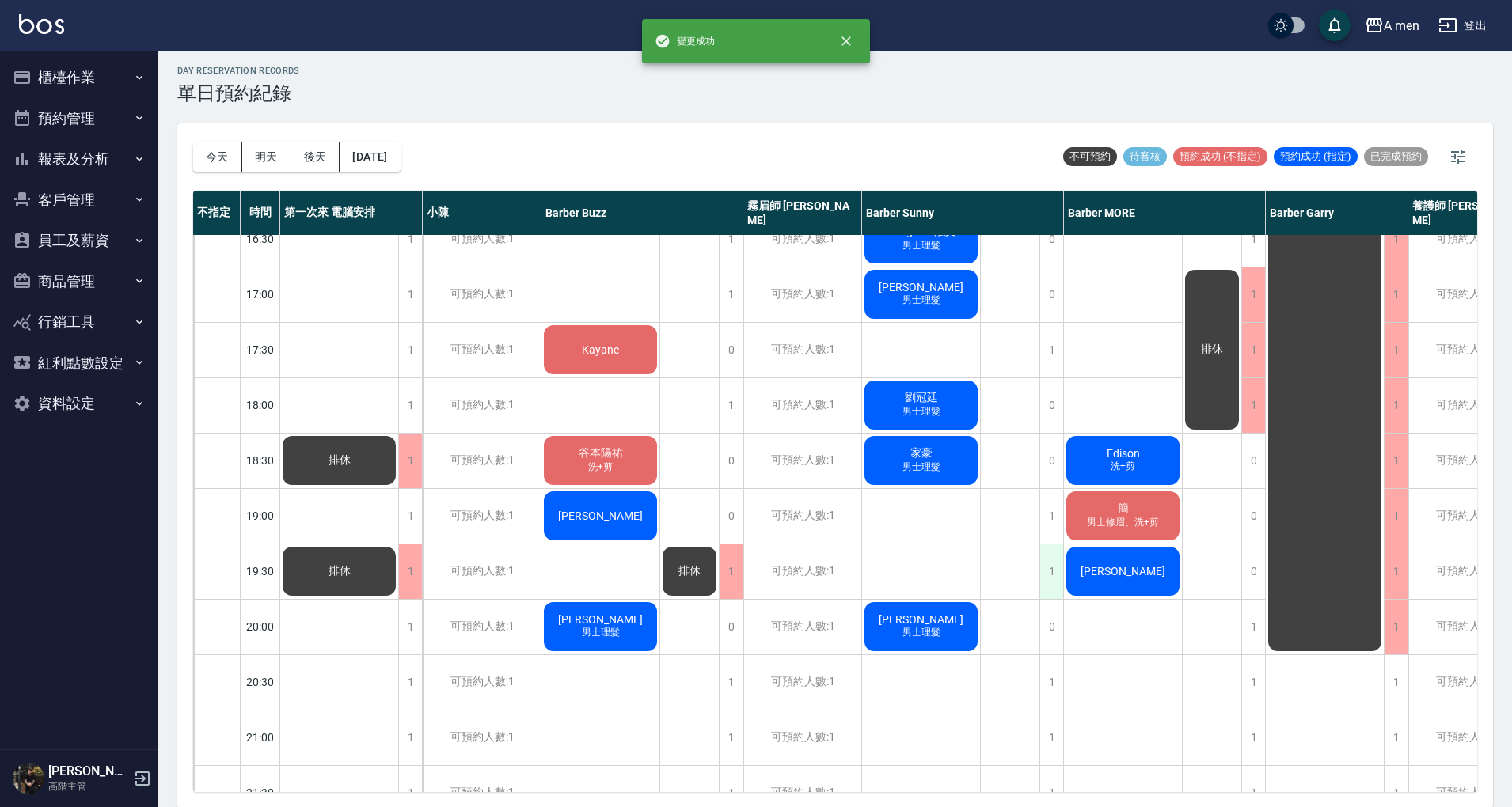
click at [1053, 571] on div "1" at bounding box center [1051, 571] width 24 height 54
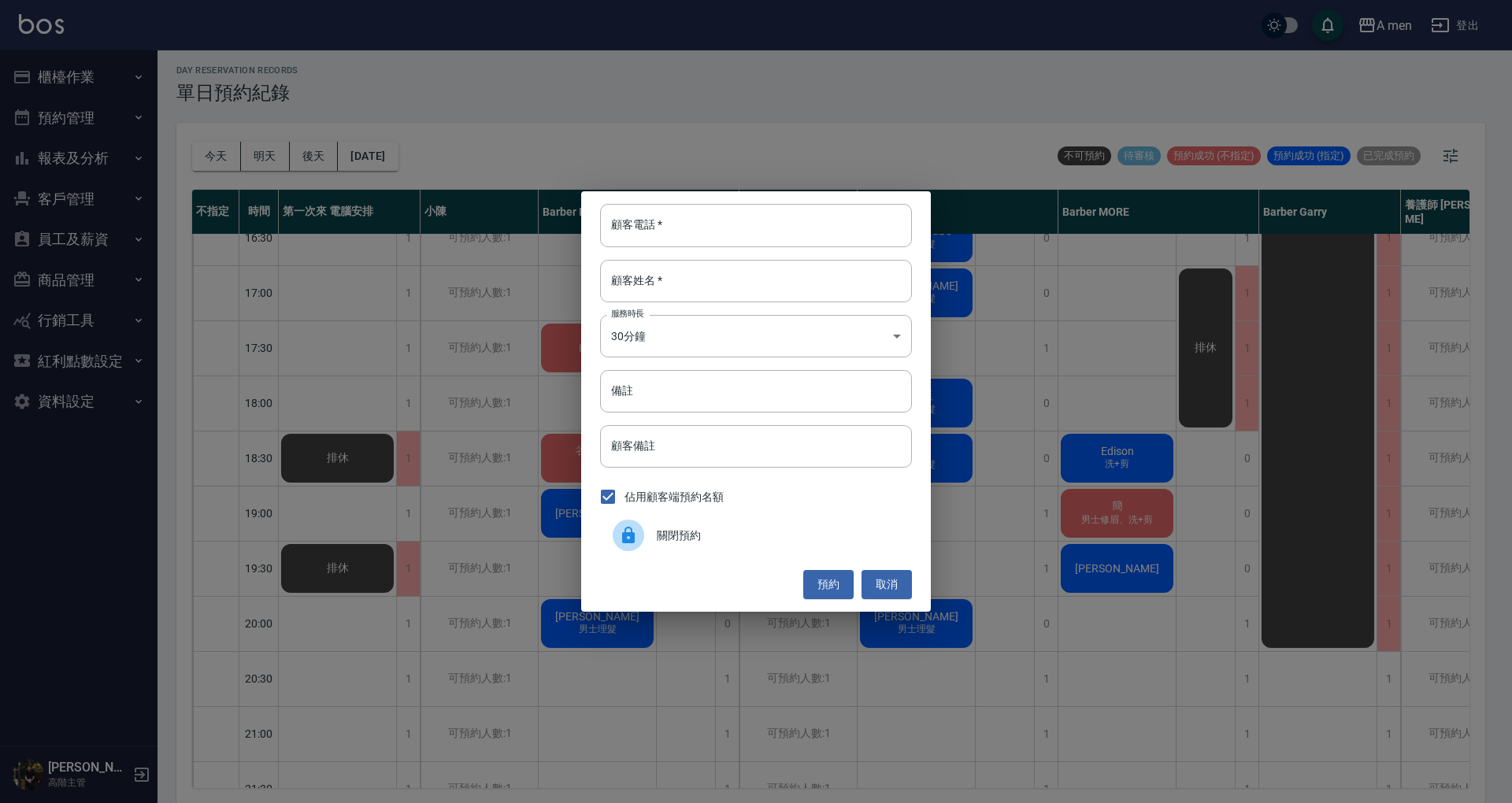
click at [806, 537] on span "關閉預約" at bounding box center [778, 535] width 242 height 16
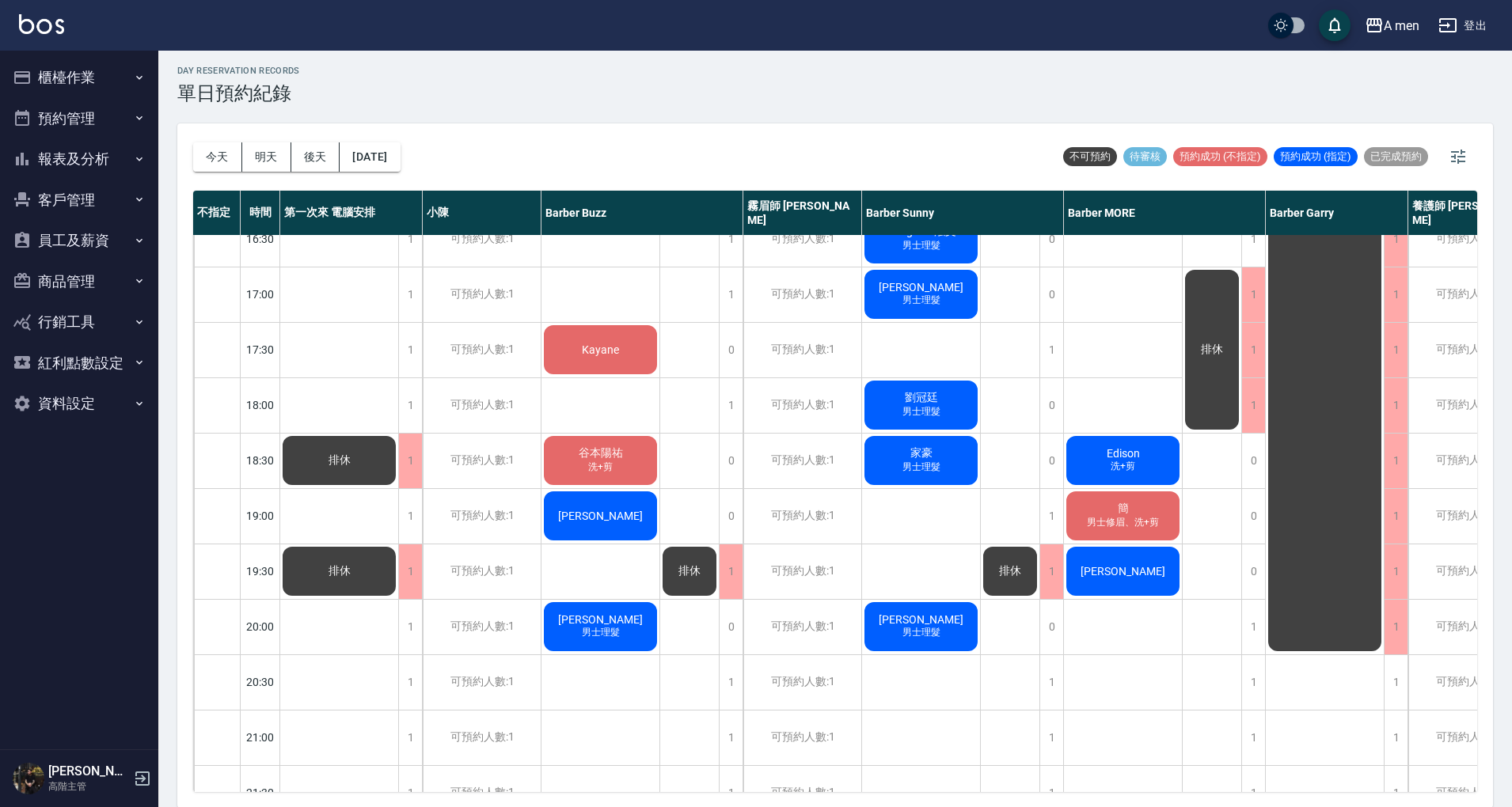
click at [590, 562] on div "羅瑩芳『搖擺』 吳綺鈞Oli 洗+剪 阿杰 袁先生 Kayane 谷本陽祐 洗+剪 林琮竣 邱郁雯 男士理髮" at bounding box center [601, 294] width 119 height 1385
click at [740, 581] on div "1" at bounding box center [731, 571] width 24 height 54
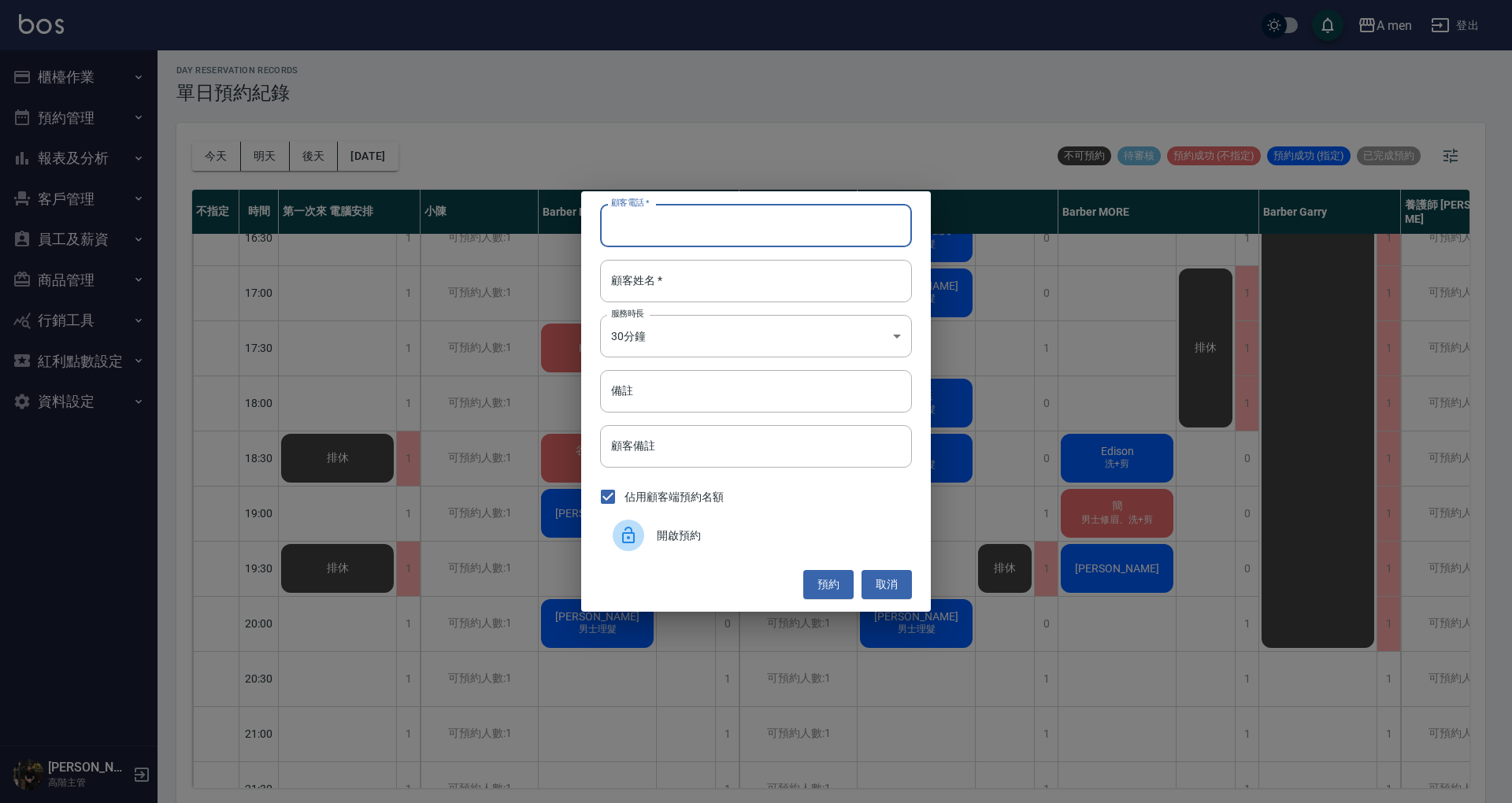
click at [742, 226] on input "顧客電話   *" at bounding box center [756, 226] width 312 height 43
click at [896, 583] on button "取消" at bounding box center [886, 585] width 51 height 29
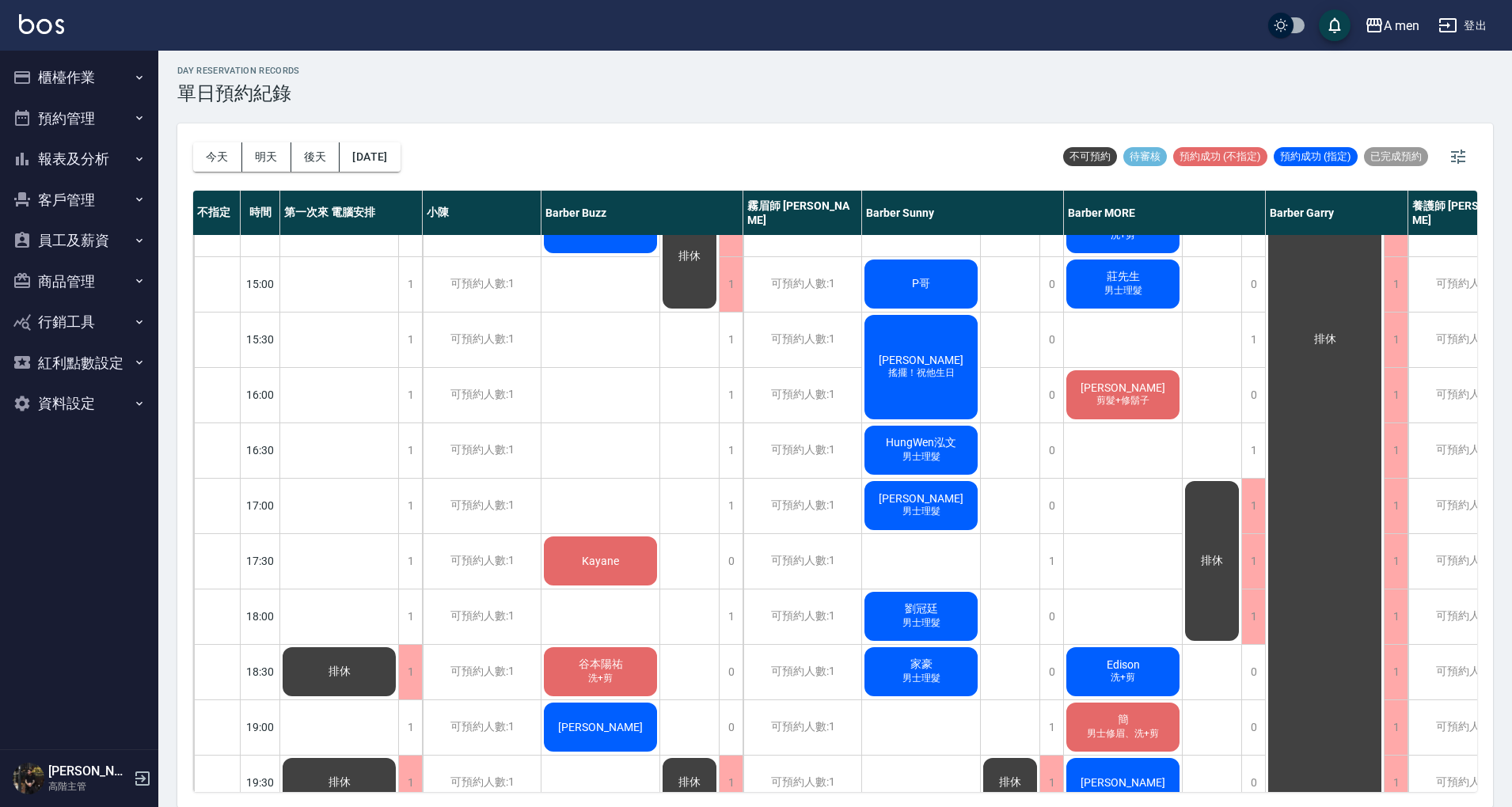
scroll to position [527, 0]
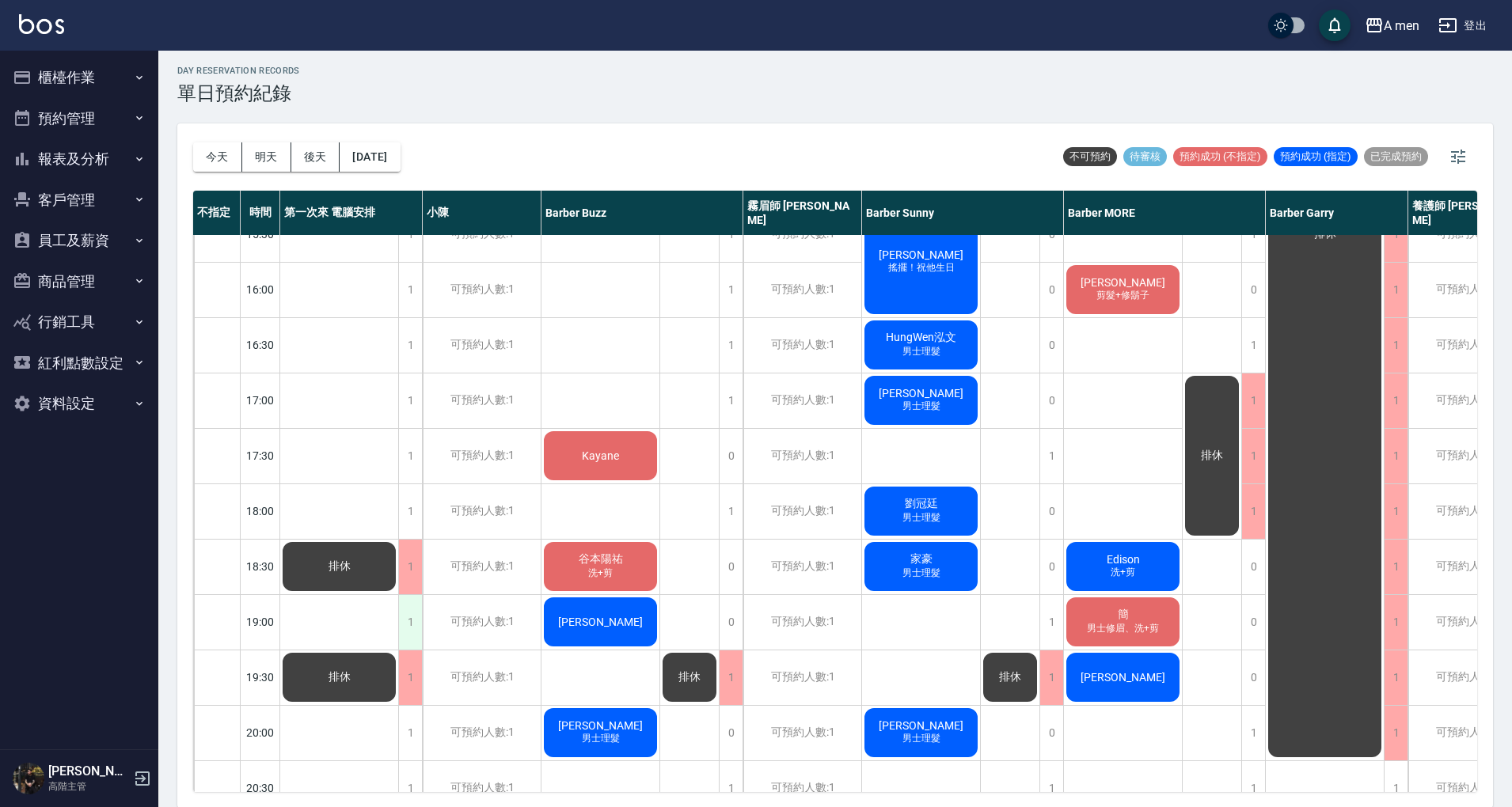
click at [413, 610] on div "1" at bounding box center [410, 622] width 24 height 54
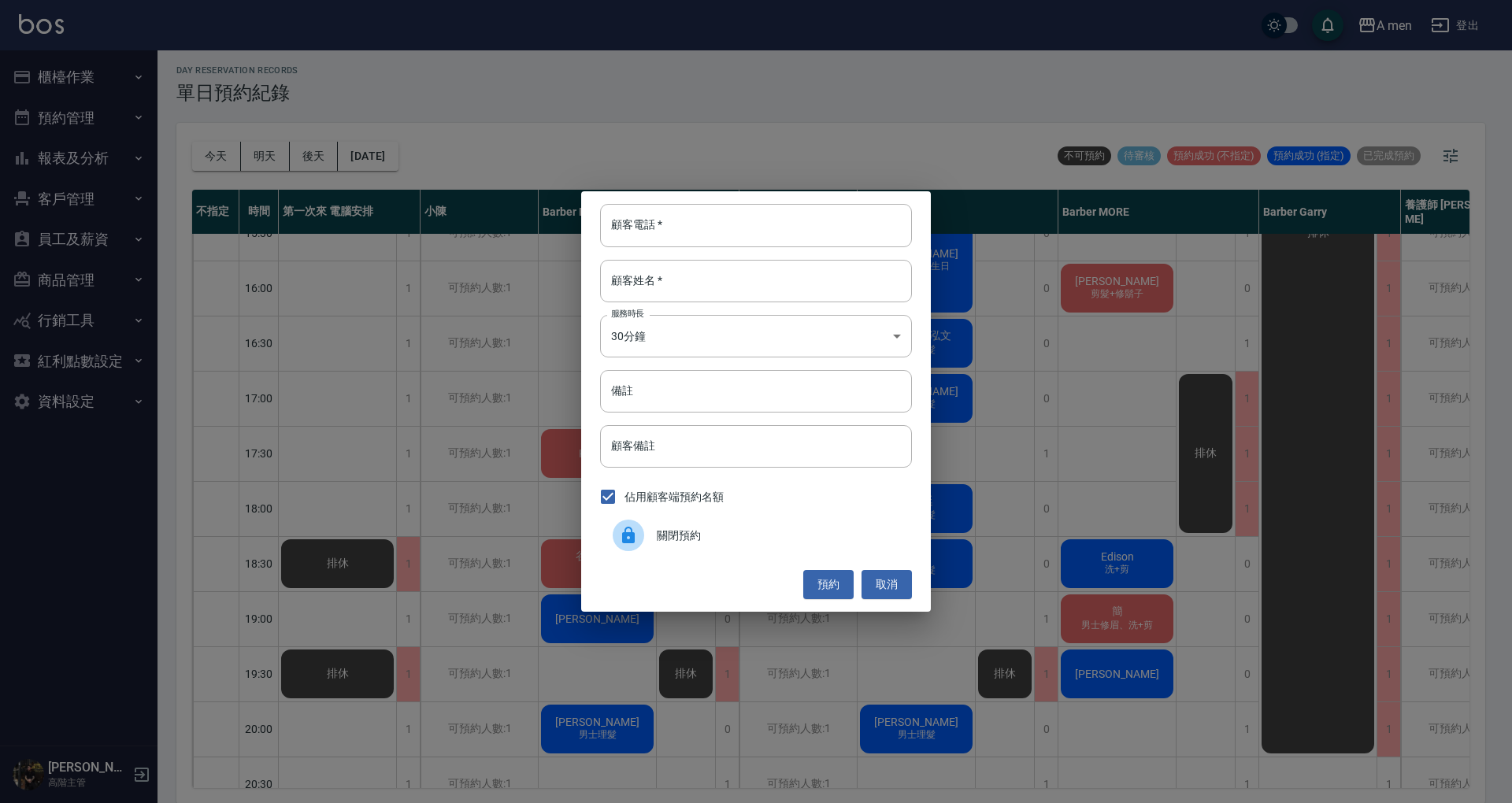
click at [675, 536] on span "關閉預約" at bounding box center [778, 535] width 242 height 16
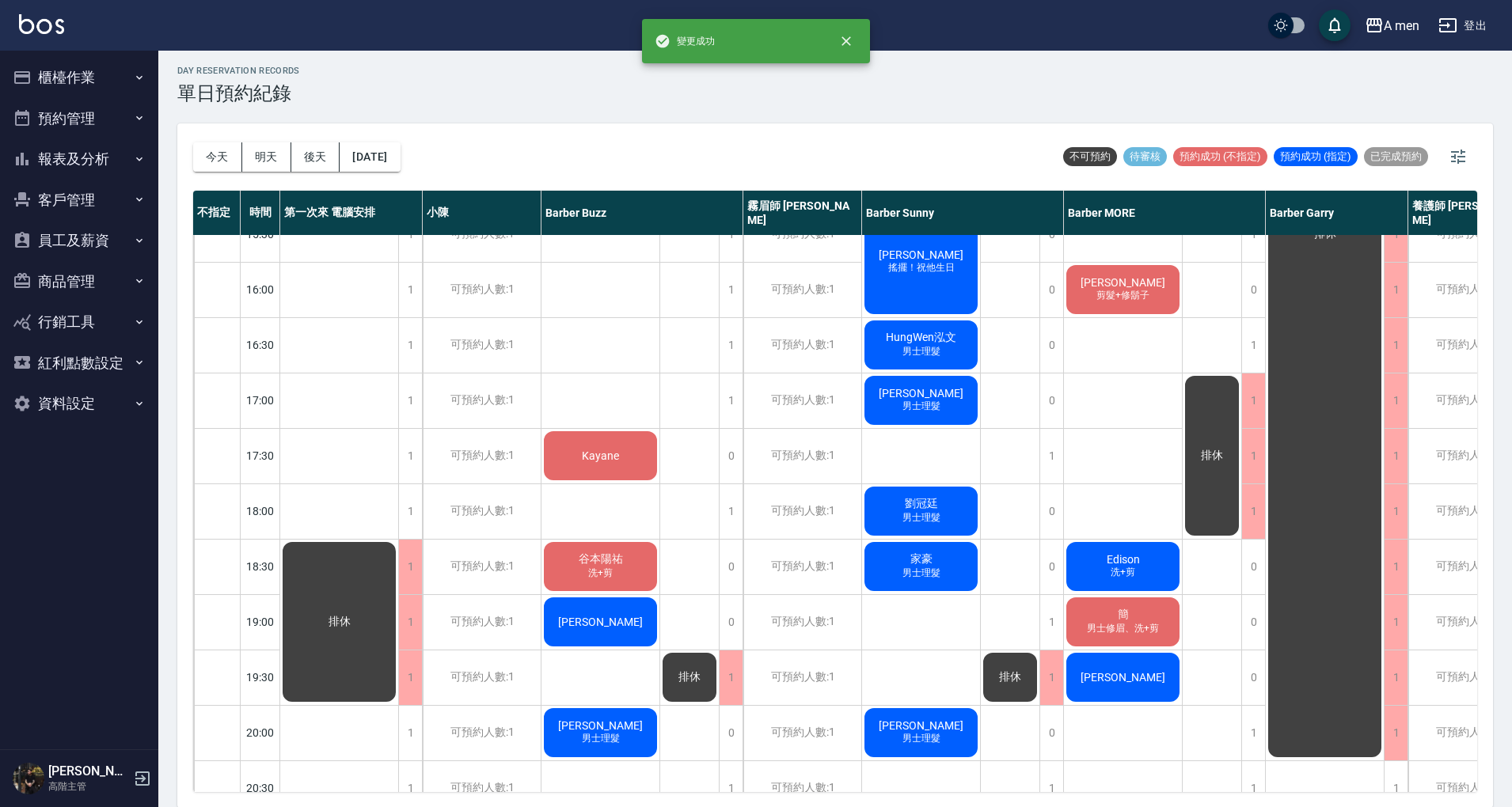
click at [614, 667] on div "羅瑩芳『搖擺』 吳綺鈞Oli 洗+剪 阿杰 袁先生 Kayane 谷本陽祐 洗+剪 林琮竣 邱郁雯 男士理髮" at bounding box center [601, 400] width 119 height 1385
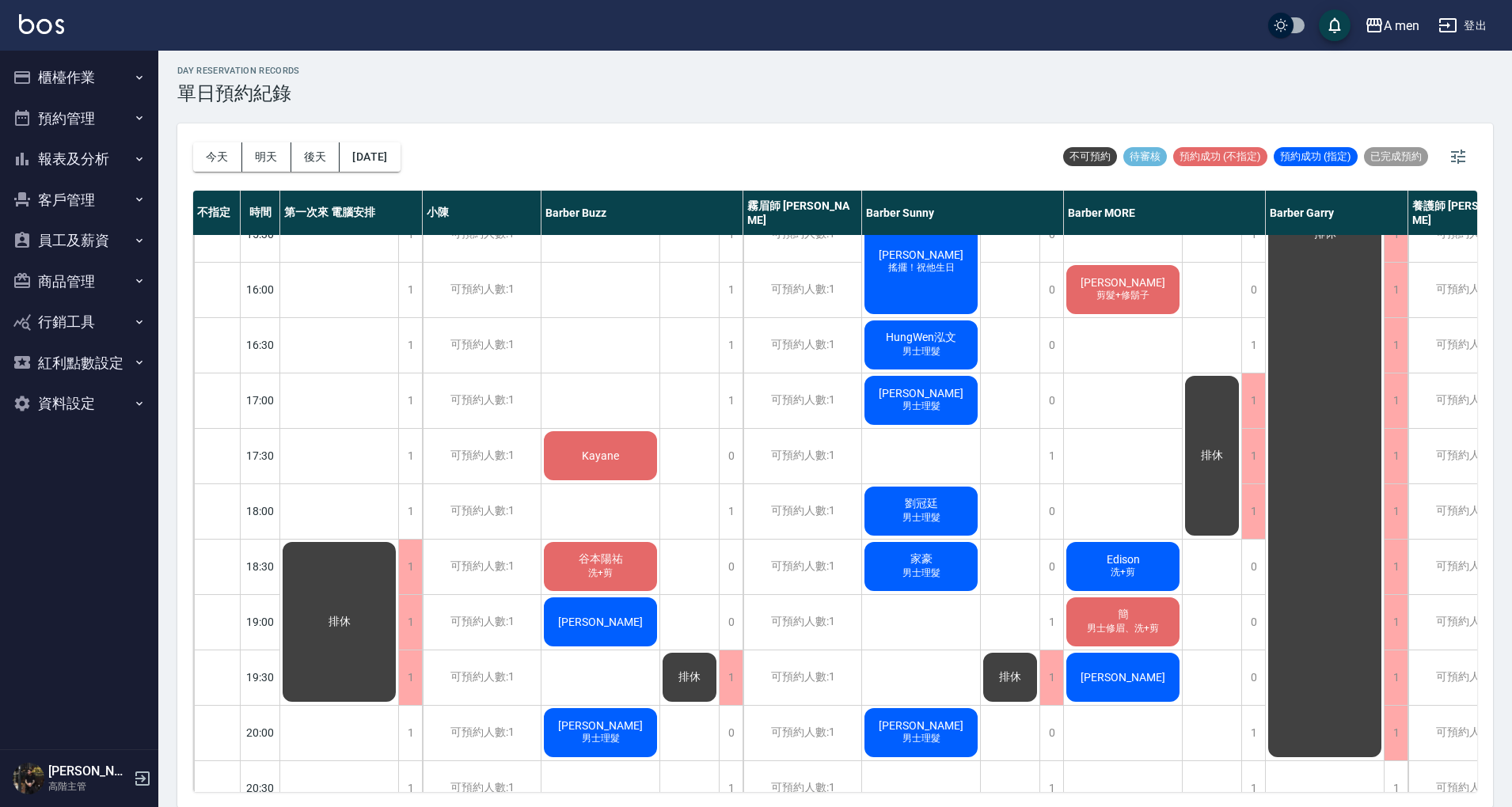
click at [677, 678] on span "排休" at bounding box center [689, 678] width 28 height 15
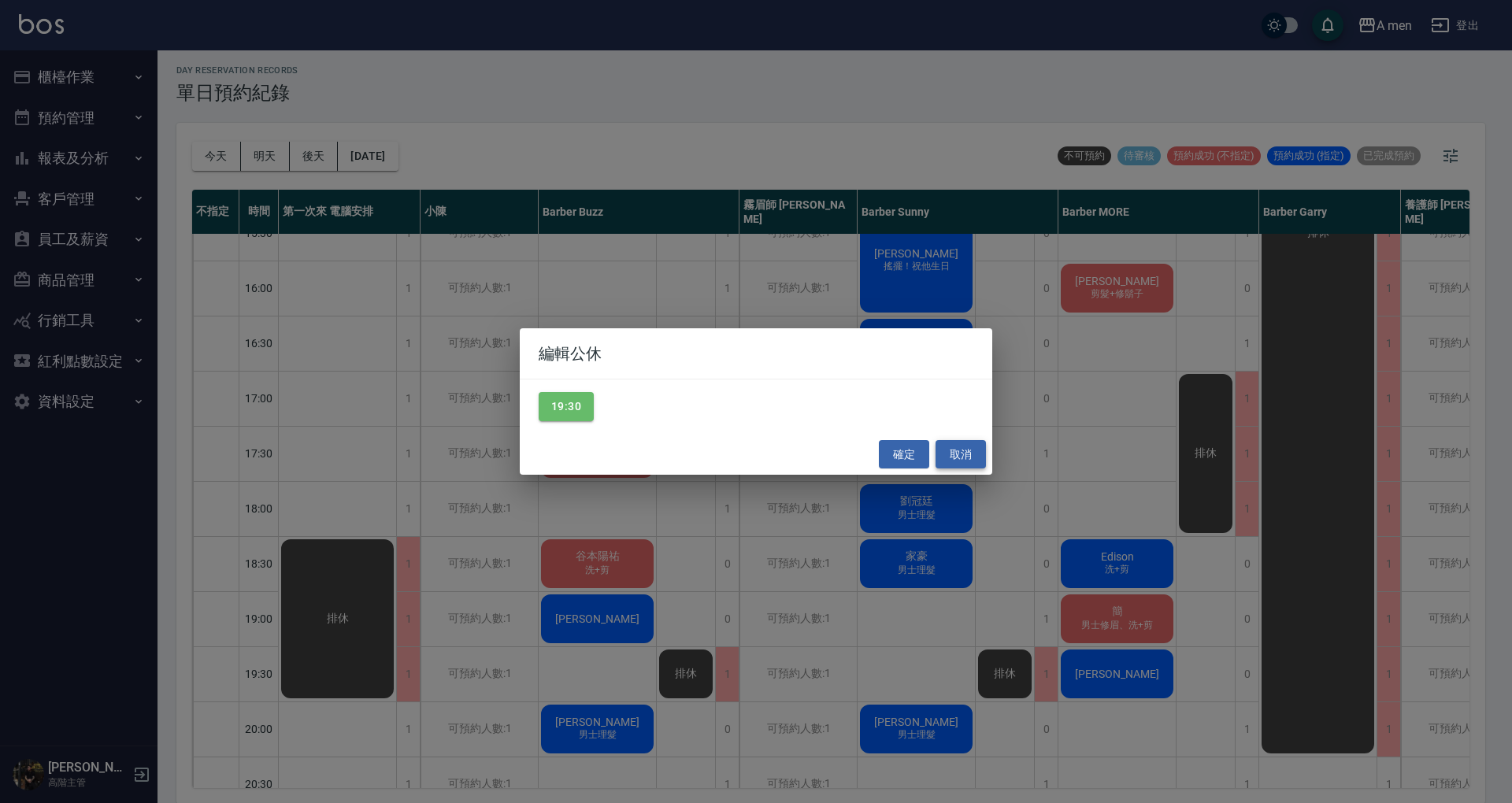
click at [971, 449] on button "取消" at bounding box center [961, 455] width 51 height 29
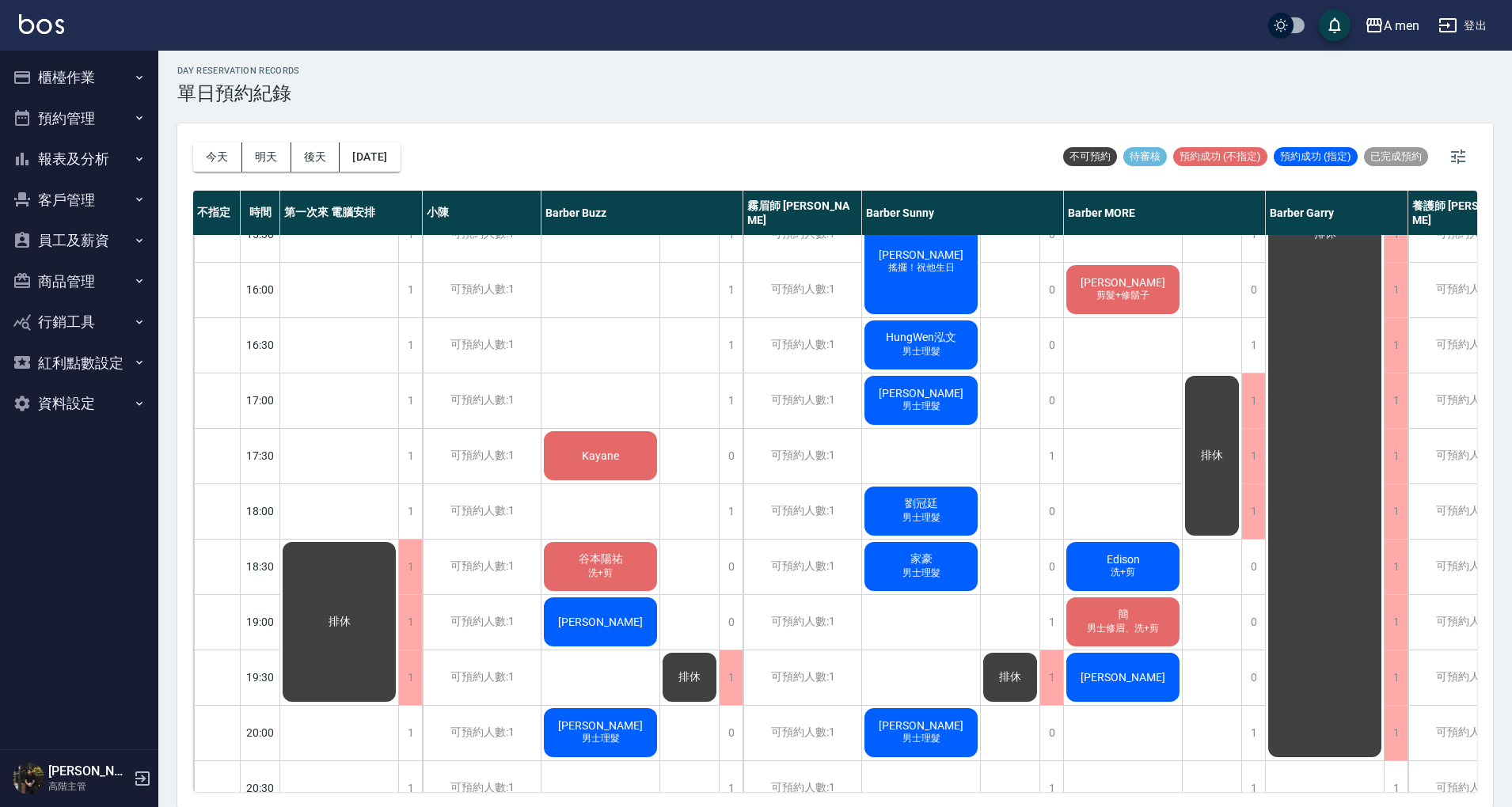
click at [609, 673] on div "羅瑩芳『搖擺』 吳綺鈞Oli 洗+剪 阿杰 袁先生 Kayane 谷本陽祐 洗+剪 林琮竣 邱郁雯 男士理髮" at bounding box center [601, 400] width 119 height 1385
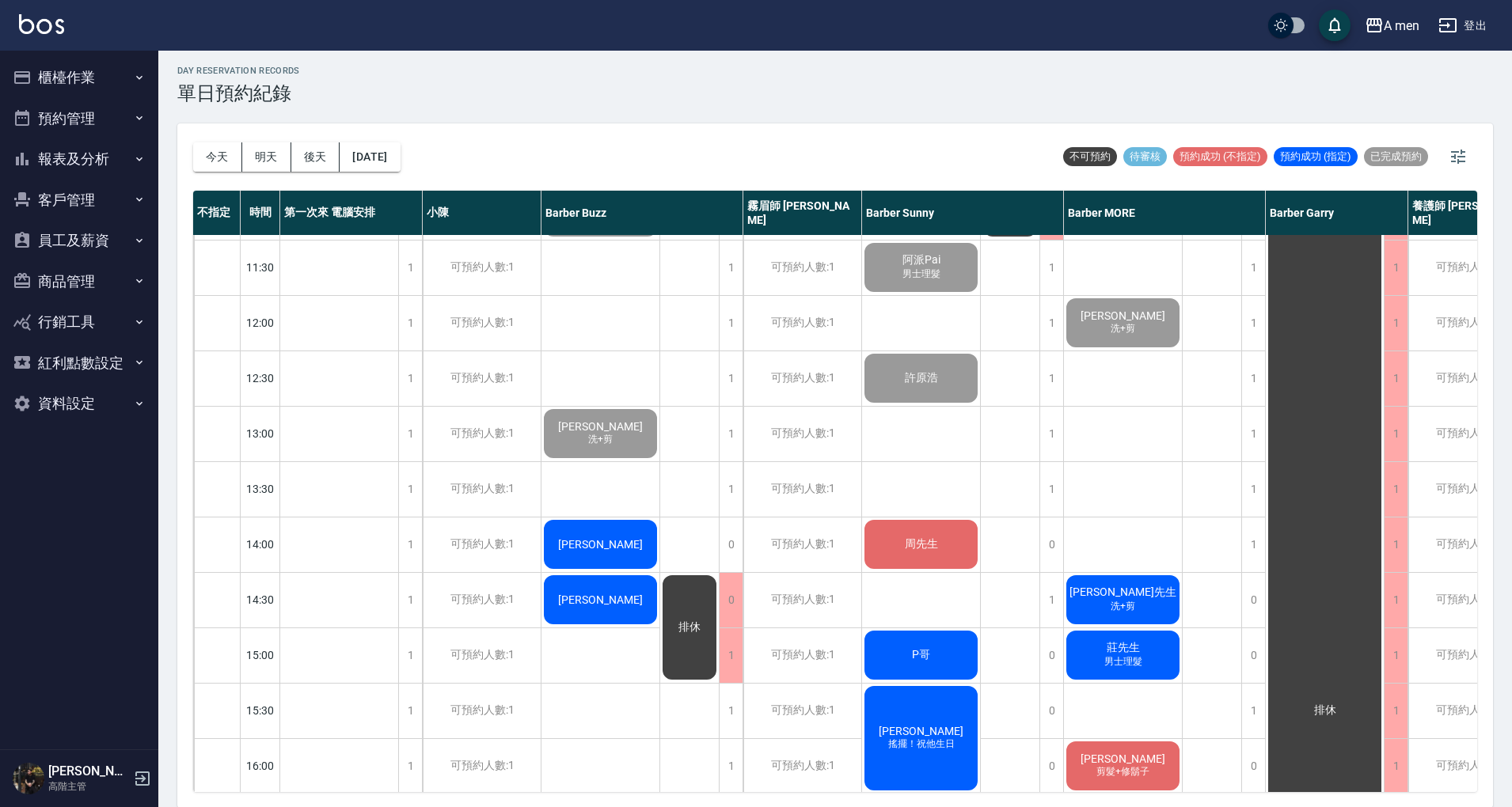
scroll to position [0, 0]
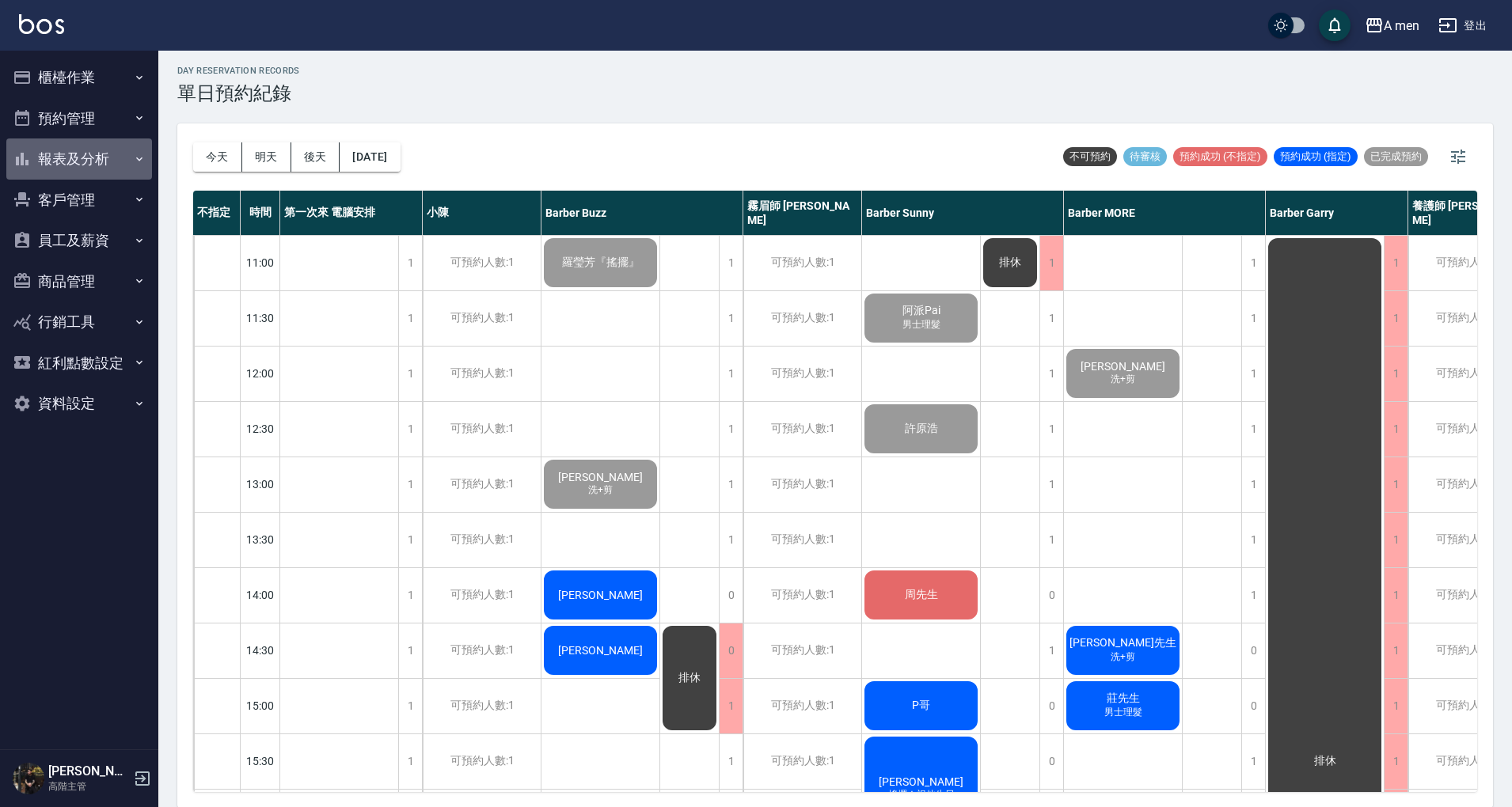
drag, startPoint x: 81, startPoint y: 179, endPoint x: 83, endPoint y: 198, distance: 19.1
click at [81, 177] on button "報表及分析" at bounding box center [79, 159] width 146 height 41
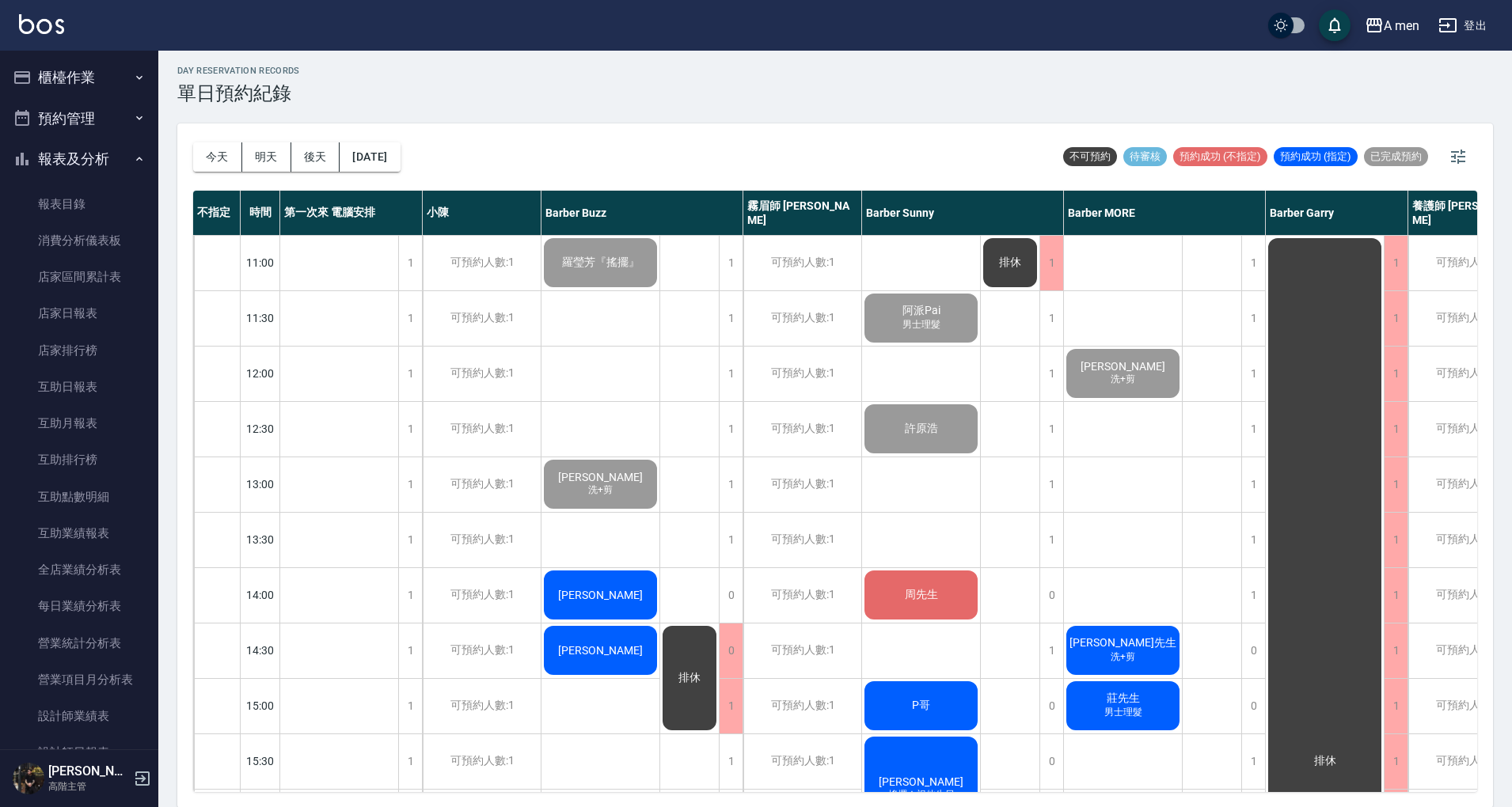
drag, startPoint x: 91, startPoint y: 193, endPoint x: 384, endPoint y: 183, distance: 293.2
click at [92, 193] on link "報表目錄" at bounding box center [79, 205] width 146 height 36
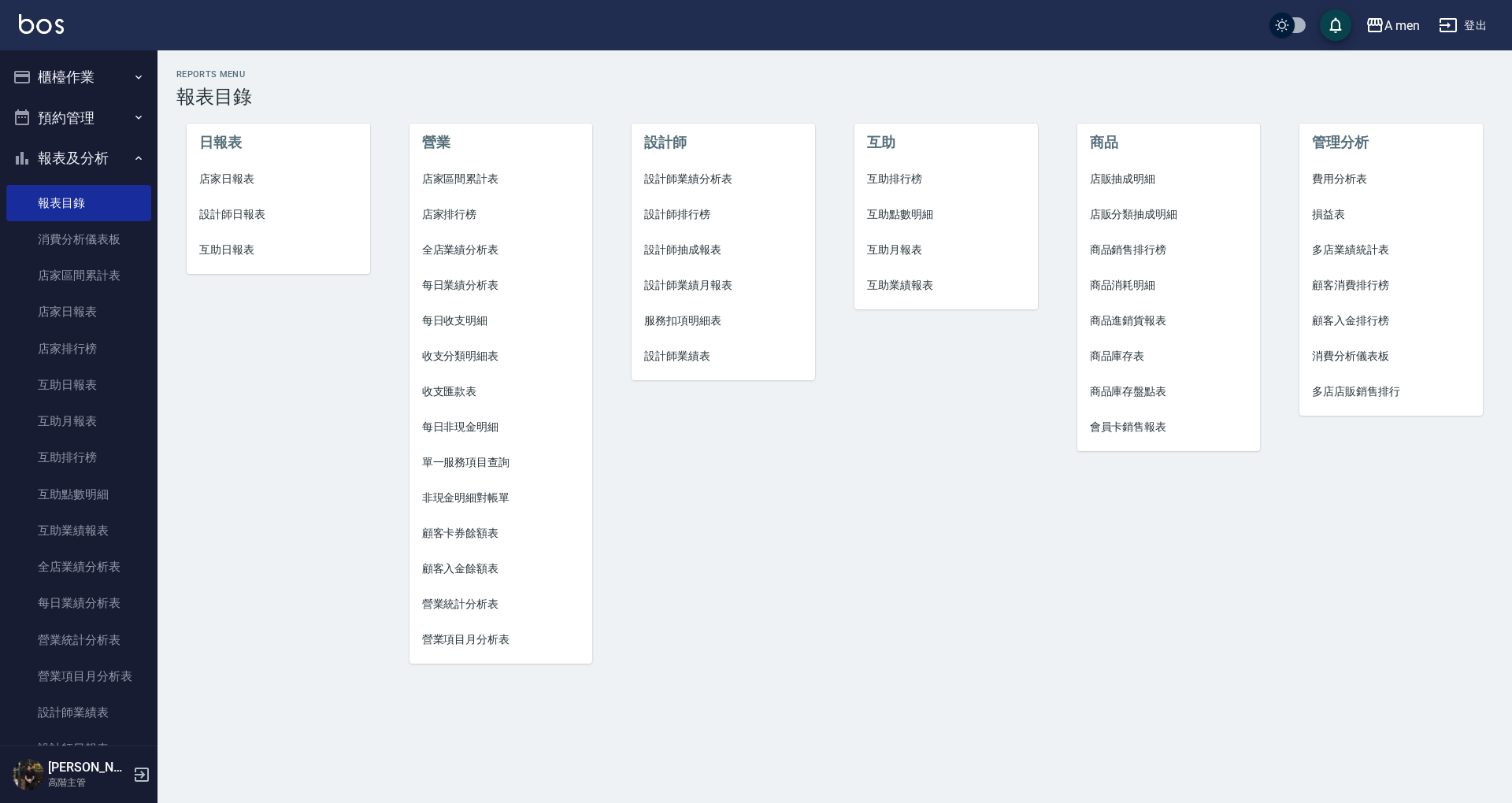
click at [896, 204] on li "互助點數明細" at bounding box center [946, 214] width 184 height 35
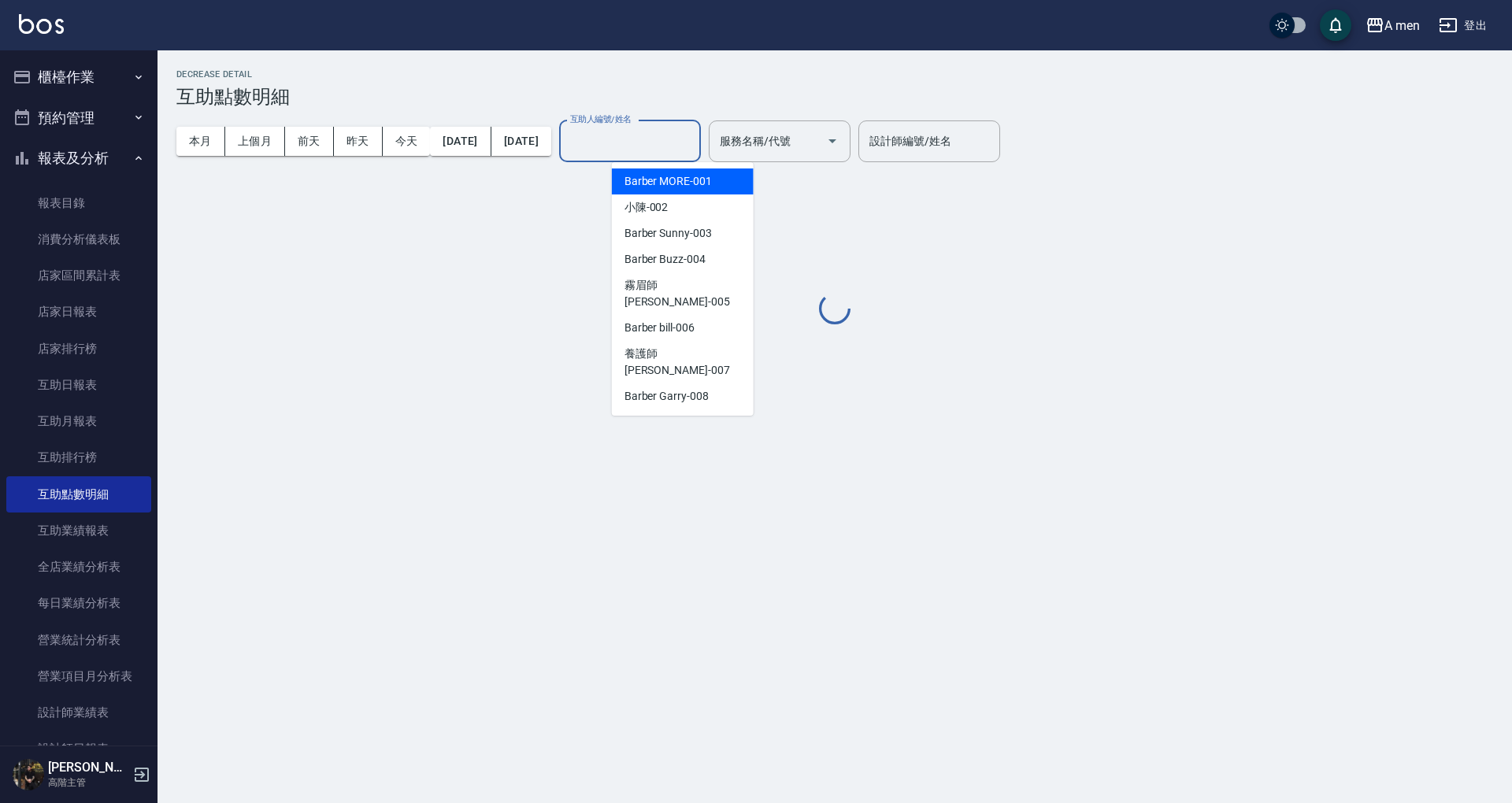
click at [679, 145] on input "互助人編號/姓名" at bounding box center [629, 142] width 128 height 27
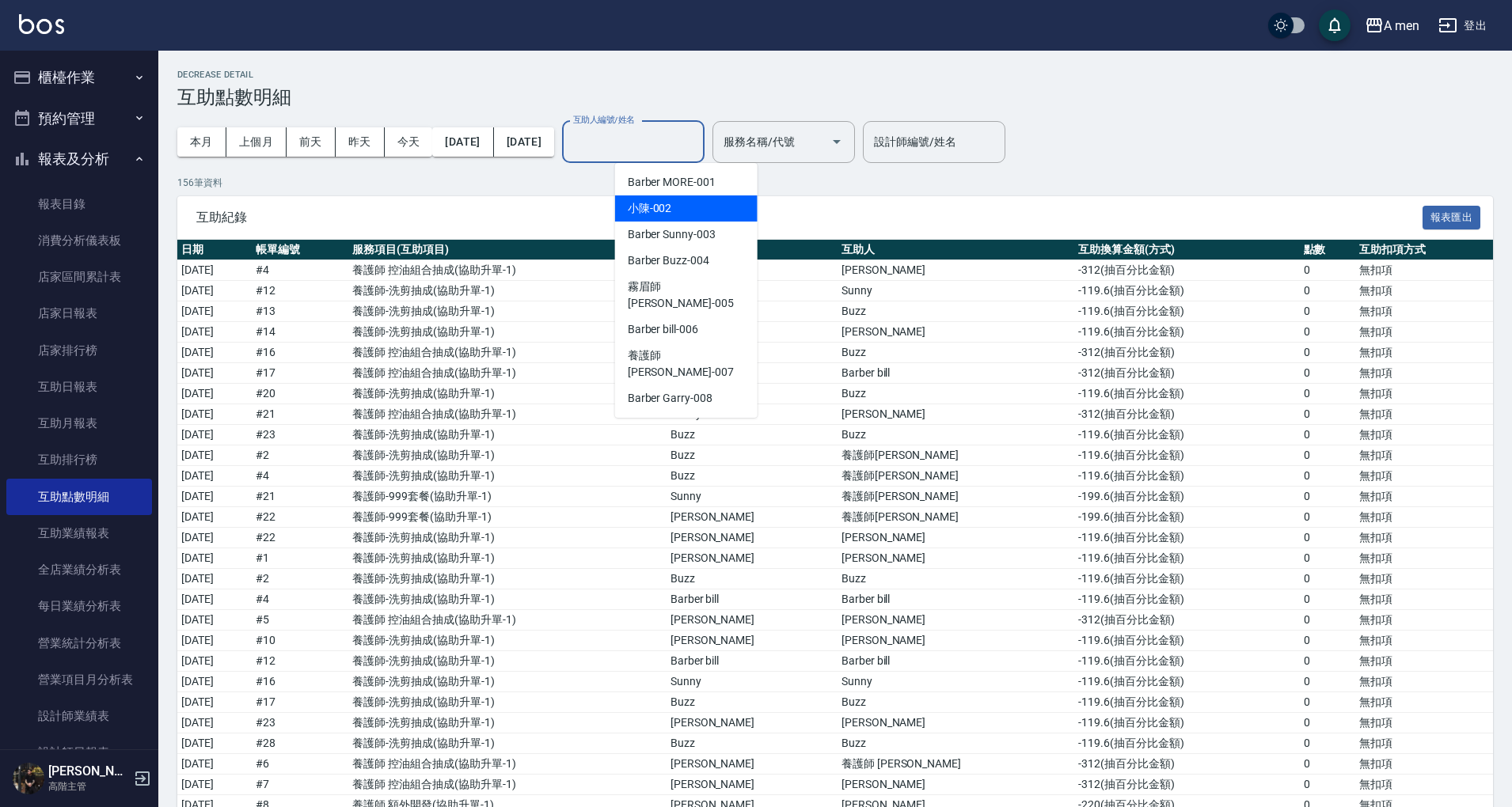
click at [683, 206] on div "小陳 -002" at bounding box center [686, 209] width 142 height 26
type input "小陳-002"
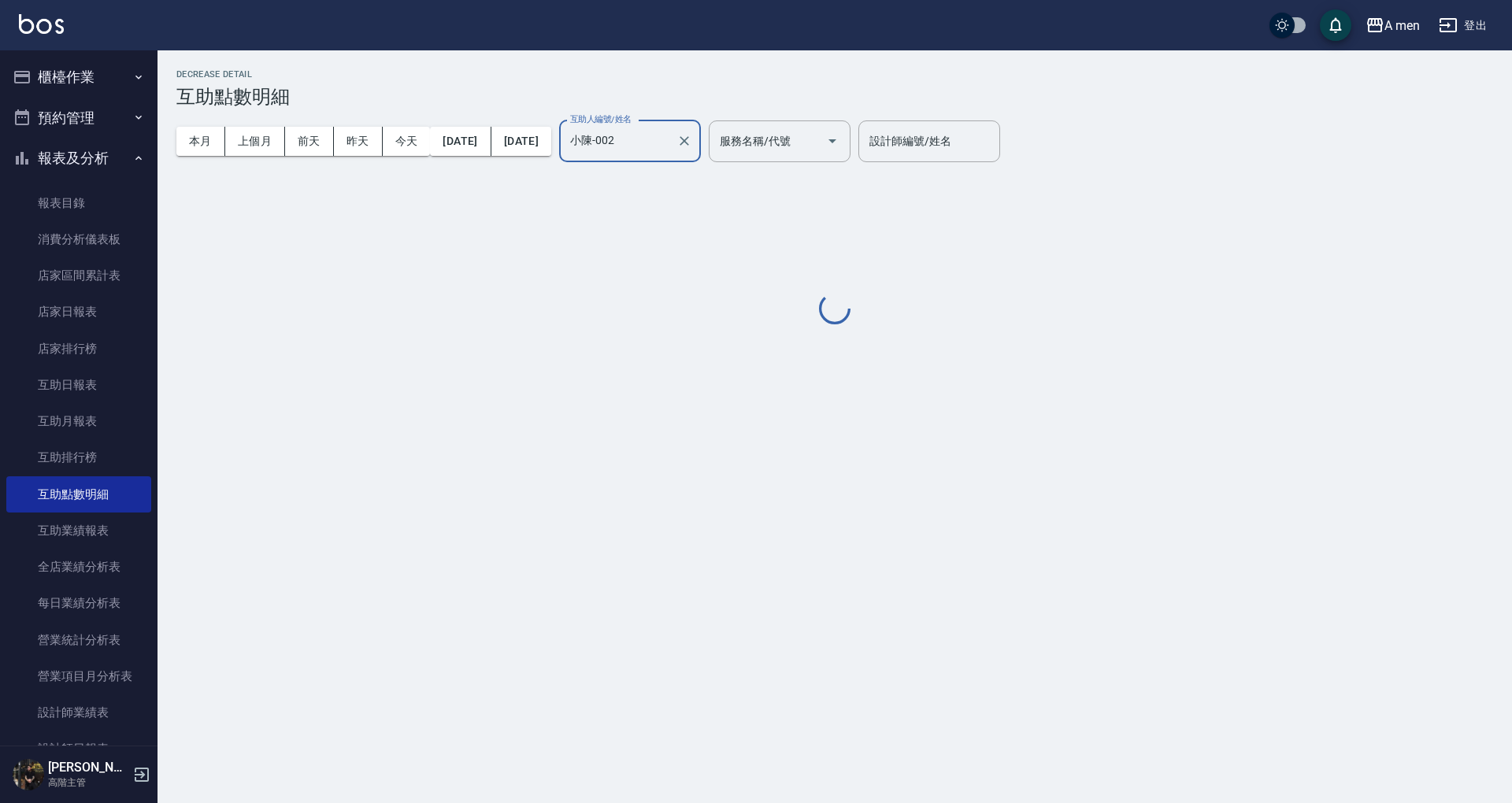
click at [1068, 195] on div "Decrease Detail 互助點數明細 本月 上個月 前天 昨天 今天 2025/09/01 2025/09/15 互助人編號/姓名 小陳-002 互助…" at bounding box center [834, 198] width 1354 height 259
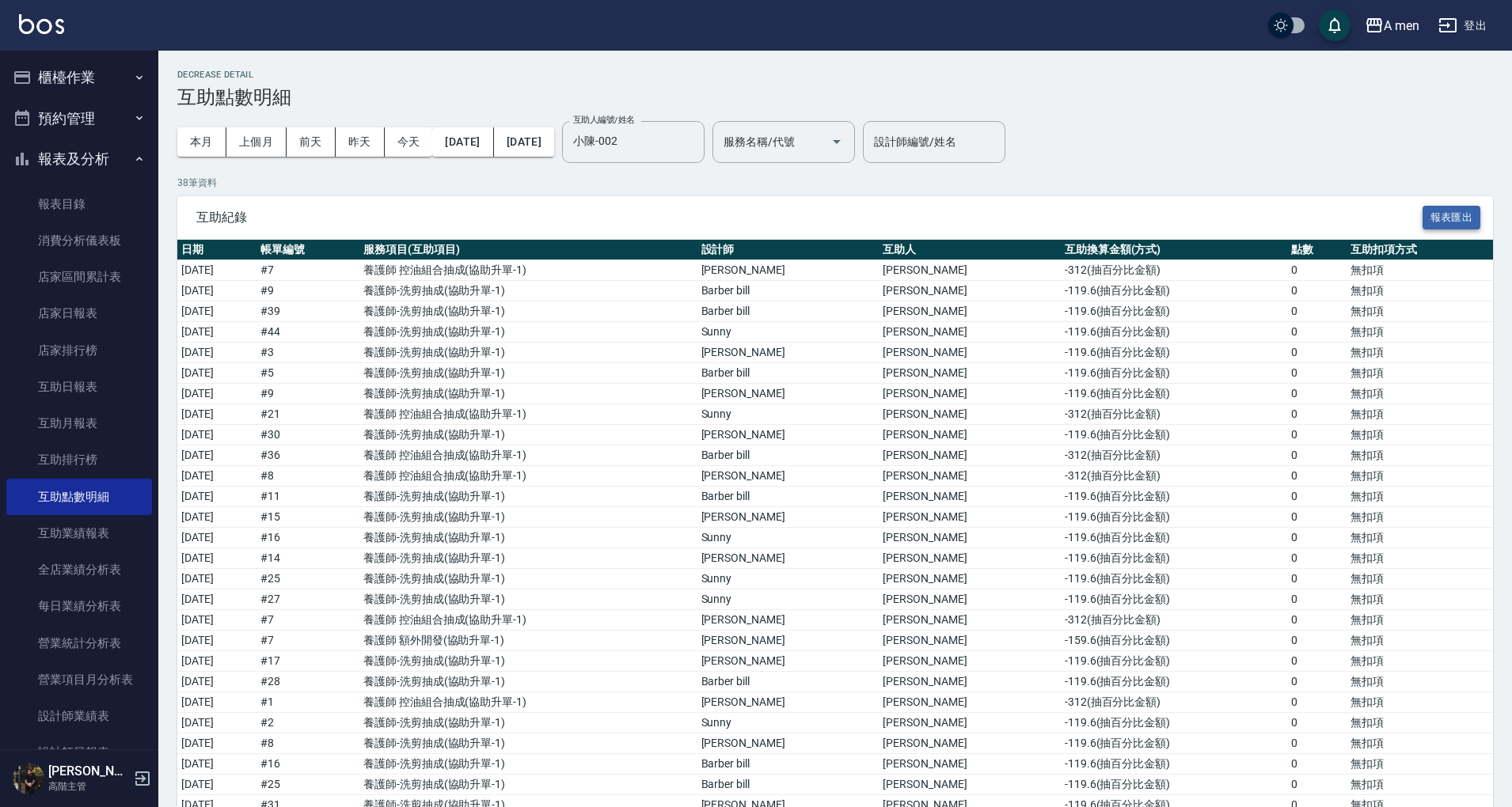
click at [1429, 219] on button "報表匯出" at bounding box center [1452, 218] width 59 height 24
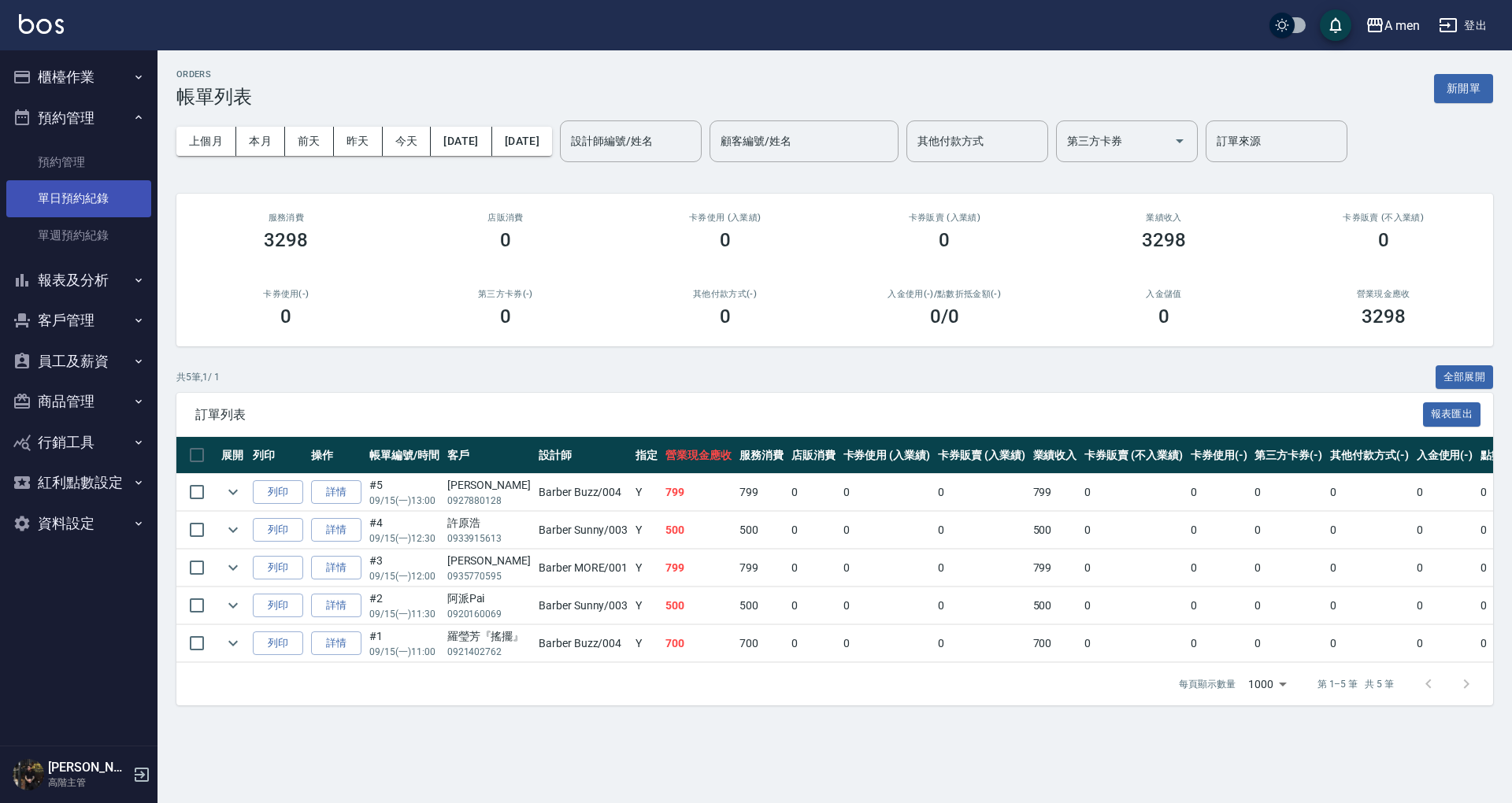
click at [94, 206] on link "單日預約紀錄" at bounding box center [78, 198] width 145 height 36
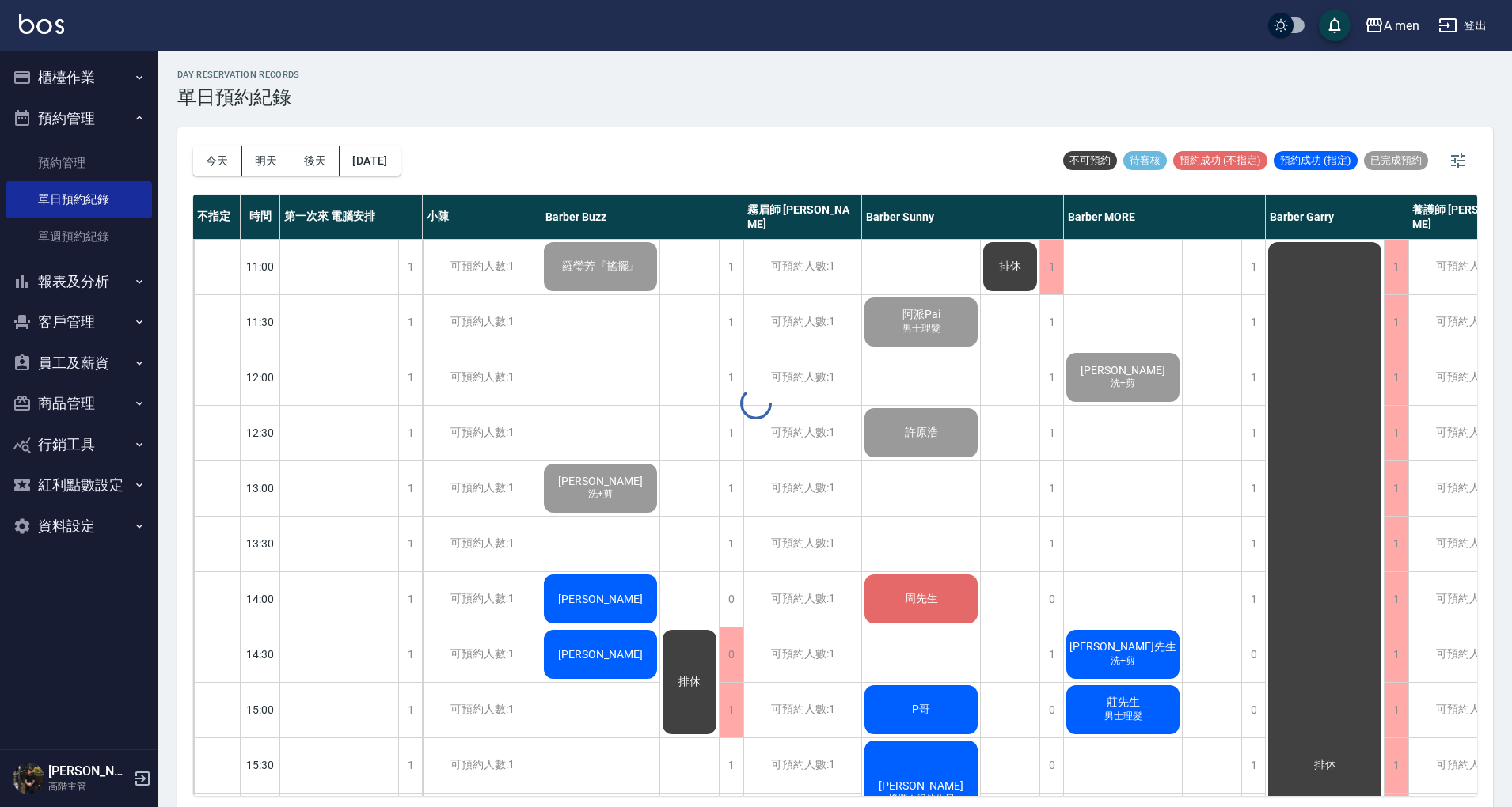
click at [217, 158] on button "今天" at bounding box center [217, 161] width 49 height 29
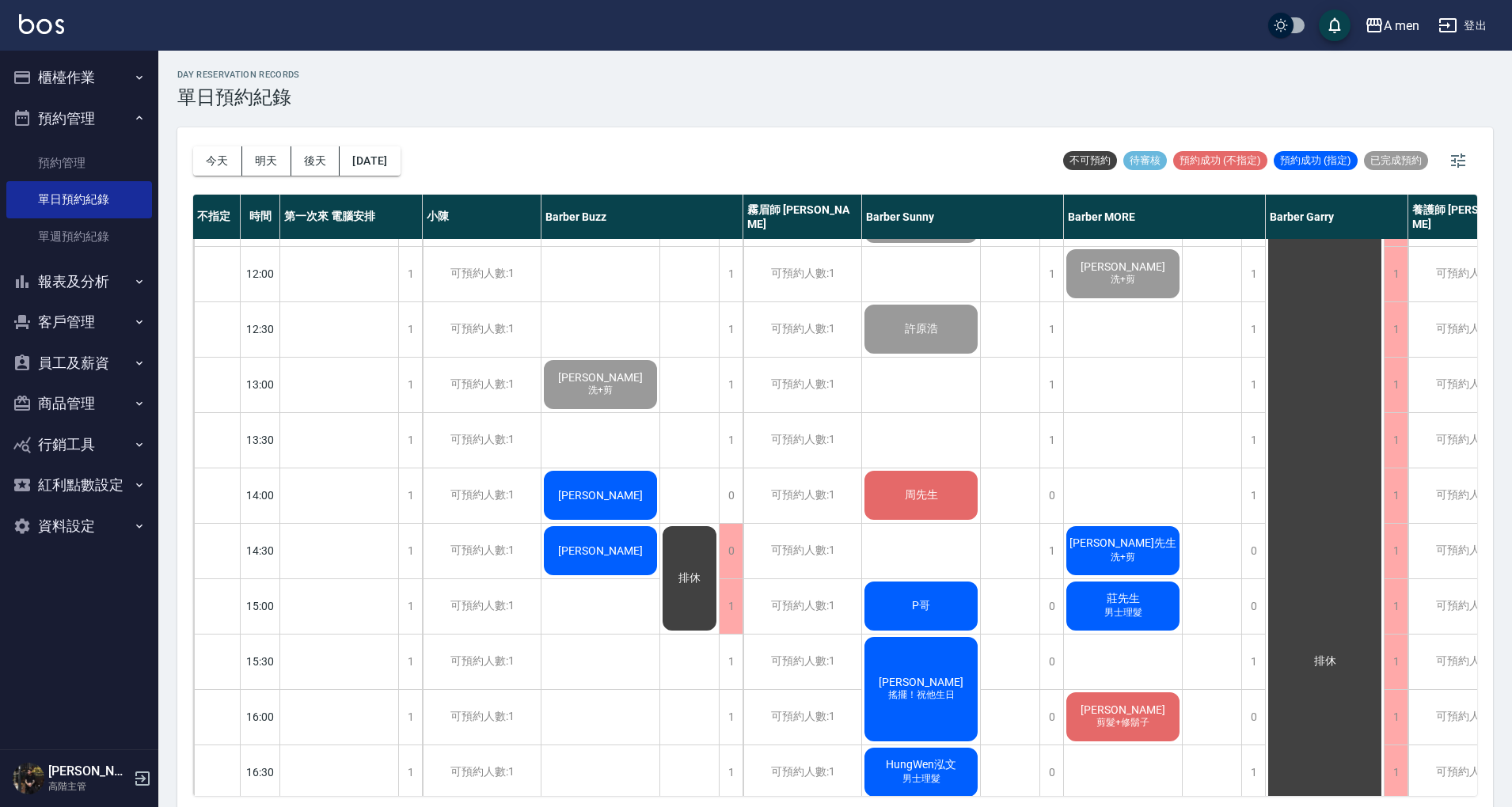
scroll to position [105, 0]
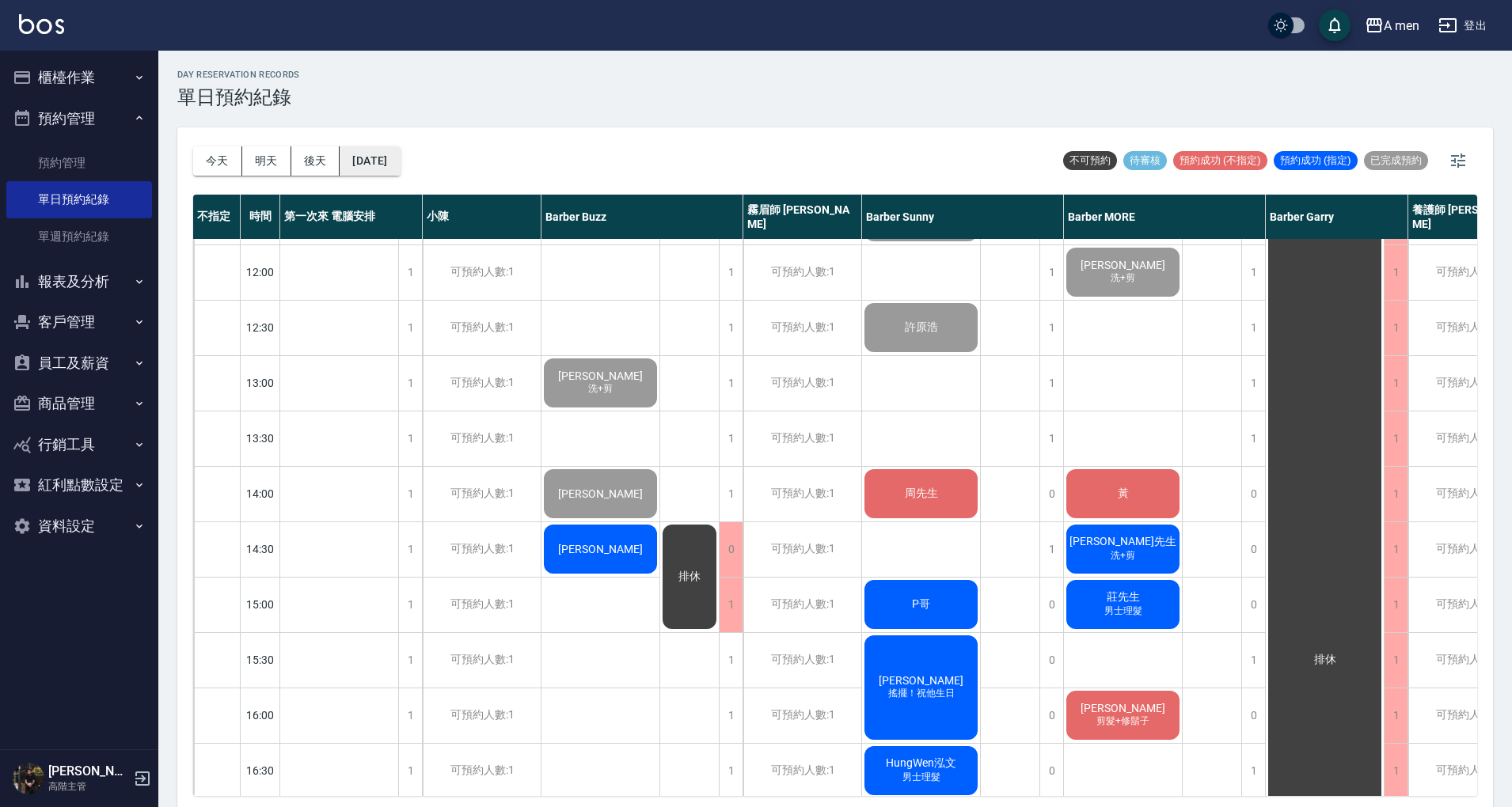
click at [378, 161] on button "[DATE]" at bounding box center [369, 161] width 60 height 29
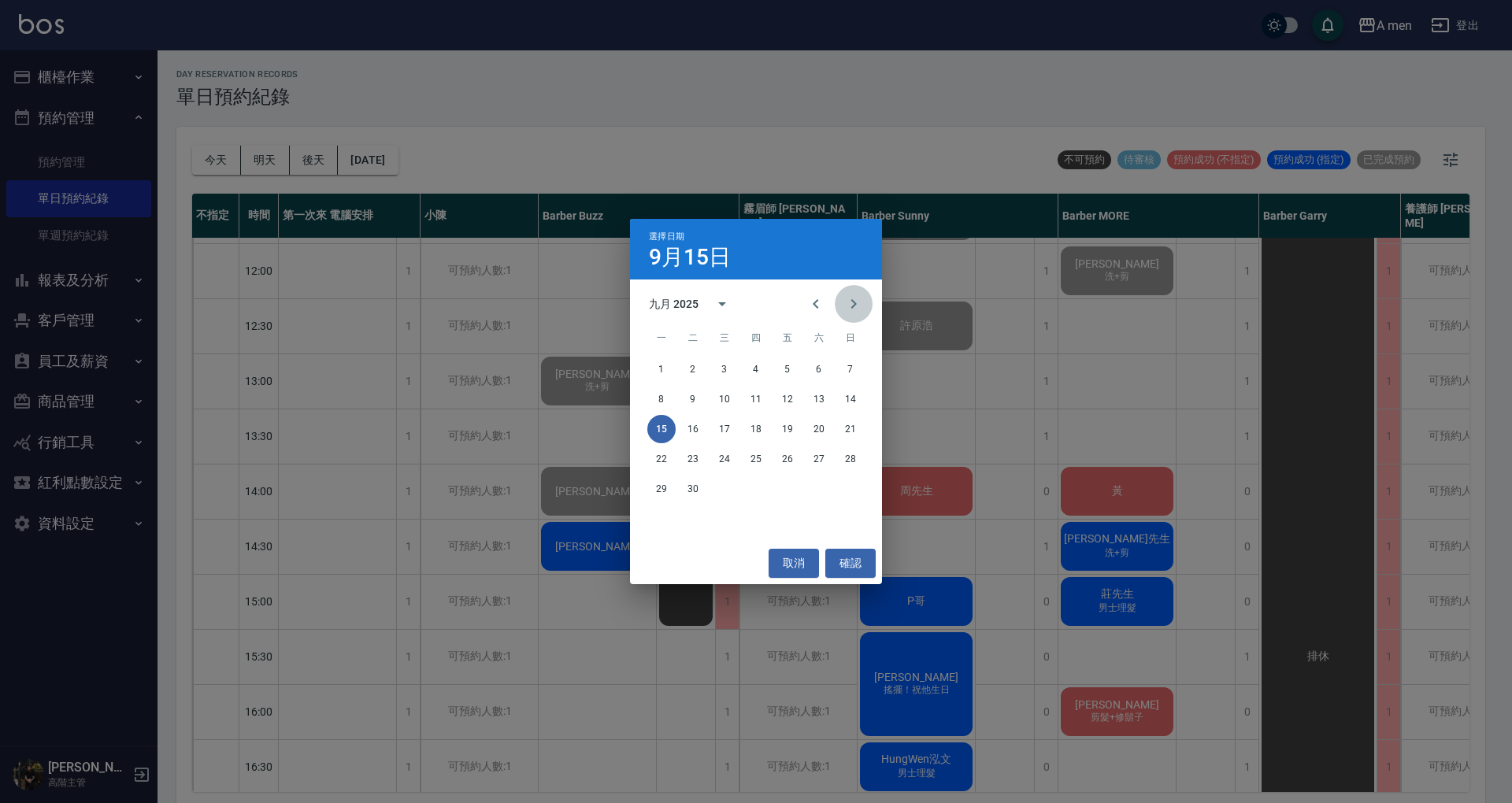
click at [847, 305] on icon "Next month" at bounding box center [853, 304] width 19 height 19
click at [665, 461] on button "20" at bounding box center [661, 459] width 28 height 28
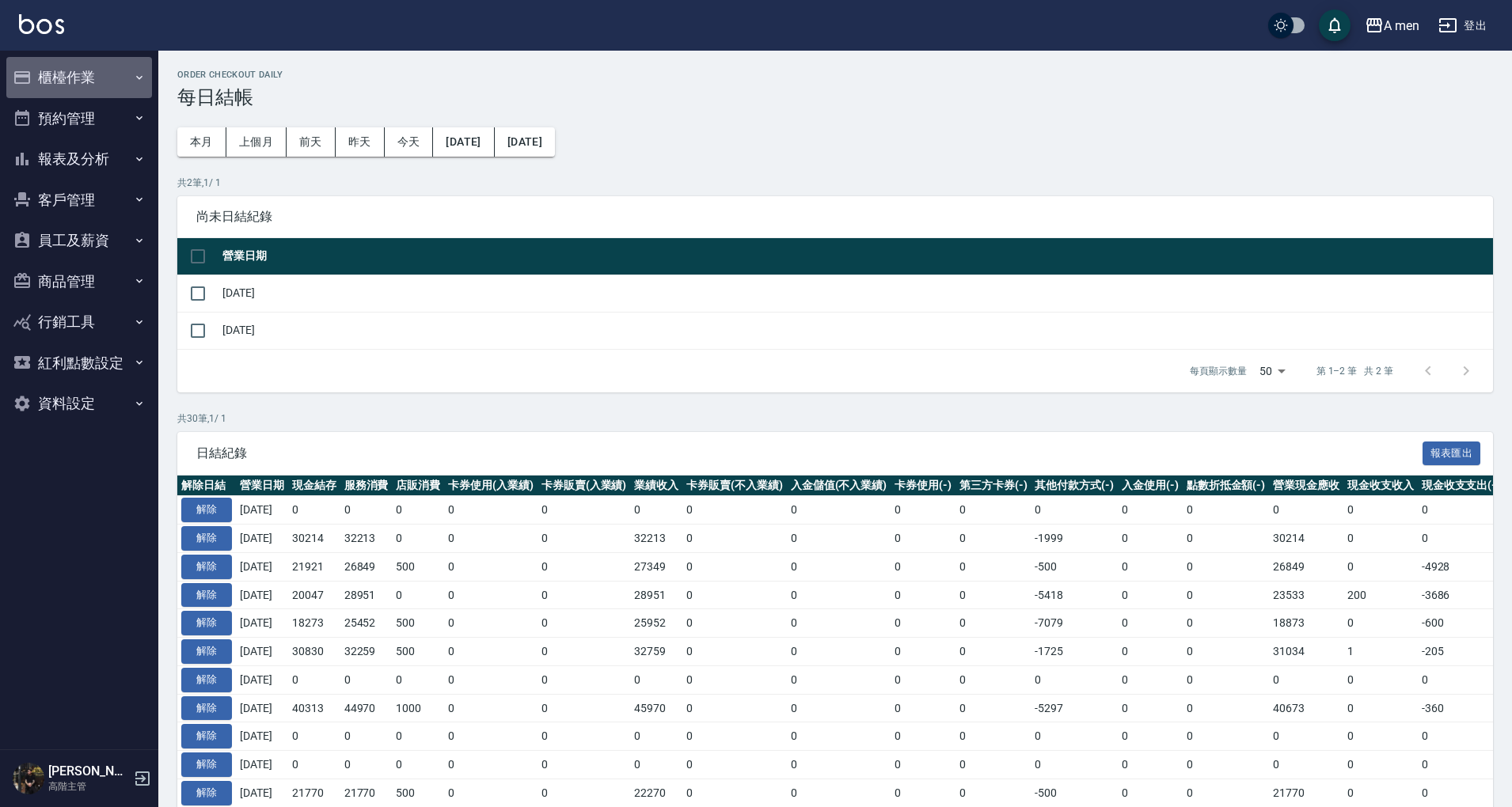
click at [114, 79] on button "櫃檯作業" at bounding box center [79, 78] width 146 height 41
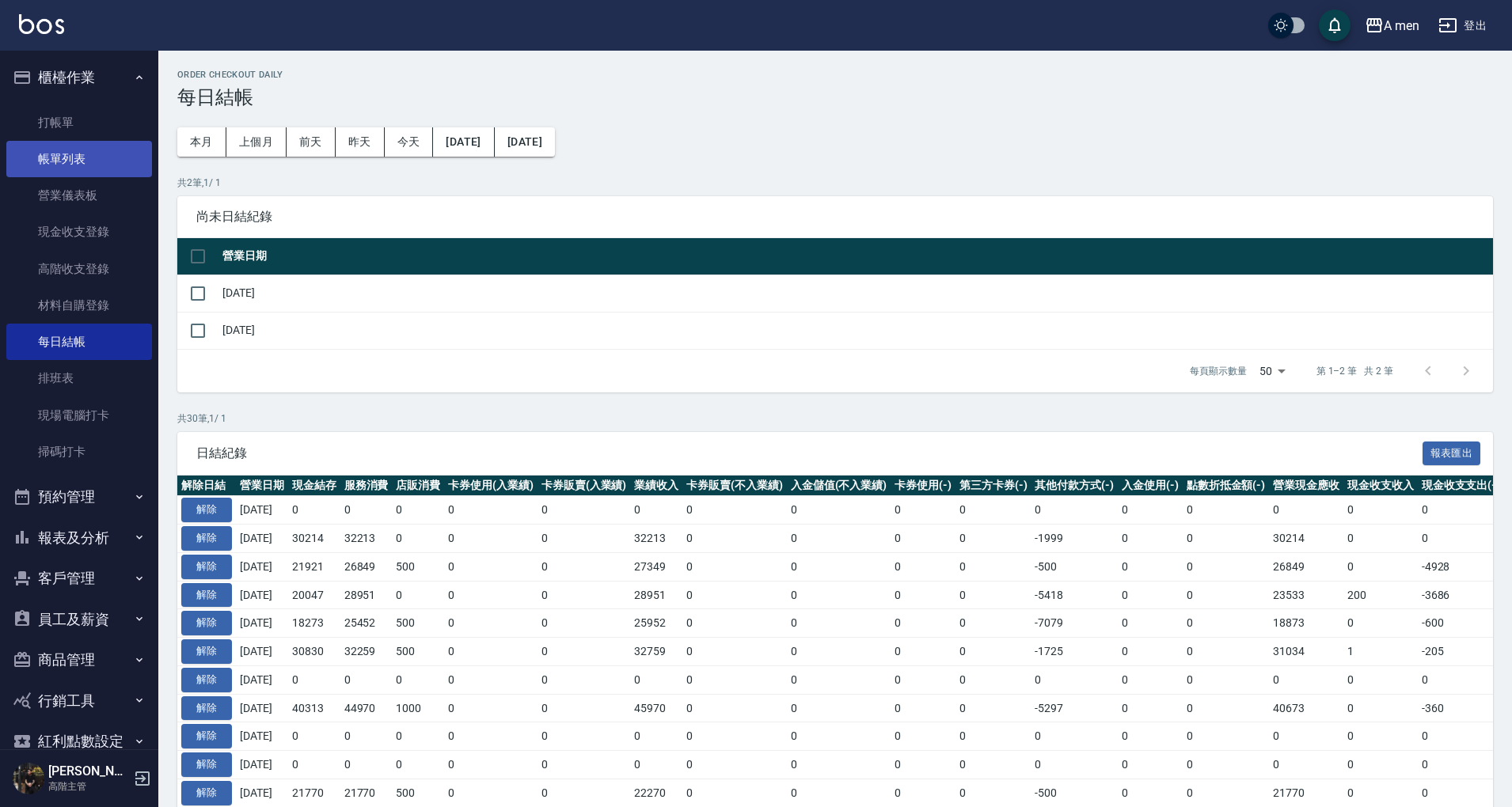
click at [113, 162] on link "帳單列表" at bounding box center [79, 159] width 146 height 36
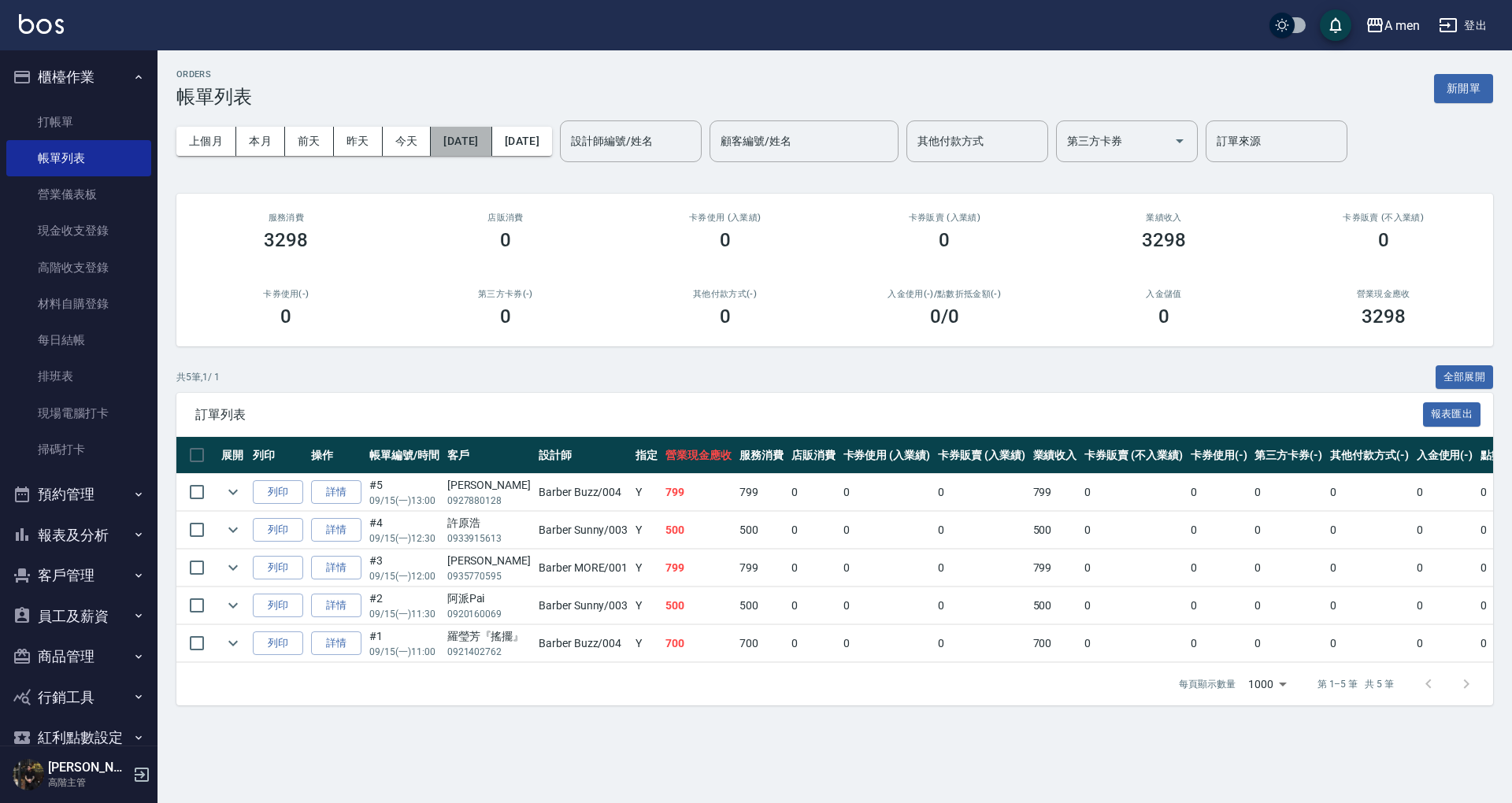
click at [473, 142] on button "[DATE]" at bounding box center [461, 142] width 61 height 29
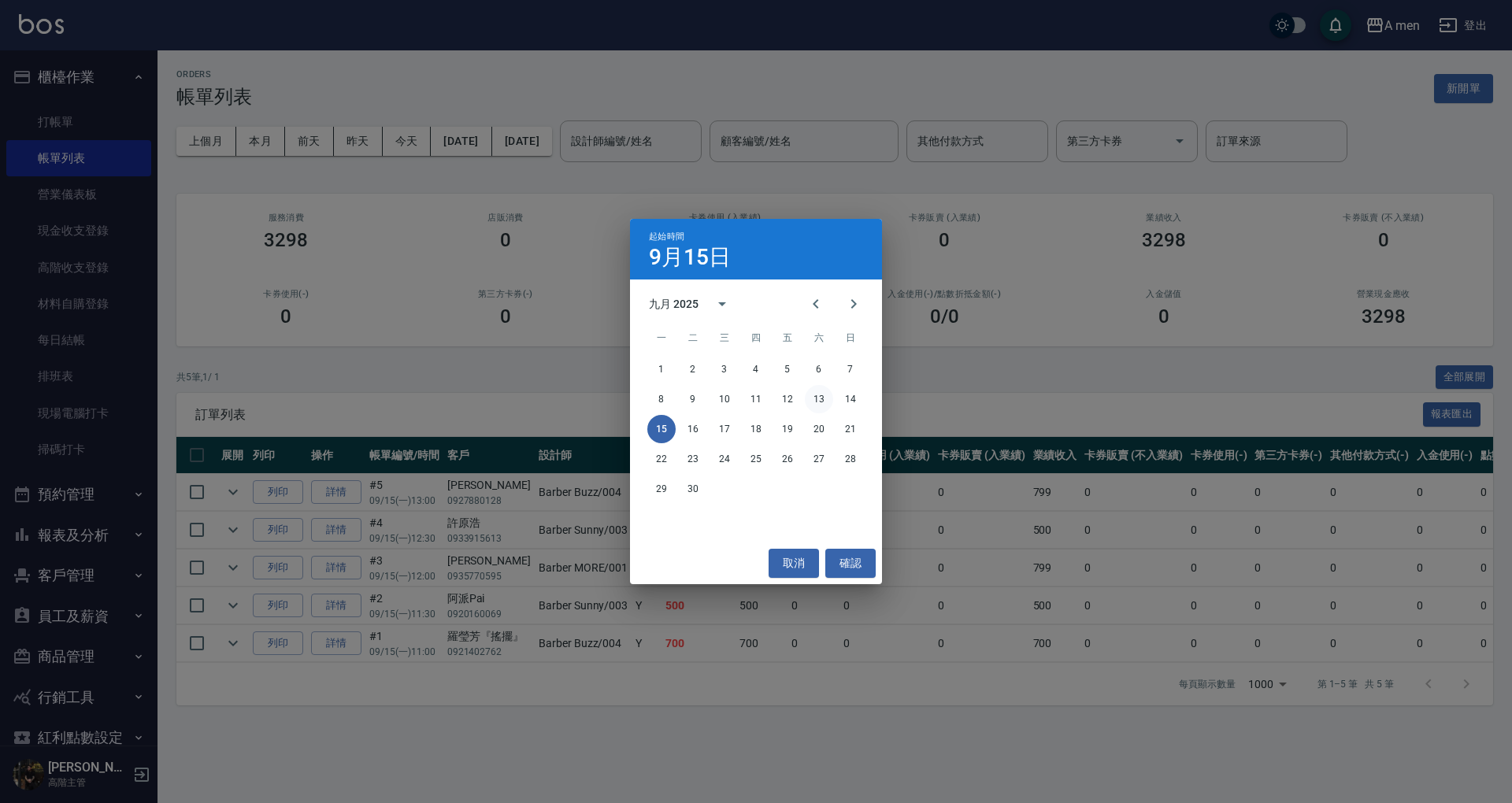
click at [815, 398] on button "13" at bounding box center [818, 398] width 28 height 28
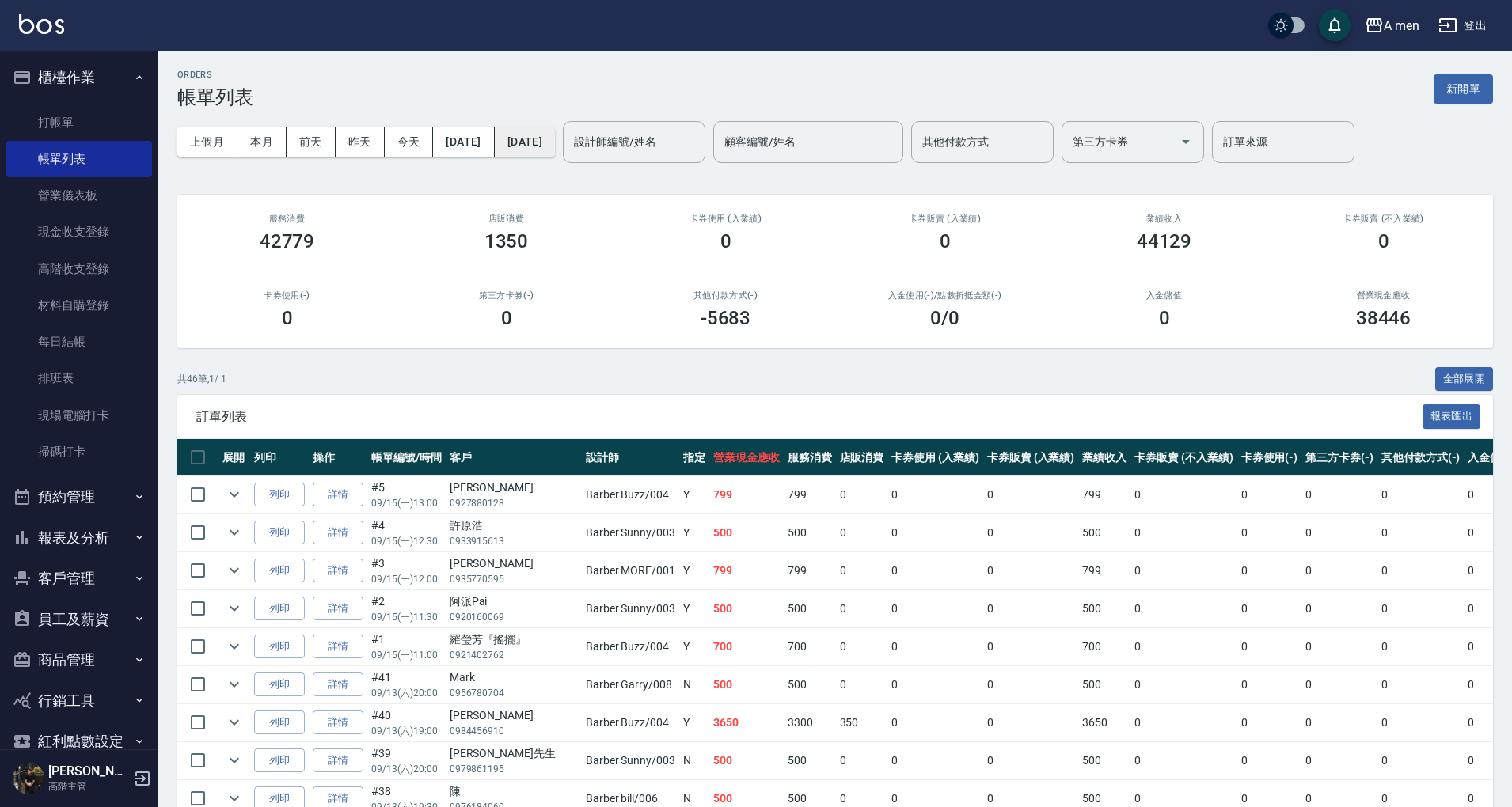
click at [555, 135] on button "[DATE]" at bounding box center [525, 142] width 60 height 29
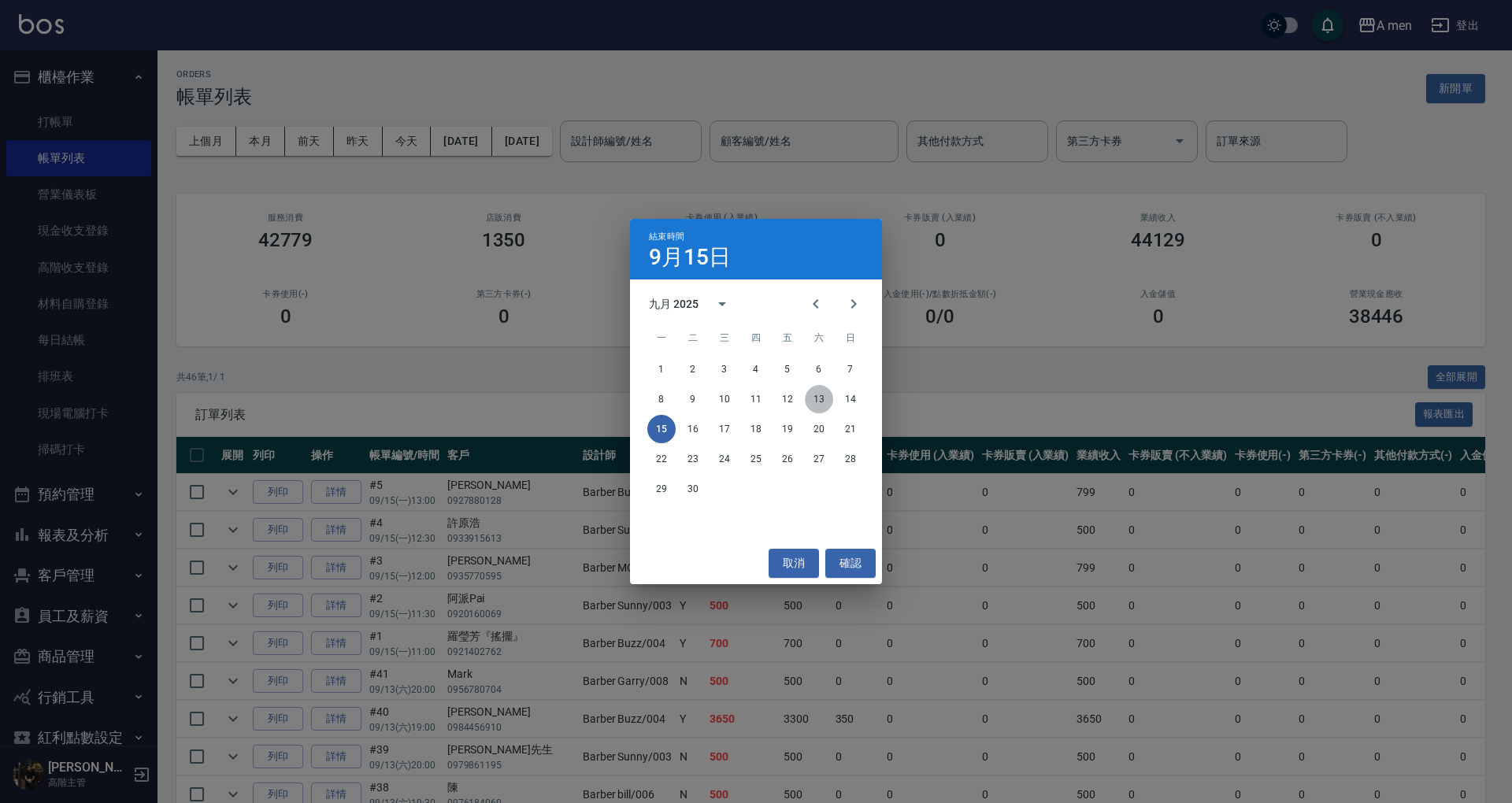
click at [816, 394] on button "13" at bounding box center [818, 398] width 28 height 28
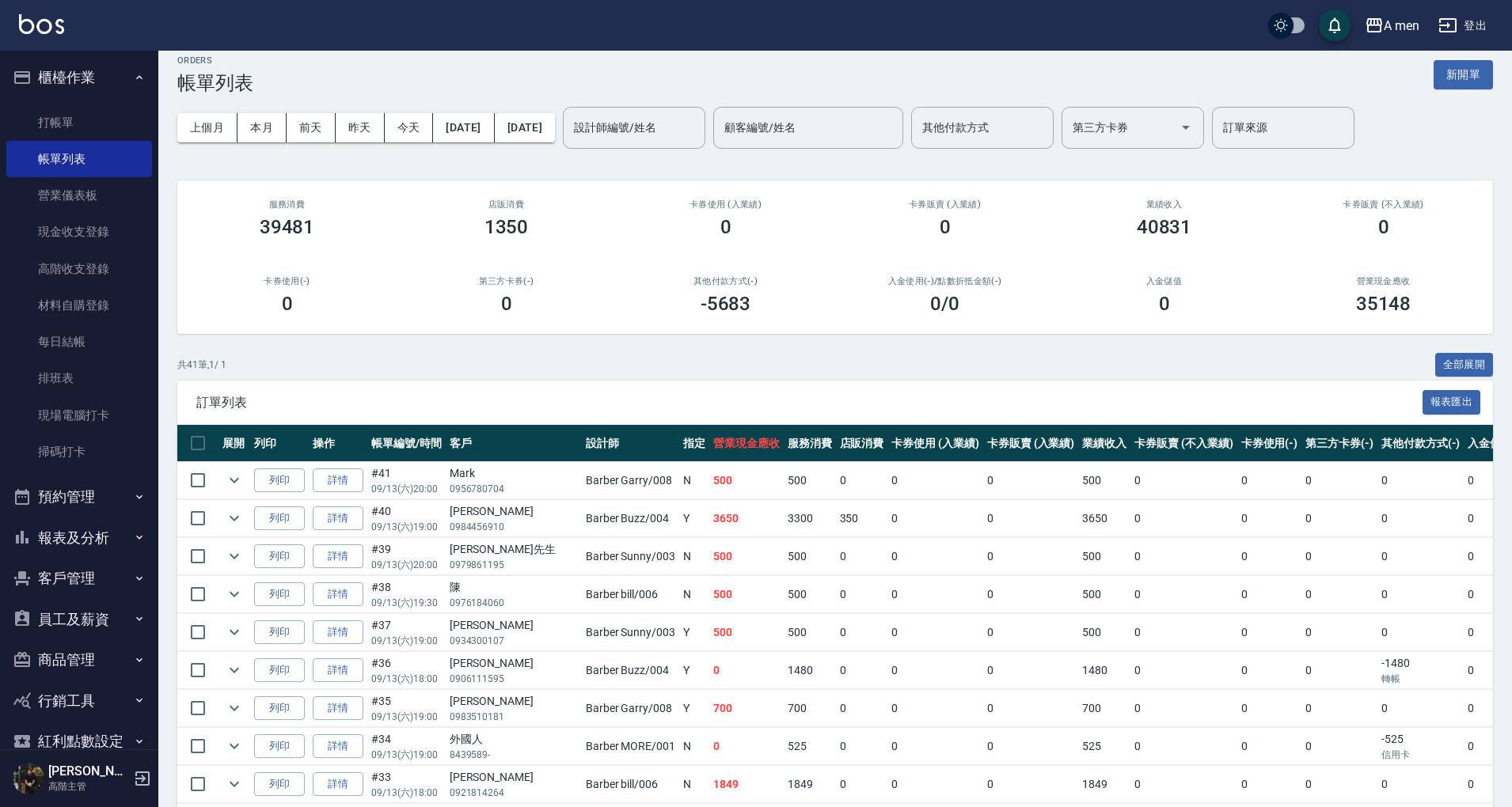
scroll to position [105, 0]
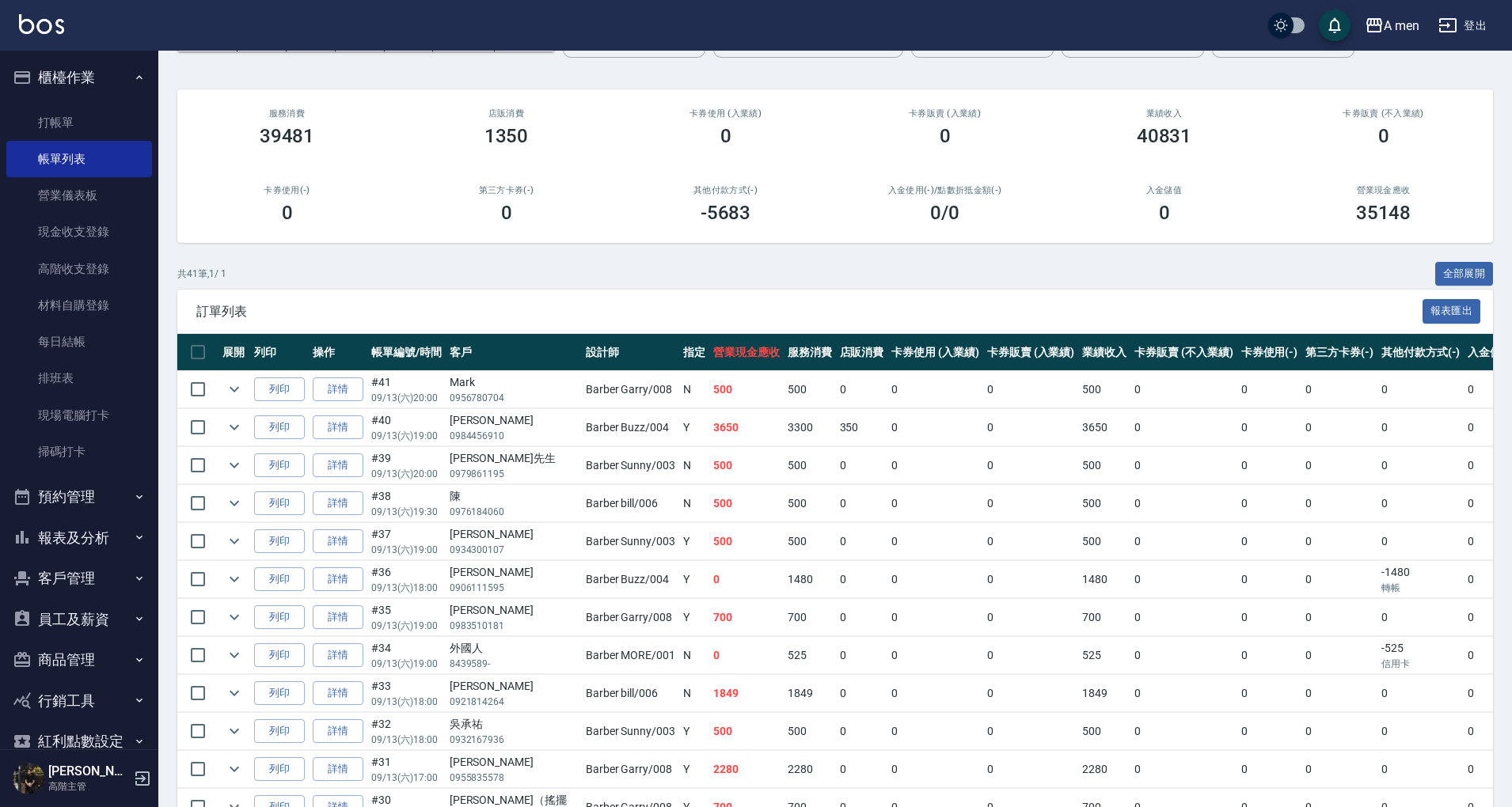
click at [336, 682] on link "詳情" at bounding box center [337, 694] width 51 height 24
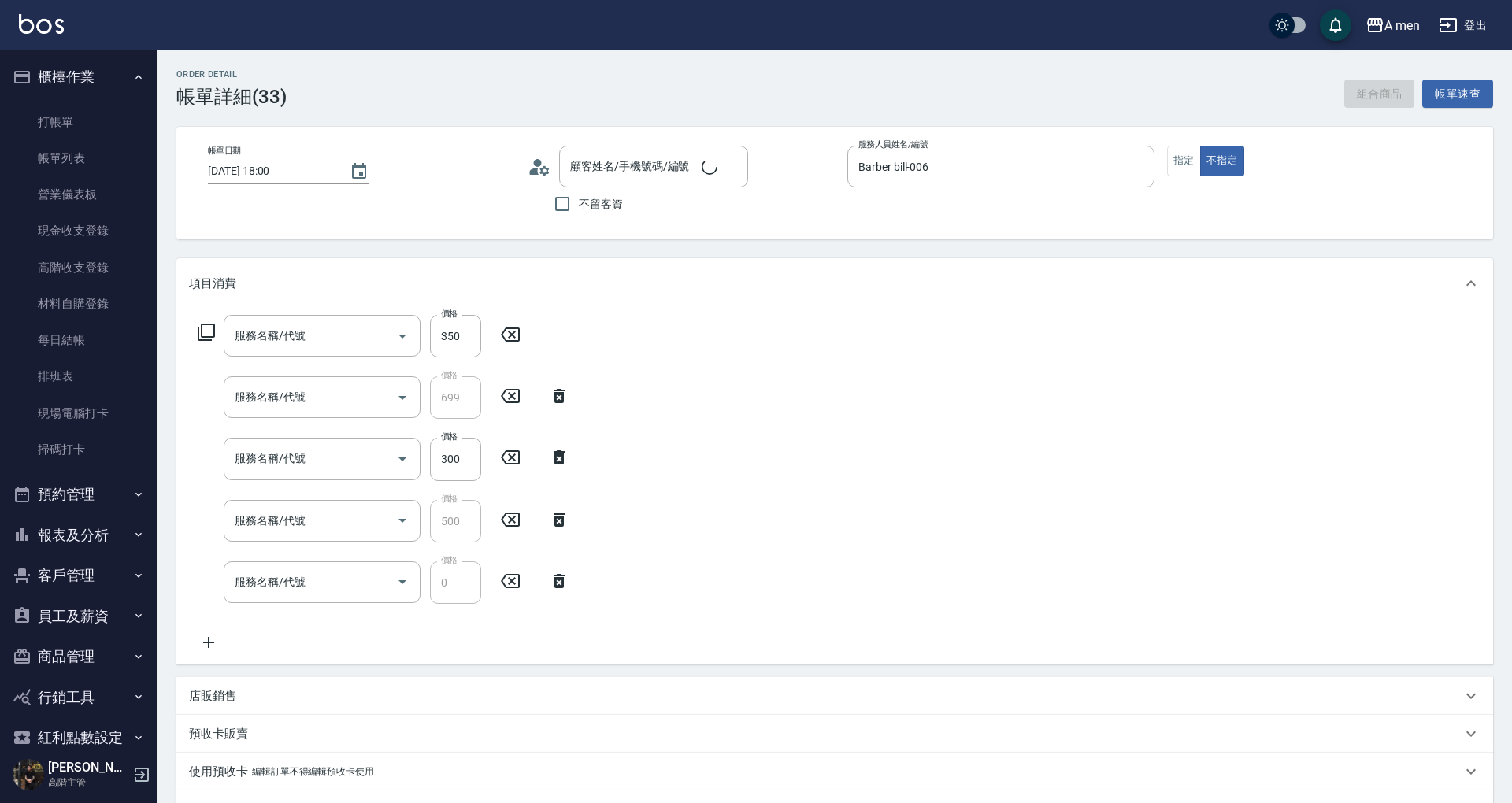
type input "2025/09/13 18:00"
type input "Barber bill-006"
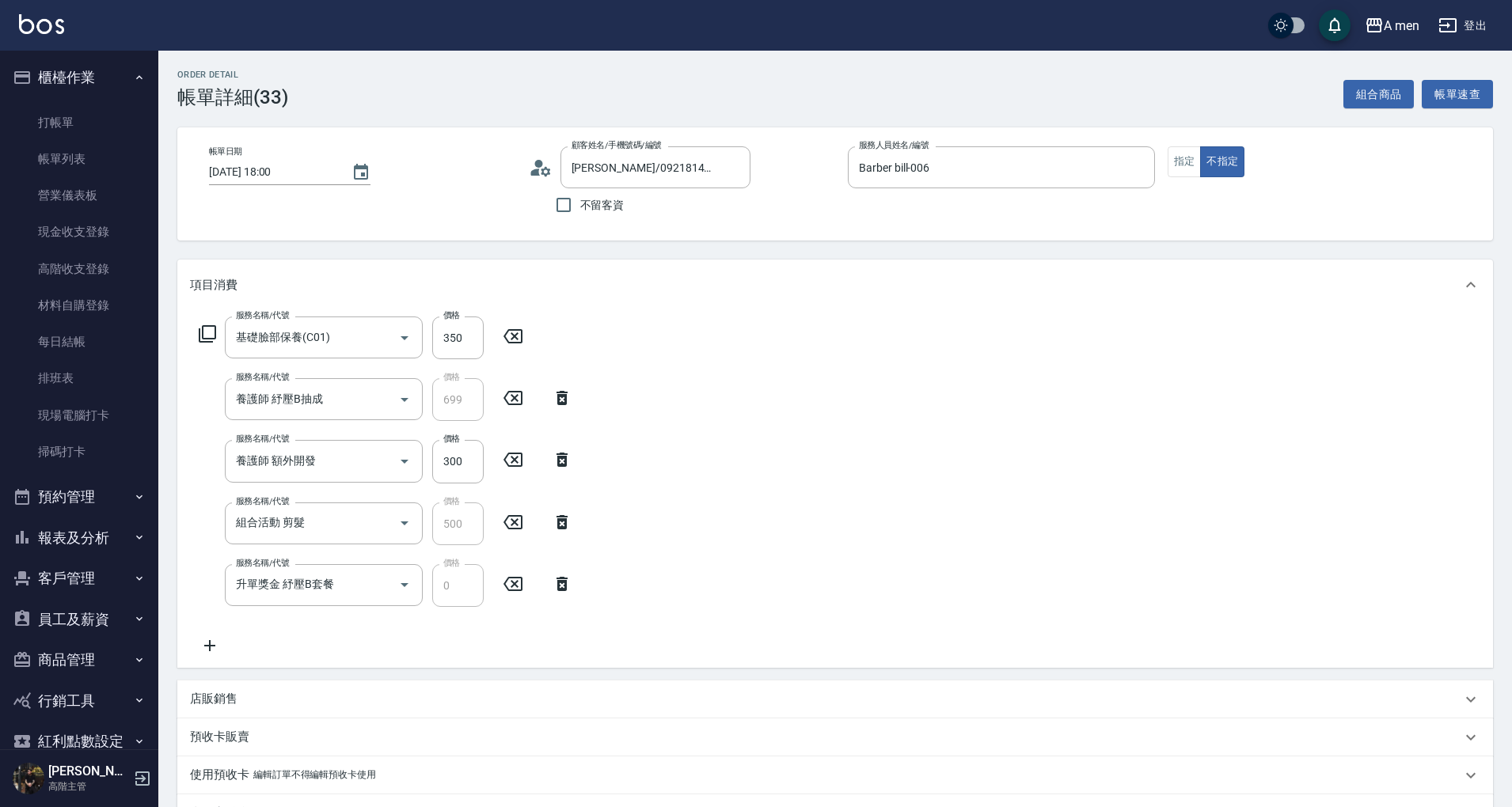
type input "scott/0921814264/null"
type input "基礎臉部保養(C01)"
type input "養護師 紓壓B抽成"
type input "養護師 額外開發"
type input "組合活動 剪髮"
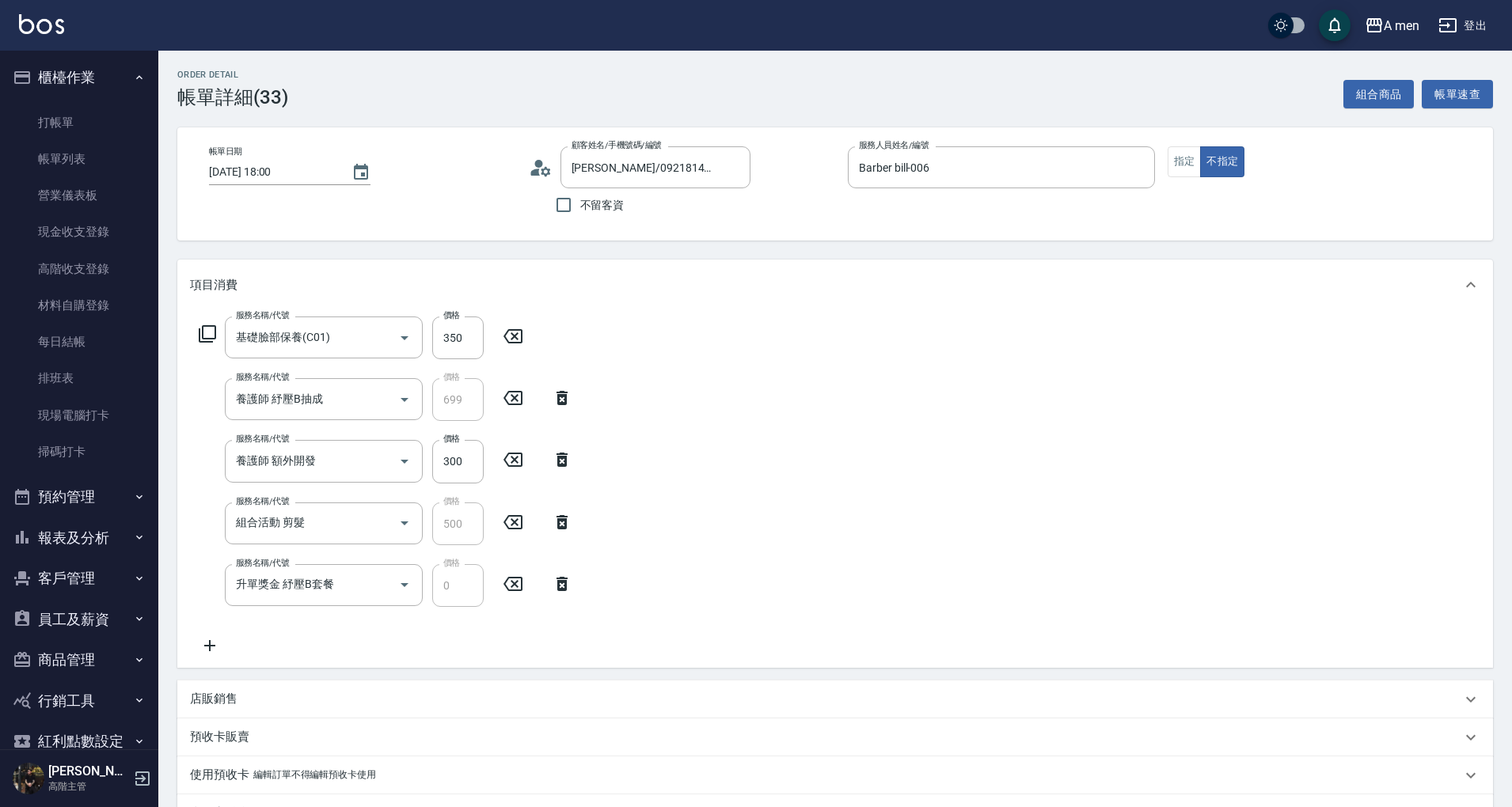
type input "升單獎金 紓壓B套餐"
click at [462, 342] on input "350" at bounding box center [458, 338] width 52 height 43
type input "300"
click at [463, 456] on input "300" at bounding box center [458, 462] width 52 height 43
type input "350"
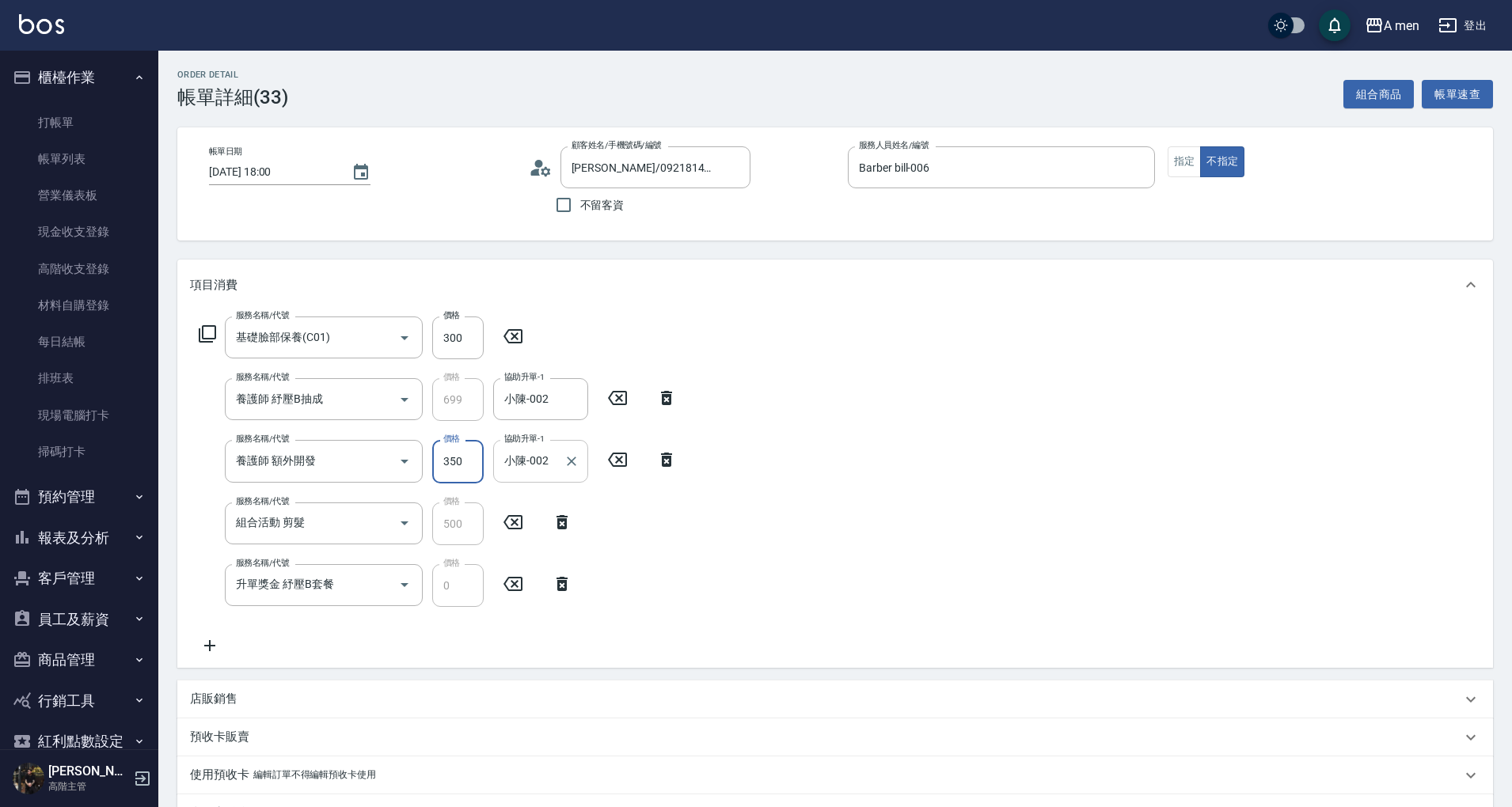
click at [548, 457] on input "小陳-002" at bounding box center [529, 461] width 57 height 28
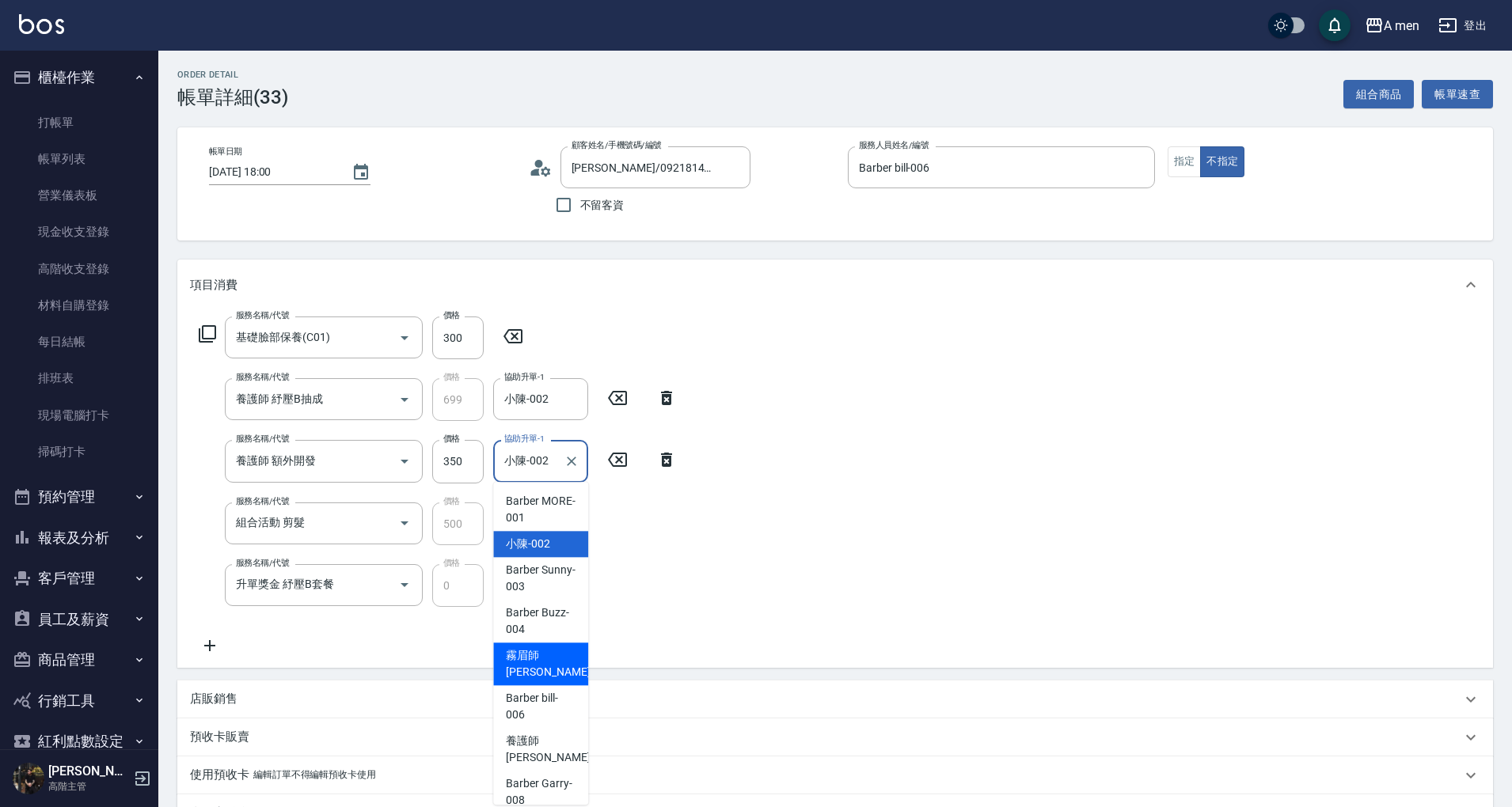
click at [524, 658] on span "霧眉師 小蔡 -005" at bounding box center [558, 664] width 106 height 34
type input "霧眉師 小蔡-005"
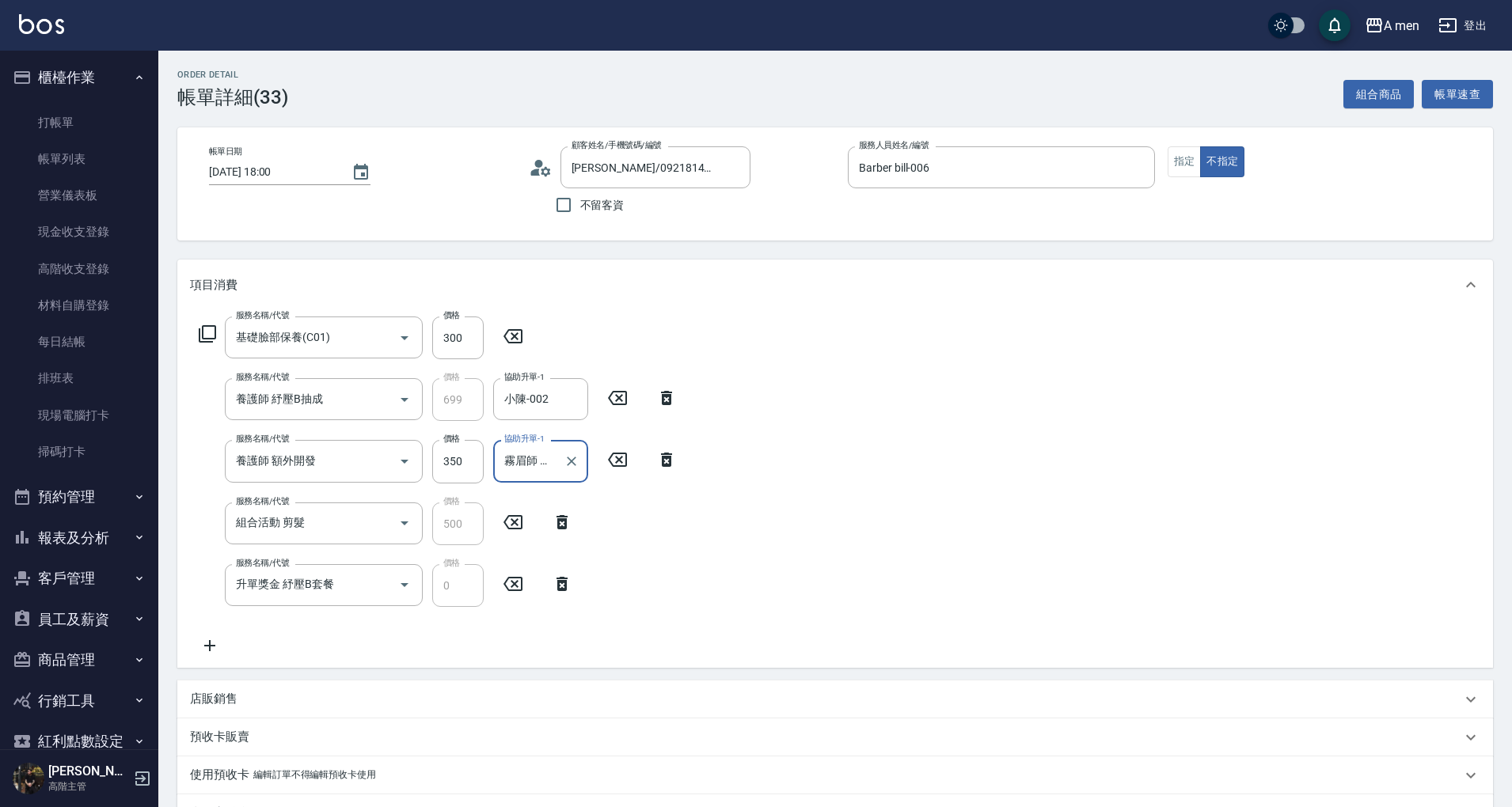
click at [787, 602] on div "服務名稱/代號 基礎臉部保養(C01) 服務名稱/代號 價格 300 價格 服務名稱/代號 養護師 紓壓B抽成 服務名稱/代號 價格 699 價格 協助升單-…" at bounding box center [835, 489] width 1315 height 358
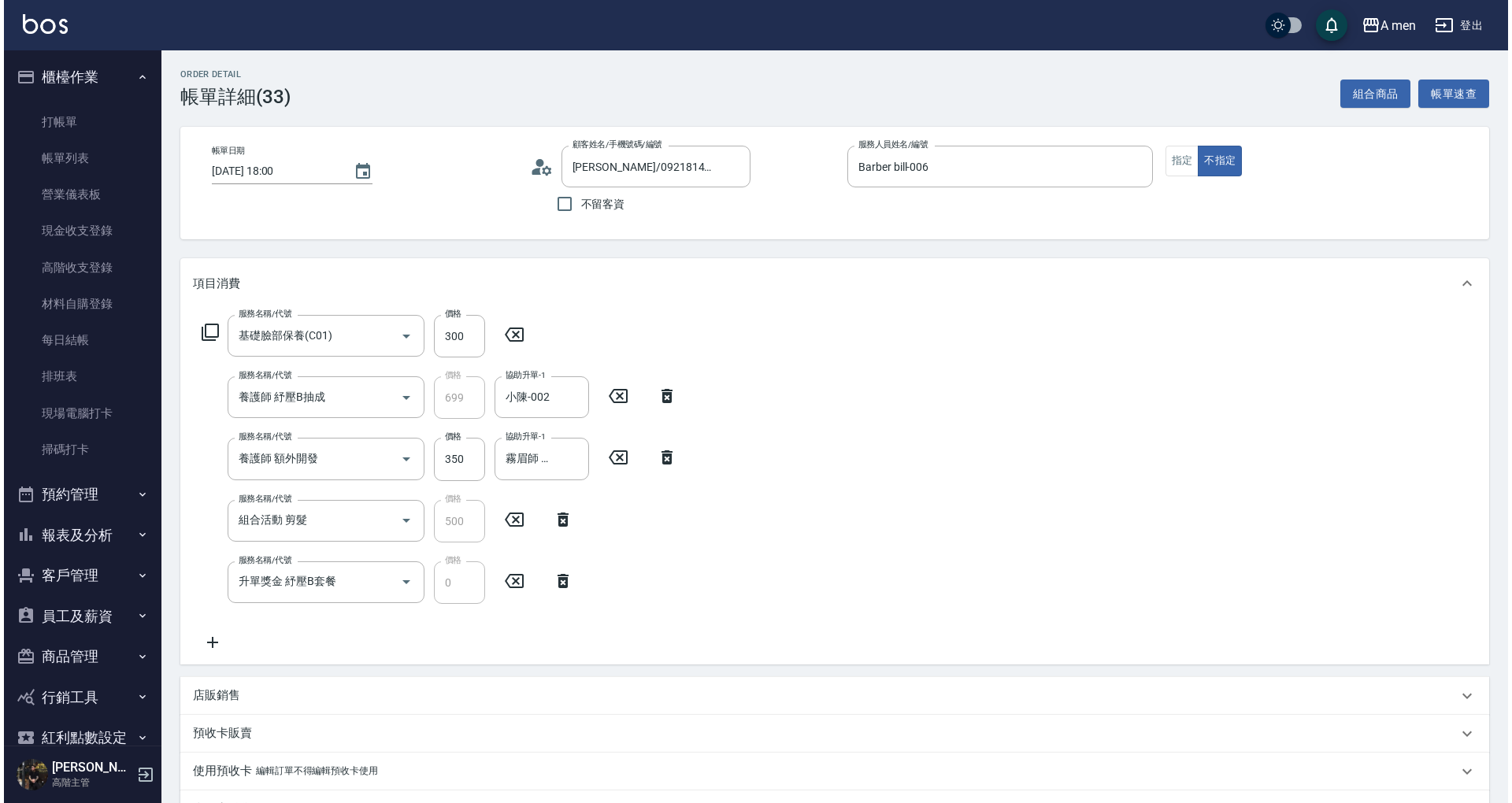
scroll to position [307, 0]
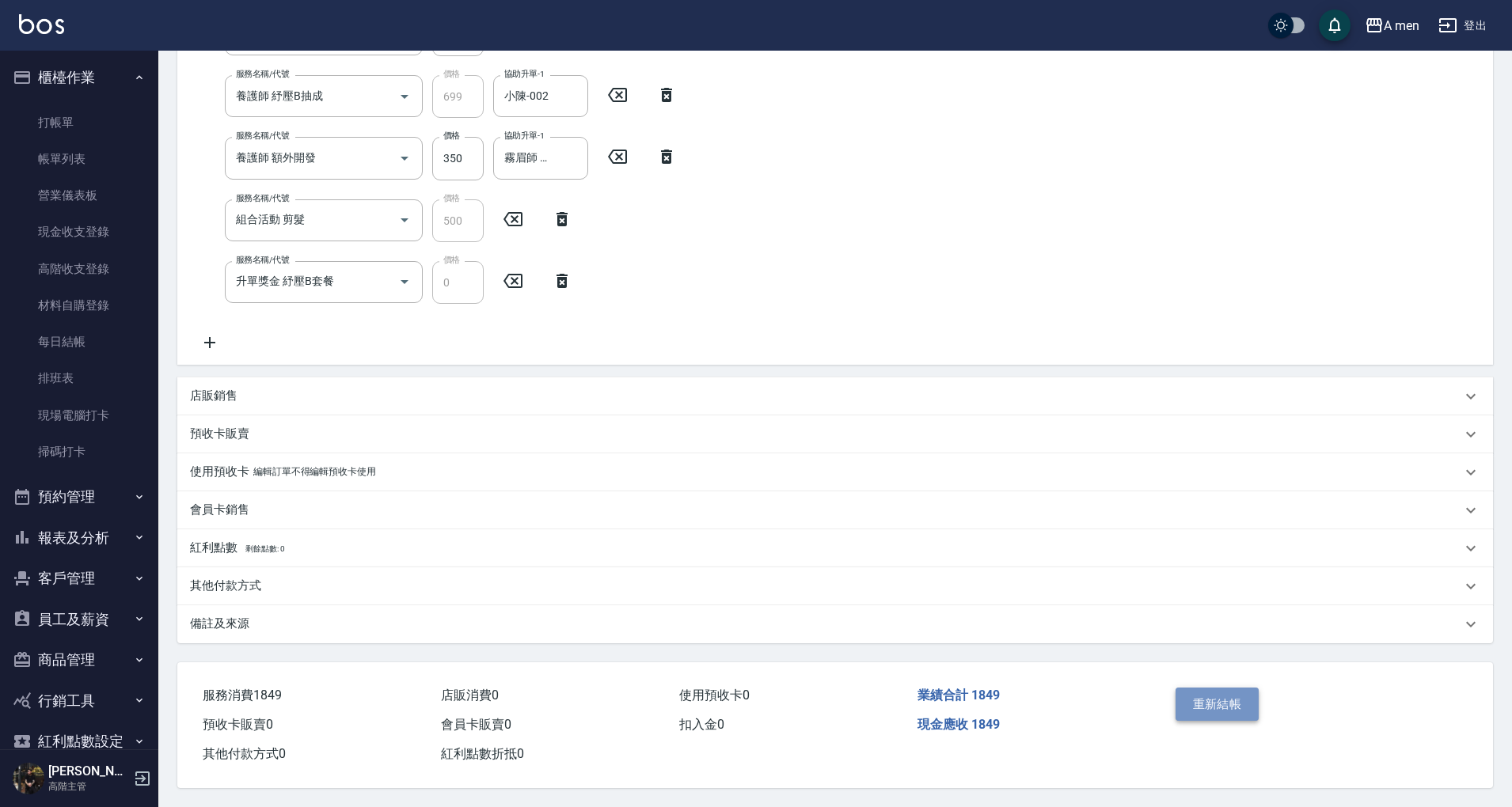
click at [1216, 692] on button "重新結帳" at bounding box center [1217, 704] width 84 height 34
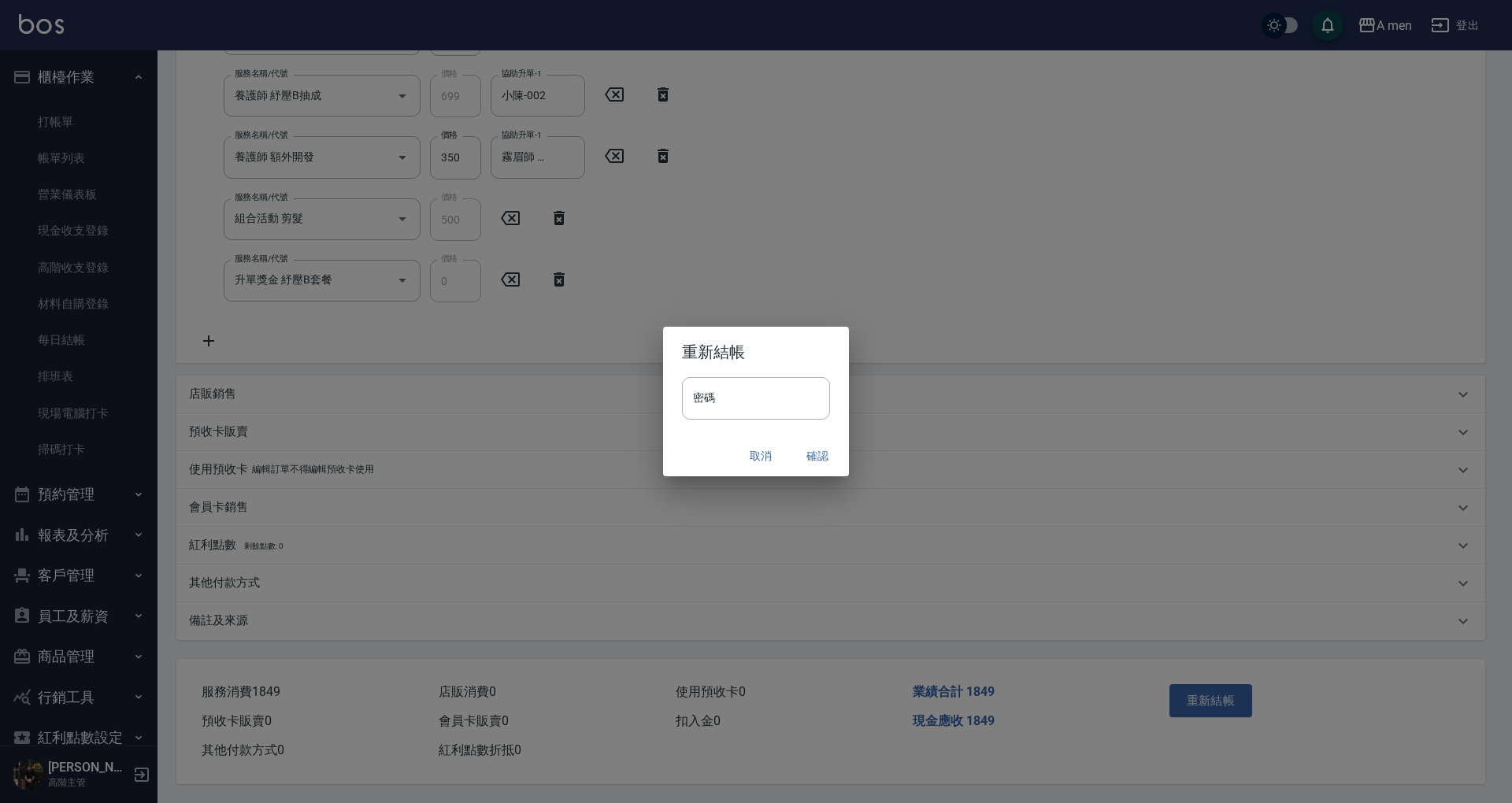
click at [800, 451] on button "確認" at bounding box center [817, 457] width 51 height 29
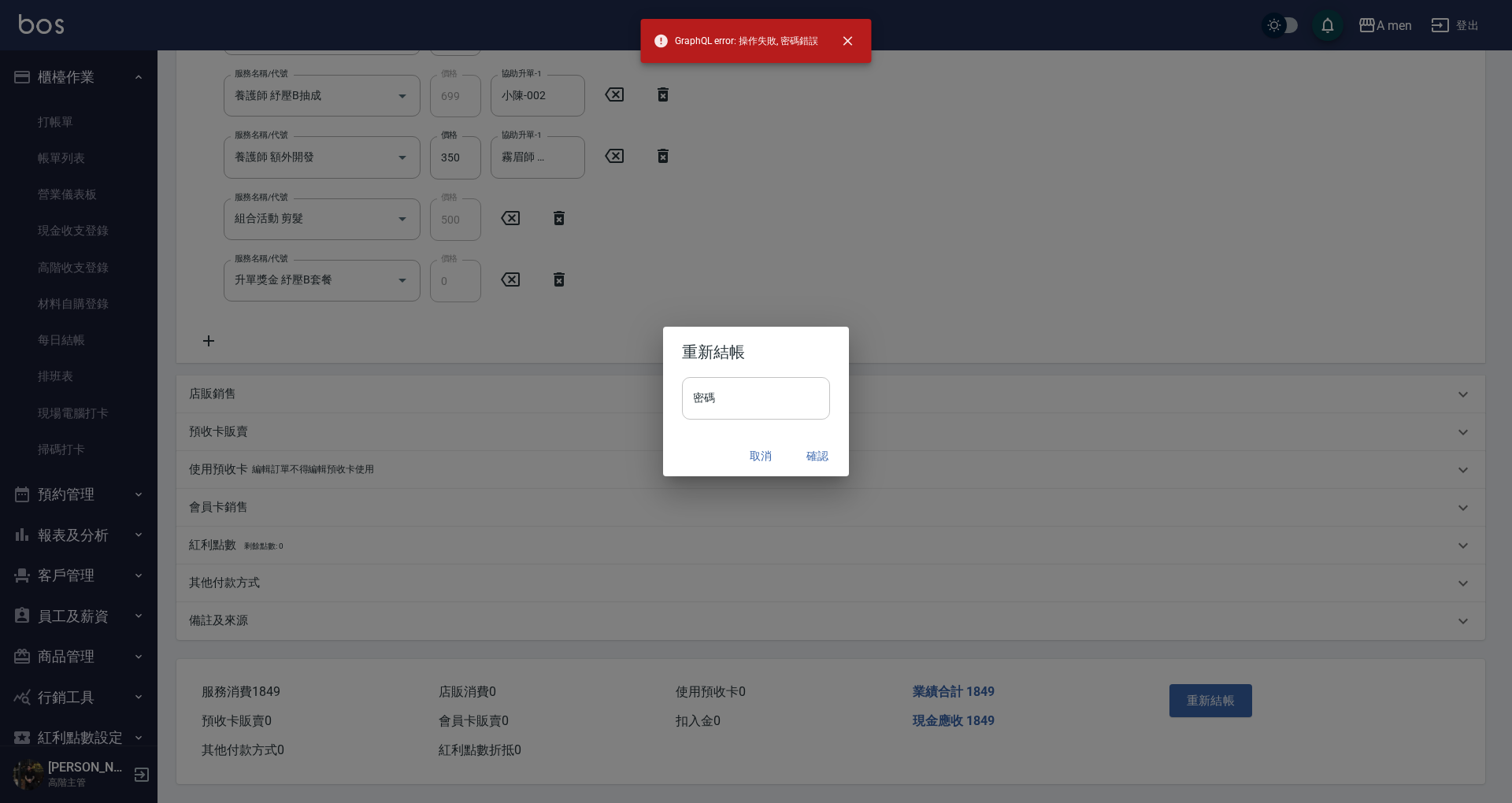
click at [797, 402] on input "密碼" at bounding box center [756, 398] width 148 height 43
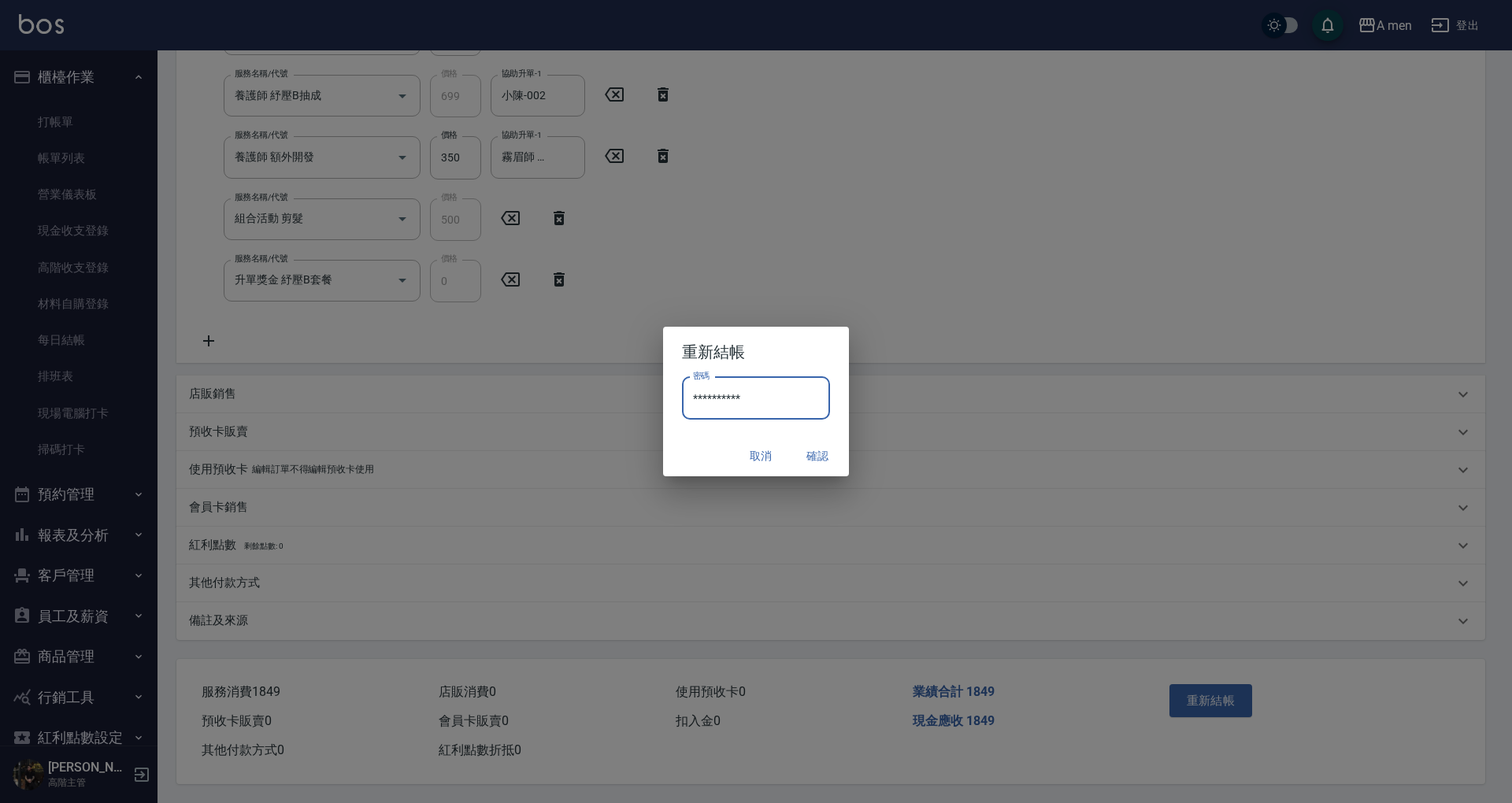
type input "**********"
click at [822, 459] on button "確認" at bounding box center [817, 457] width 51 height 29
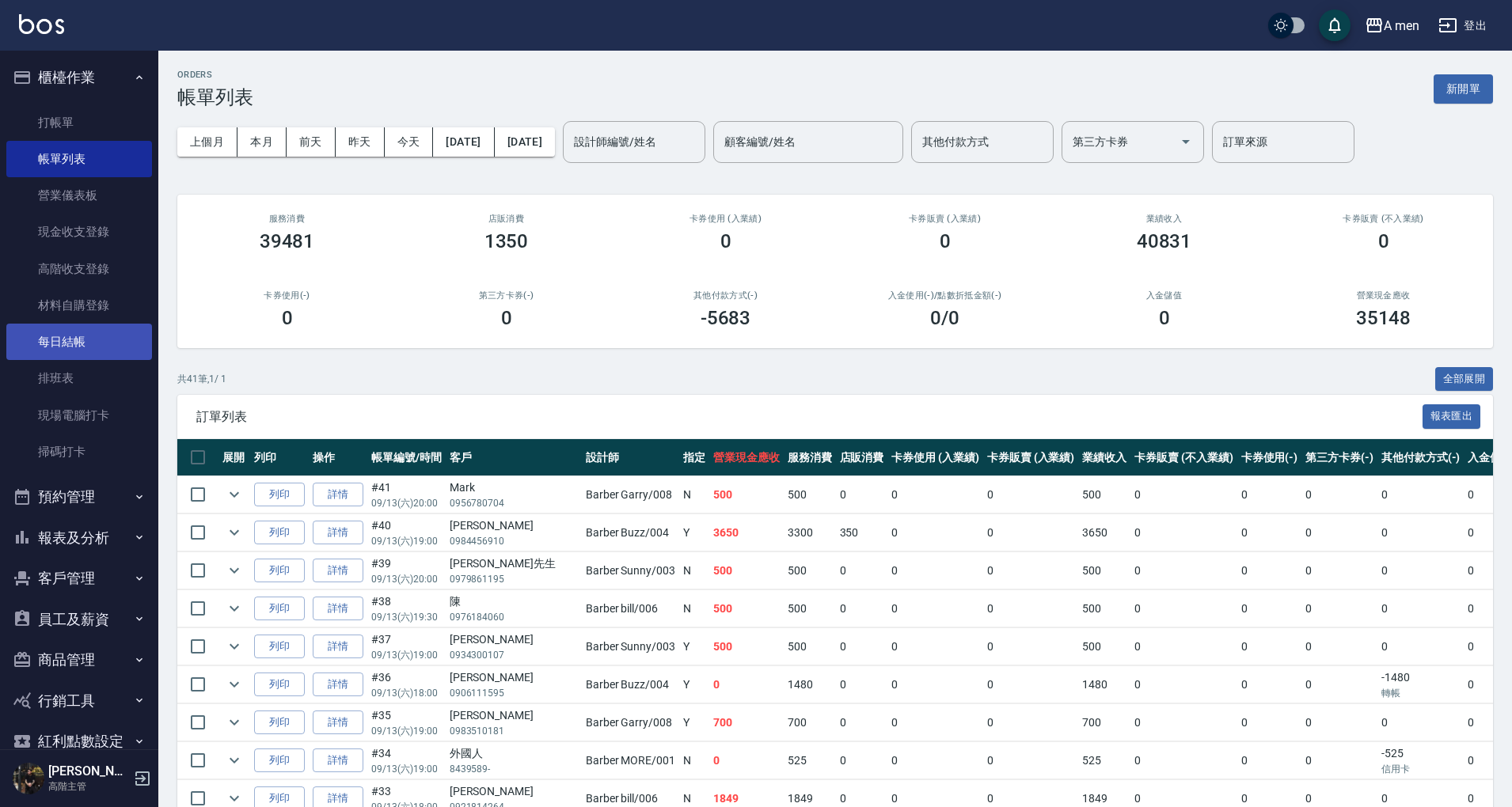
click at [103, 336] on link "每日結帳" at bounding box center [79, 342] width 146 height 36
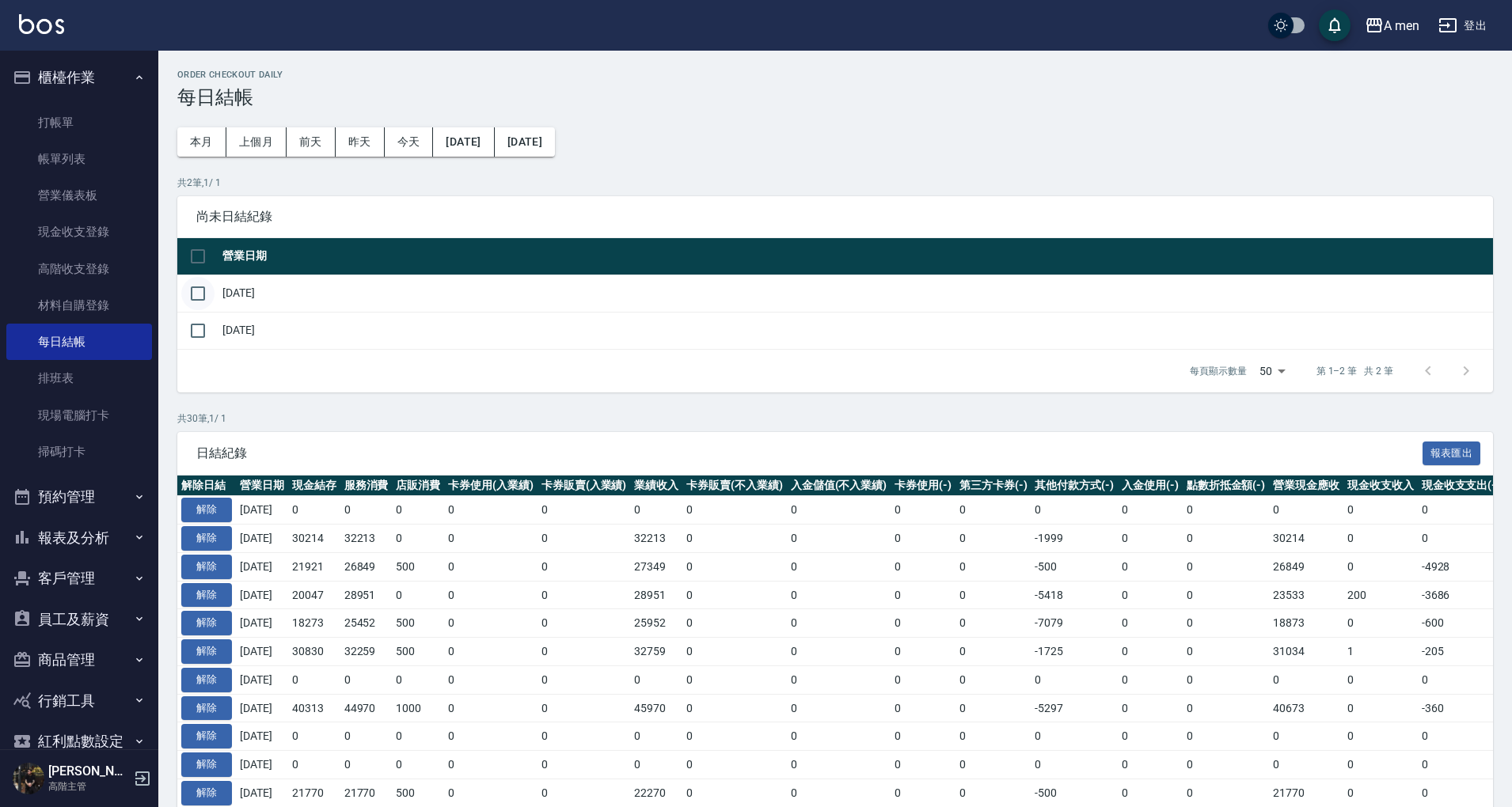
click at [205, 292] on input "checkbox" at bounding box center [198, 293] width 34 height 34
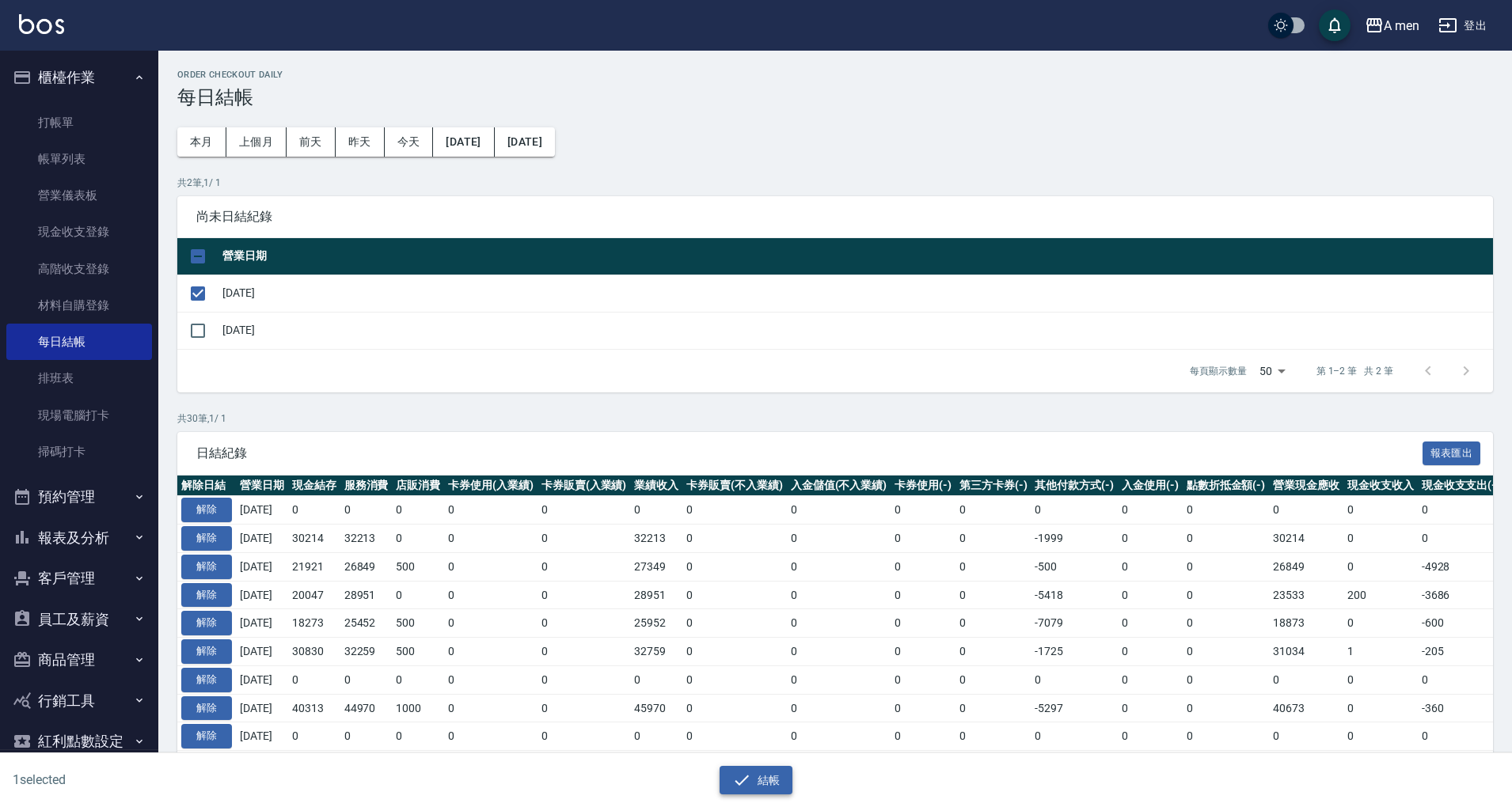
click at [754, 778] on button "結帳" at bounding box center [756, 781] width 73 height 29
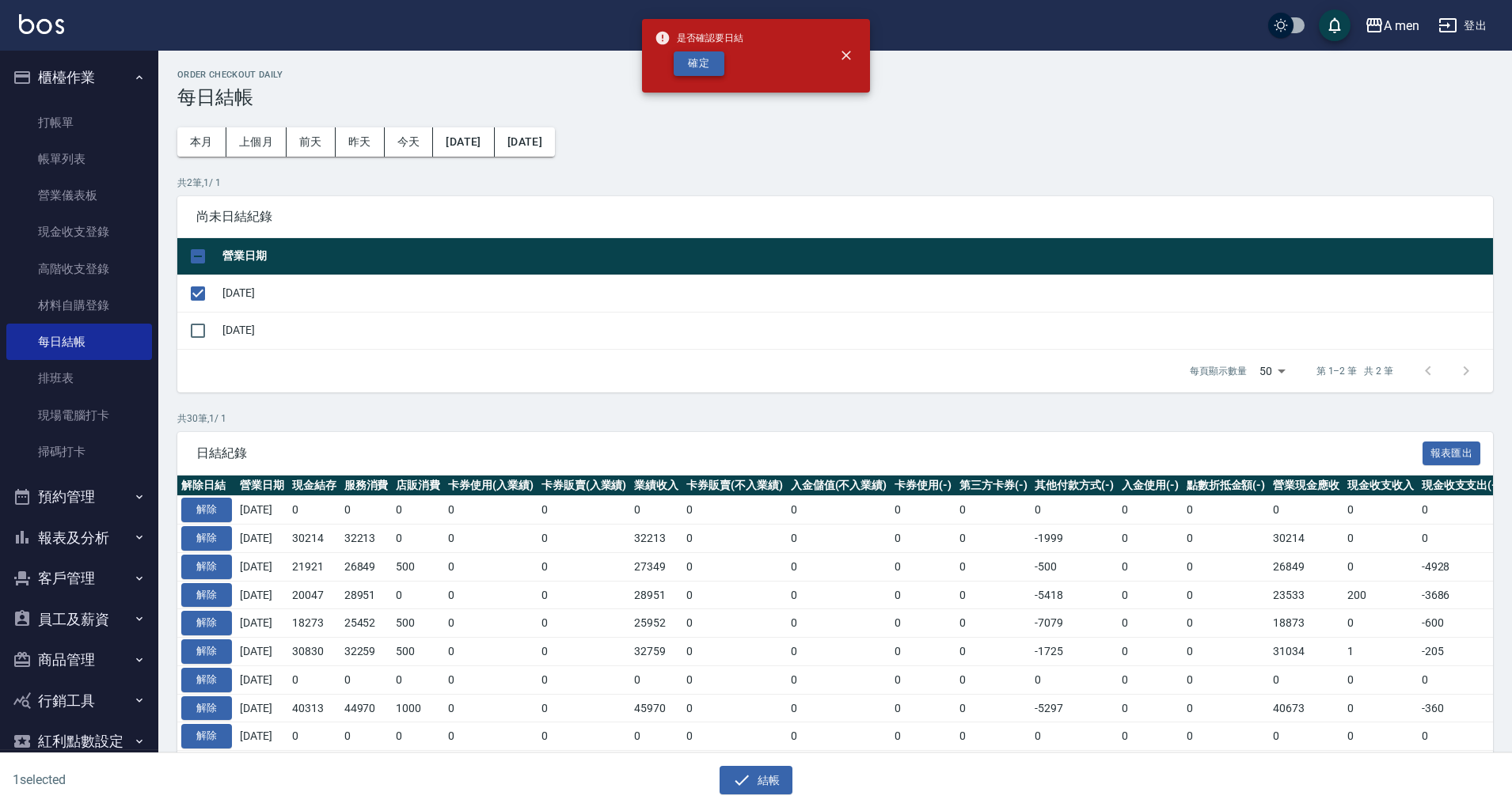
click at [702, 66] on button "確定" at bounding box center [698, 64] width 51 height 24
checkbox input "false"
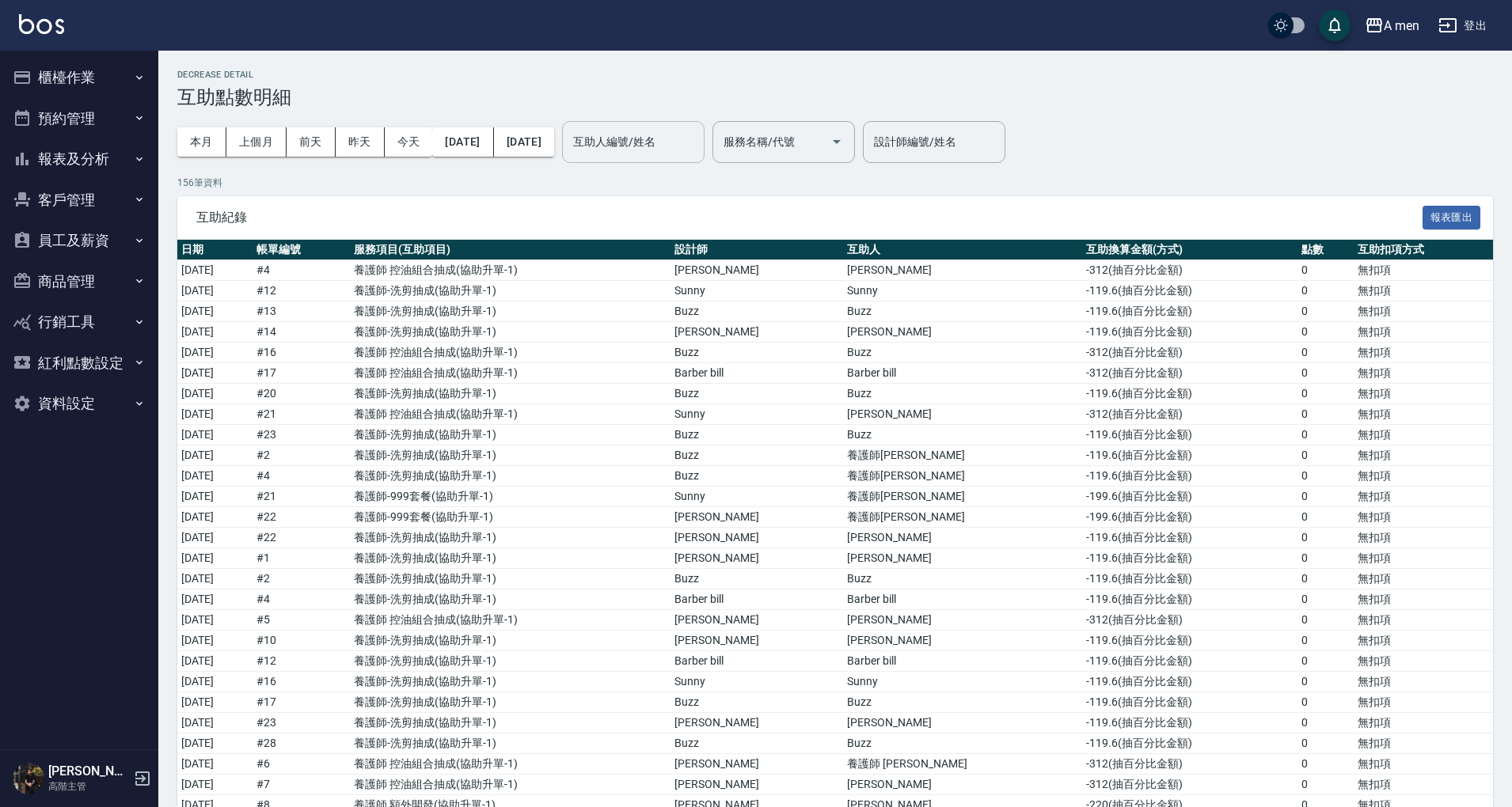
click at [699, 136] on div "互助人編號/姓名 互助人編號/姓名" at bounding box center [633, 142] width 142 height 42
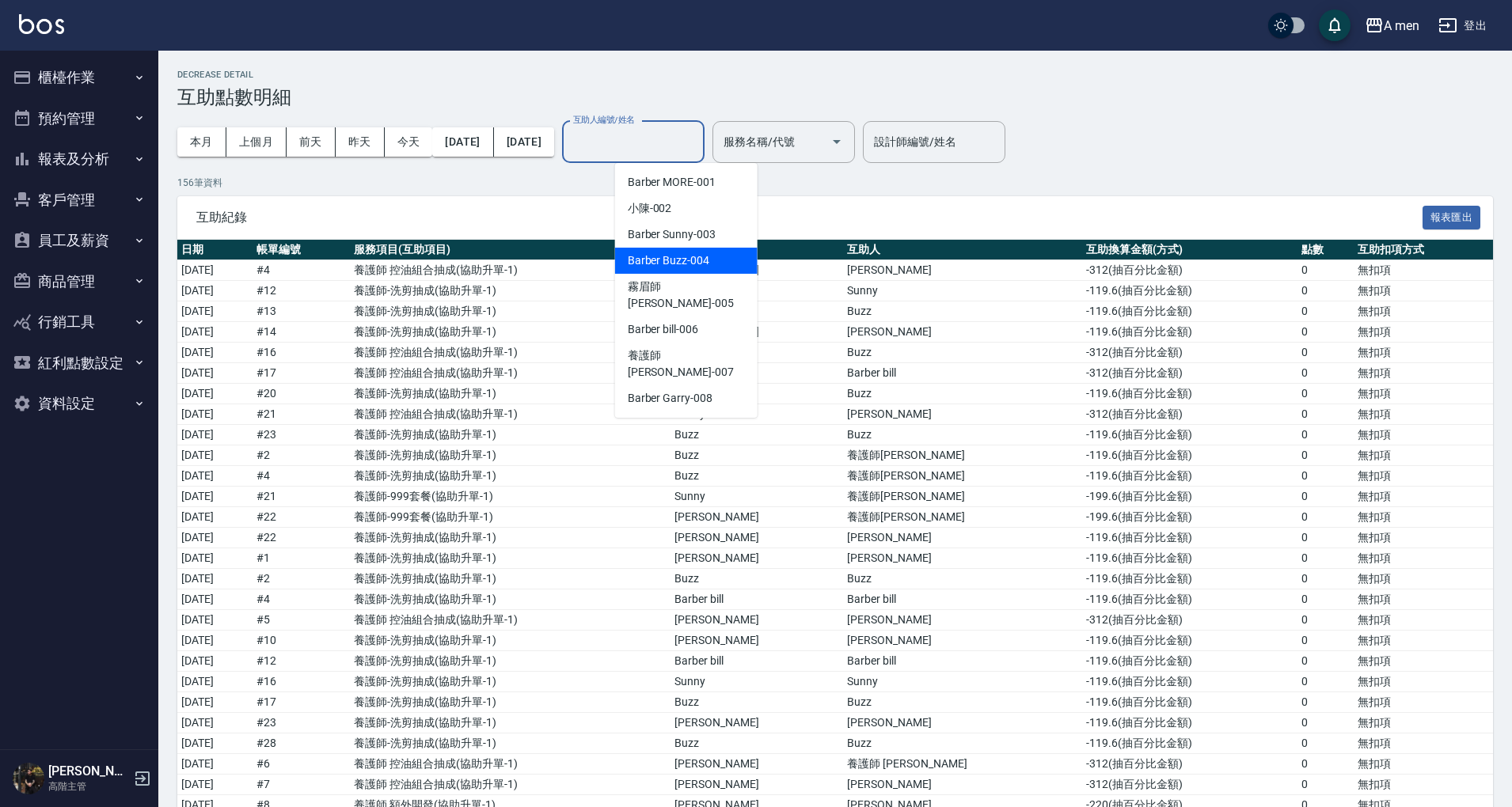
click at [689, 268] on span "Barber Buzz -004" at bounding box center [668, 261] width 81 height 16
type input "Barber Buzz-004"
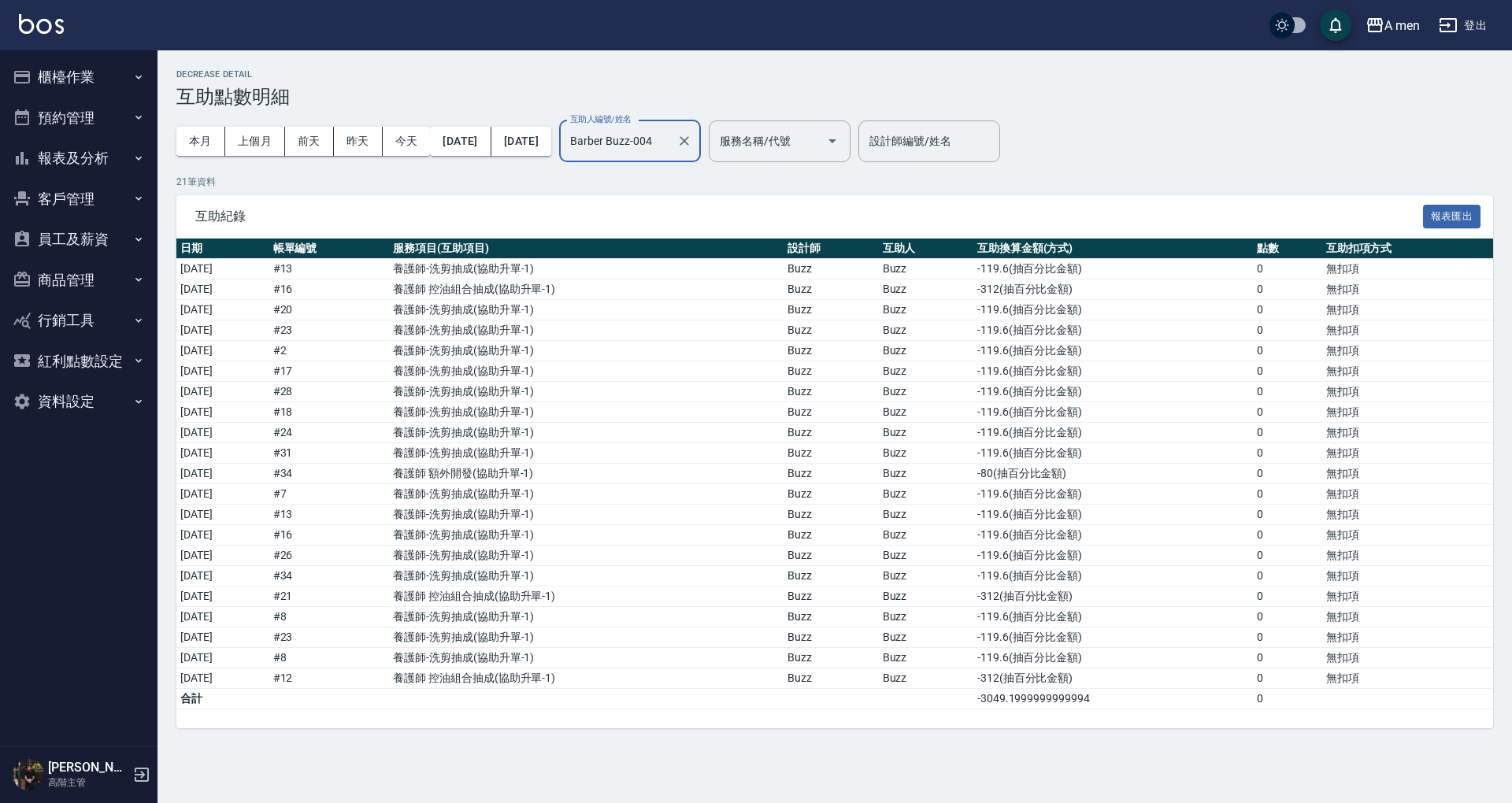
click at [692, 137] on icon "Clear" at bounding box center [684, 141] width 15 height 15
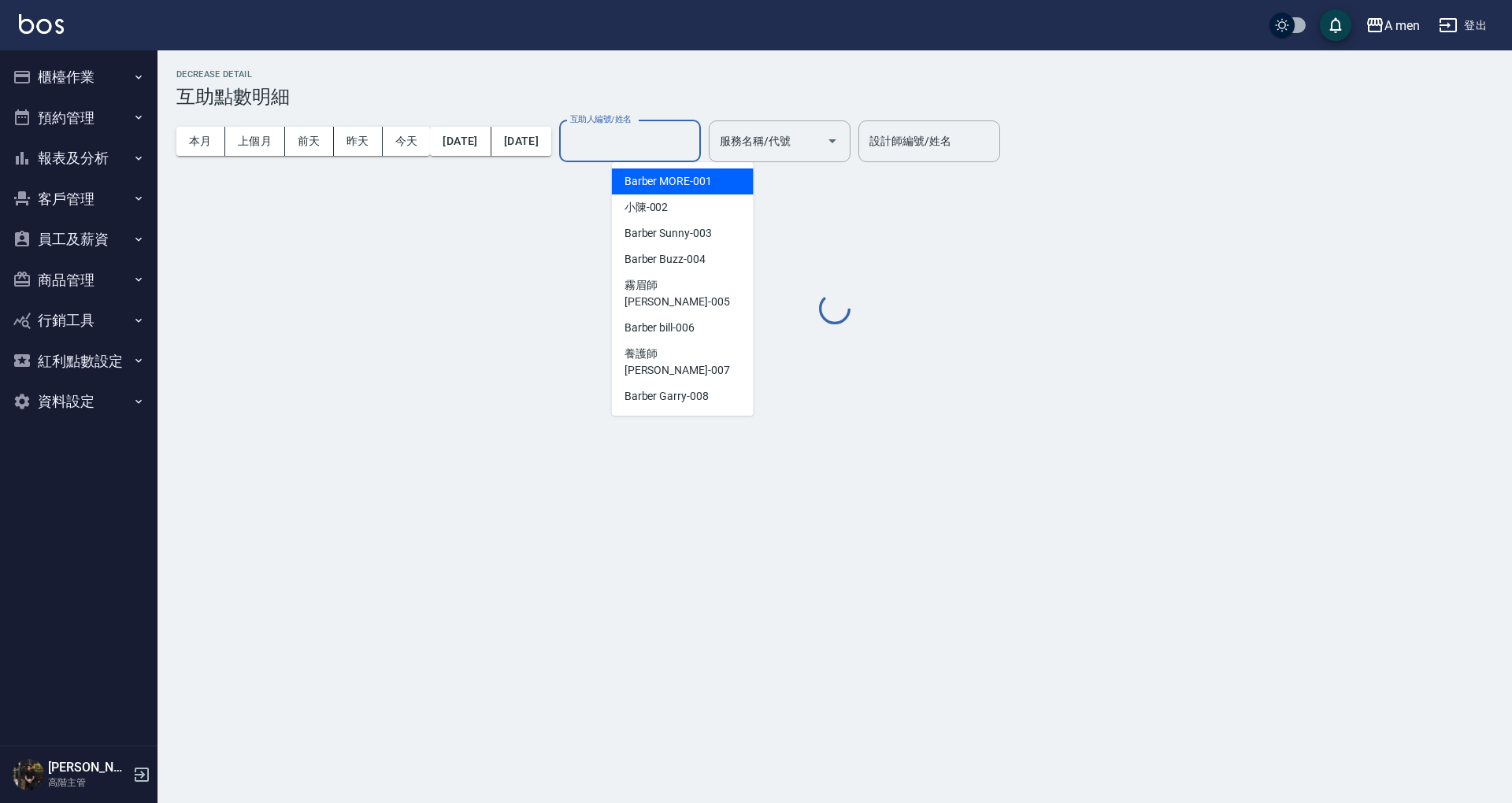
click at [632, 142] on input "互助人編號/姓名" at bounding box center [629, 142] width 128 height 27
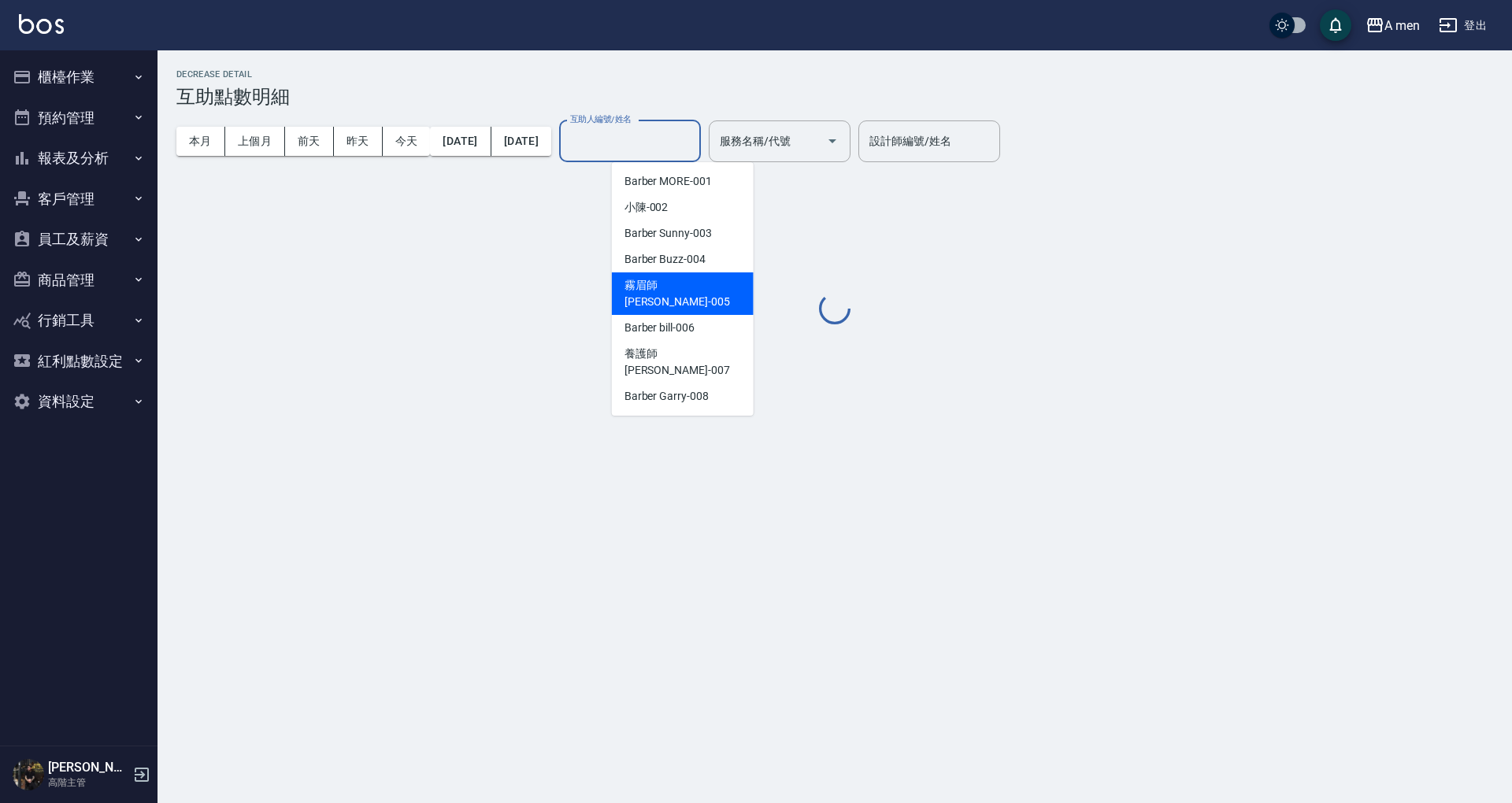
click at [701, 273] on div "霧眉師 小蔡 -005" at bounding box center [683, 294] width 142 height 43
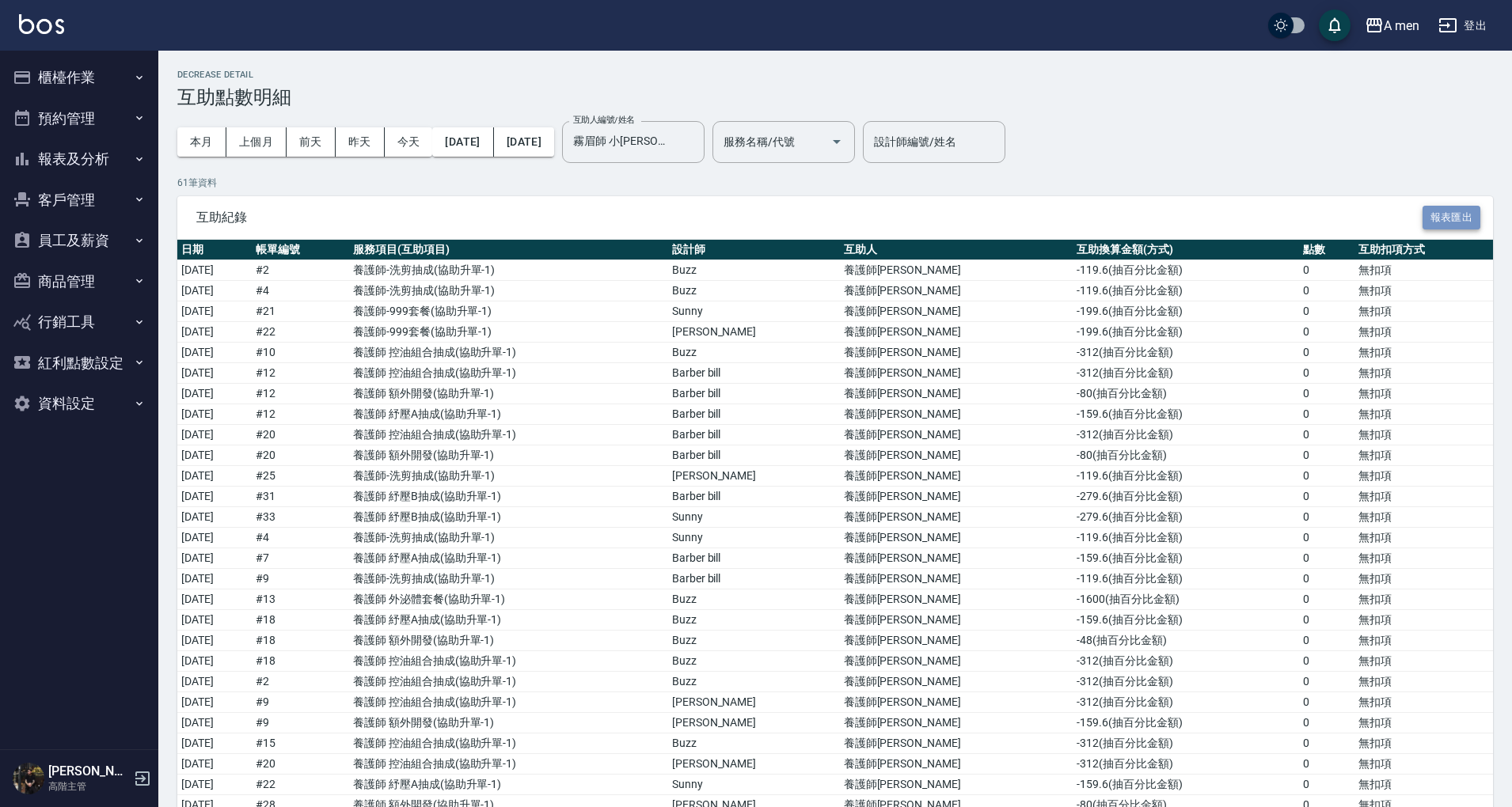
click at [1444, 213] on button "報表匯出" at bounding box center [1452, 218] width 59 height 24
drag, startPoint x: 715, startPoint y: 141, endPoint x: 721, endPoint y: 155, distance: 15.2
click at [673, 141] on input "霧眉師 小[PERSON_NAME]-005" at bounding box center [621, 142] width 104 height 28
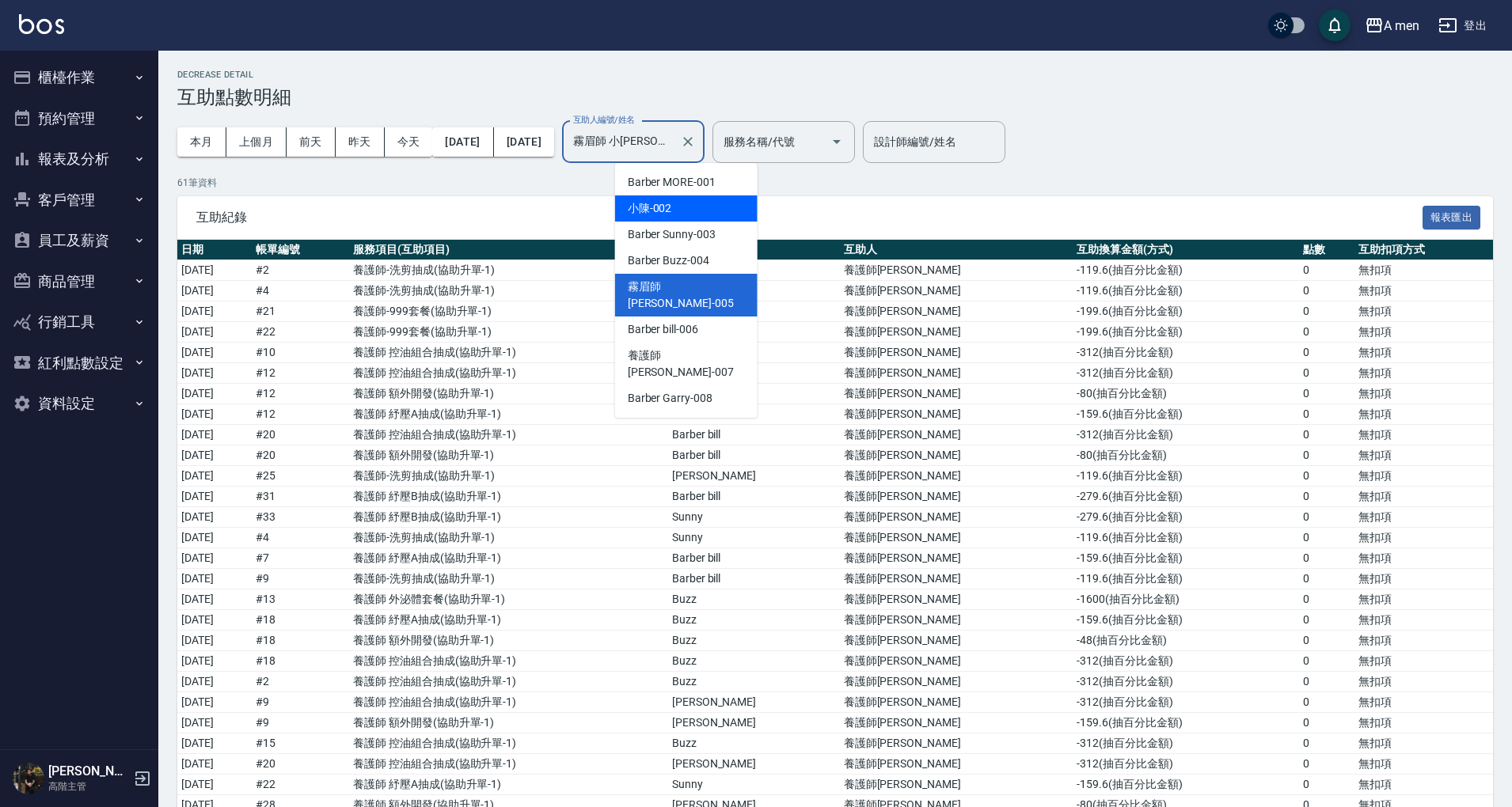
click at [711, 212] on div "小陳 -002" at bounding box center [686, 209] width 142 height 26
type input "小陳-002"
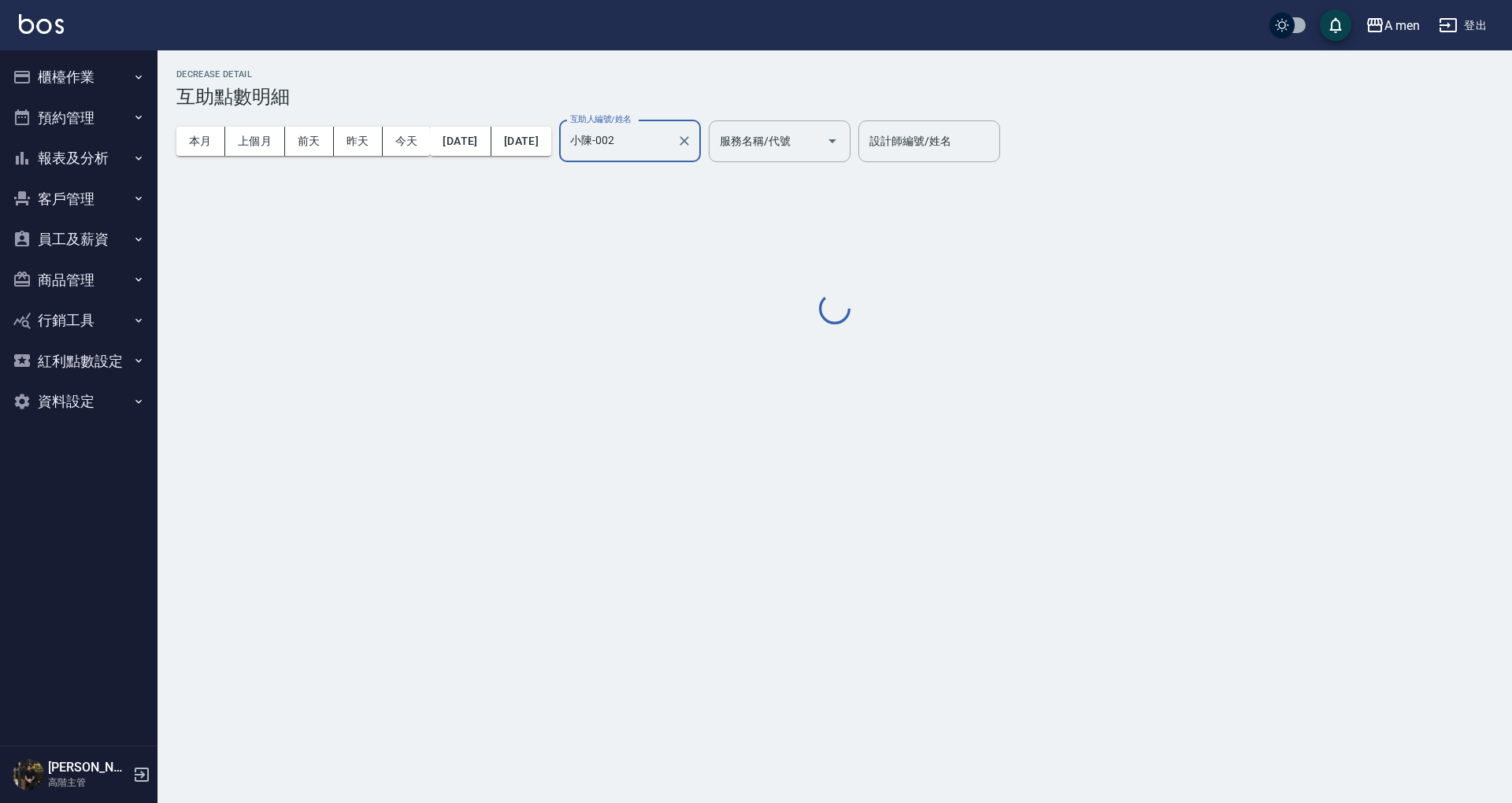
drag, startPoint x: 1112, startPoint y: 194, endPoint x: 1169, endPoint y: 183, distance: 58.1
click at [1114, 194] on div "Decrease Detail 互助點數明細 本月 上個月 [DATE] [DATE] [DATE] [DATE] [DATE] 互助人編號/姓名 小陳-00…" at bounding box center [834, 198] width 1354 height 259
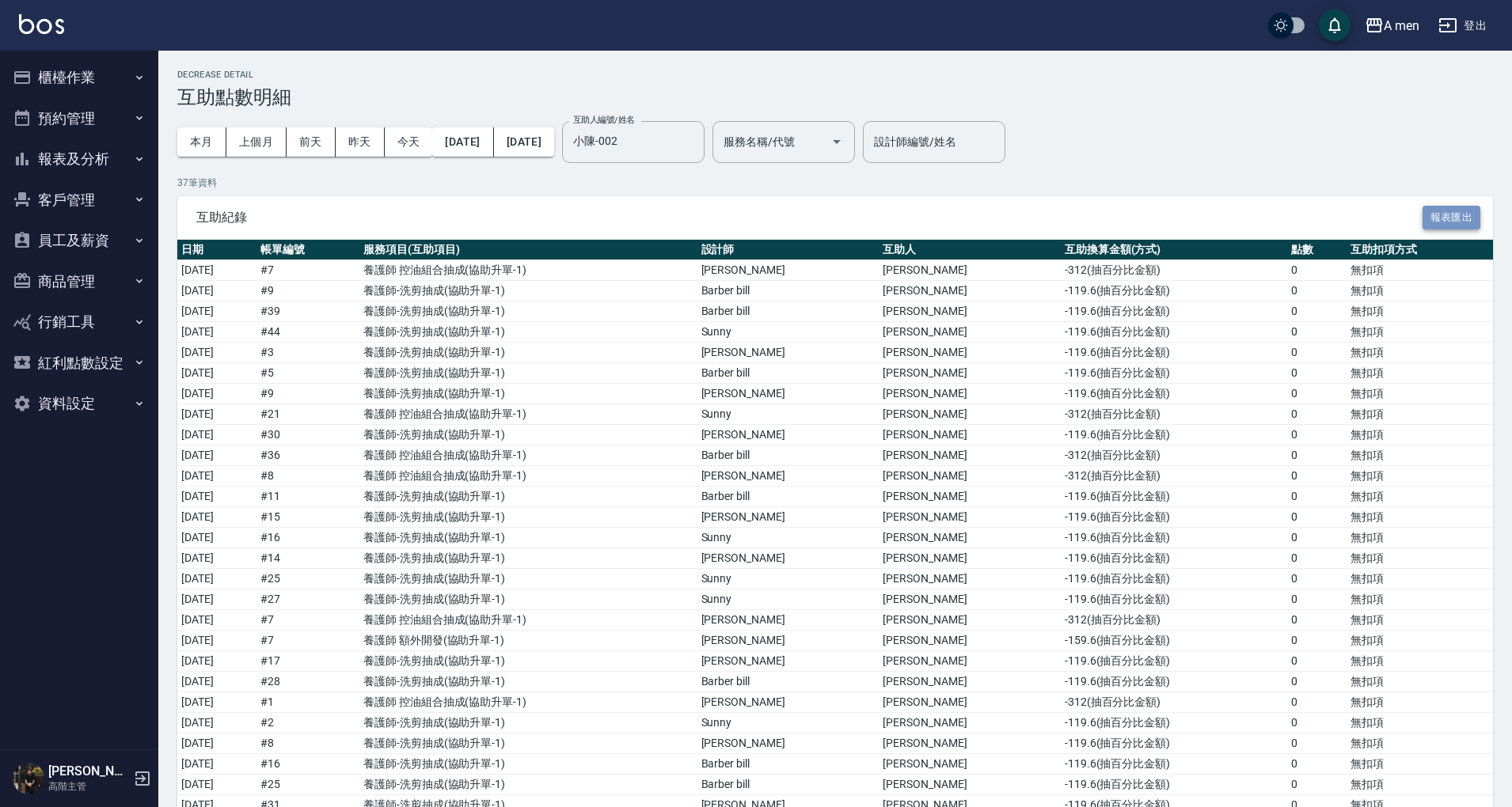
click at [1425, 212] on button "報表匯出" at bounding box center [1452, 218] width 59 height 24
click at [47, 117] on button "預約管理" at bounding box center [79, 119] width 146 height 41
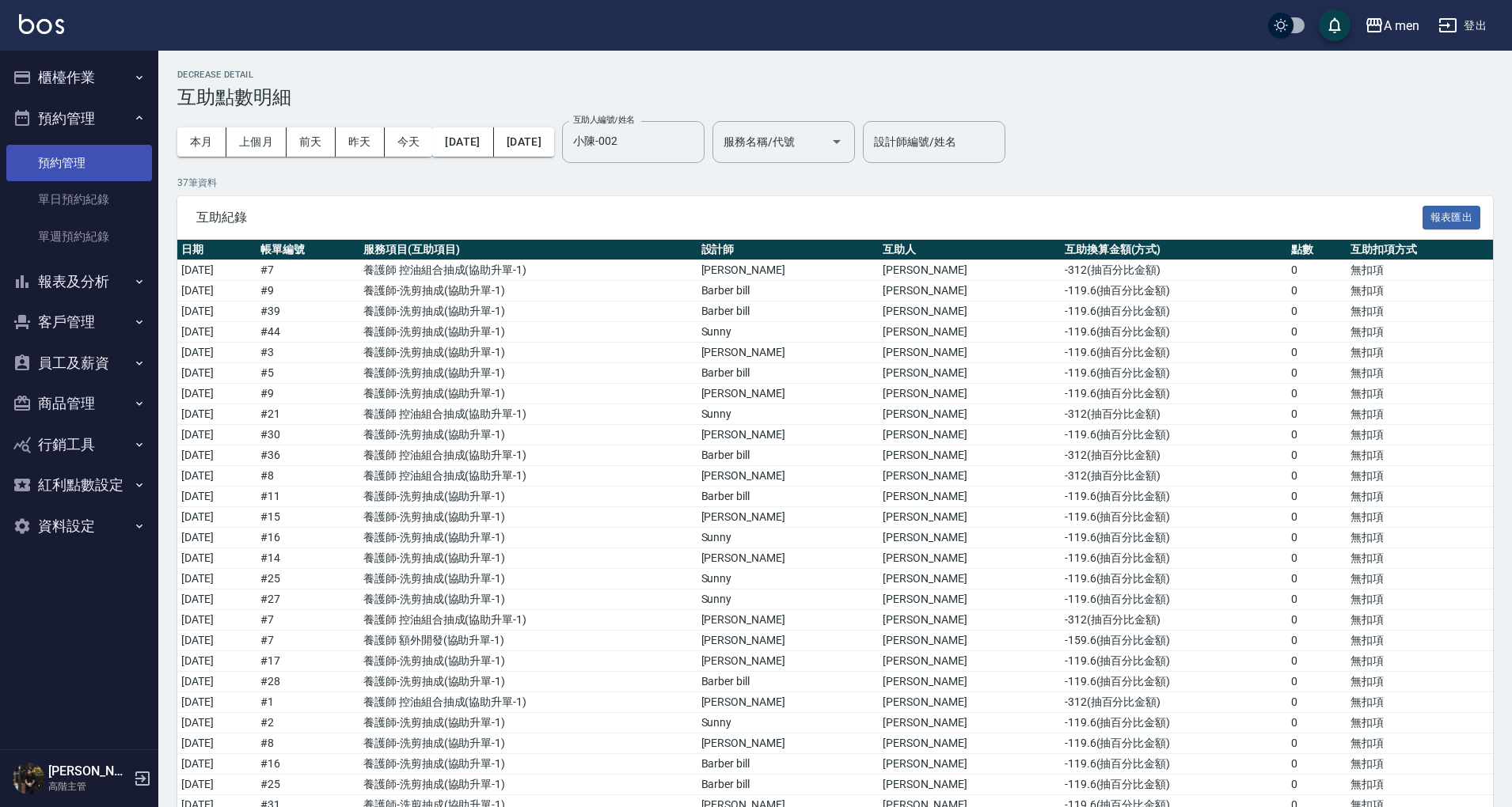
drag, startPoint x: 103, startPoint y: 207, endPoint x: 122, endPoint y: 144, distance: 65.8
click at [103, 207] on link "單日預約紀錄" at bounding box center [79, 199] width 146 height 36
